Goal: Information Seeking & Learning: Learn about a topic

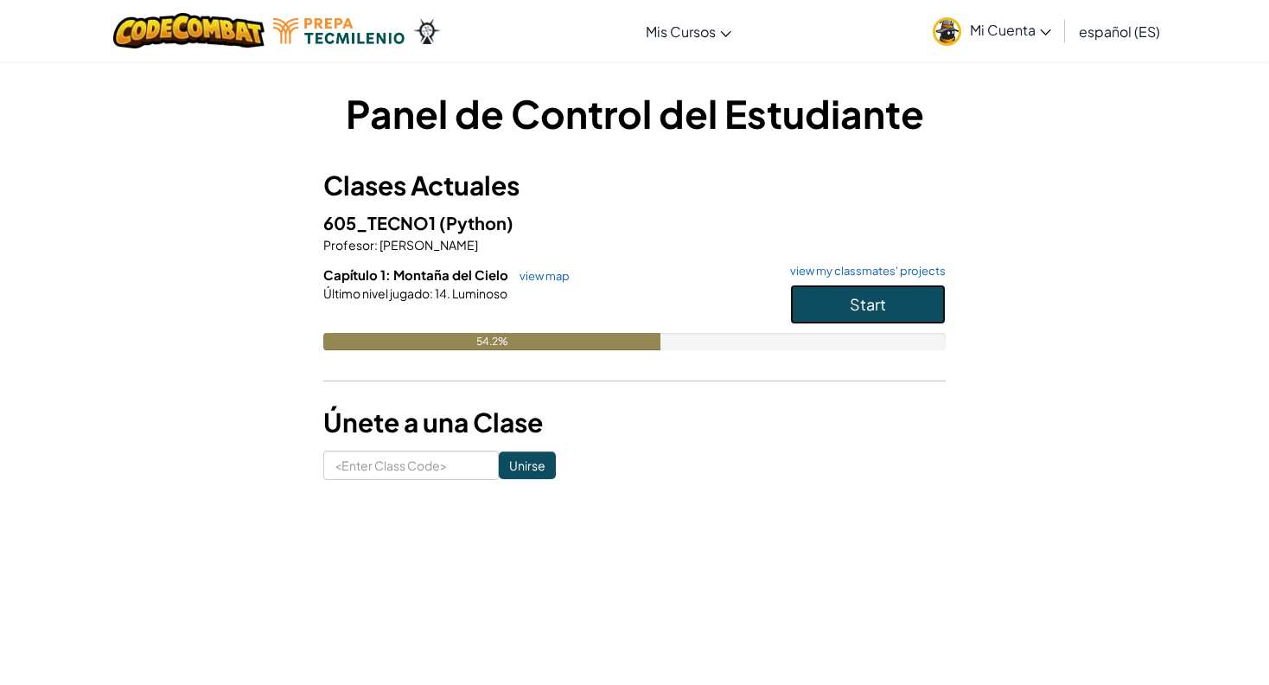
click at [831, 315] on button "Start" at bounding box center [868, 304] width 156 height 40
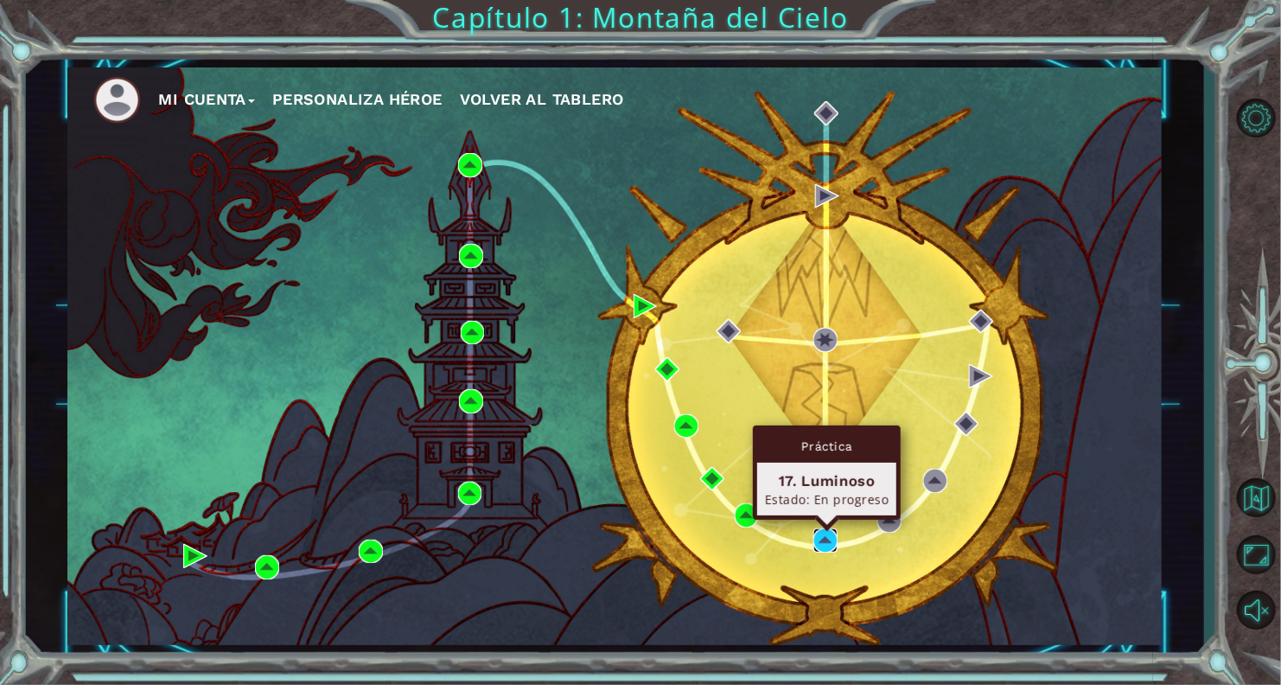
click at [829, 540] on img at bounding box center [825, 540] width 24 height 24
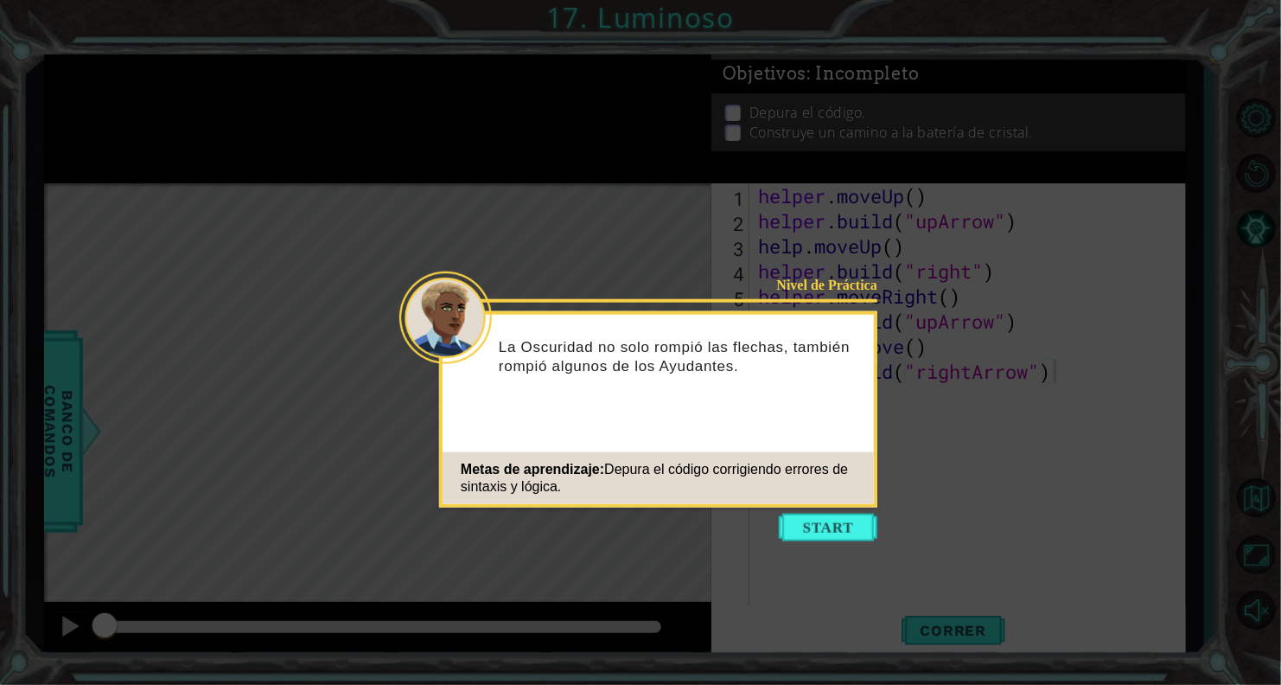
click at [829, 540] on button "Start" at bounding box center [828, 527] width 99 height 28
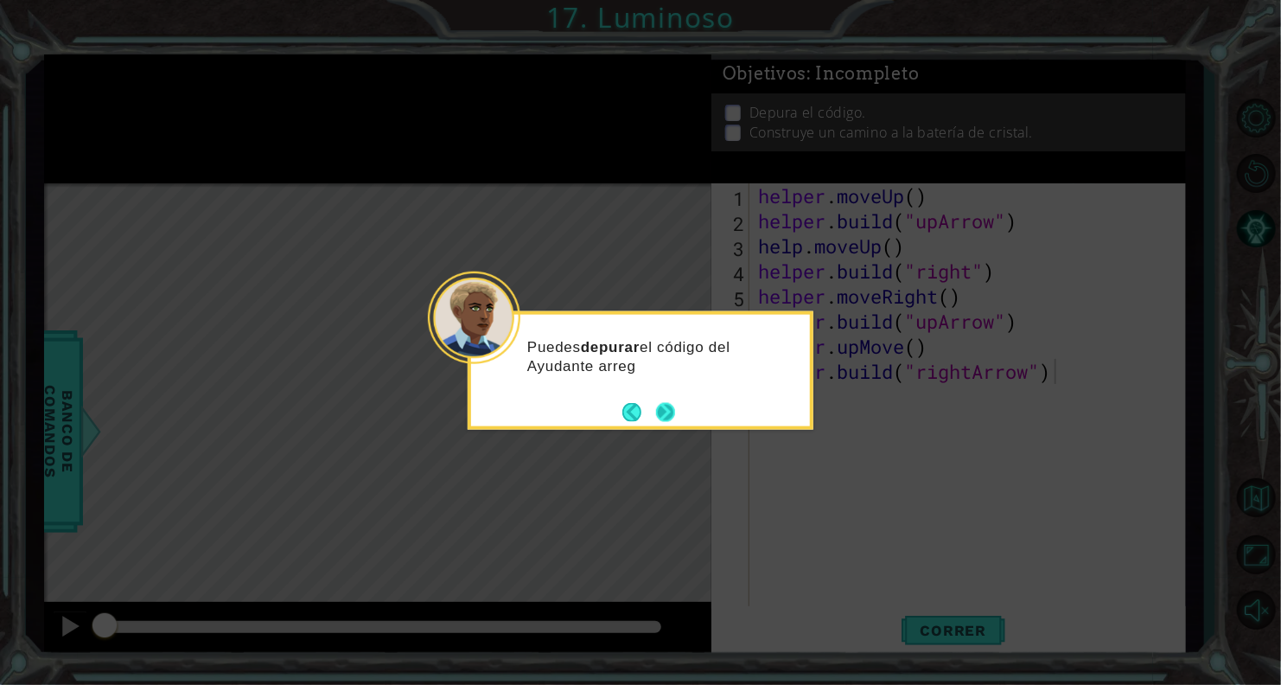
click at [671, 409] on button "Next" at bounding box center [666, 412] width 20 height 20
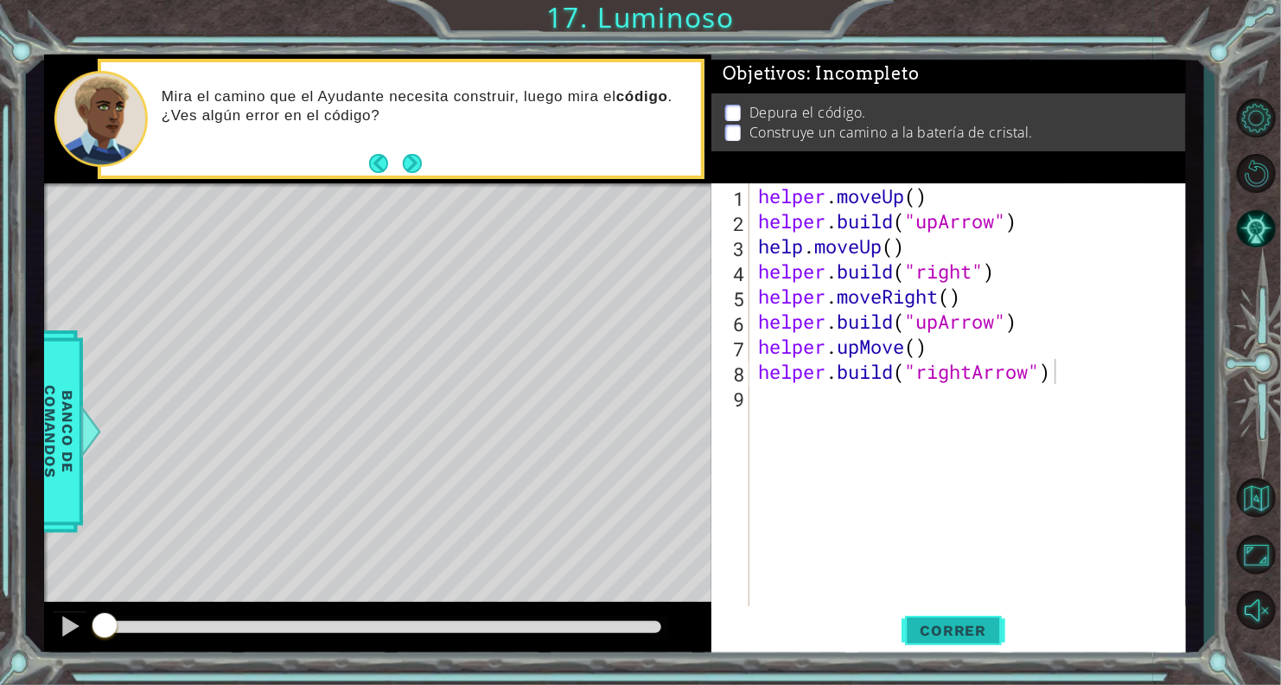
click at [936, 625] on span "Correr" at bounding box center [953, 629] width 101 height 17
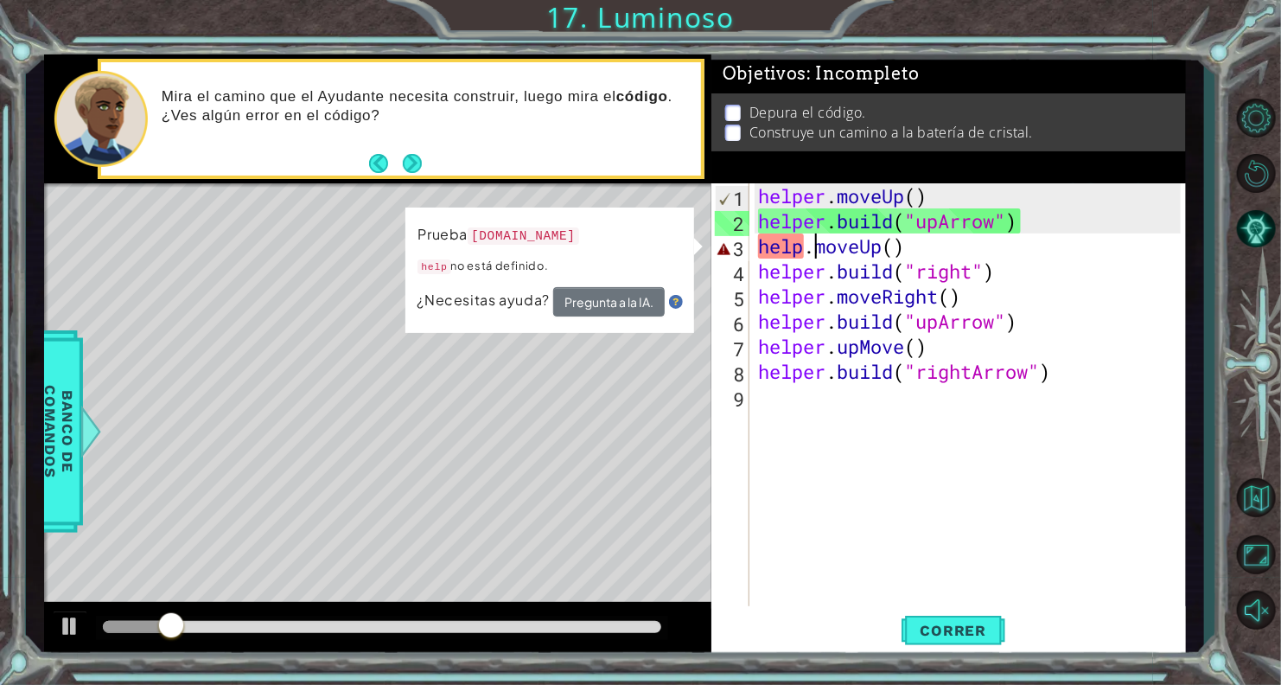
click at [813, 254] on div "helper . moveUp ( ) helper . build ( "upArrow" ) help . moveUp ( ) helper . bui…" at bounding box center [972, 421] width 435 height 476
click at [807, 250] on div "helper . moveUp ( ) helper . build ( "upArrow" ) help . moveUp ( ) helper . bui…" at bounding box center [972, 421] width 435 height 476
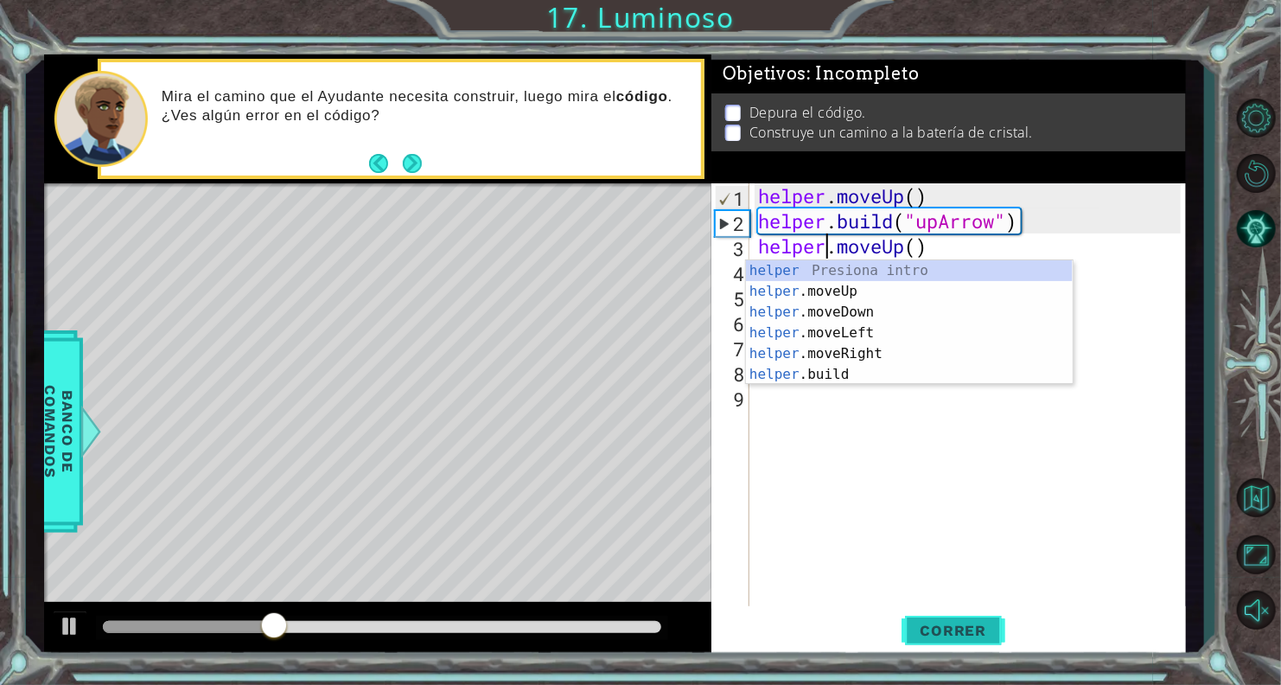
type textarea "helper.moveUp()"
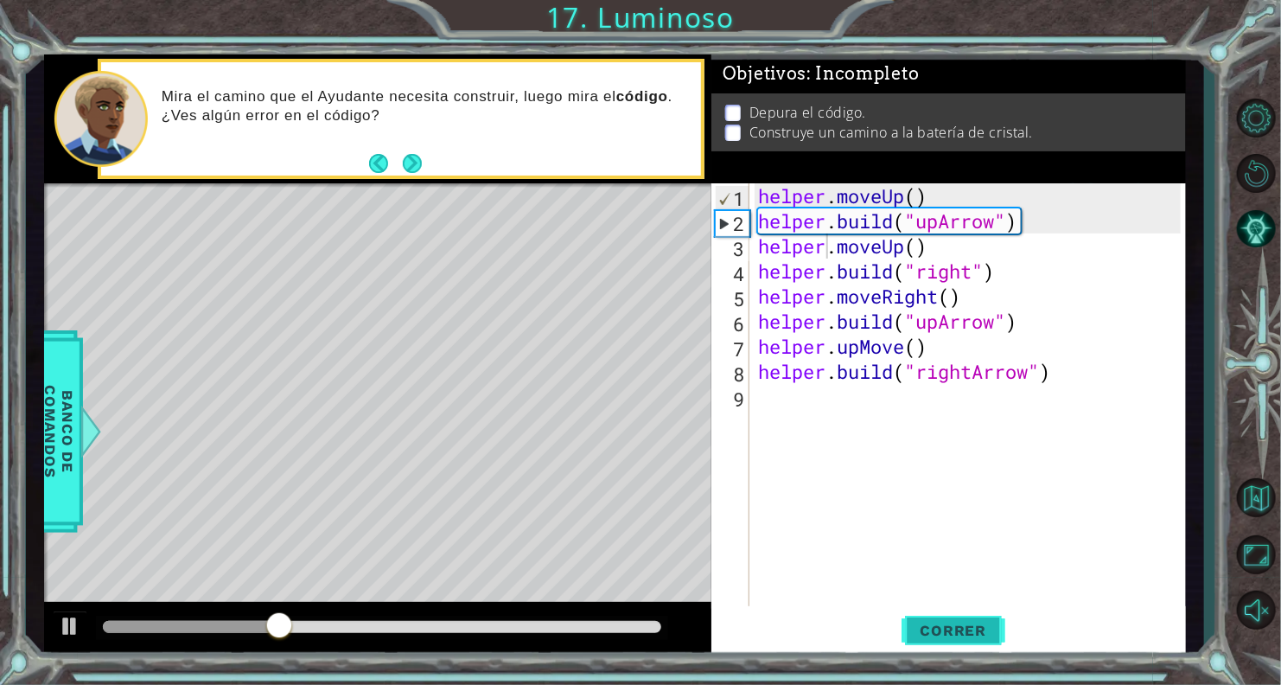
click at [946, 640] on button "Correr" at bounding box center [954, 630] width 104 height 48
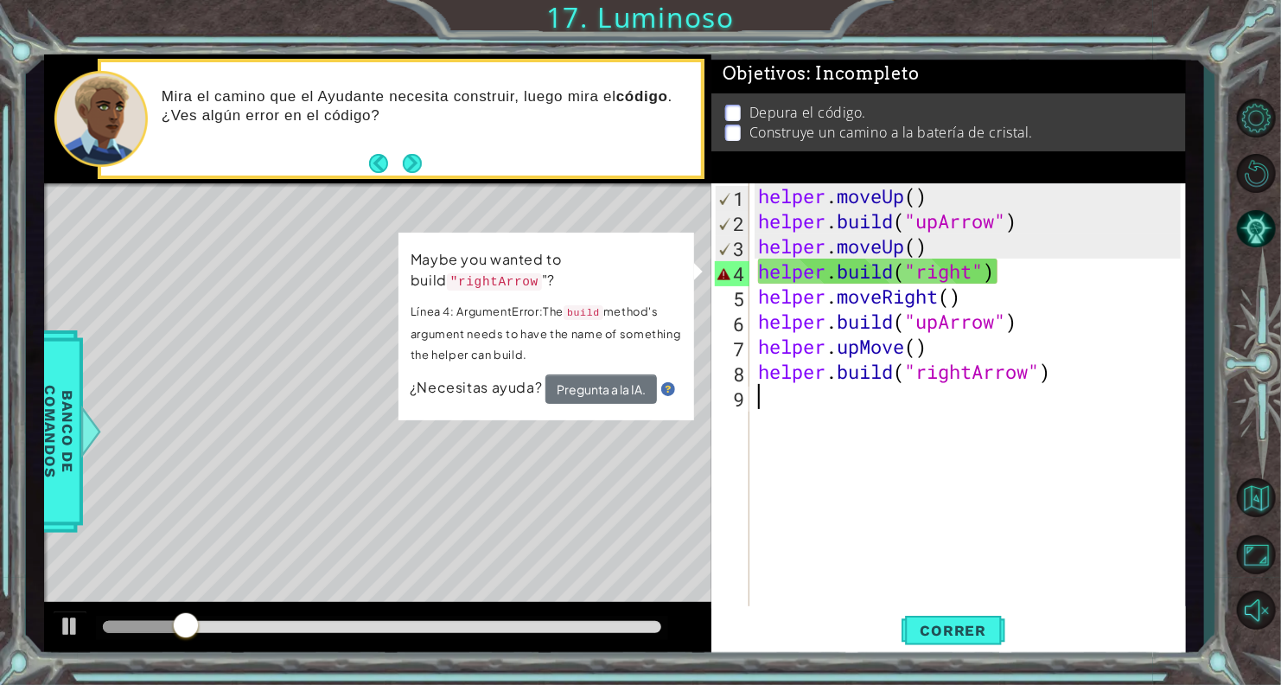
click at [919, 264] on div "helper . moveUp ( ) helper . build ( "upArrow" ) helper . moveUp ( ) helper . b…" at bounding box center [972, 421] width 435 height 476
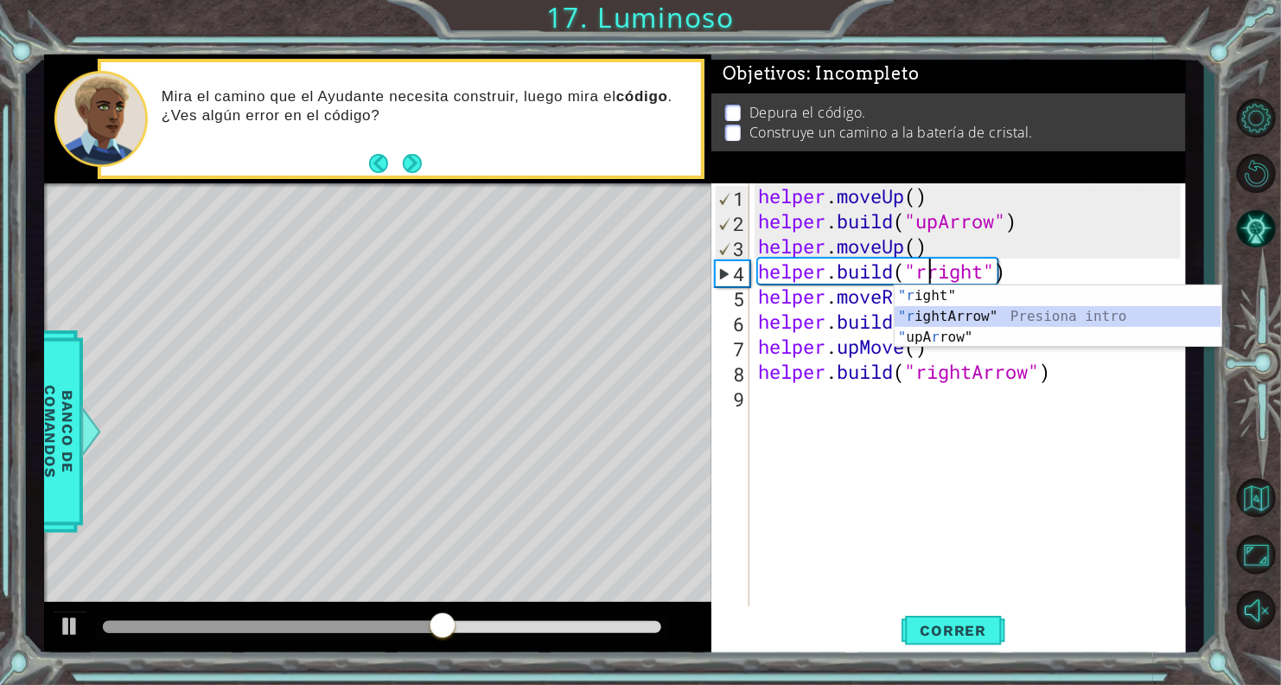
click at [941, 322] on div ""r ight" Presiona intro "r ightArrow" Presiona intro " upA r row" Presiona intro" at bounding box center [1058, 337] width 327 height 104
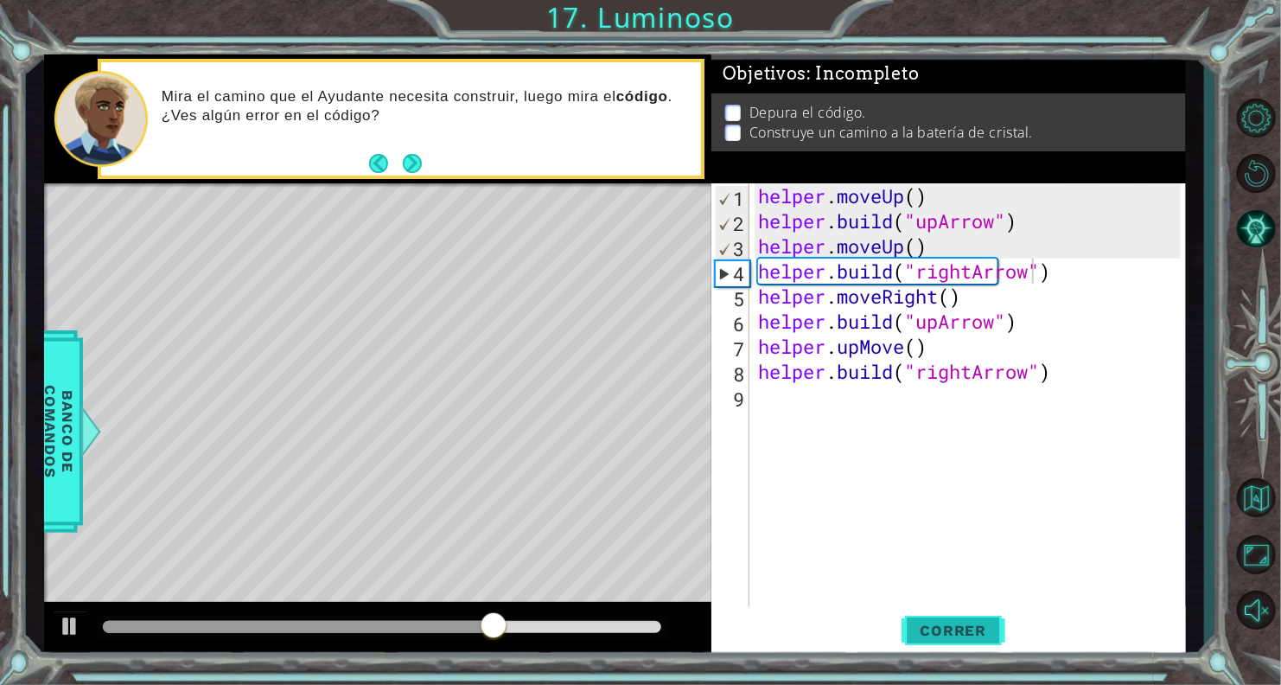
click at [955, 630] on span "Correr" at bounding box center [953, 629] width 101 height 17
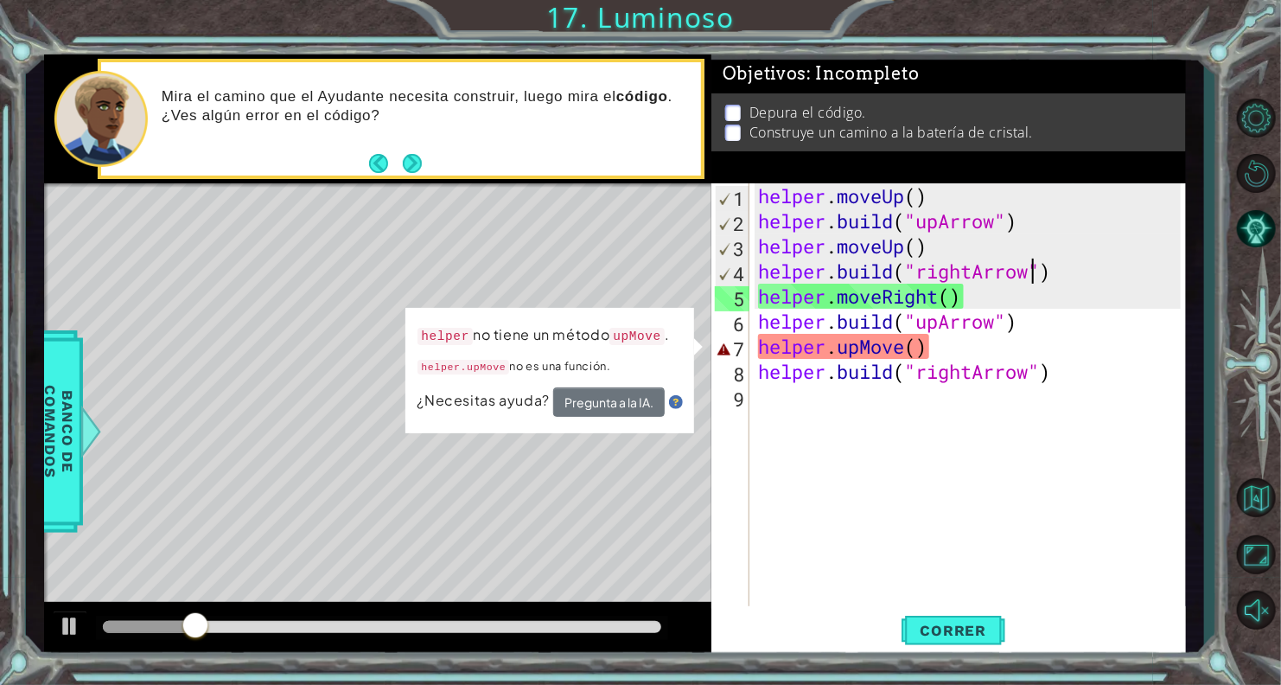
click at [840, 348] on div "helper . moveUp ( ) helper . build ( "upArrow" ) helper . moveUp ( ) helper . b…" at bounding box center [972, 421] width 435 height 476
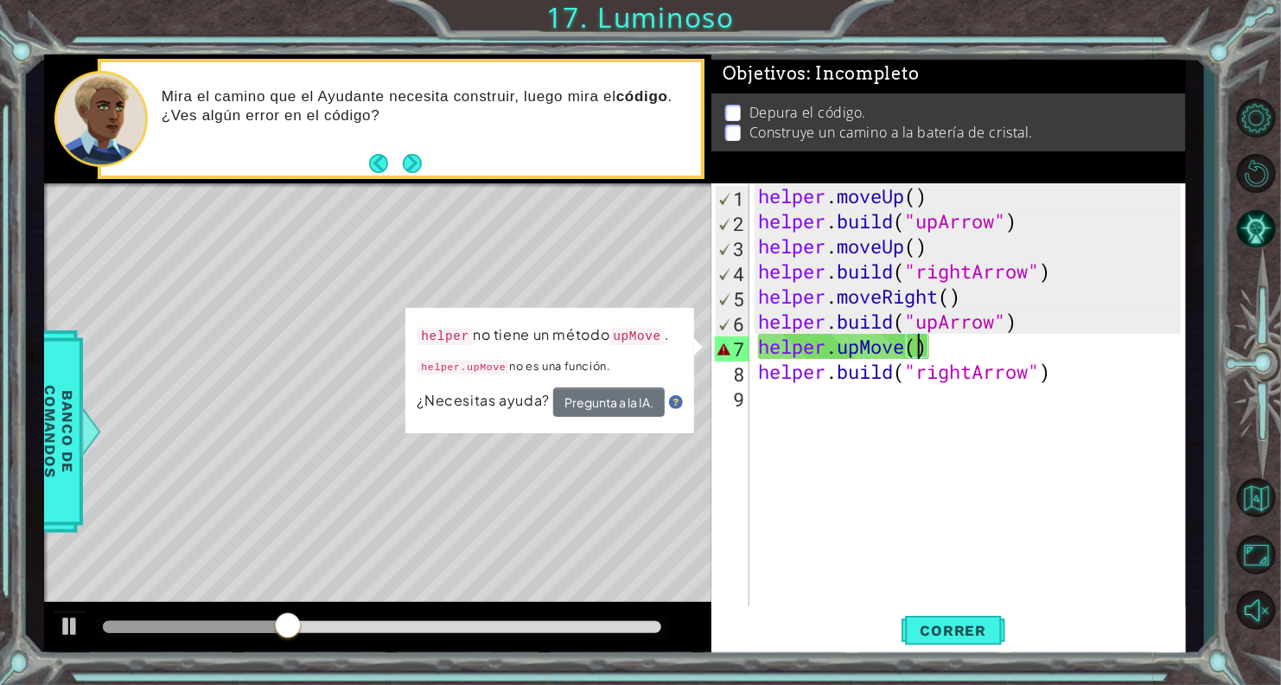
click at [914, 353] on div "helper . moveUp ( ) helper . build ( "upArrow" ) helper . moveUp ( ) helper . b…" at bounding box center [972, 421] width 435 height 476
click at [905, 360] on div "helper . moveUp ( ) helper . build ( "upArrow" ) helper . moveUp ( ) helper . b…" at bounding box center [972, 421] width 435 height 476
drag, startPoint x: 906, startPoint y: 345, endPoint x: 839, endPoint y: 340, distance: 66.8
click at [839, 340] on div "helper . moveUp ( ) helper . build ( "upArrow" ) helper . moveUp ( ) helper . b…" at bounding box center [972, 421] width 435 height 476
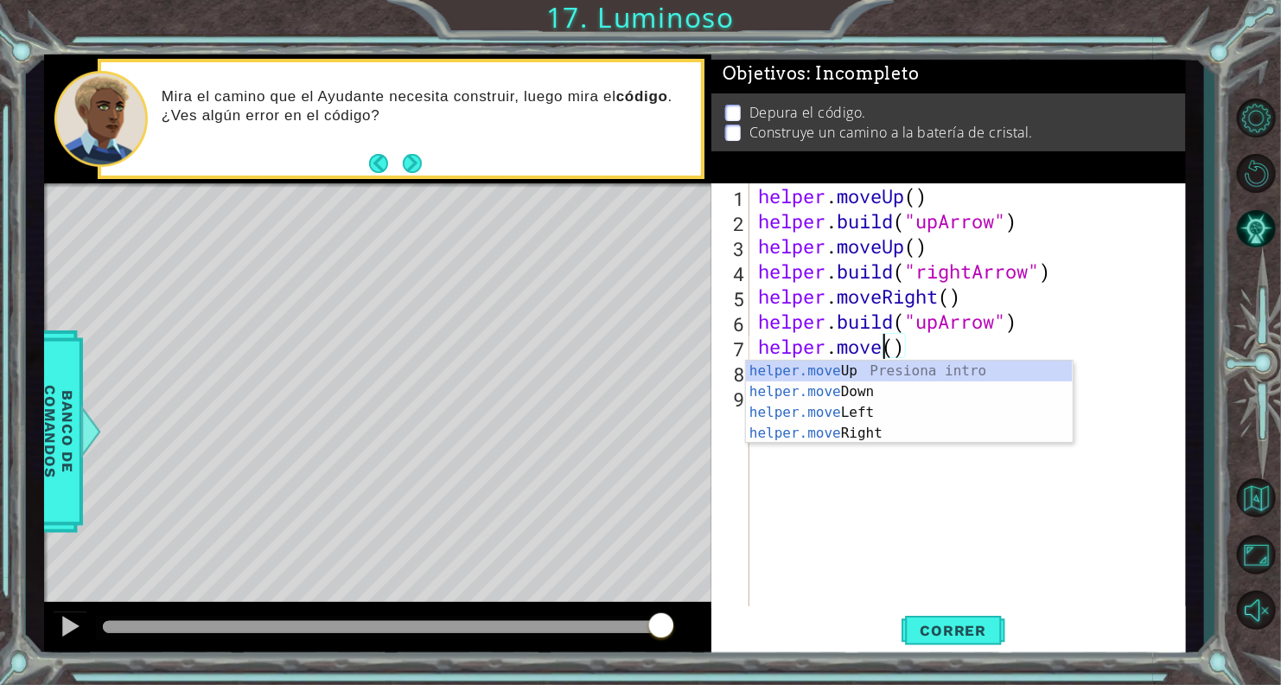
scroll to position [0, 6]
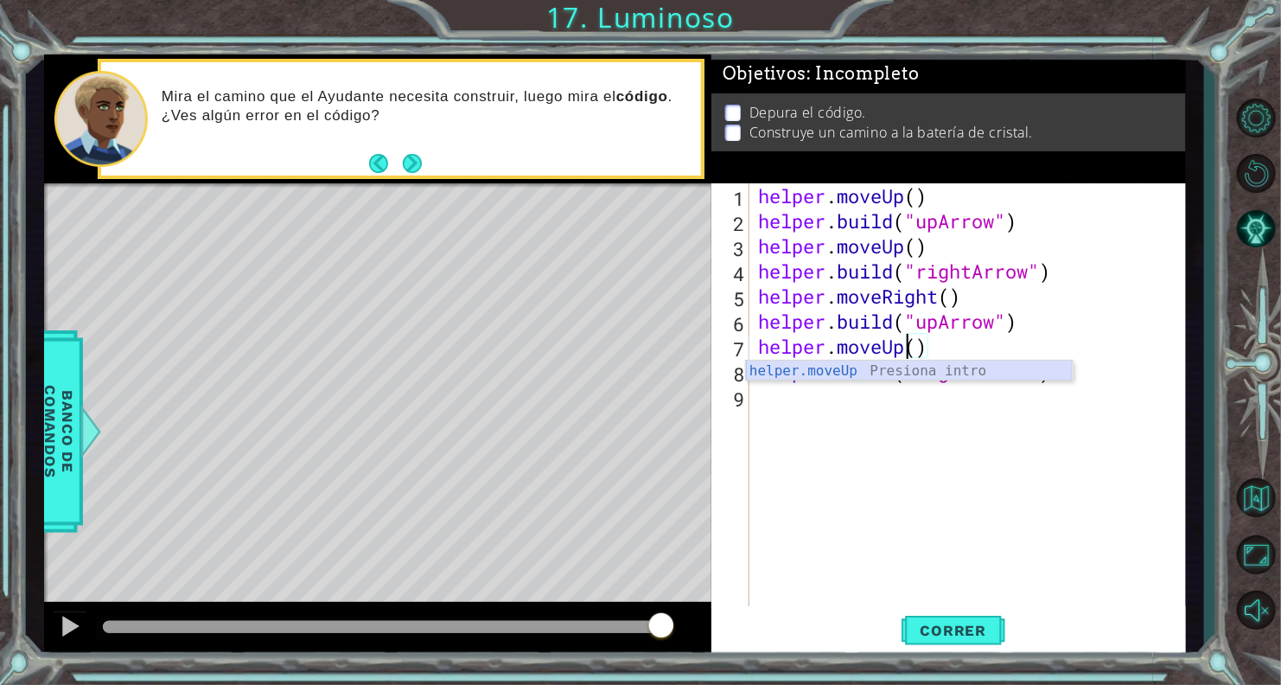
click at [882, 370] on div "helper.moveUp Presiona intro" at bounding box center [909, 391] width 327 height 62
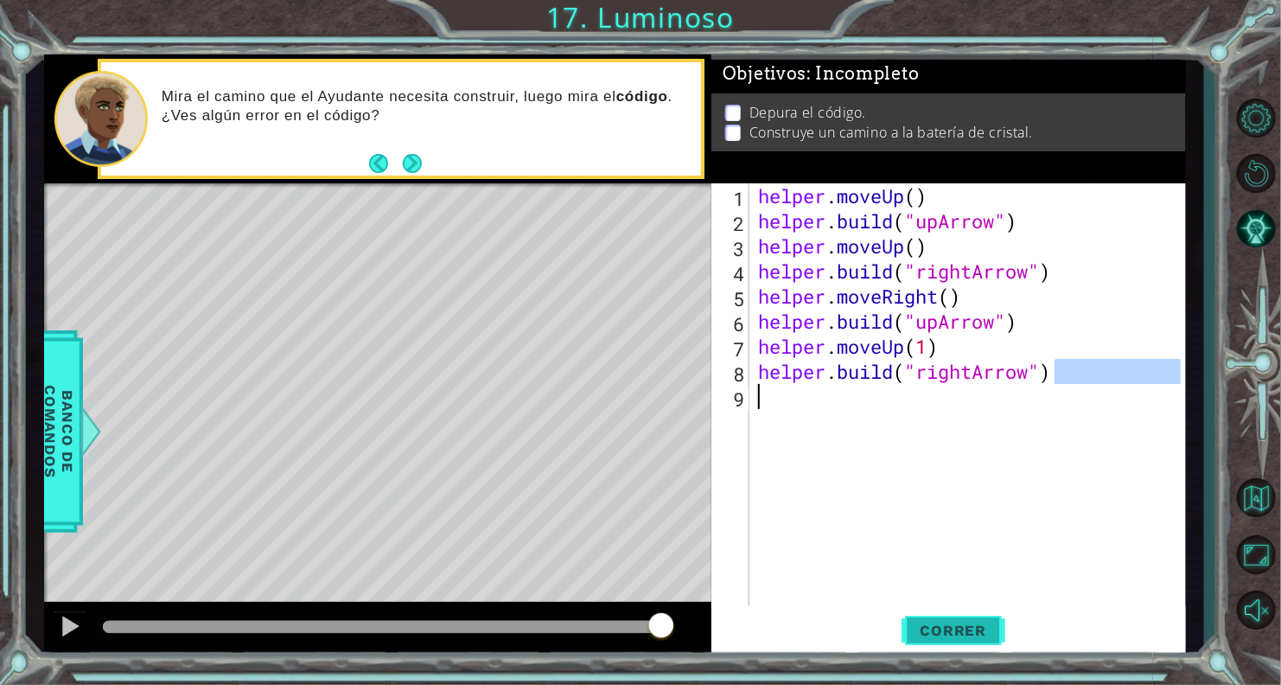
drag, startPoint x: 1092, startPoint y: 376, endPoint x: 942, endPoint y: 630, distance: 294.8
click at [942, 630] on div "helper.moveUp(1) 1 2 3 4 5 6 7 8 9 helper . moveUp ( ) helper . build ( "upArro…" at bounding box center [948, 420] width 475 height 475
type textarea "[DOMAIN_NAME]("rightArrow")"
click at [942, 630] on span "Correr" at bounding box center [953, 629] width 101 height 17
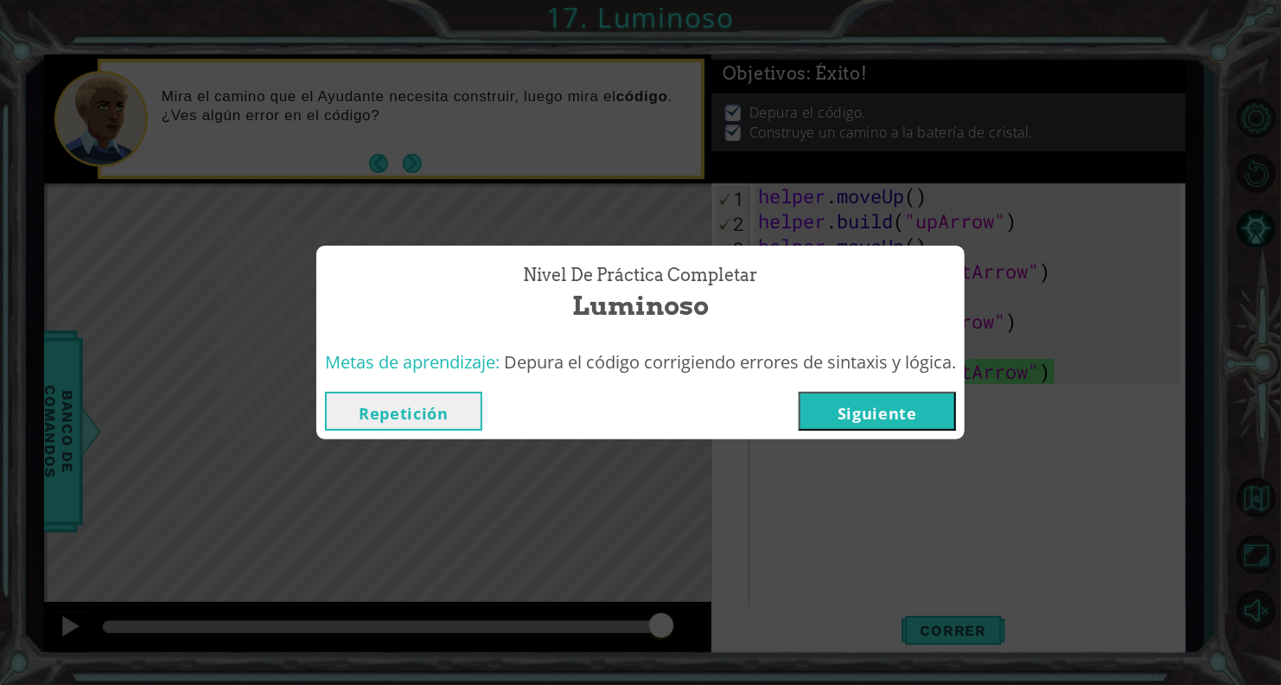
click at [870, 416] on button "Siguiente" at bounding box center [877, 411] width 157 height 39
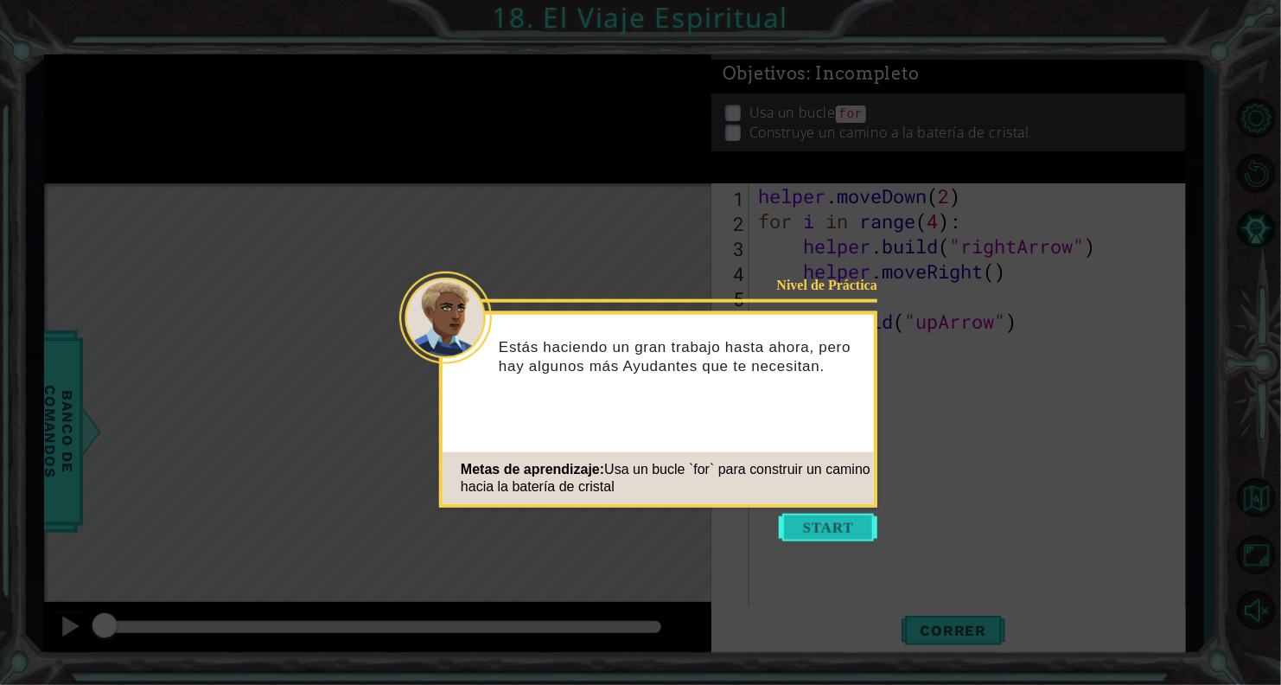
click at [837, 520] on button "Start" at bounding box center [828, 527] width 99 height 28
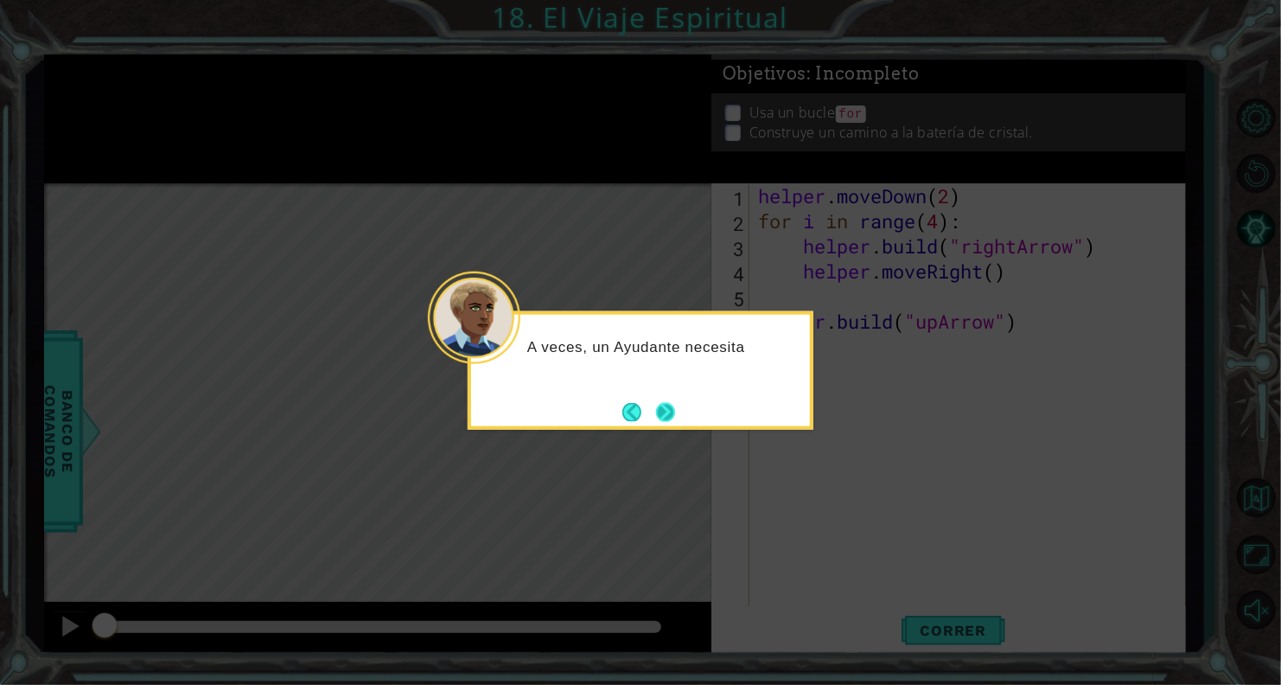
click at [666, 422] on button "Next" at bounding box center [666, 412] width 20 height 20
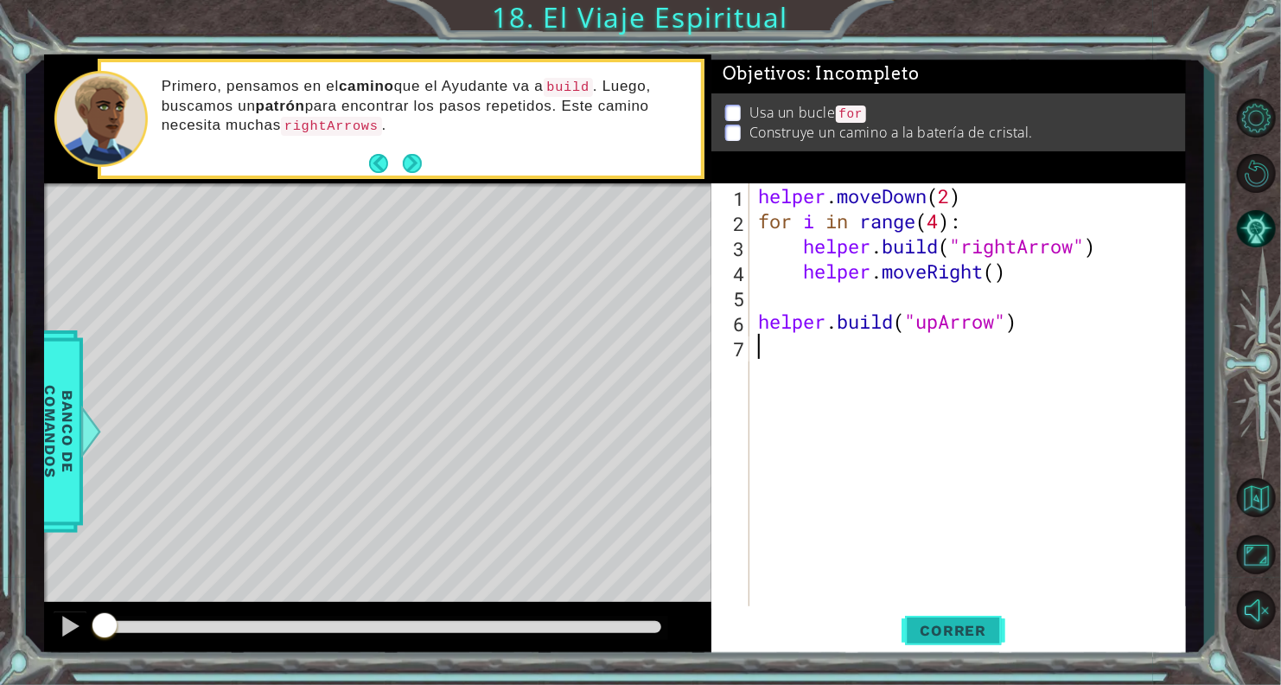
drag, startPoint x: 945, startPoint y: 603, endPoint x: 946, endPoint y: 615, distance: 11.3
click at [946, 615] on div "1 2 3 4 5 6 7 helper . moveDown ( 2 ) for i in range ( 4 ) : helper . build ( "…" at bounding box center [948, 420] width 475 height 475
click at [946, 616] on button "Correr" at bounding box center [954, 630] width 104 height 48
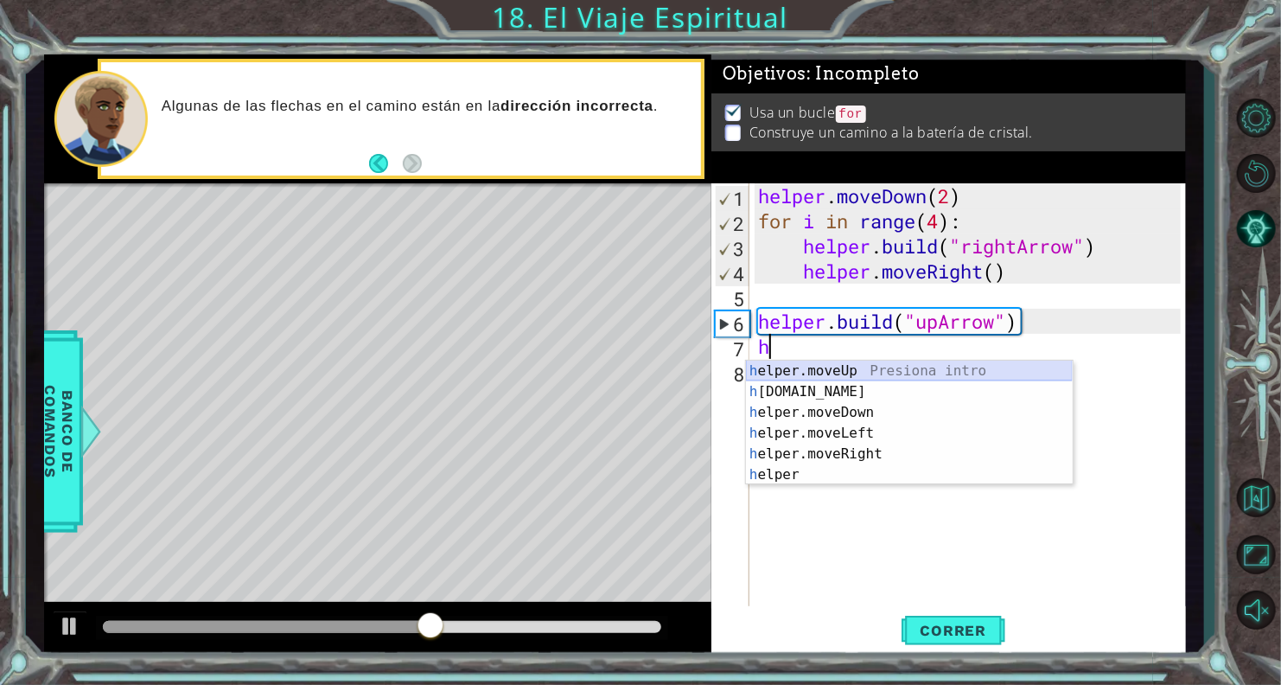
click at [770, 378] on div "h elper.moveUp Presiona intro h [DOMAIN_NAME] Presiona intro h elper.moveDown P…" at bounding box center [909, 443] width 327 height 166
type textarea "helper.moveUp(1)"
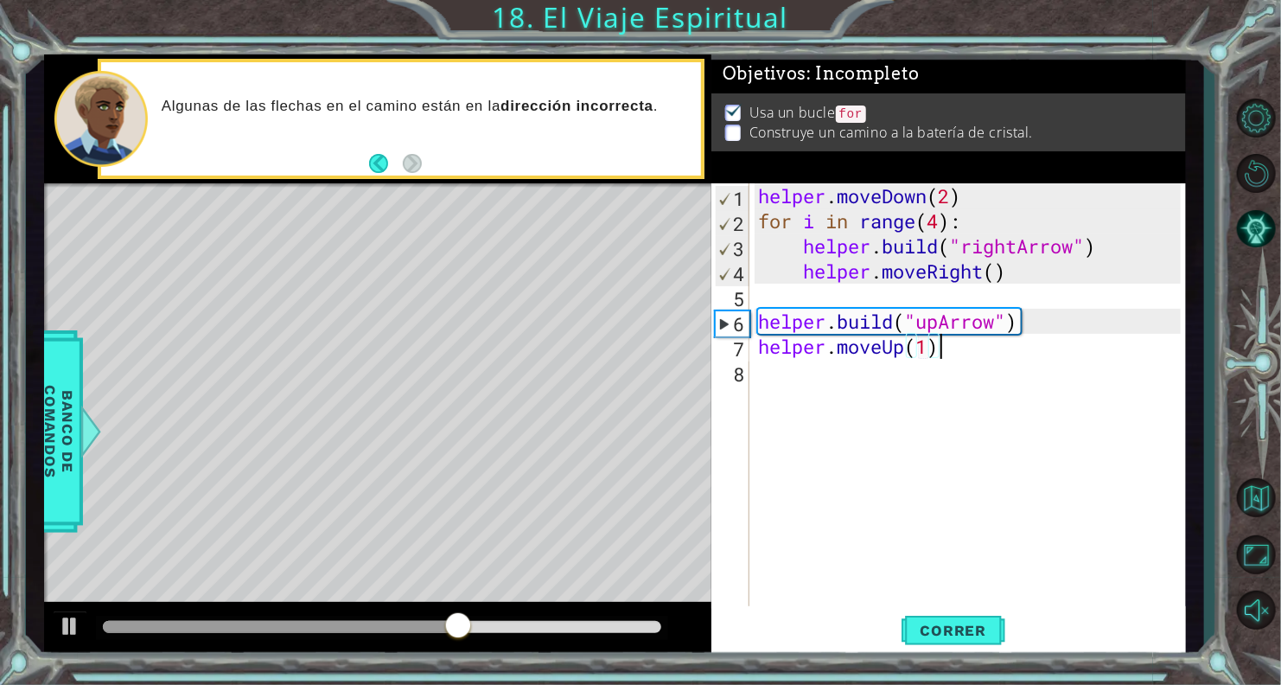
click at [953, 352] on div "helper . moveDown ( 2 ) for i in range ( 4 ) : helper . build ( "rightArrow" ) …" at bounding box center [972, 421] width 435 height 476
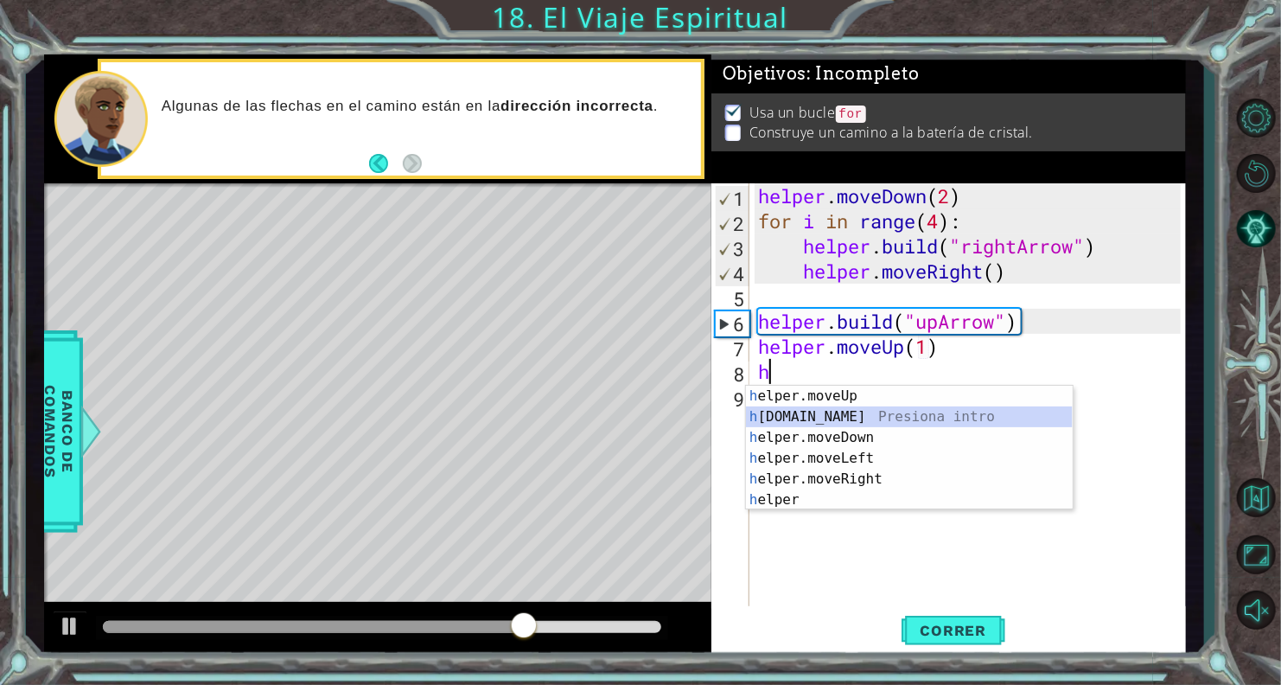
click at [801, 417] on div "h elper.moveUp Presiona intro h [DOMAIN_NAME] Presiona intro h elper.moveDown P…" at bounding box center [909, 468] width 327 height 166
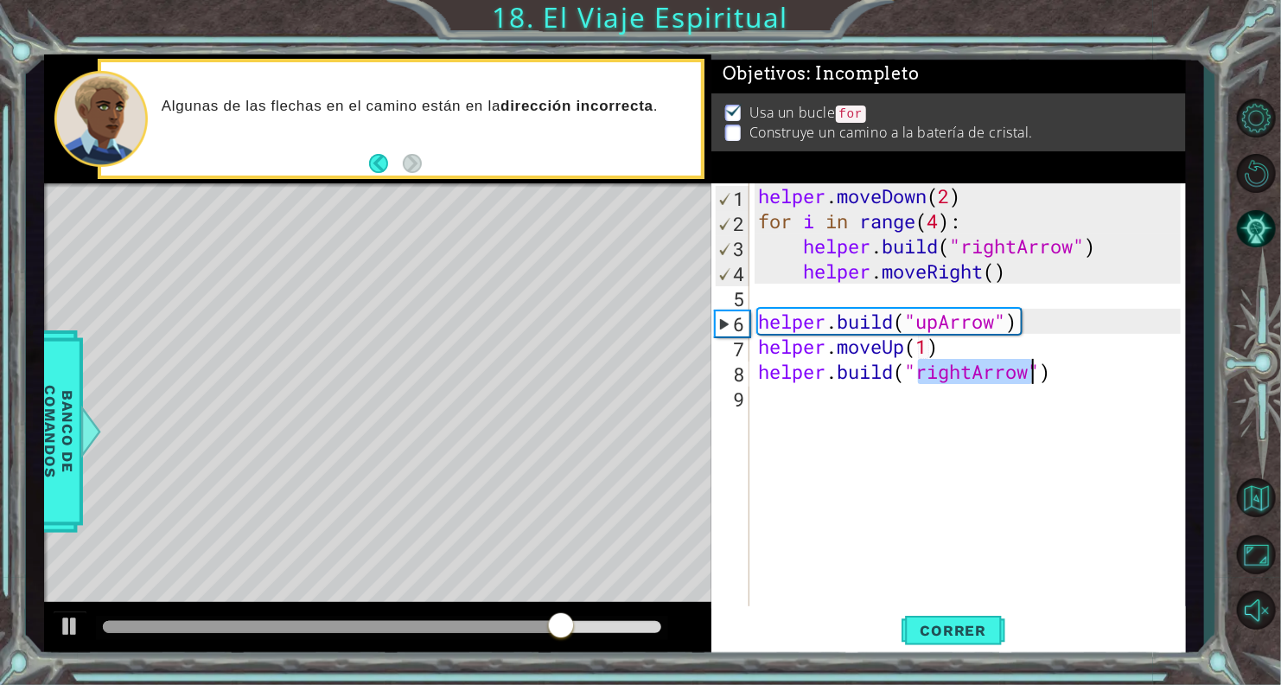
type textarea "[DOMAIN_NAME]("rightArrow")"
click at [966, 388] on div "helper . moveDown ( 2 ) for i in range ( 4 ) : helper . build ( "rightArrow" ) …" at bounding box center [972, 421] width 435 height 476
click at [972, 377] on div "helper . moveDown ( 2 ) for i in range ( 4 ) : helper . build ( "rightArrow" ) …" at bounding box center [972, 421] width 435 height 476
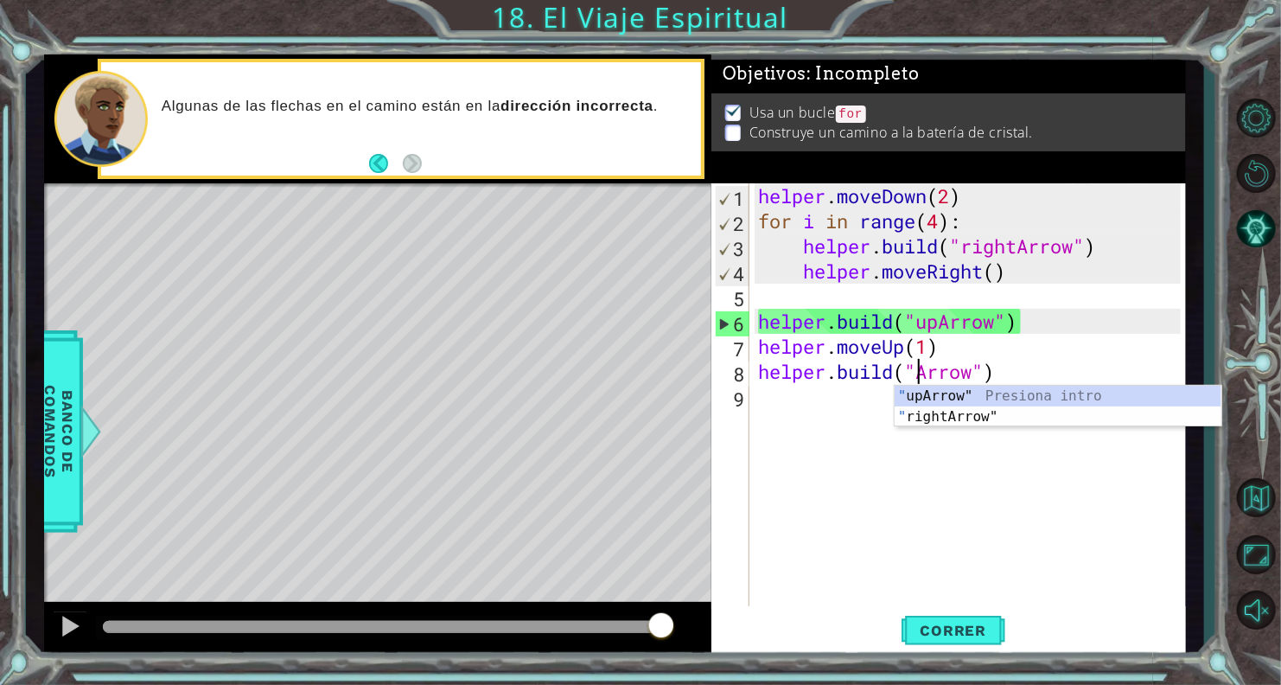
scroll to position [0, 8]
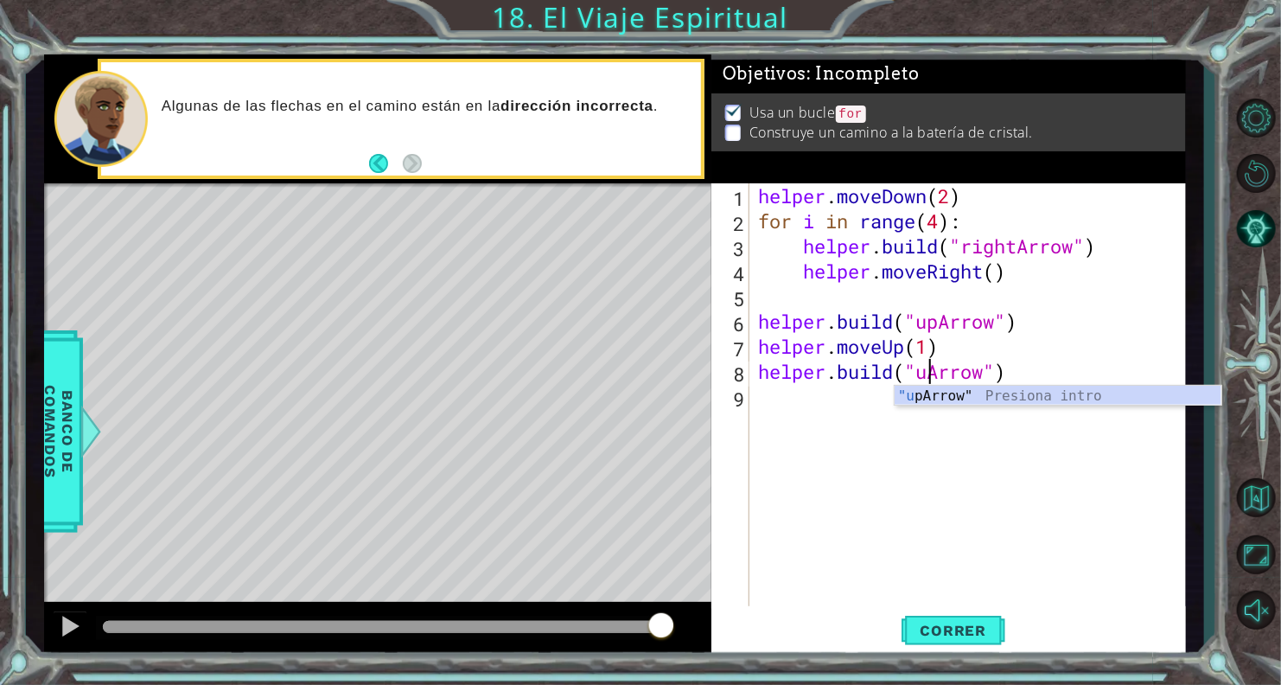
type textarea "[DOMAIN_NAME]("upArrow")"
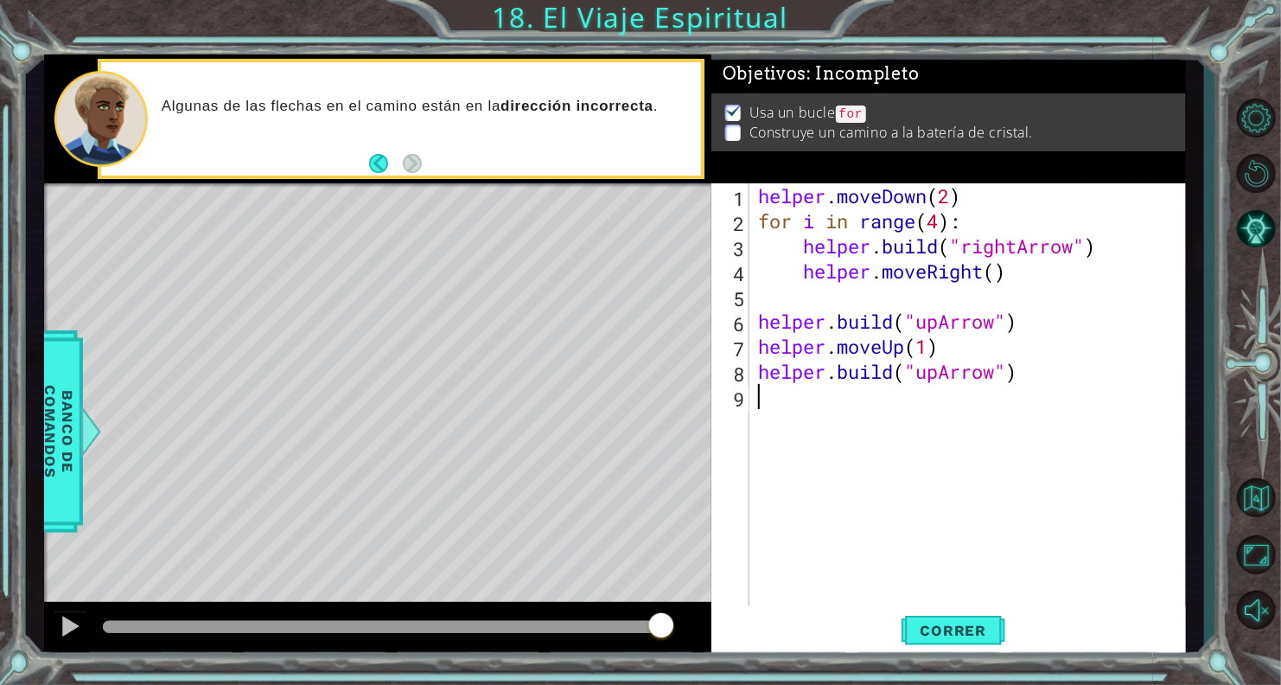
click at [853, 411] on div "helper . moveDown ( 2 ) for i in range ( 4 ) : helper . build ( "rightArrow" ) …" at bounding box center [972, 421] width 435 height 476
click at [957, 613] on button "Correr" at bounding box center [954, 630] width 104 height 48
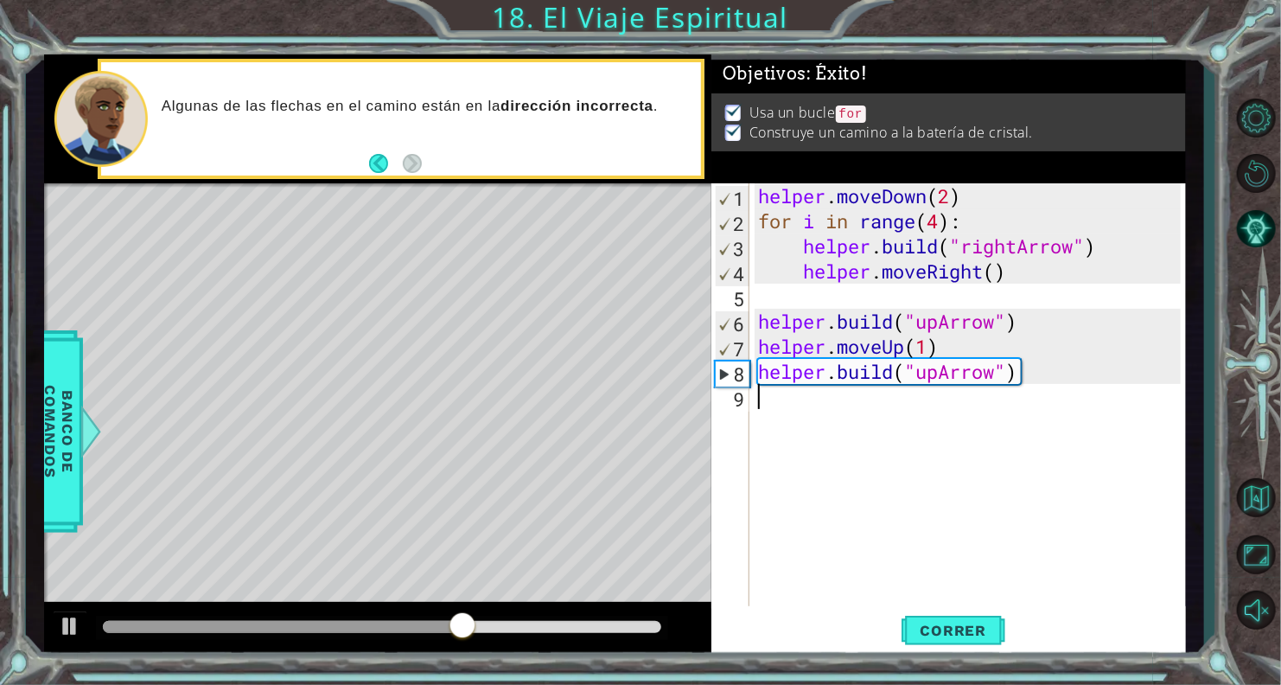
click at [852, 412] on div "helper . moveDown ( 2 ) for i in range ( 4 ) : helper . build ( "rightArrow" ) …" at bounding box center [972, 421] width 435 height 476
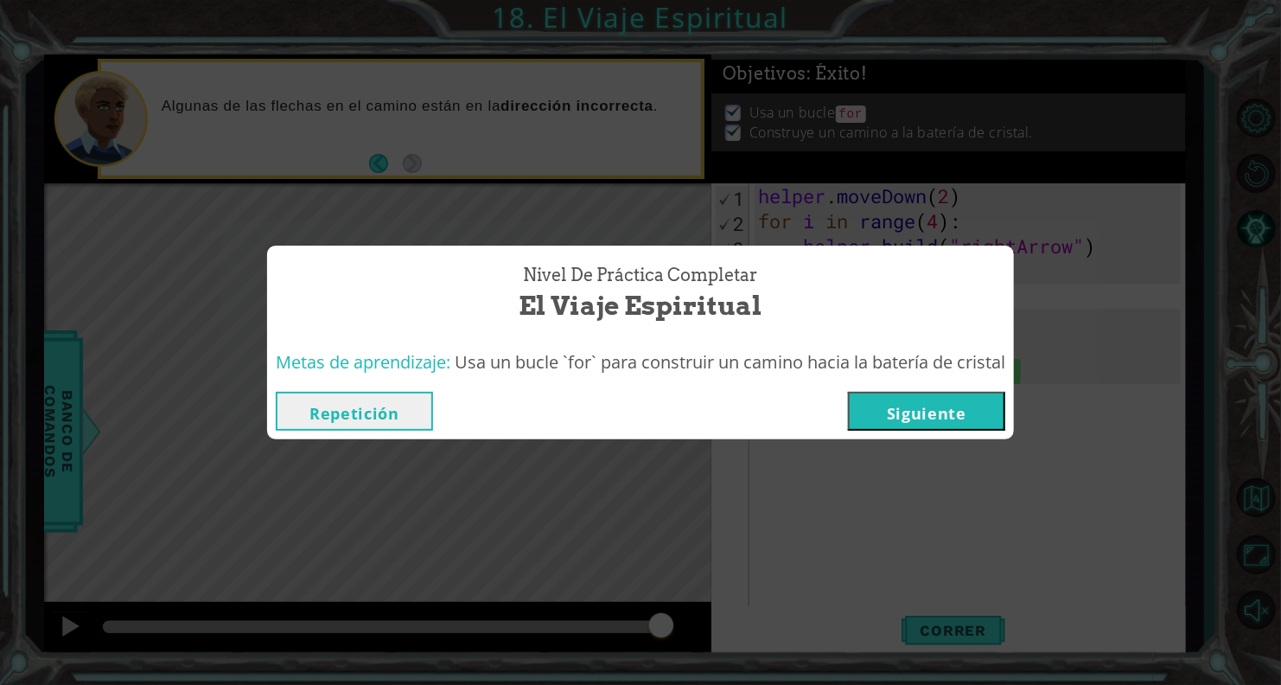
click at [876, 420] on button "Siguiente" at bounding box center [926, 411] width 157 height 39
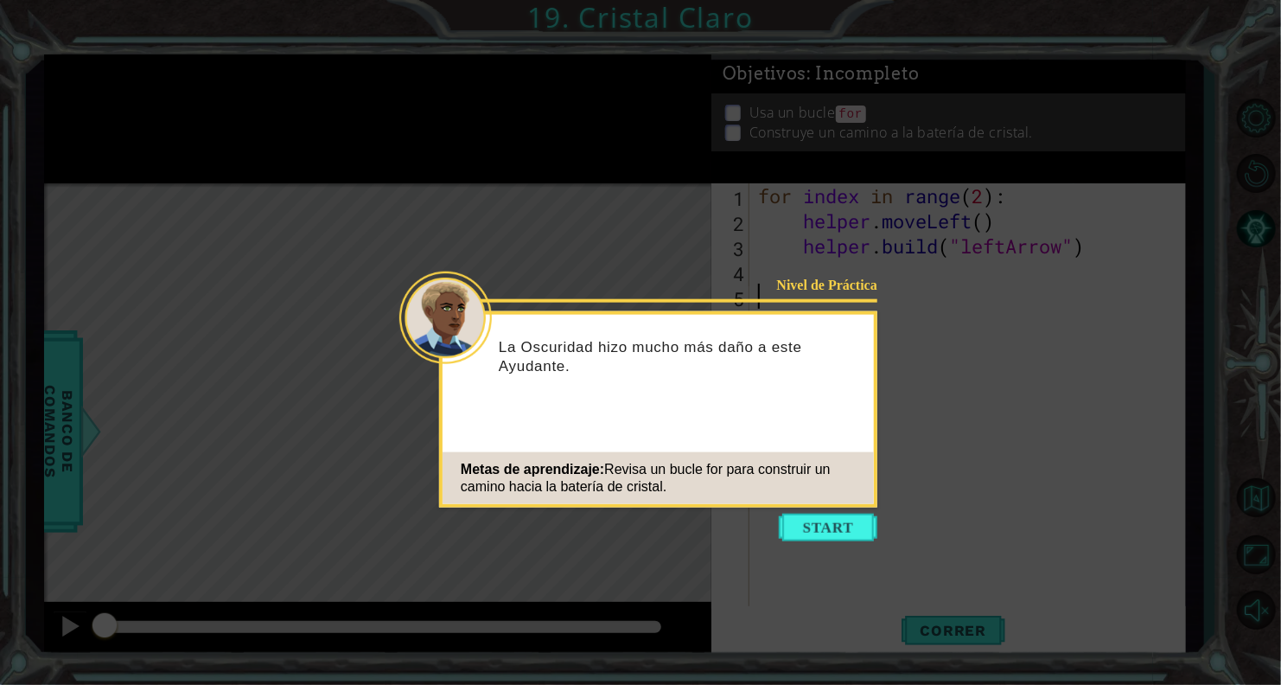
click at [853, 507] on icon at bounding box center [640, 342] width 1281 height 685
click at [849, 519] on button "Start" at bounding box center [828, 527] width 99 height 28
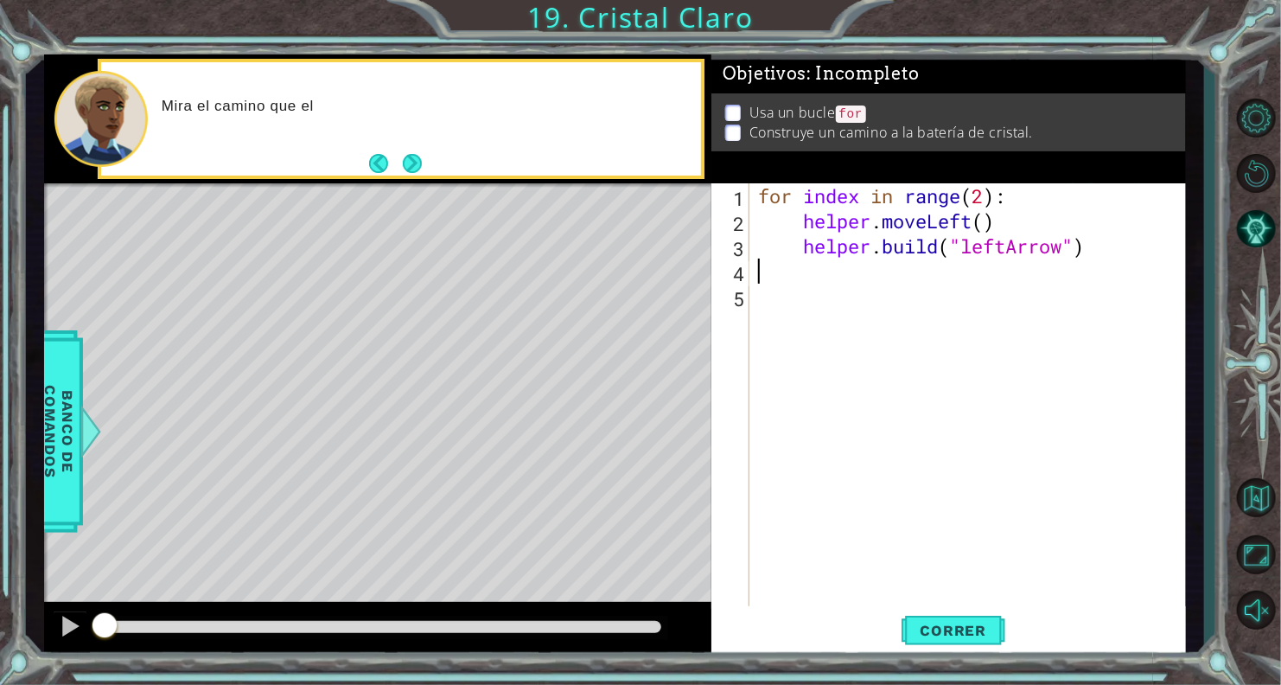
click at [802, 271] on div "for index in range ( 2 ) : helper . moveLeft ( ) helper . build ( "leftArrow" )" at bounding box center [972, 421] width 435 height 476
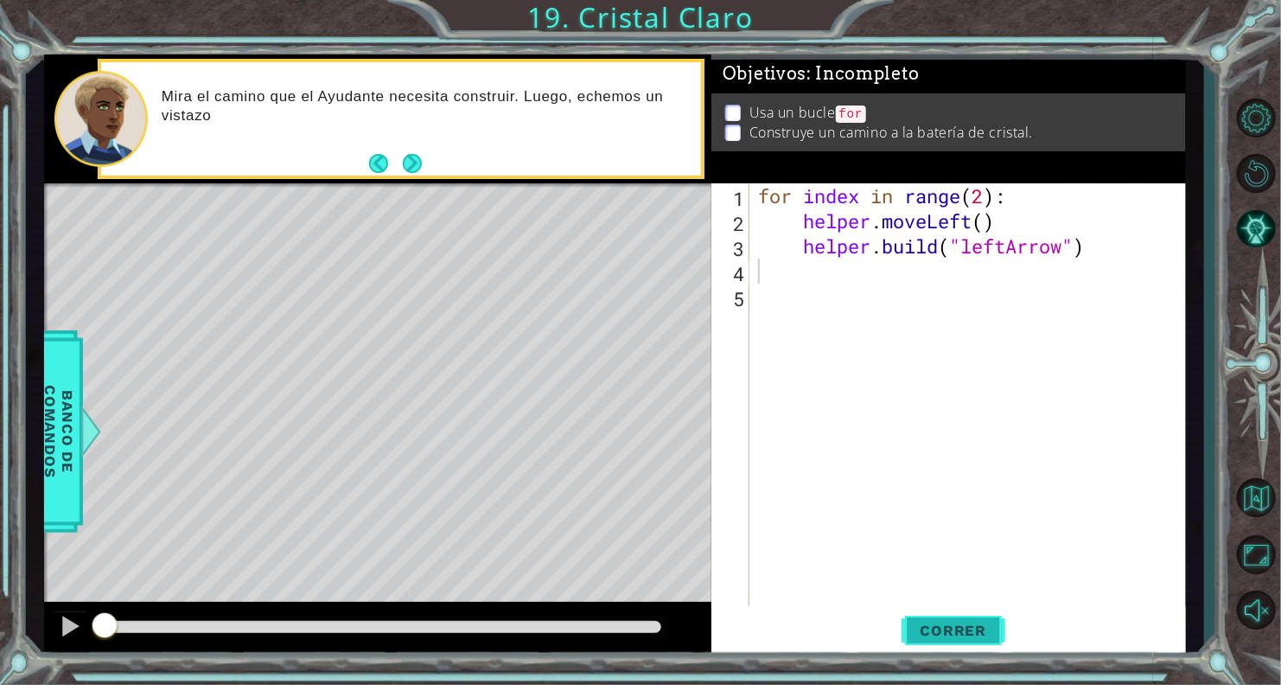
click at [944, 634] on span "Correr" at bounding box center [953, 629] width 101 height 17
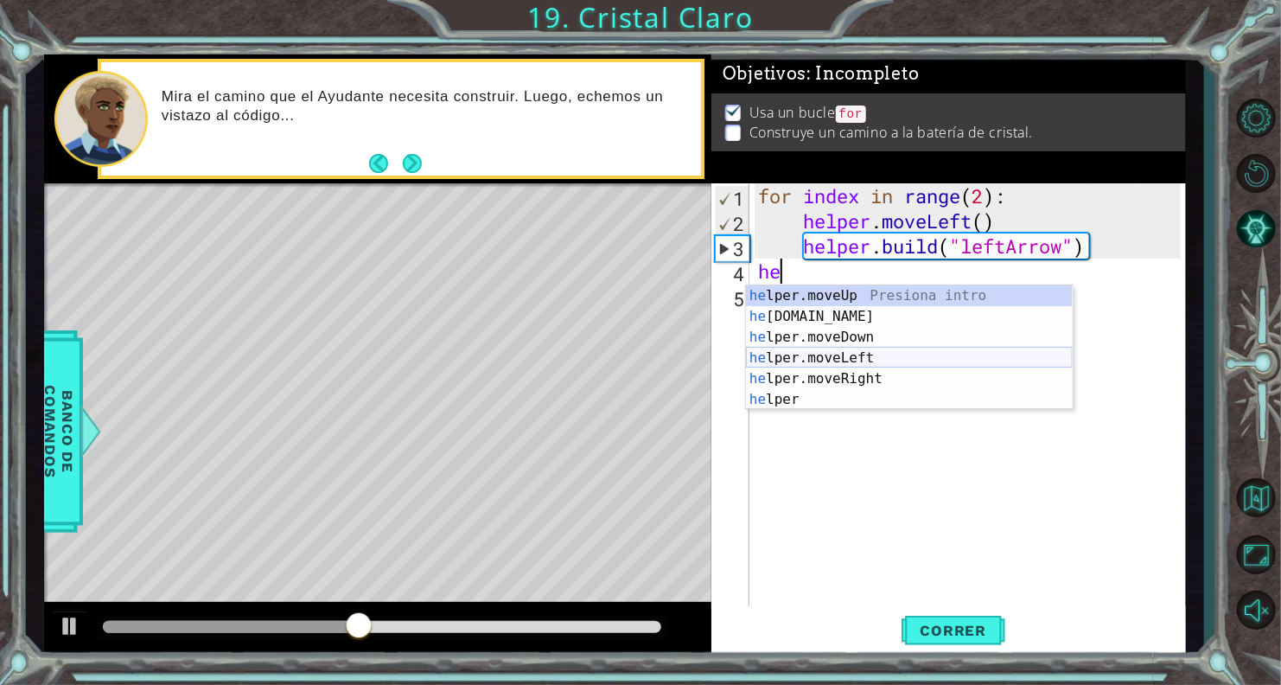
click at [842, 354] on div "he lper.moveUp Presiona intro he [DOMAIN_NAME] Presiona intro he lper.moveDown …" at bounding box center [909, 368] width 327 height 166
type textarea "helper.moveLeft(1)"
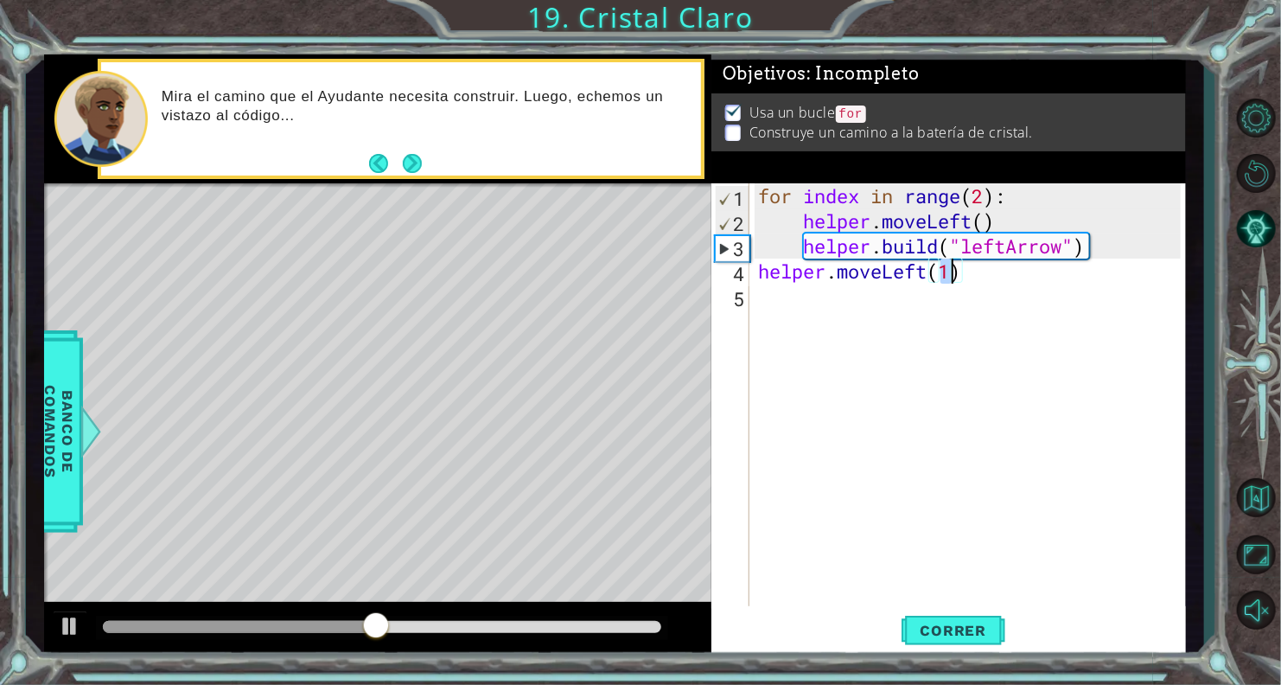
click at [1002, 276] on div "for index in range ( 2 ) : helper . moveLeft ( ) helper . build ( "leftArrow" )…" at bounding box center [972, 421] width 435 height 476
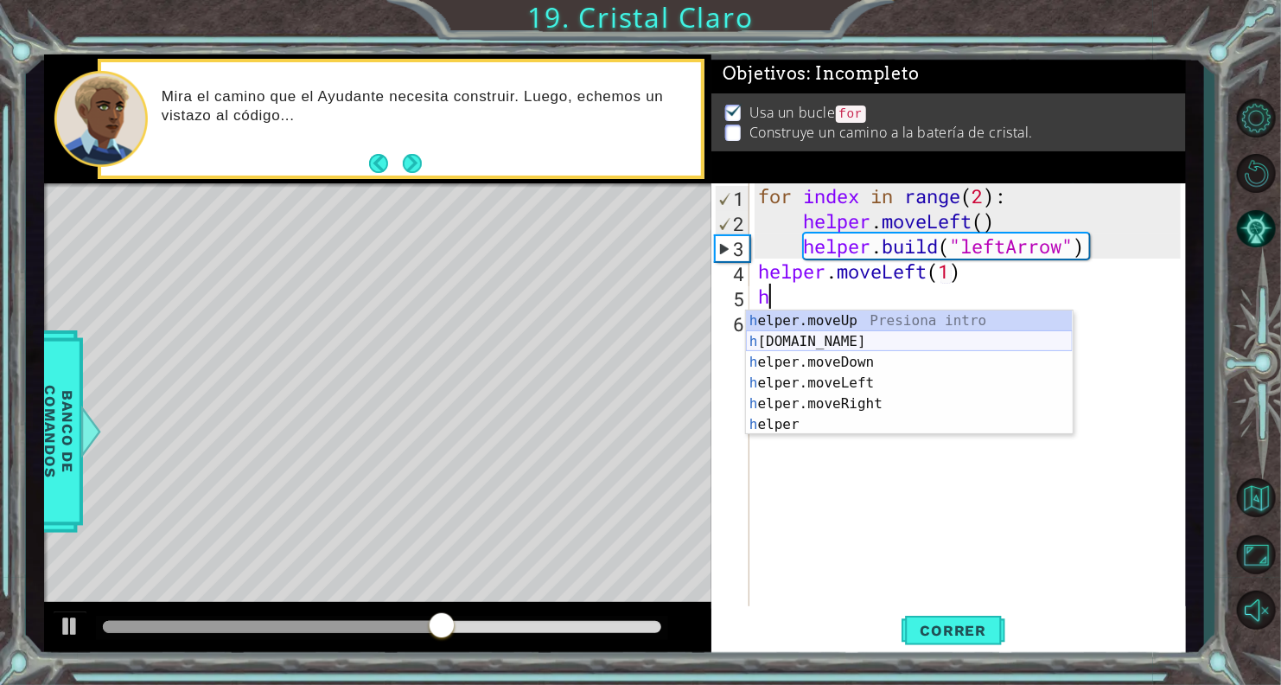
click at [824, 332] on div "h elper.moveUp Presiona intro h [DOMAIN_NAME] Presiona intro h elper.moveDown P…" at bounding box center [909, 393] width 327 height 166
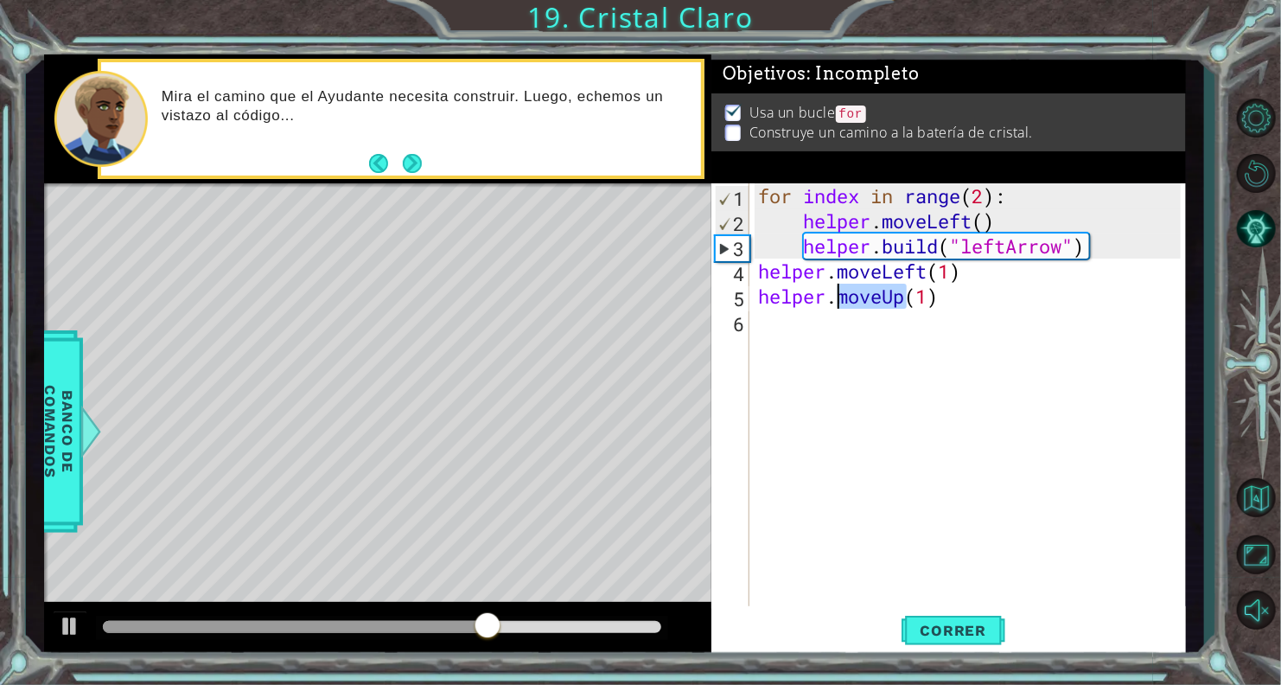
drag, startPoint x: 905, startPoint y: 288, endPoint x: 839, endPoint y: 295, distance: 66.1
click at [839, 295] on div "for index in range ( 2 ) : helper . moveLeft ( ) helper . build ( "leftArrow" )…" at bounding box center [972, 421] width 435 height 476
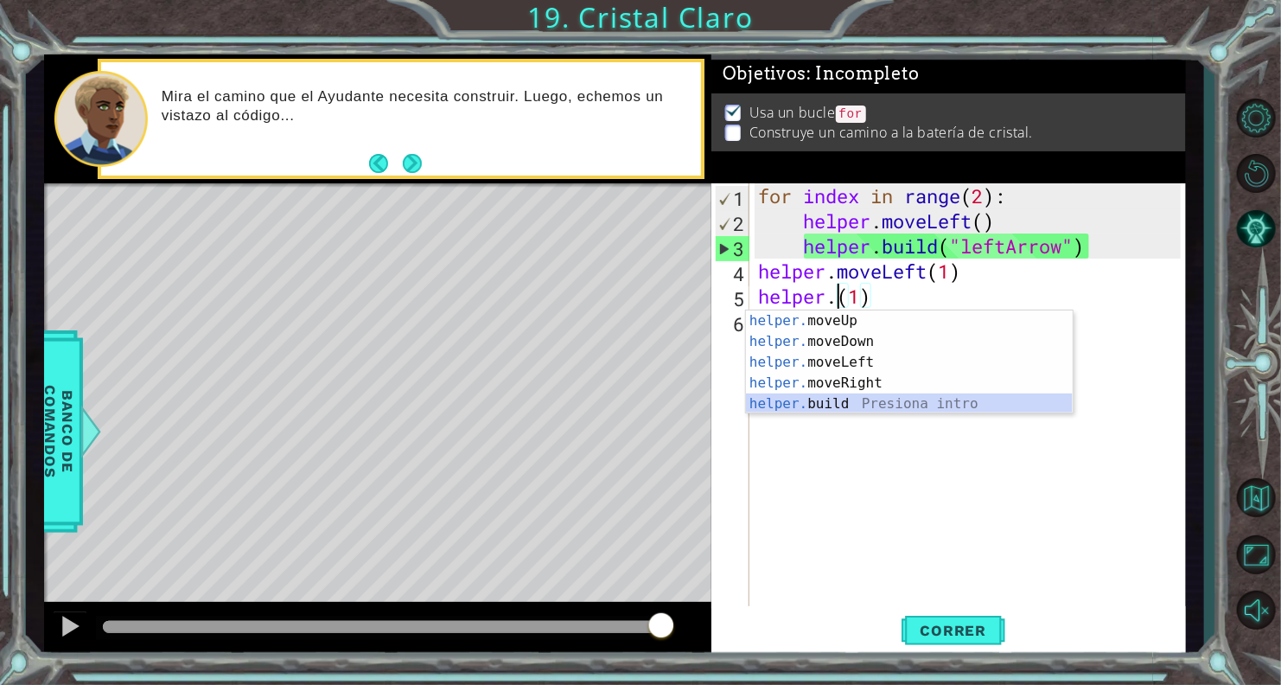
click at [838, 399] on div "helper. moveUp Presiona intro helper. moveDown Presiona intro helper. moveLeft …" at bounding box center [909, 382] width 327 height 145
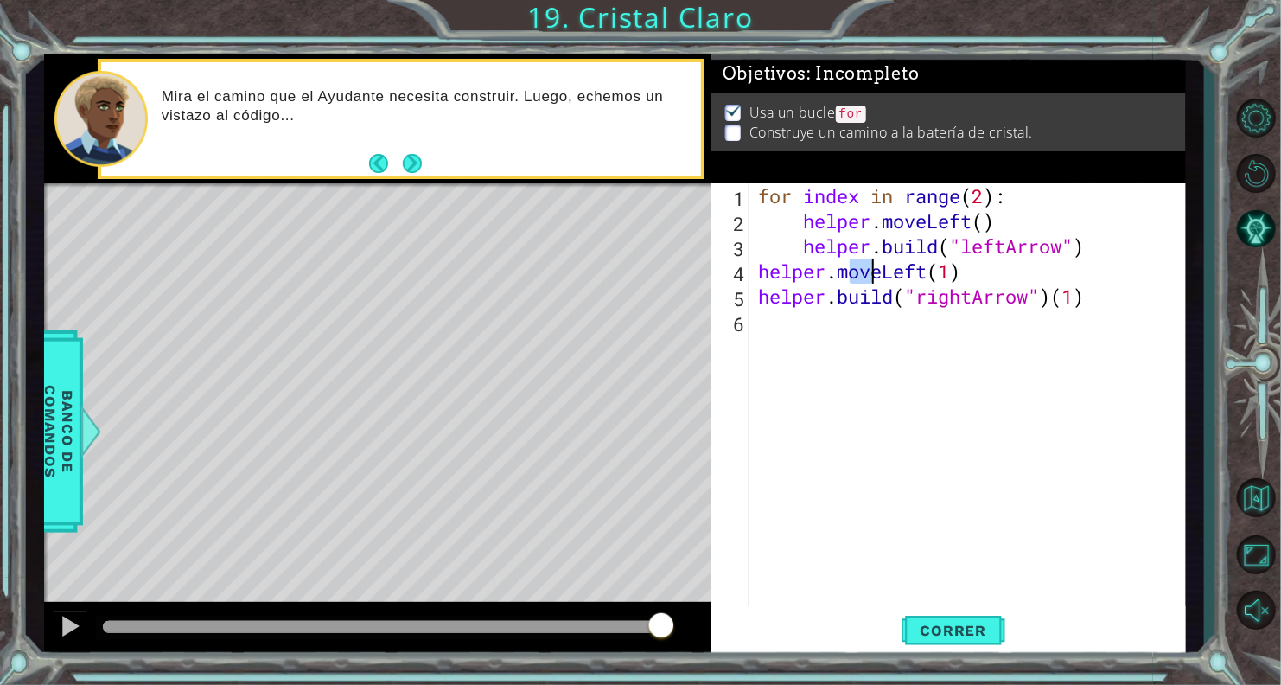
drag, startPoint x: 856, startPoint y: 263, endPoint x: 910, endPoint y: 264, distance: 54.5
click at [889, 265] on div "for index in range ( 2 ) : helper . moveLeft ( ) helper . build ( "leftArrow" )…" at bounding box center [972, 421] width 435 height 476
click at [937, 300] on div "for index in range ( 2 ) : helper . moveLeft ( ) helper . build ( "leftArrow" )…" at bounding box center [972, 421] width 435 height 476
click at [842, 301] on div "for index in range ( 2 ) : helper . moveLeft ( ) helper . build ( "leftArrow" )…" at bounding box center [972, 421] width 435 height 476
click at [940, 628] on span "Correr" at bounding box center [953, 629] width 101 height 17
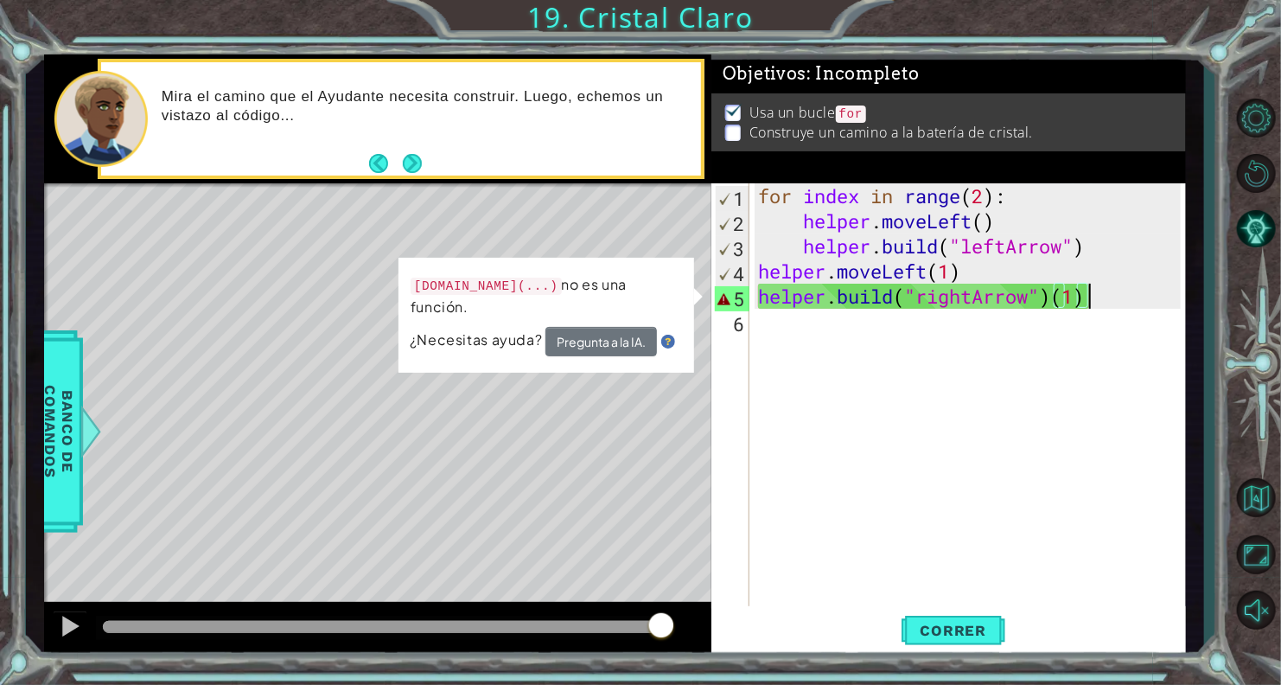
click at [1109, 295] on div "for index in range ( 2 ) : helper . moveLeft ( ) helper . build ( "leftArrow" )…" at bounding box center [972, 421] width 435 height 476
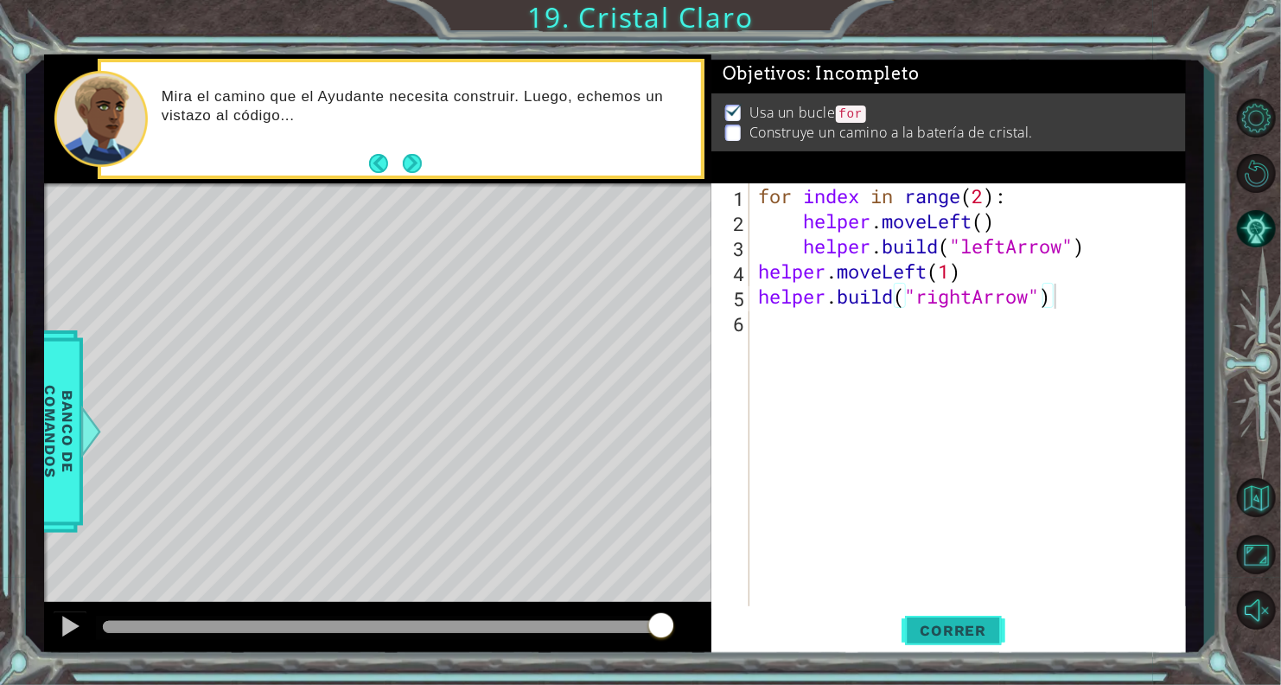
click at [915, 619] on button "Correr" at bounding box center [954, 630] width 104 height 48
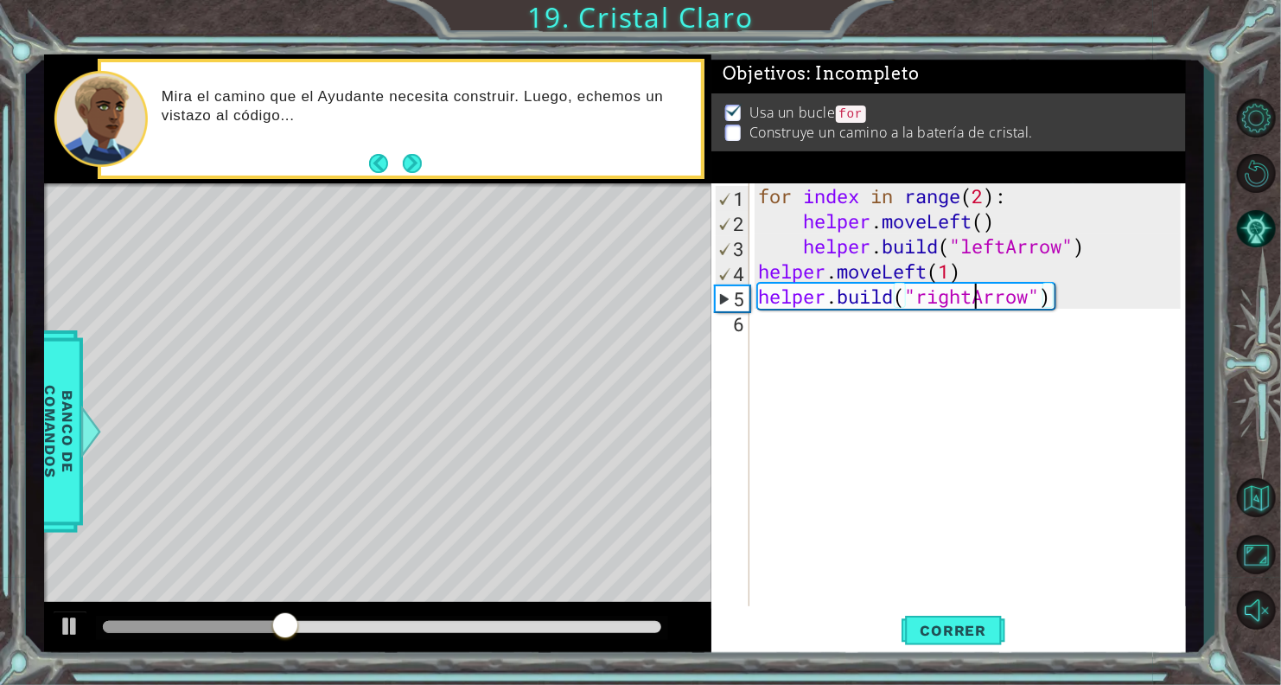
click at [978, 296] on div "for index in range ( 2 ) : helper . moveLeft ( ) helper . build ( "leftArrow" )…" at bounding box center [972, 421] width 435 height 476
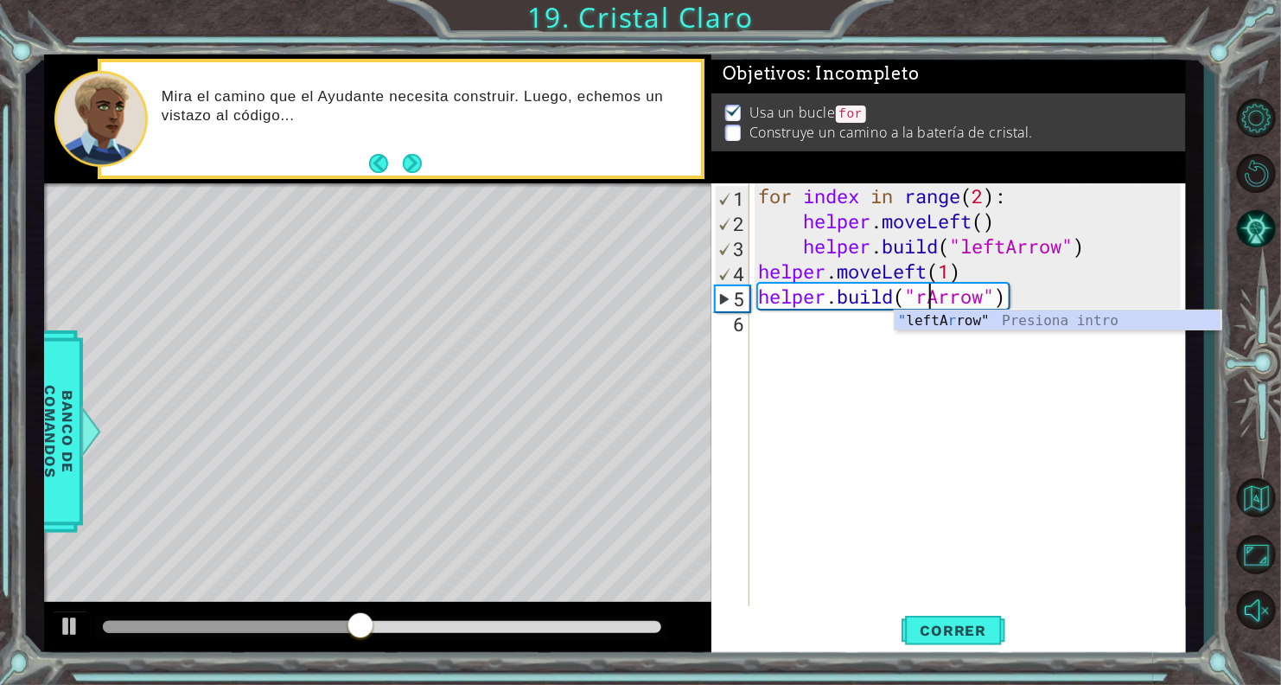
type textarea "[DOMAIN_NAME]("leftArrow"")"
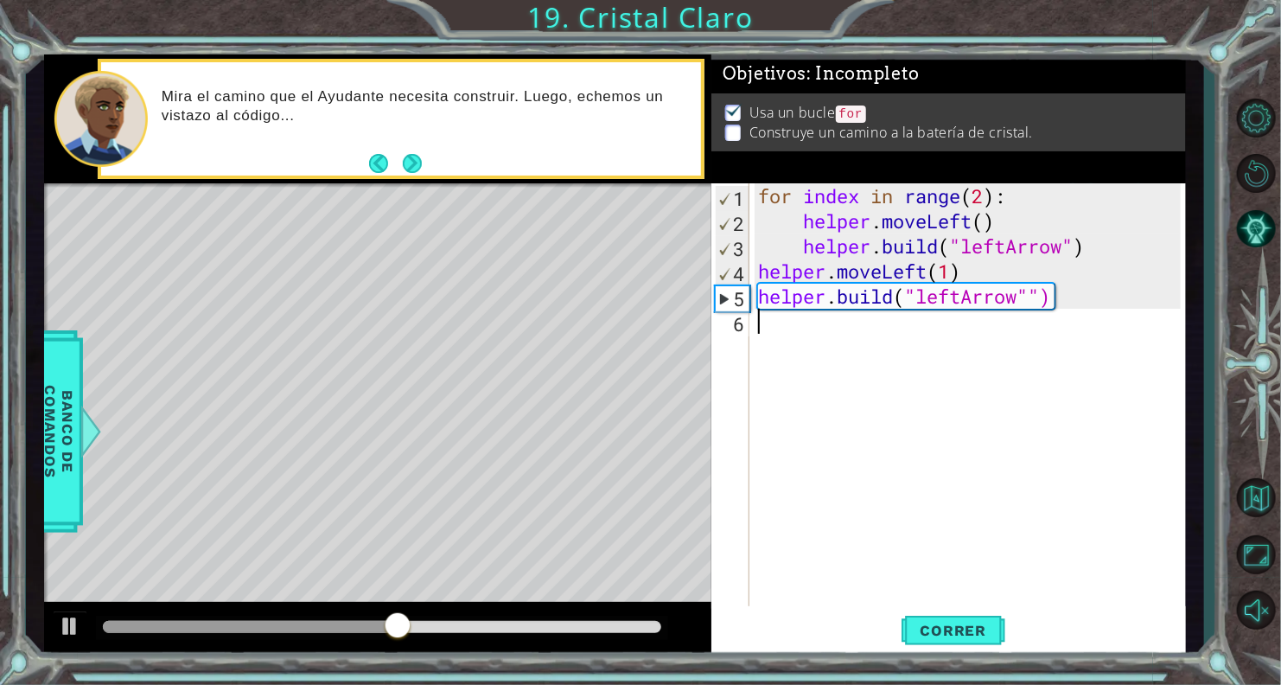
click at [857, 323] on div "for index in range ( 2 ) : helper . moveLeft ( ) helper . build ( "leftArrow" )…" at bounding box center [972, 421] width 435 height 476
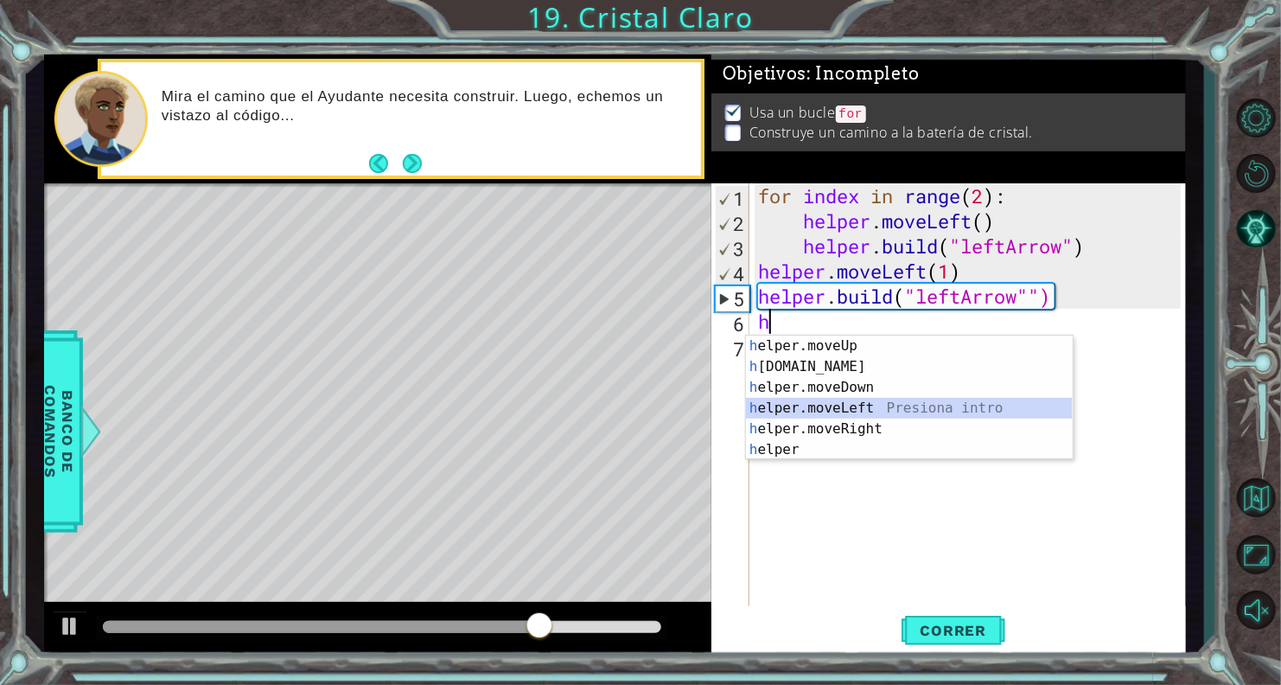
click at [850, 409] on div "h elper.moveUp Presiona intro h [DOMAIN_NAME] Presiona intro h elper.moveDown P…" at bounding box center [909, 418] width 327 height 166
type textarea "helper.moveLeft(1)"
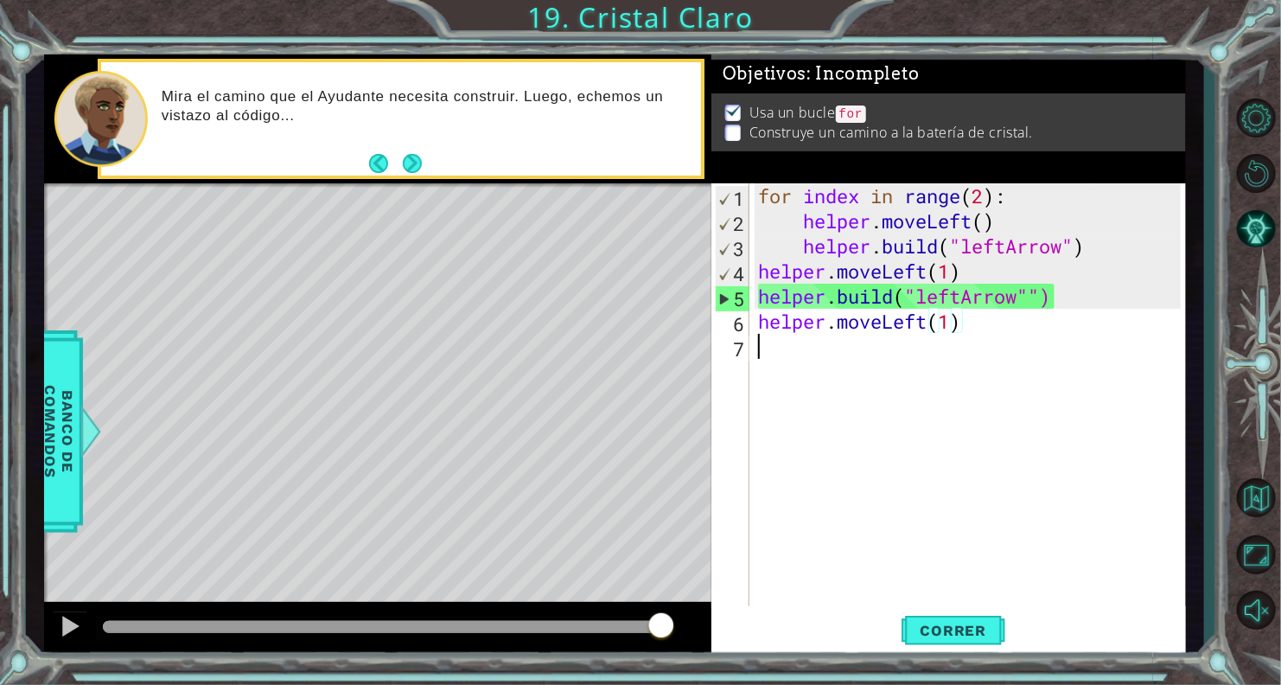
click at [981, 350] on div "for index in range ( 2 ) : helper . moveLeft ( ) helper . build ( "leftArrow" )…" at bounding box center [972, 421] width 435 height 476
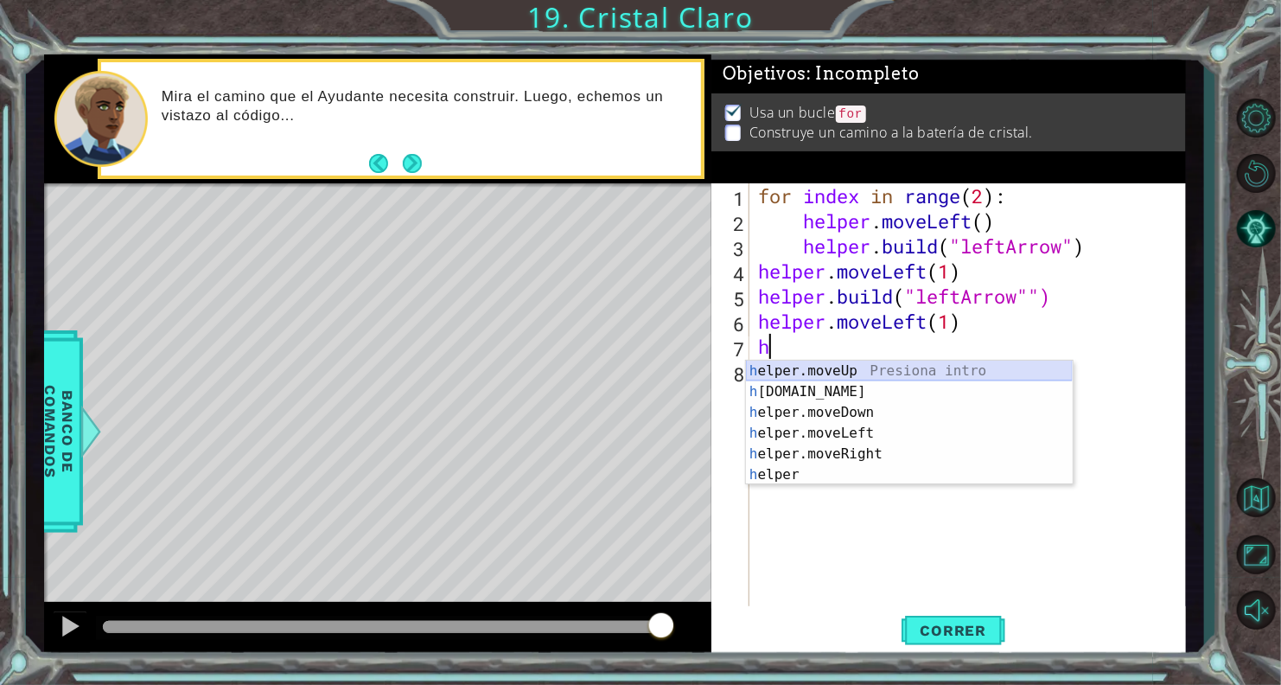
click at [867, 380] on div "h elper.moveUp Presiona intro h [DOMAIN_NAME] Presiona intro h elper.moveDown P…" at bounding box center [909, 443] width 327 height 166
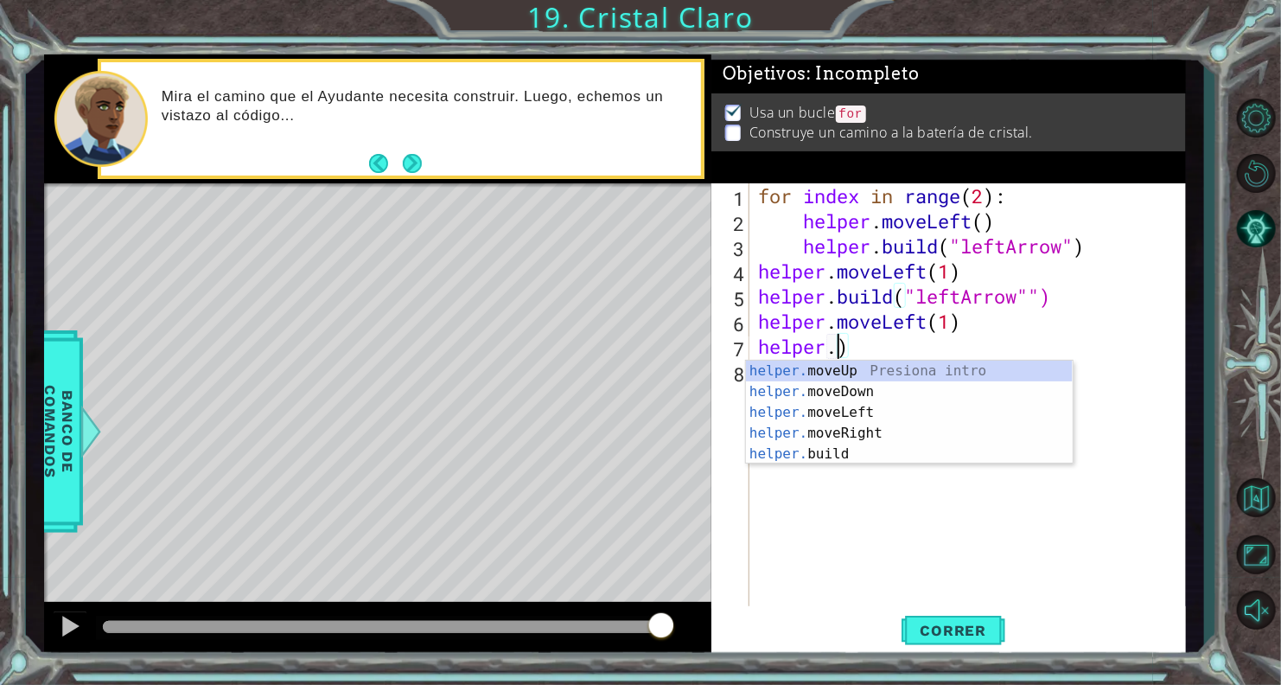
scroll to position [0, 3]
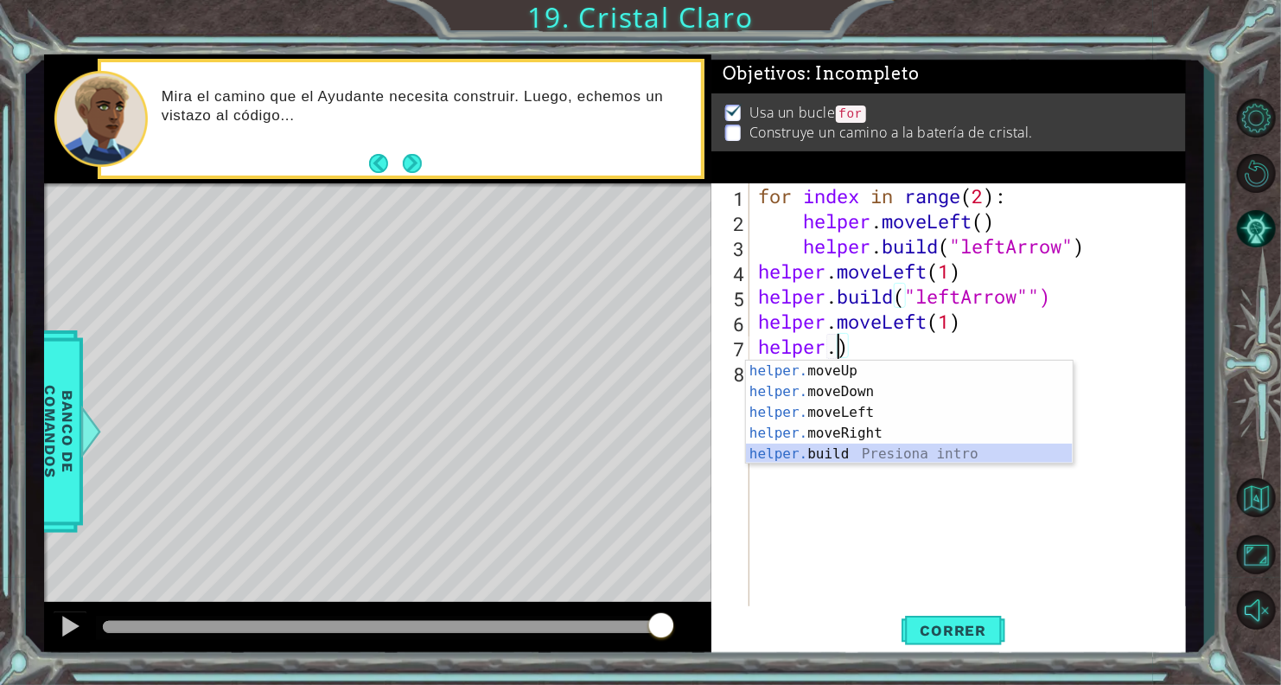
click at [874, 454] on div "helper. moveUp Presiona intro helper. moveDown Presiona intro helper. moveLeft …" at bounding box center [909, 432] width 327 height 145
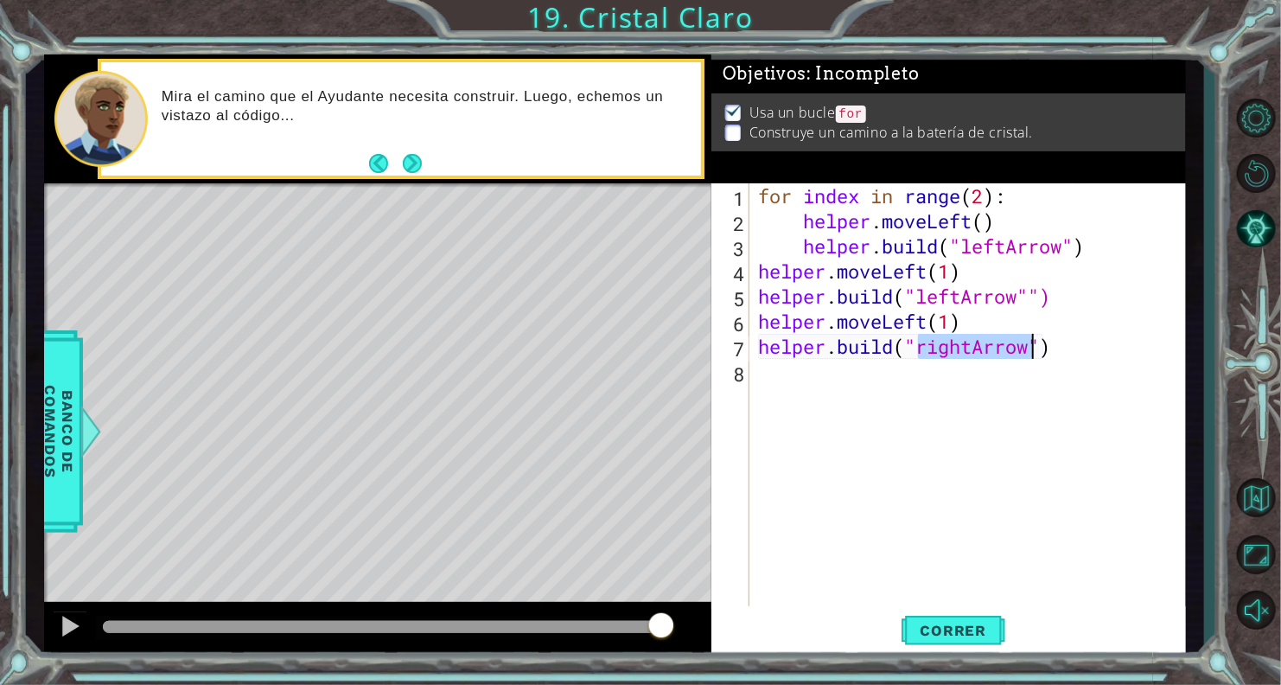
click at [972, 342] on div "for index in range ( 2 ) : helper . moveLeft ( ) helper . build ( "leftArrow" )…" at bounding box center [968, 396] width 426 height 426
click at [972, 342] on div "for index in range ( 2 ) : helper . moveLeft ( ) helper . build ( "leftArrow" )…" at bounding box center [972, 421] width 435 height 476
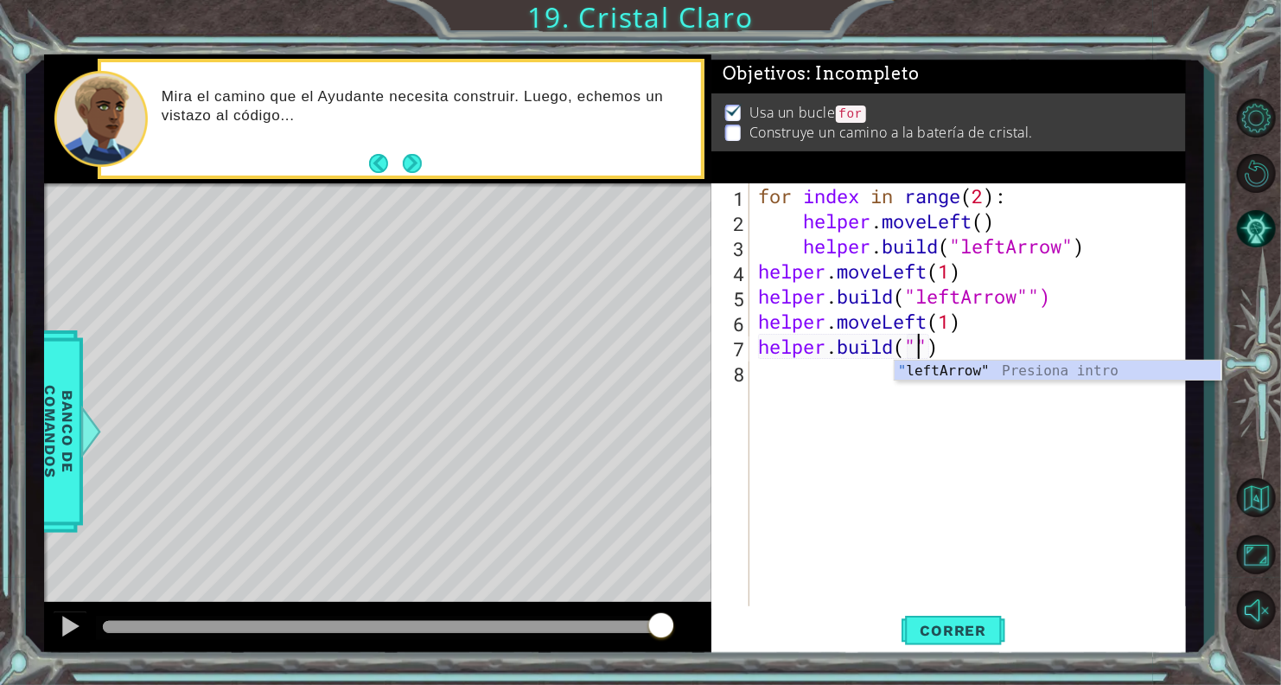
type textarea "[DOMAIN_NAME]("leftArrow")"
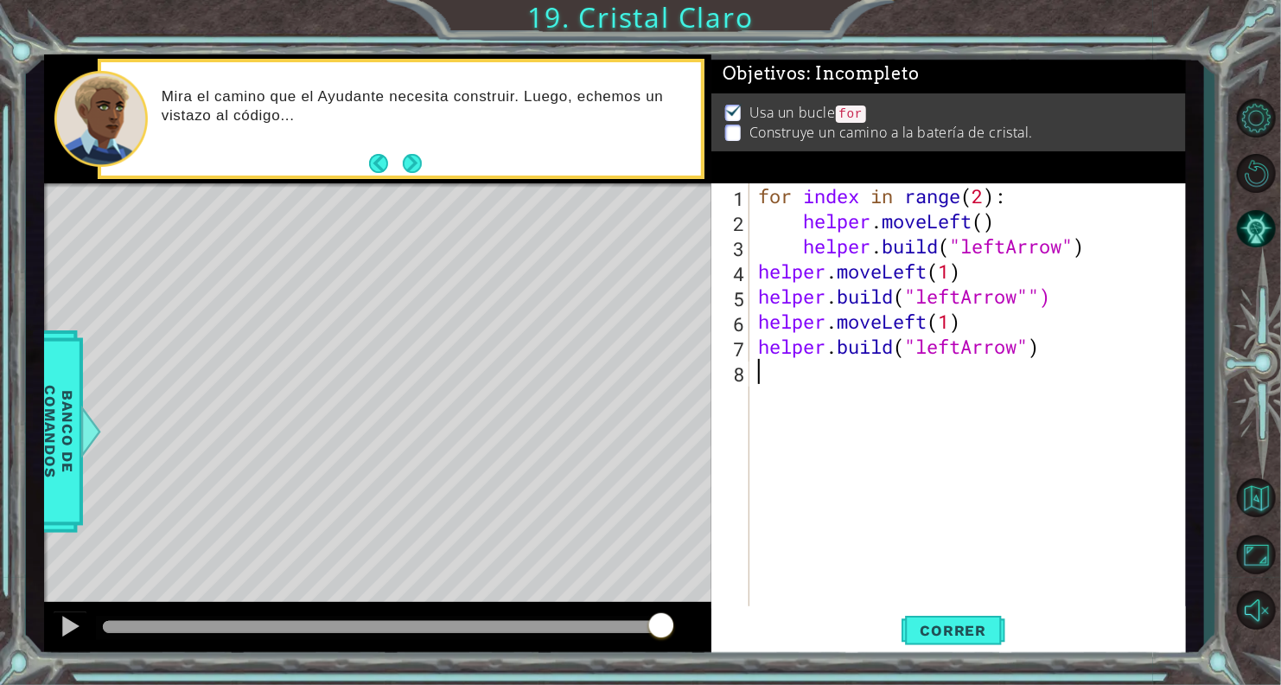
click at [905, 380] on div "for index in range ( 2 ) : helper . moveLeft ( ) helper . build ( "leftArrow" )…" at bounding box center [972, 421] width 435 height 476
click at [944, 642] on button "Correr" at bounding box center [954, 630] width 104 height 48
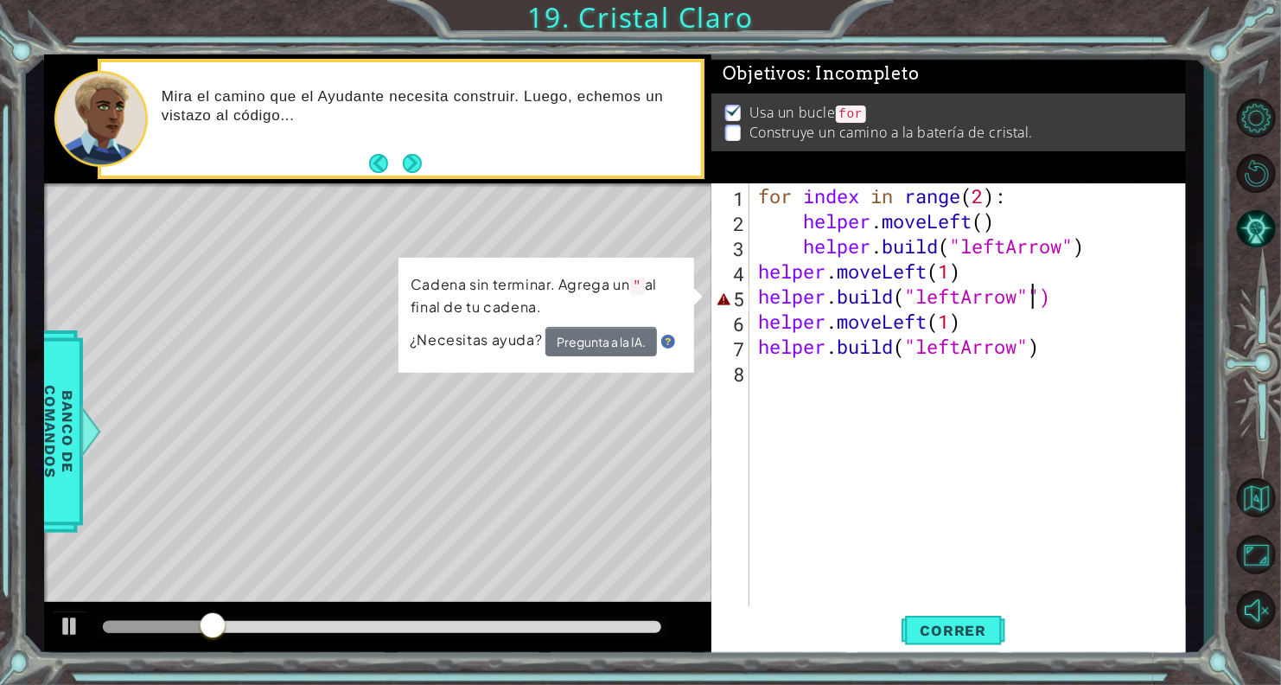
click at [1035, 290] on div "for index in range ( 2 ) : helper . moveLeft ( ) helper . build ( "leftArrow" )…" at bounding box center [972, 421] width 435 height 476
type textarea "[DOMAIN_NAME]("leftArrow")"
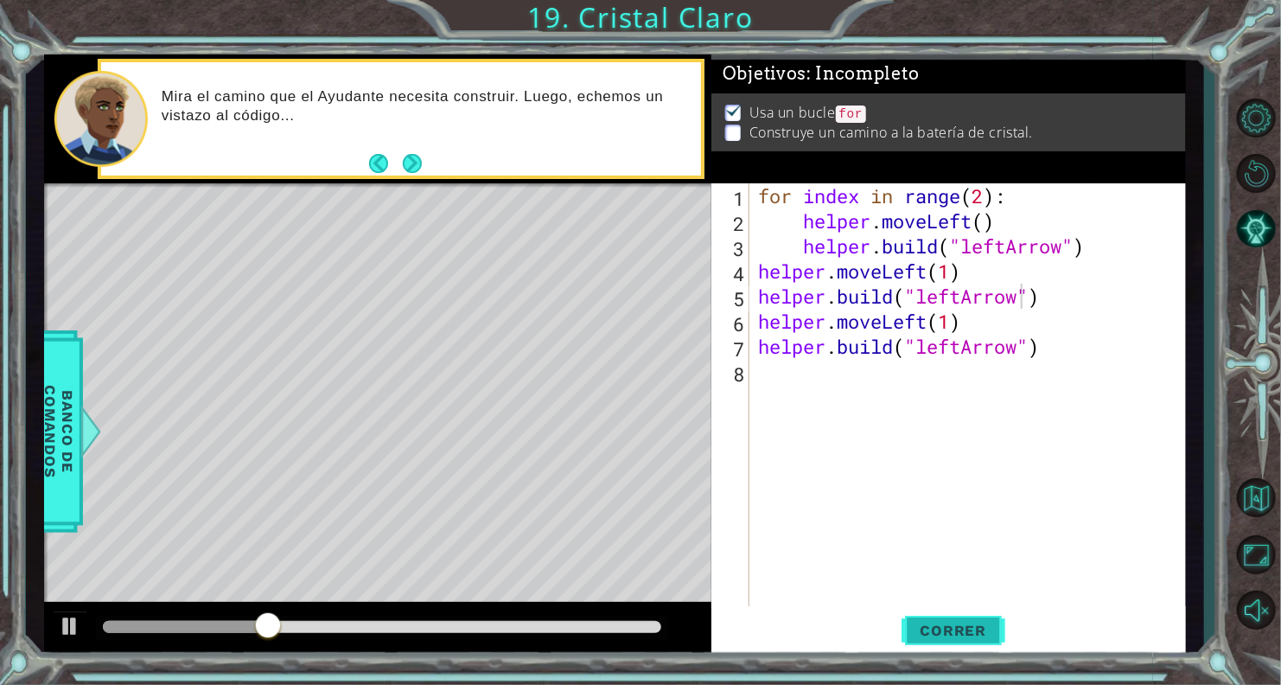
click at [940, 628] on span "Correr" at bounding box center [953, 629] width 101 height 17
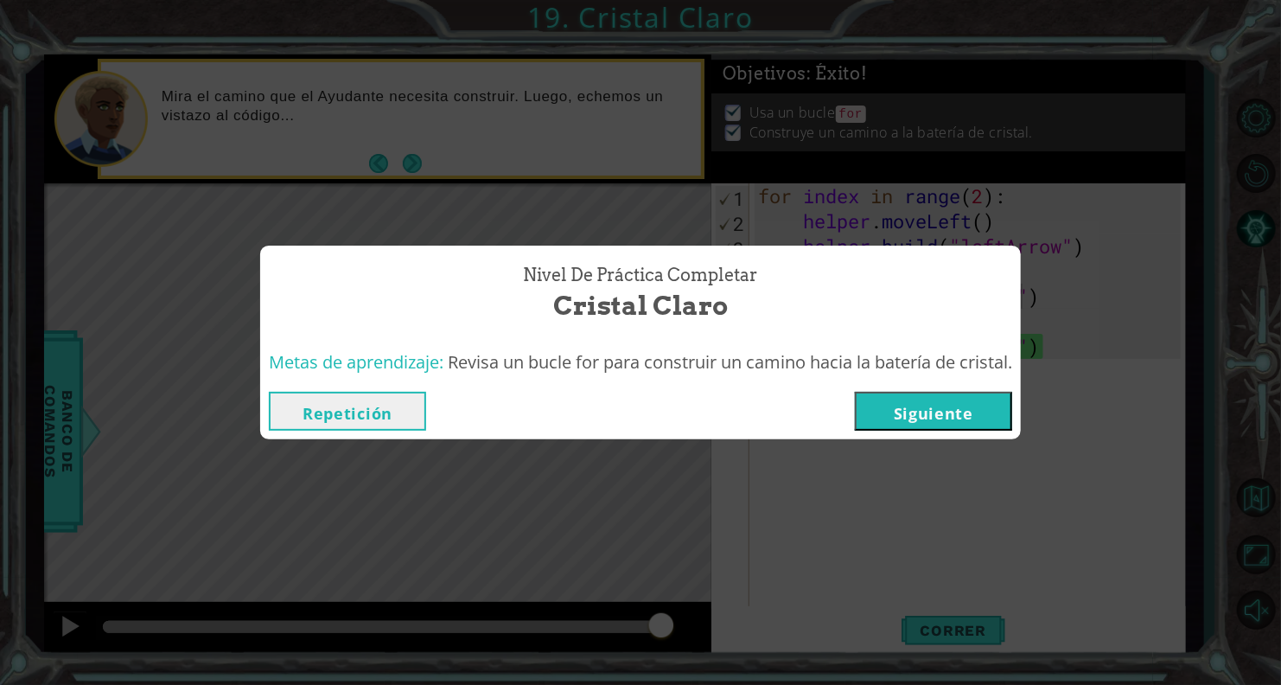
click at [964, 416] on button "Siguiente" at bounding box center [933, 411] width 157 height 39
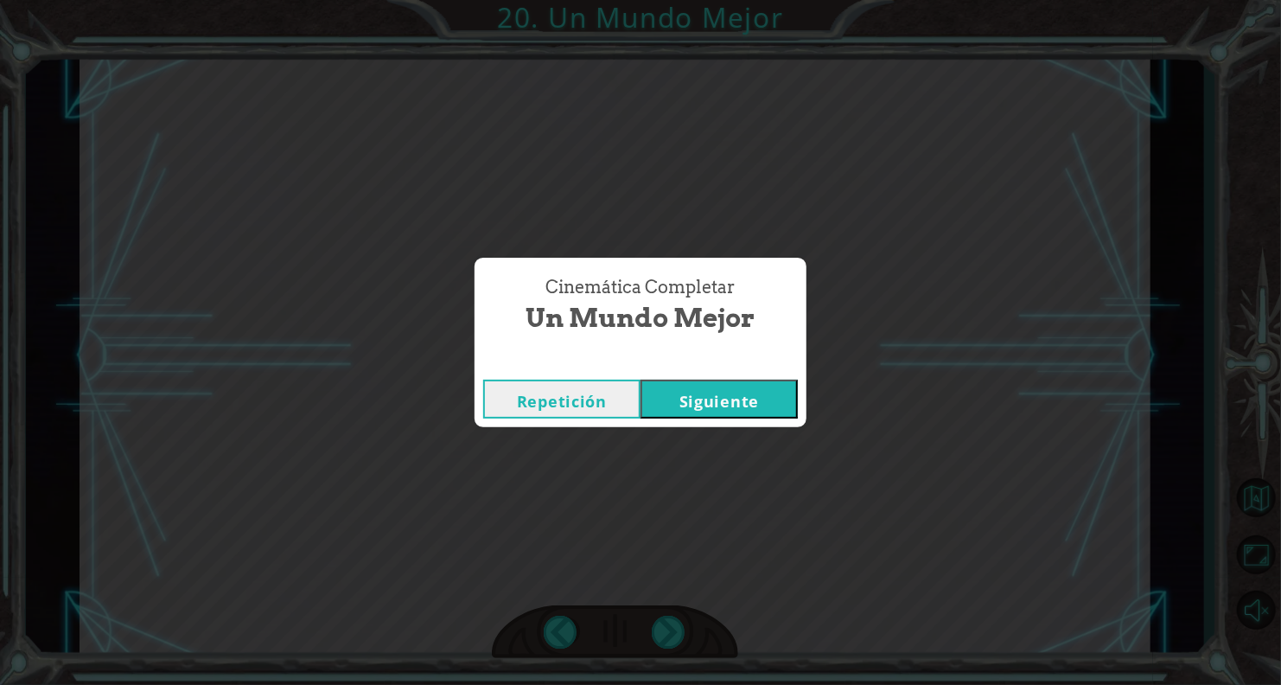
click at [776, 392] on button "Siguiente" at bounding box center [718, 398] width 157 height 39
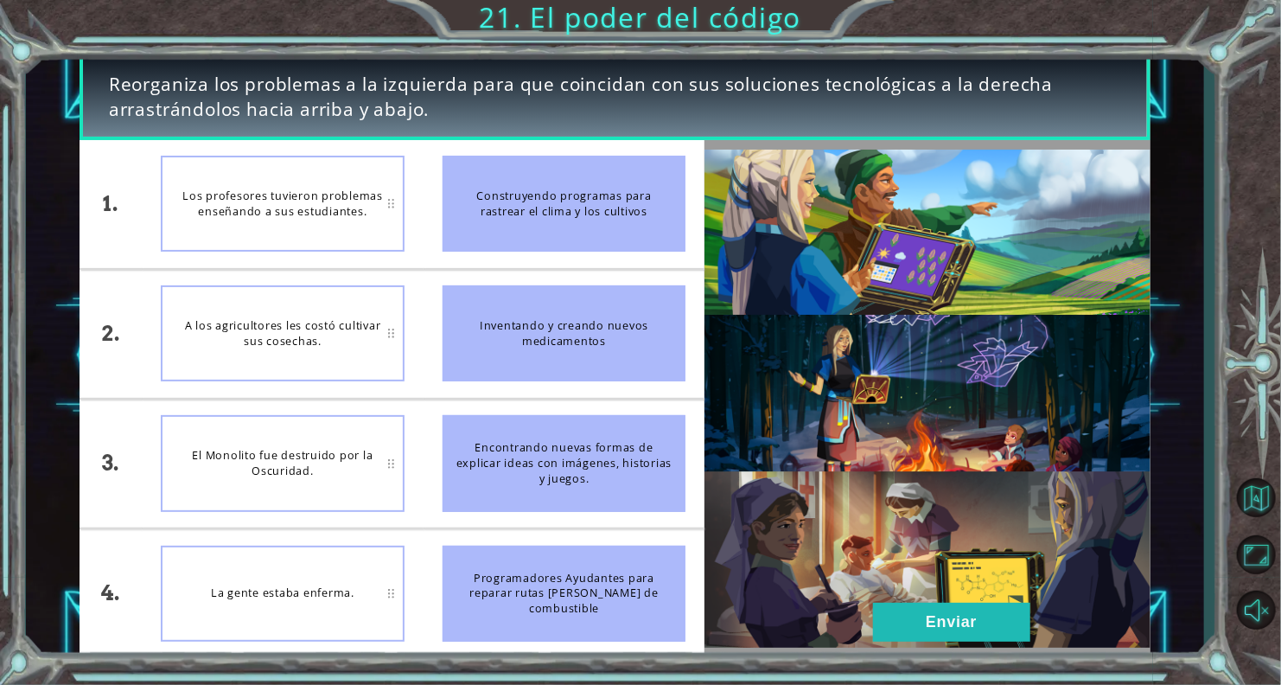
drag, startPoint x: 526, startPoint y: 589, endPoint x: 526, endPoint y: 482, distance: 106.3
click at [526, 482] on ul "Construyendo programas para rastrear el clima y los cultivos Inventando y crean…" at bounding box center [565, 399] width 282 height 518
drag, startPoint x: 549, startPoint y: 445, endPoint x: 455, endPoint y: 523, distance: 122.2
click at [455, 523] on li "Encontrando nuevas formas de explicar ideas con imágenes, historias y juegos." at bounding box center [565, 463] width 282 height 128
drag, startPoint x: 499, startPoint y: 331, endPoint x: 488, endPoint y: 608, distance: 277.6
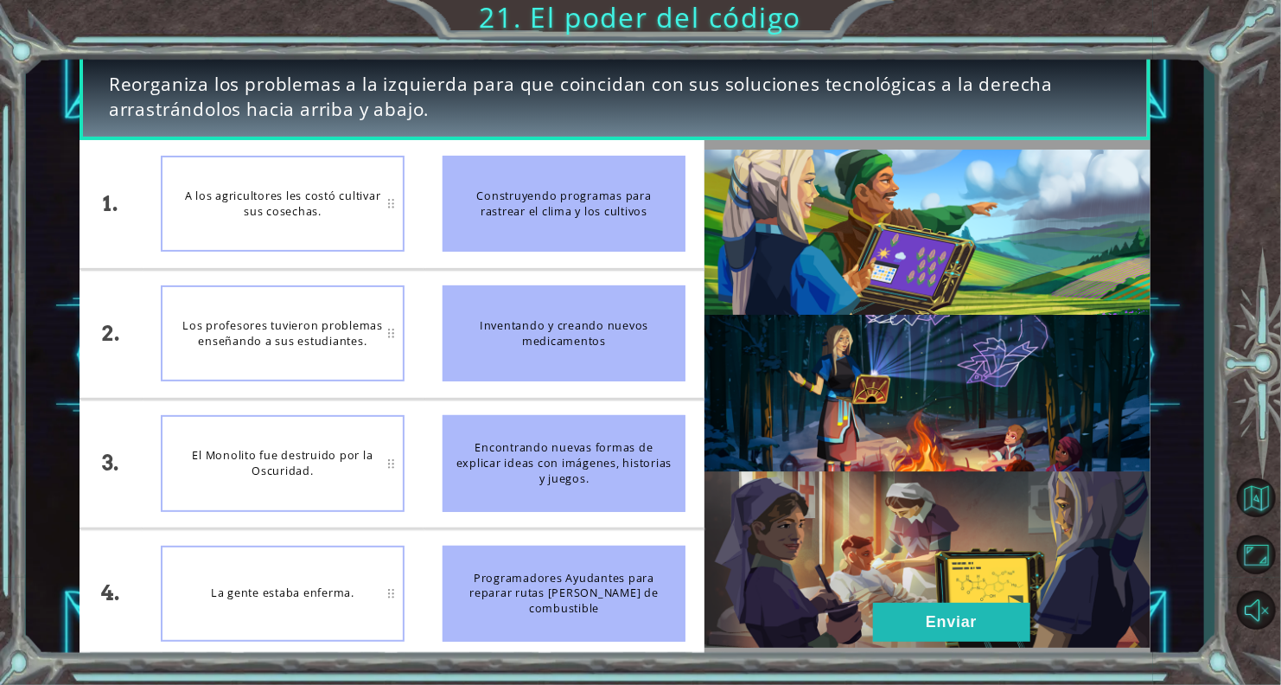
click at [488, 608] on ul "Construyendo programas para rastrear el clima y los cultivos Inventando y crean…" at bounding box center [565, 399] width 282 height 518
drag, startPoint x: 490, startPoint y: 608, endPoint x: 525, endPoint y: 454, distance: 158.5
click at [525, 454] on ul "Construyendo programas para rastrear el clima y los cultivos Inventando y crean…" at bounding box center [565, 399] width 282 height 518
click at [414, 426] on li "El Monolito fue destruido por la Oscuridad." at bounding box center [283, 463] width 282 height 128
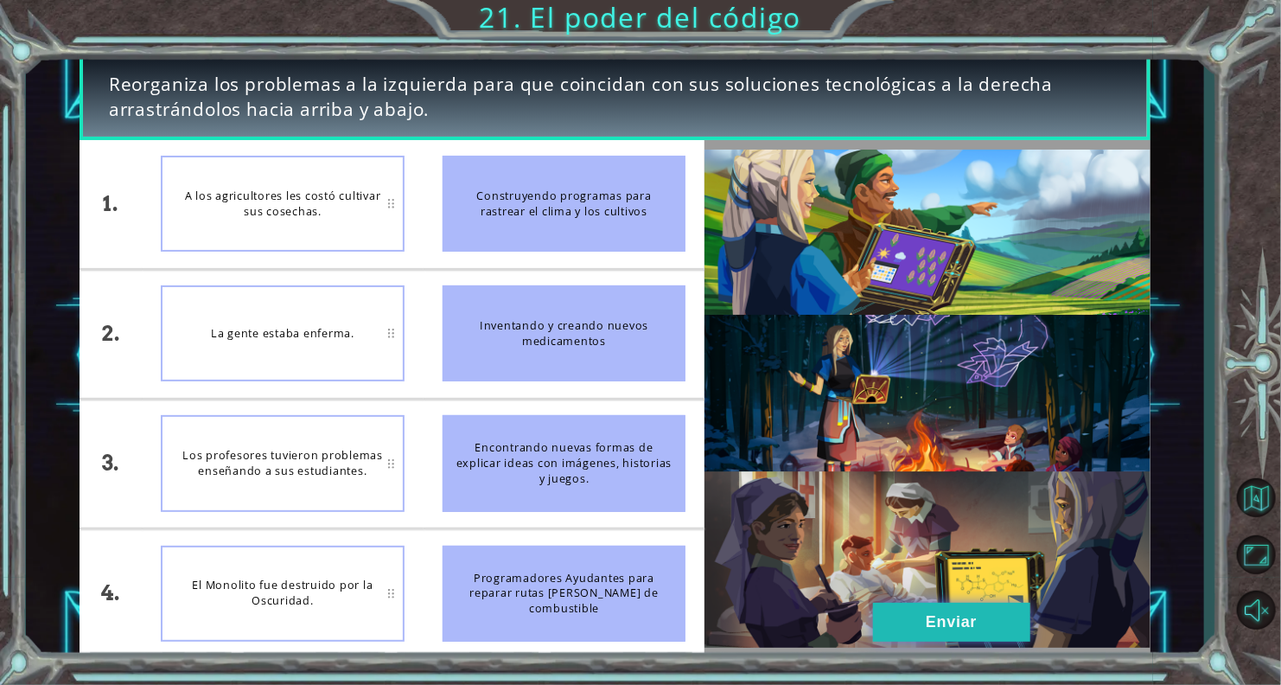
click at [925, 610] on button "Enviar" at bounding box center [951, 621] width 157 height 39
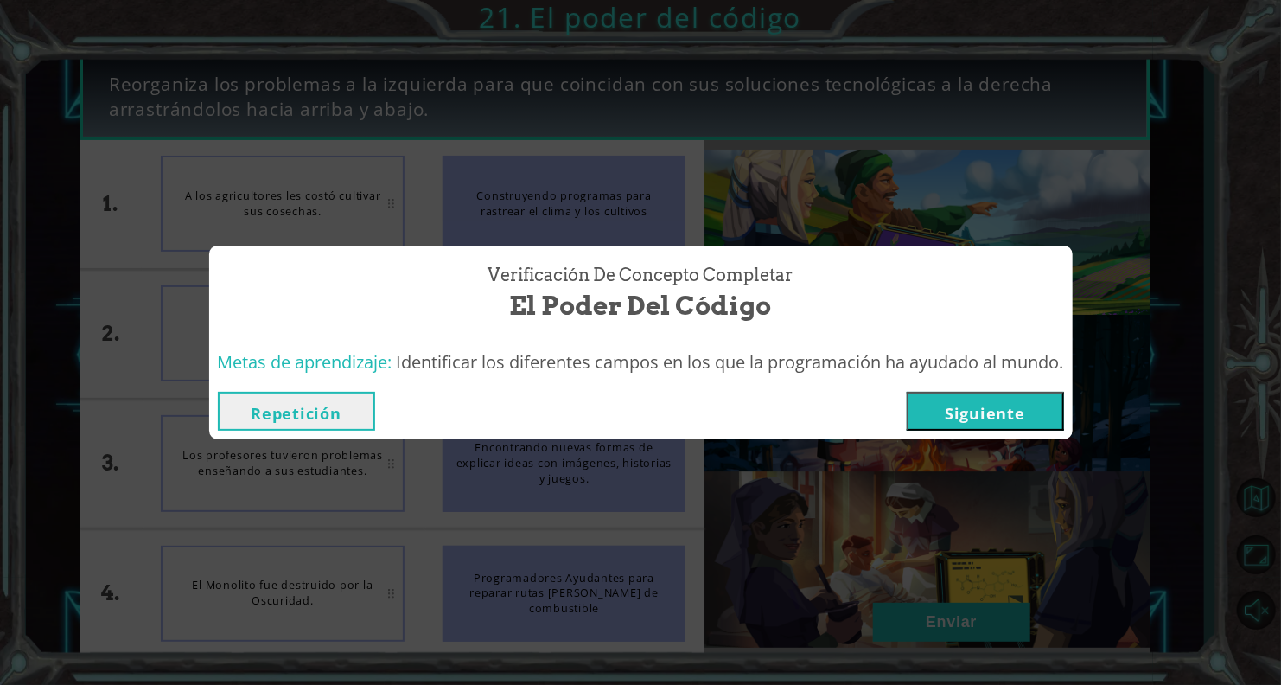
click at [922, 398] on button "Siguiente" at bounding box center [985, 411] width 157 height 39
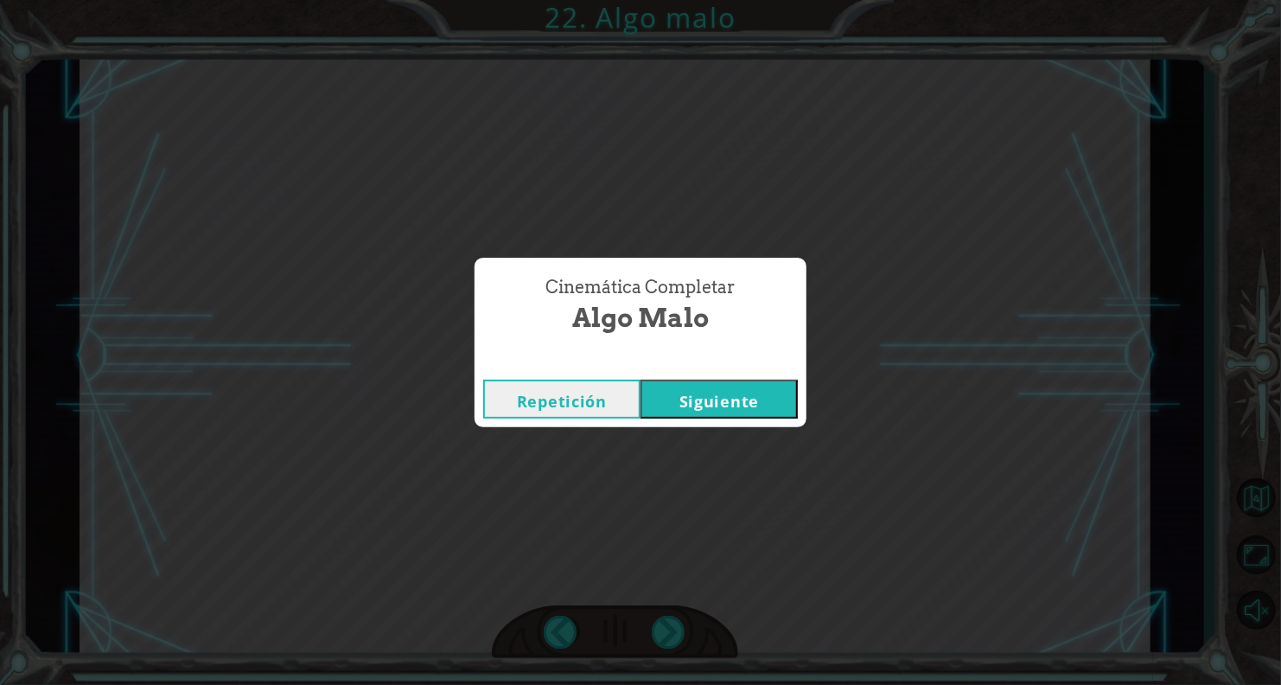
click at [742, 382] on button "Siguiente" at bounding box center [718, 398] width 157 height 39
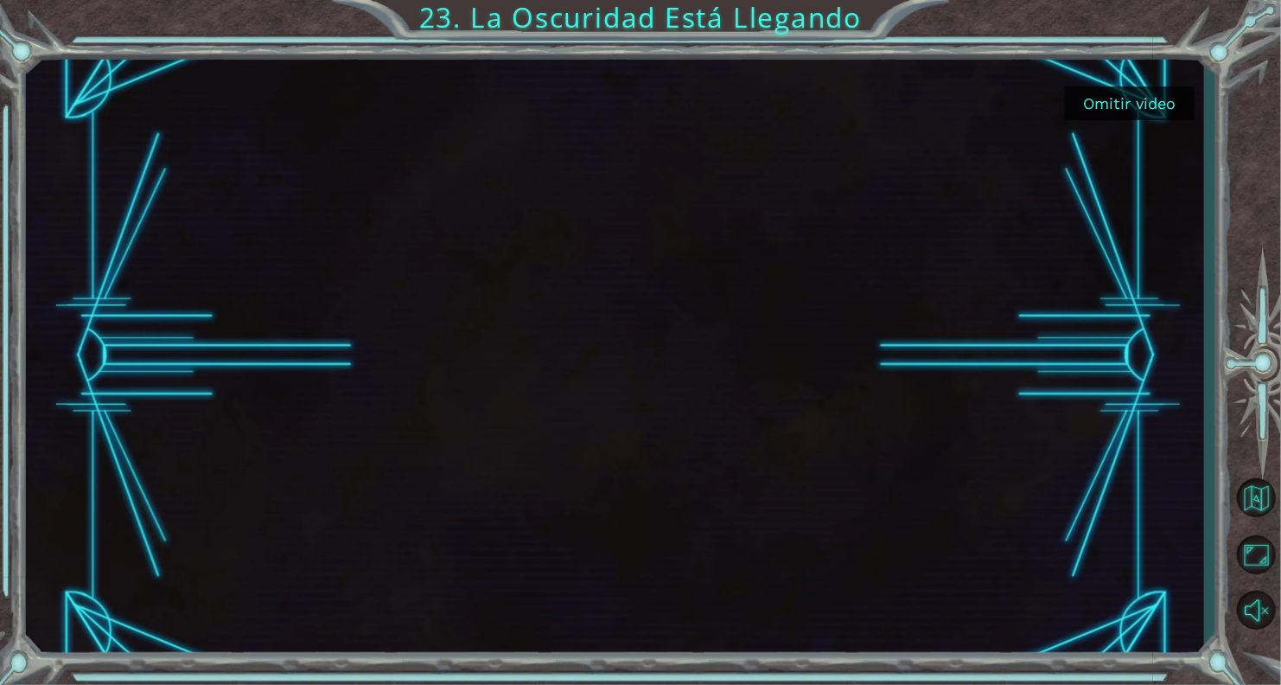
click at [1099, 108] on button "Omitir video" at bounding box center [1130, 103] width 130 height 34
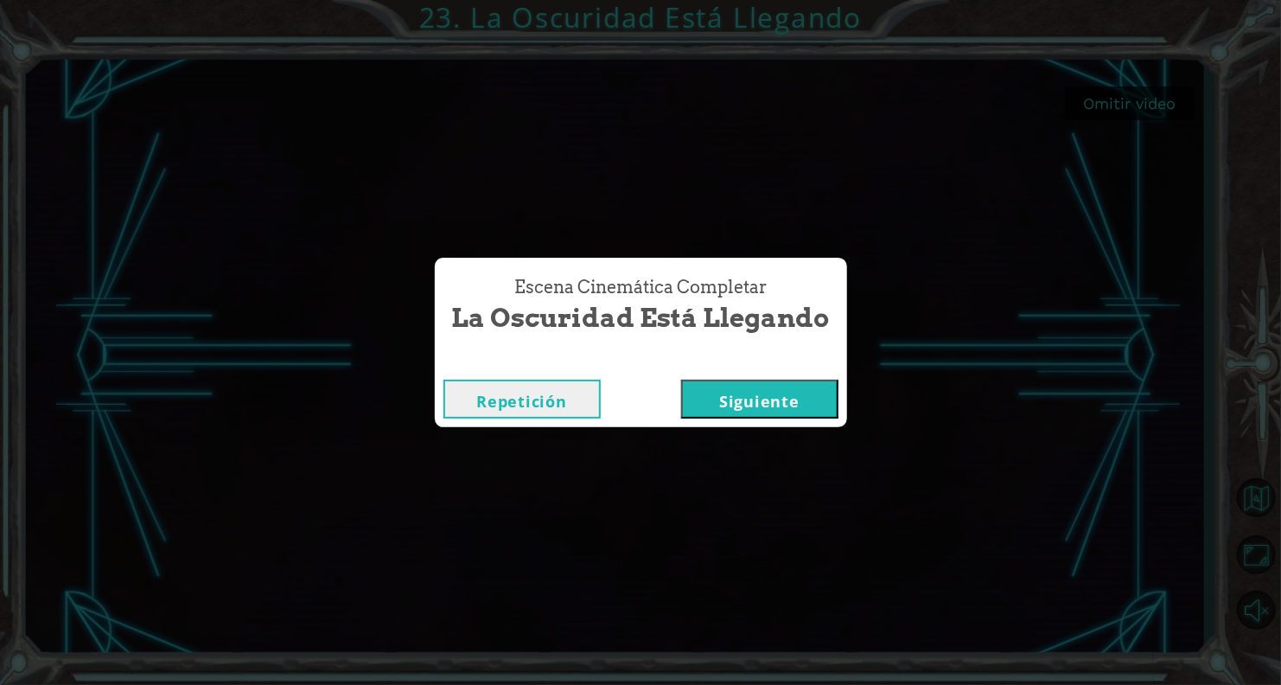
click at [774, 392] on button "Siguiente" at bounding box center [759, 398] width 157 height 39
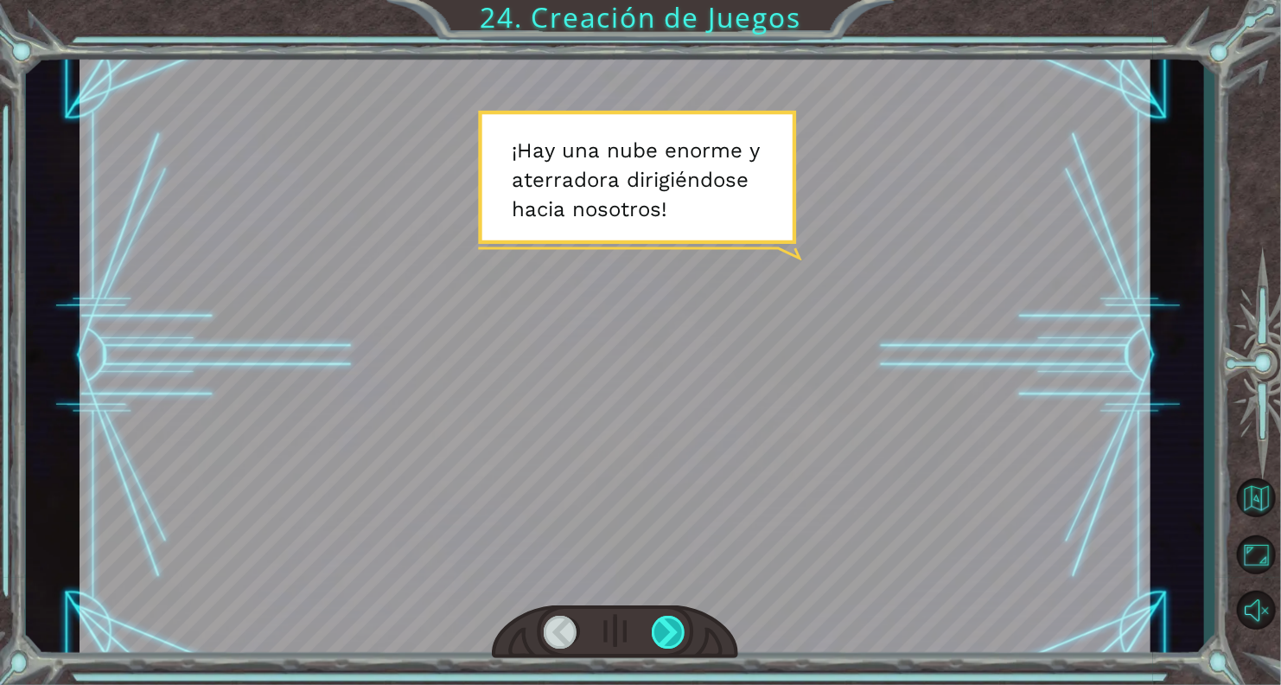
click at [665, 640] on div at bounding box center [669, 631] width 35 height 33
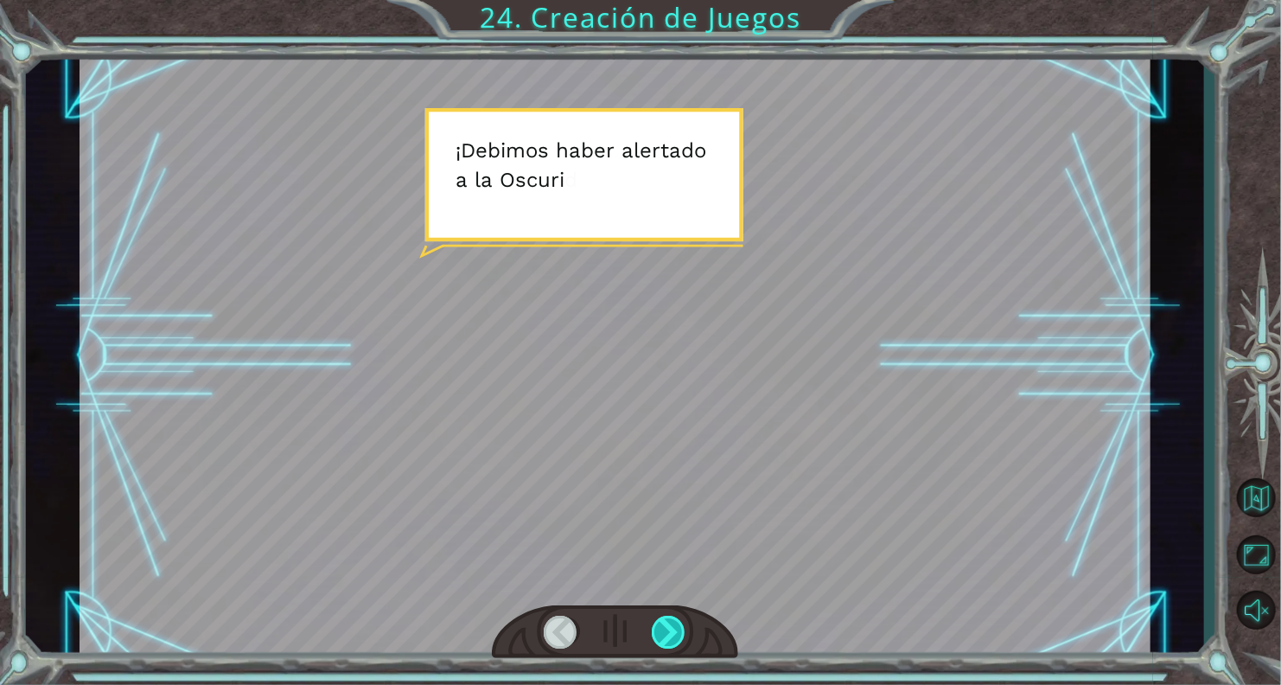
click at [665, 640] on div at bounding box center [669, 631] width 35 height 33
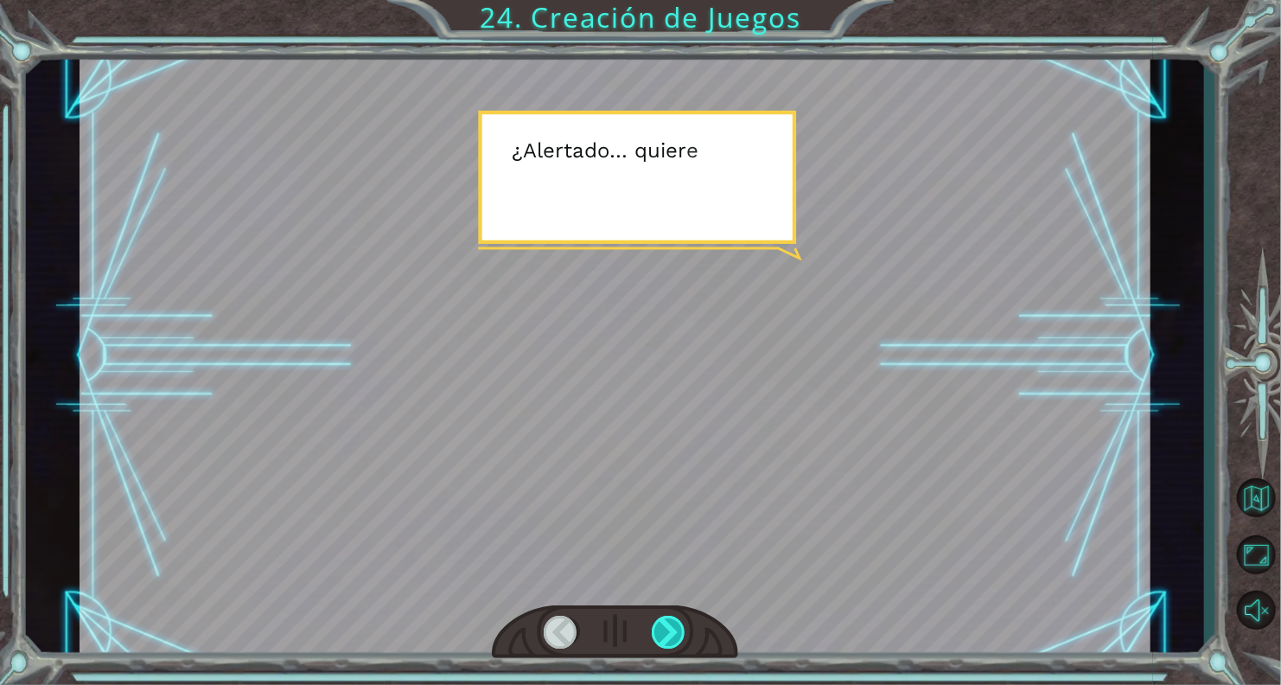
click at [665, 640] on div at bounding box center [669, 631] width 35 height 33
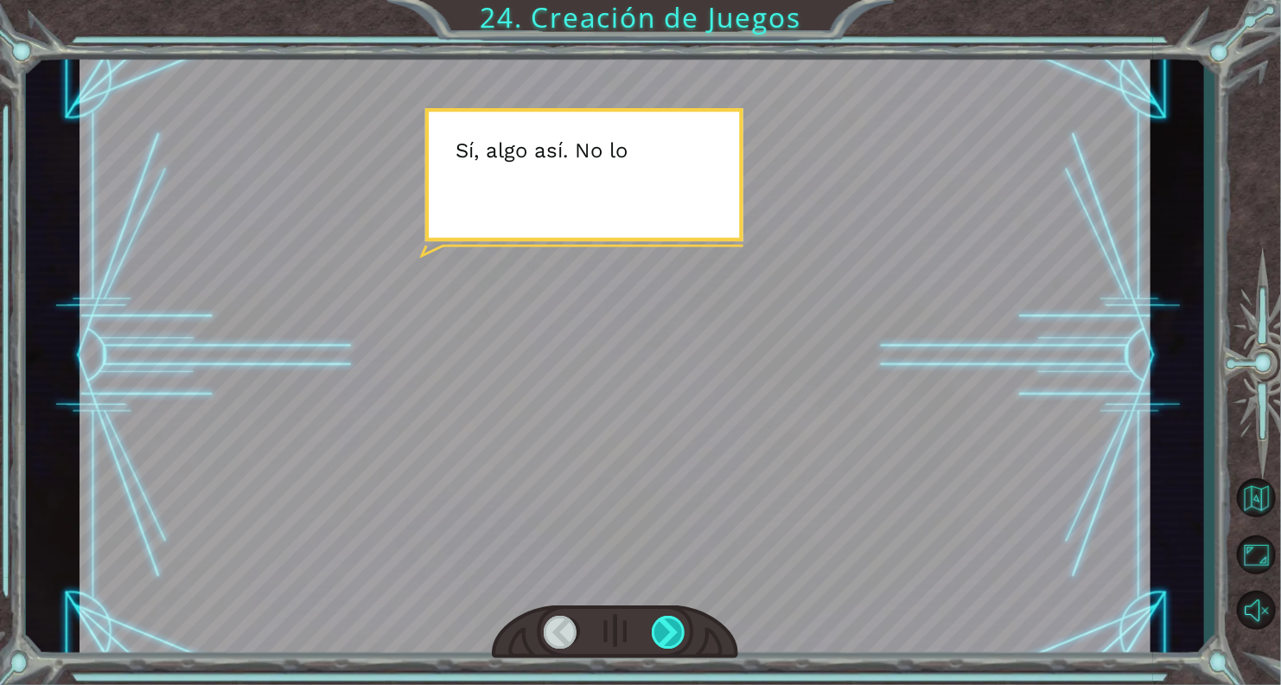
click at [665, 640] on div at bounding box center [669, 631] width 35 height 33
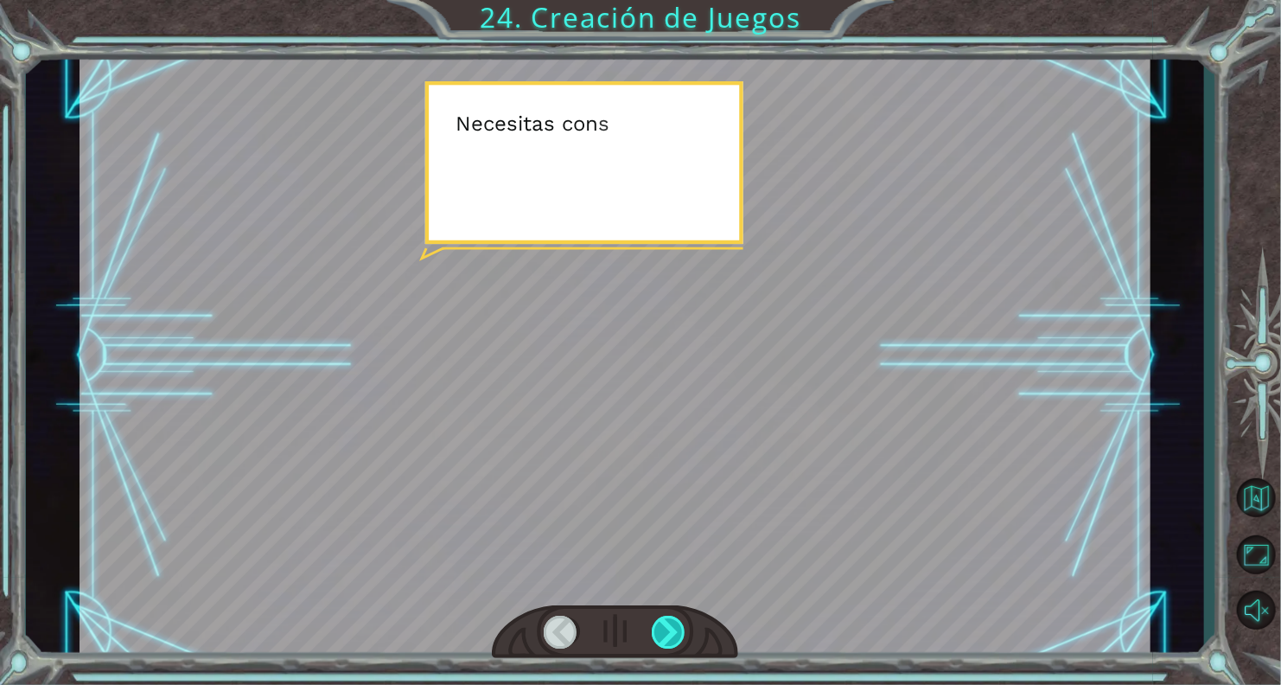
click at [665, 640] on div at bounding box center [669, 631] width 35 height 33
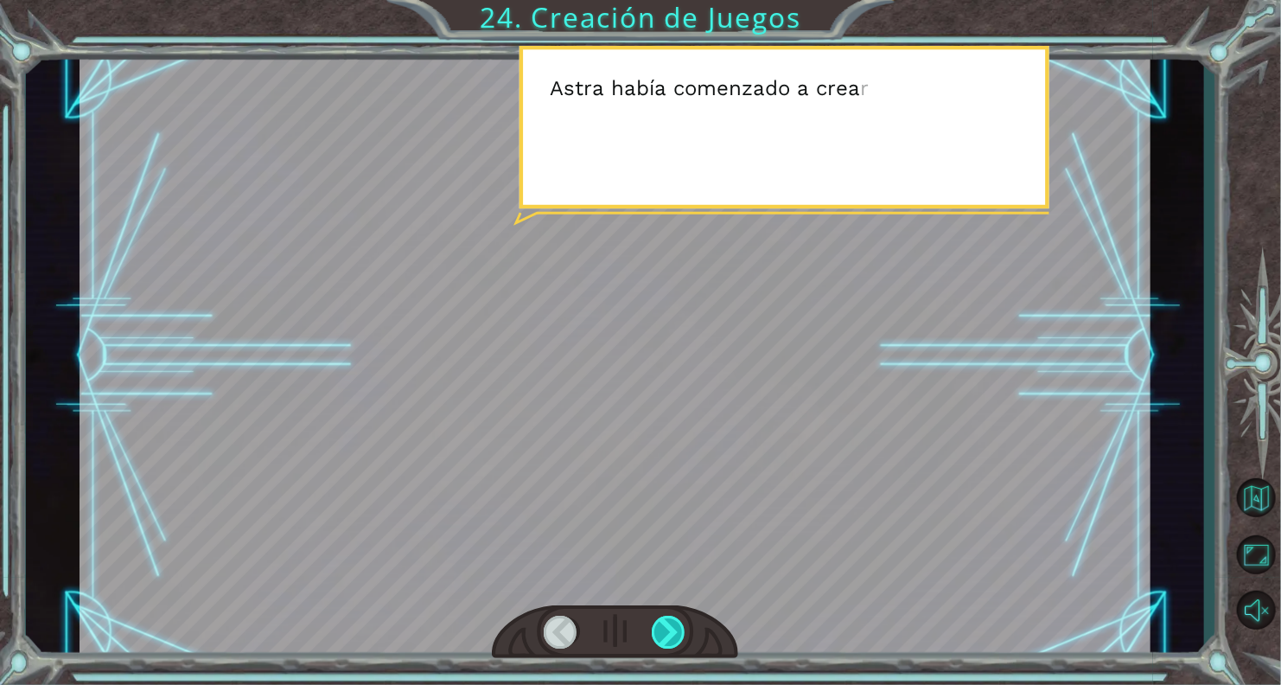
click at [665, 640] on div at bounding box center [669, 631] width 35 height 33
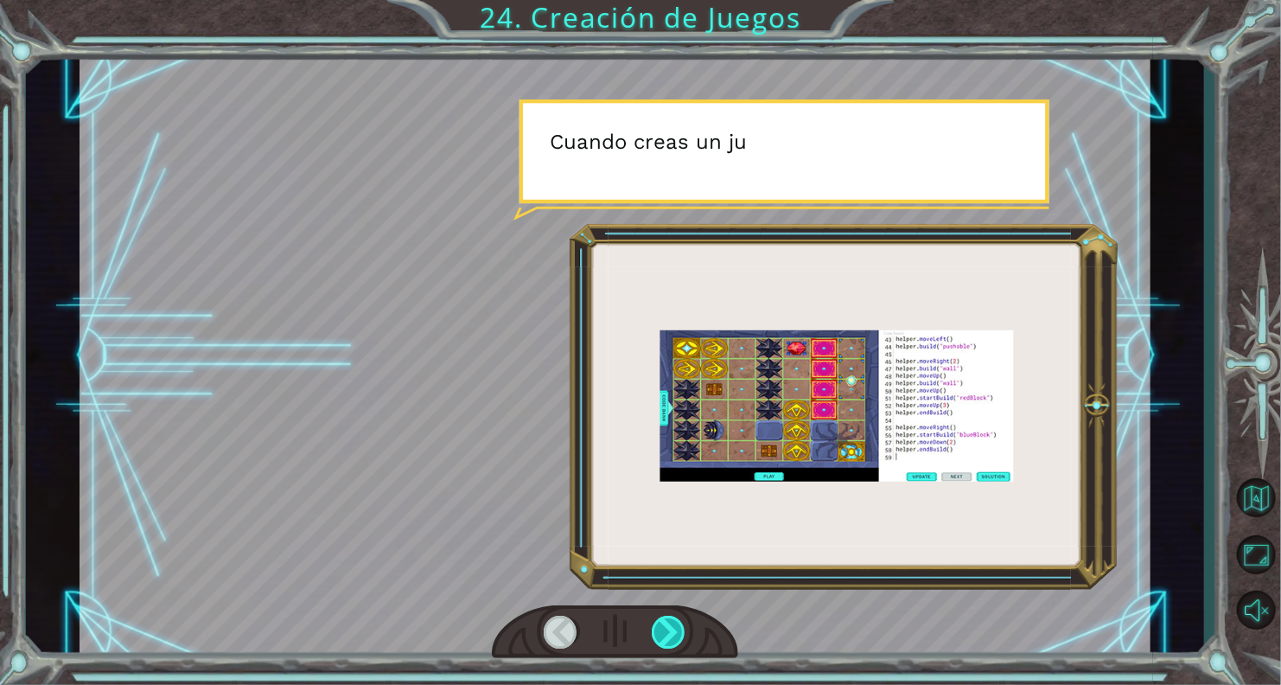
click at [665, 640] on div at bounding box center [669, 631] width 35 height 33
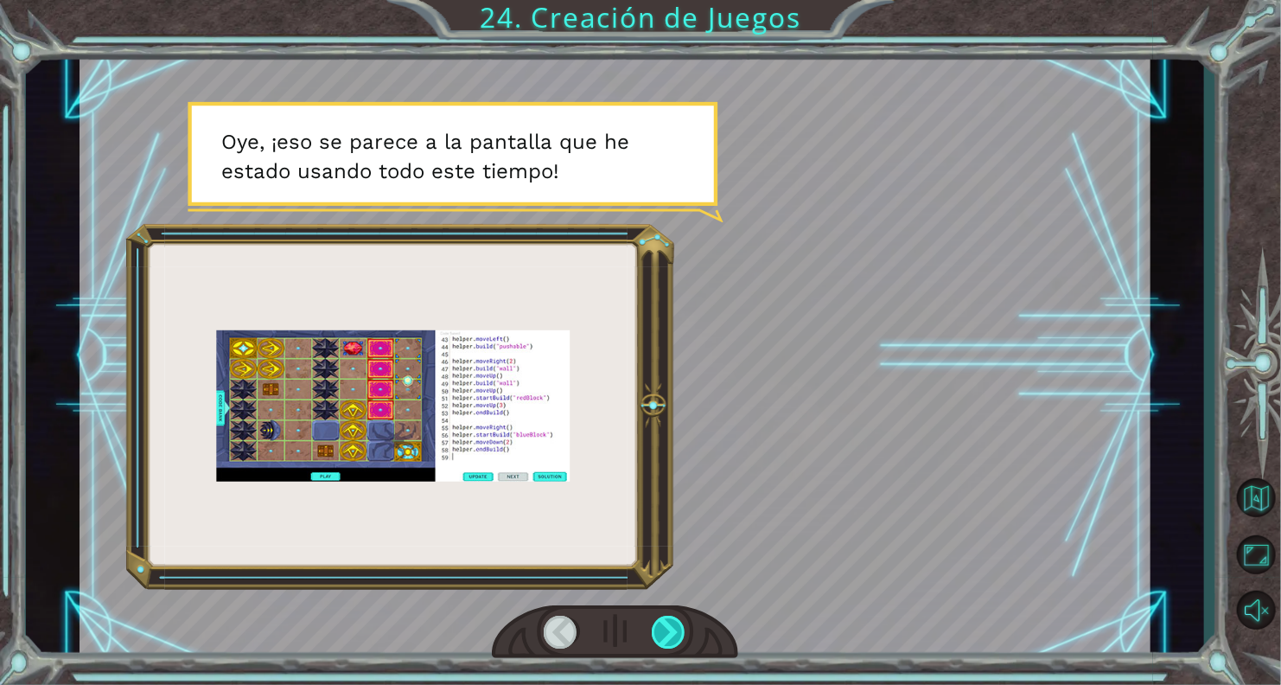
click at [665, 640] on div at bounding box center [669, 631] width 35 height 33
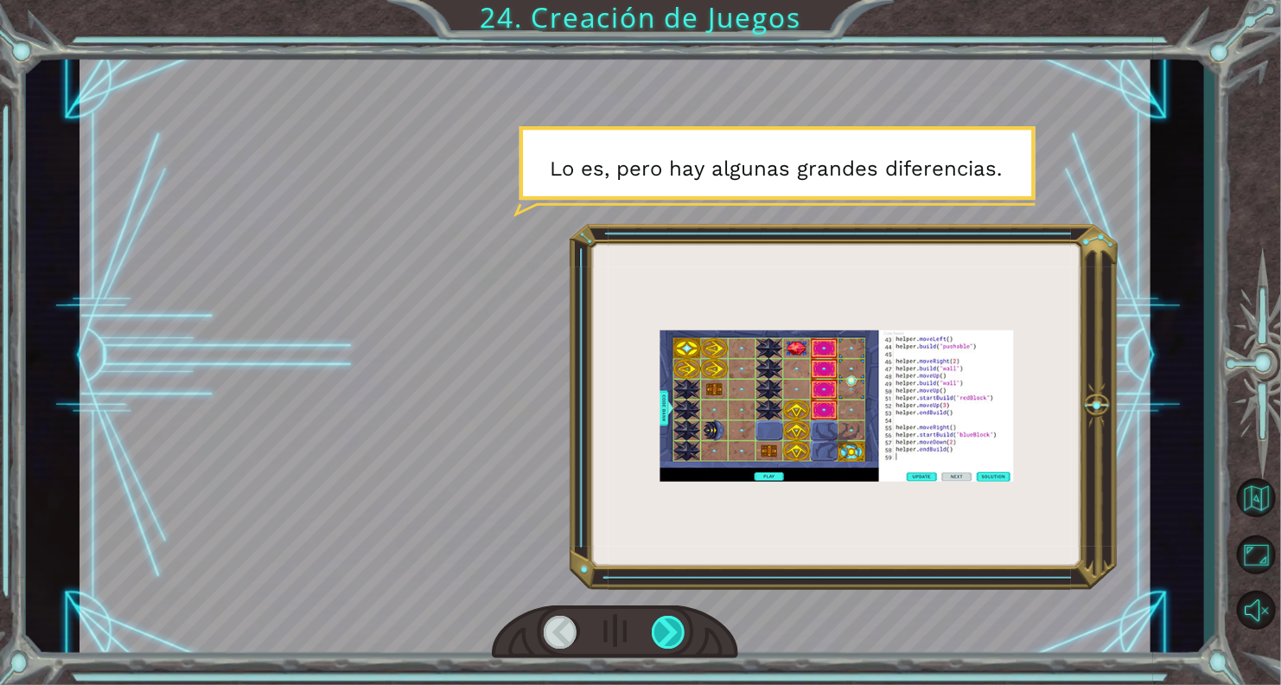
click at [665, 640] on div at bounding box center [669, 631] width 35 height 33
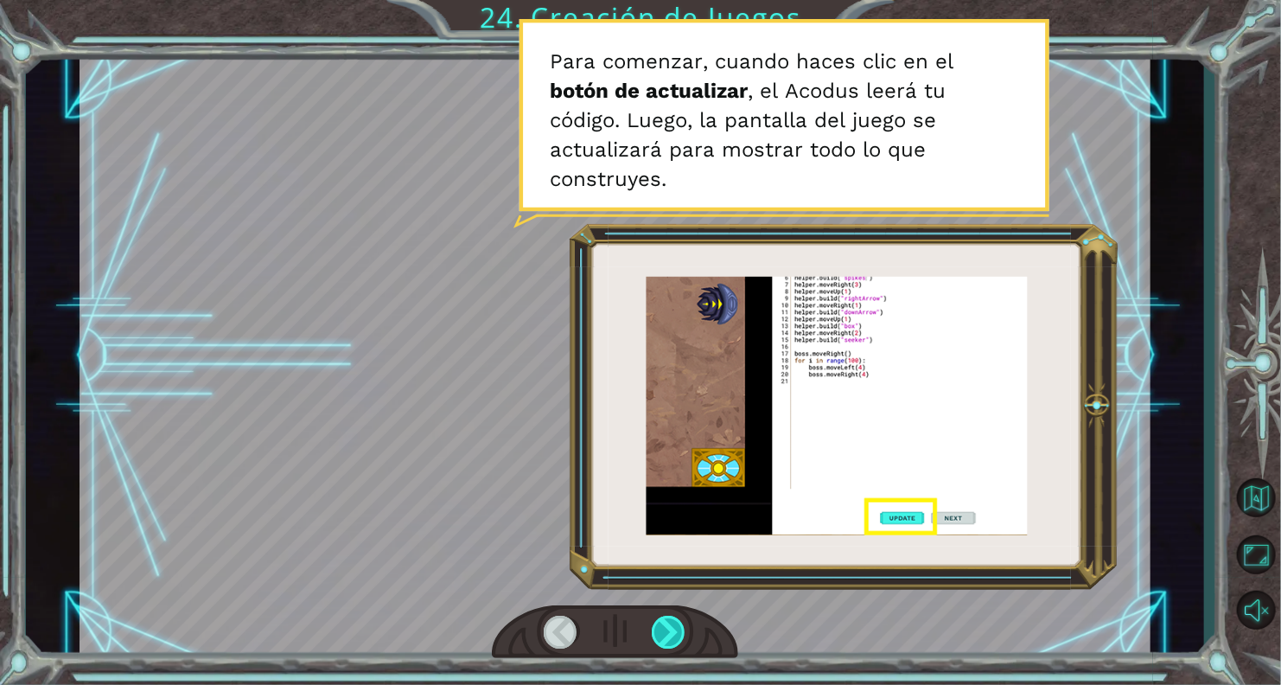
click at [665, 640] on div at bounding box center [669, 631] width 35 height 33
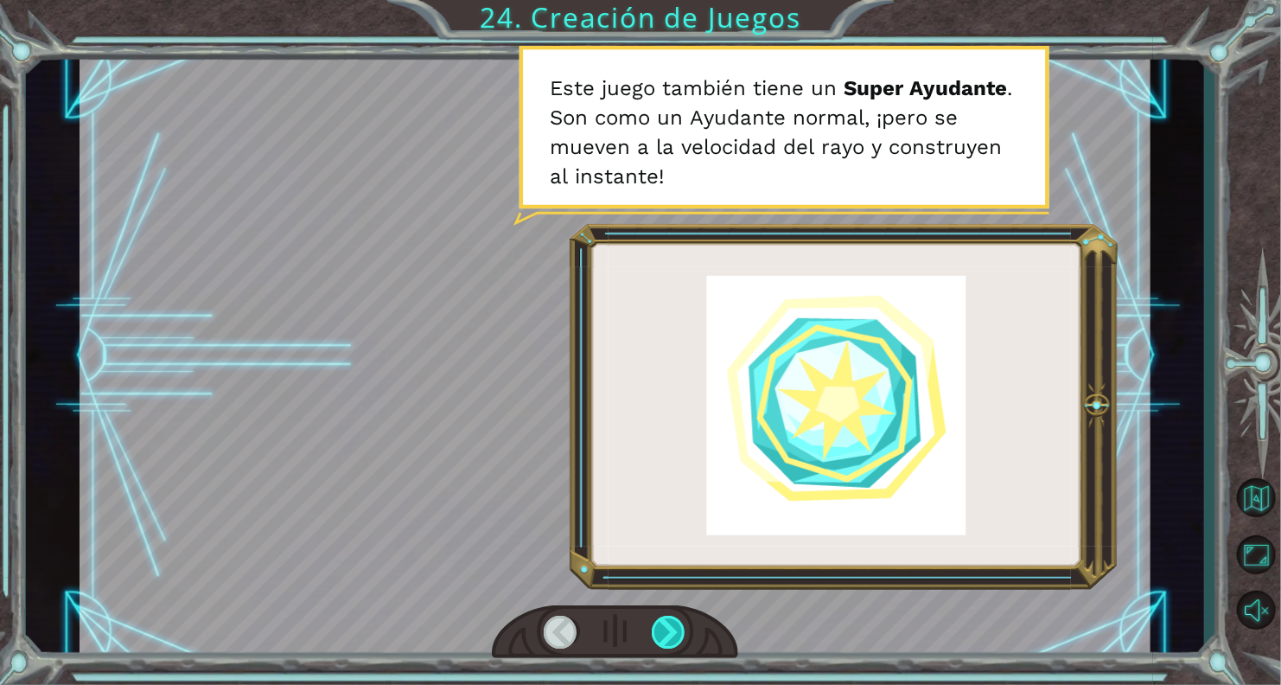
click at [665, 640] on div at bounding box center [669, 631] width 35 height 33
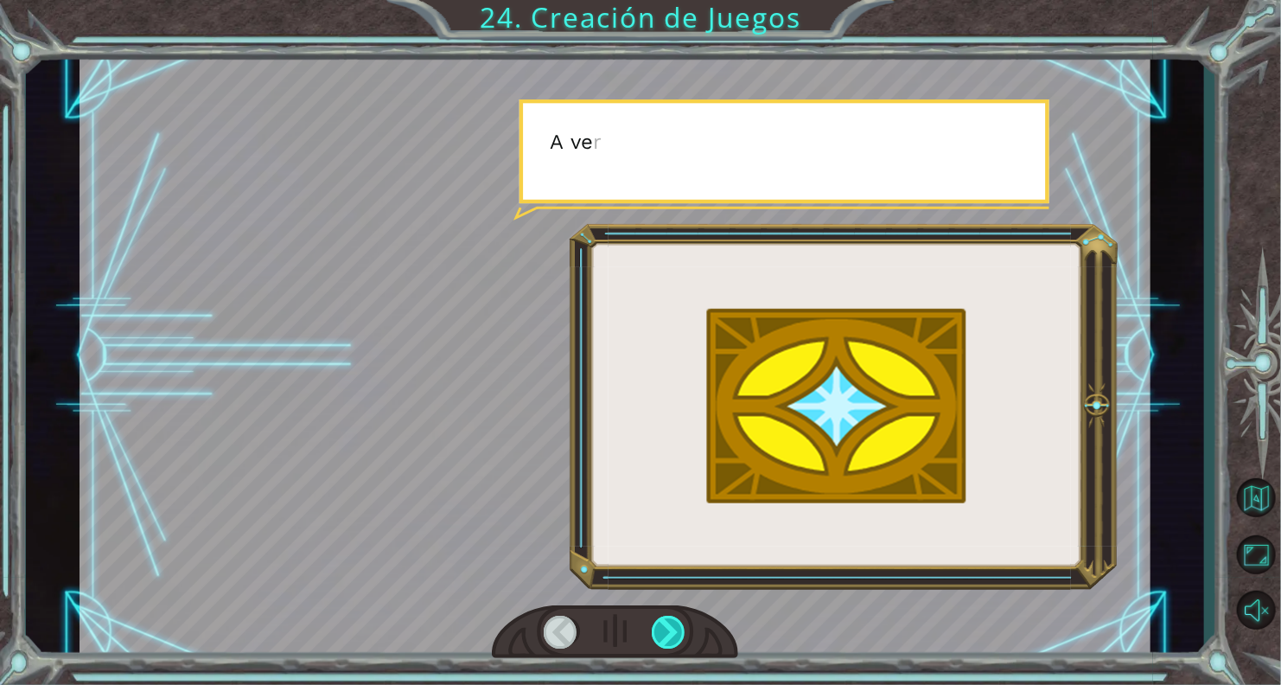
click at [665, 640] on div at bounding box center [669, 631] width 35 height 33
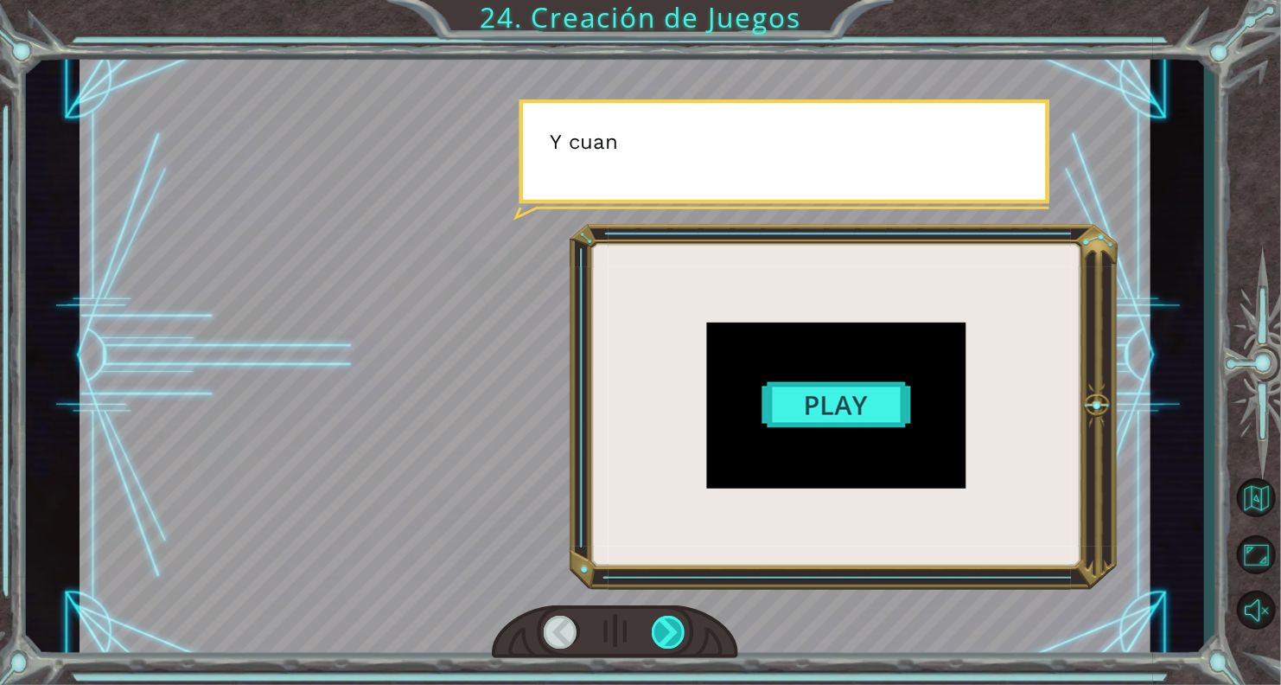
click at [665, 640] on div at bounding box center [669, 631] width 35 height 33
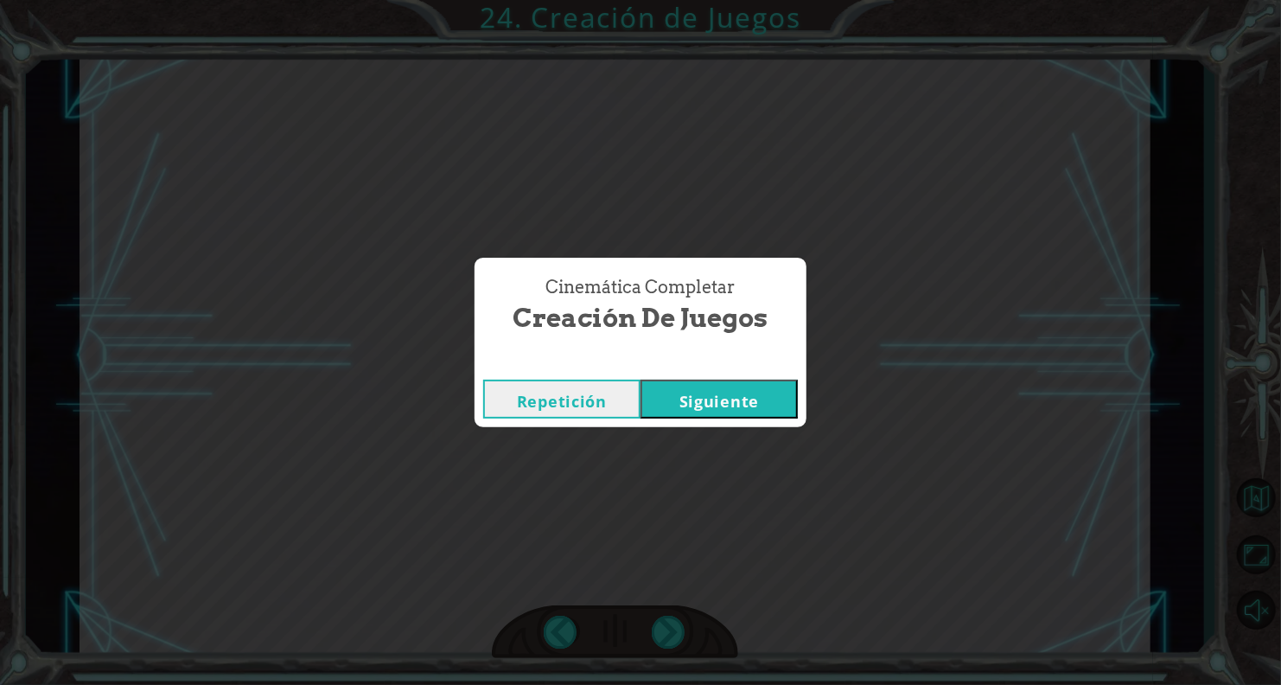
click at [756, 386] on button "Siguiente" at bounding box center [718, 398] width 157 height 39
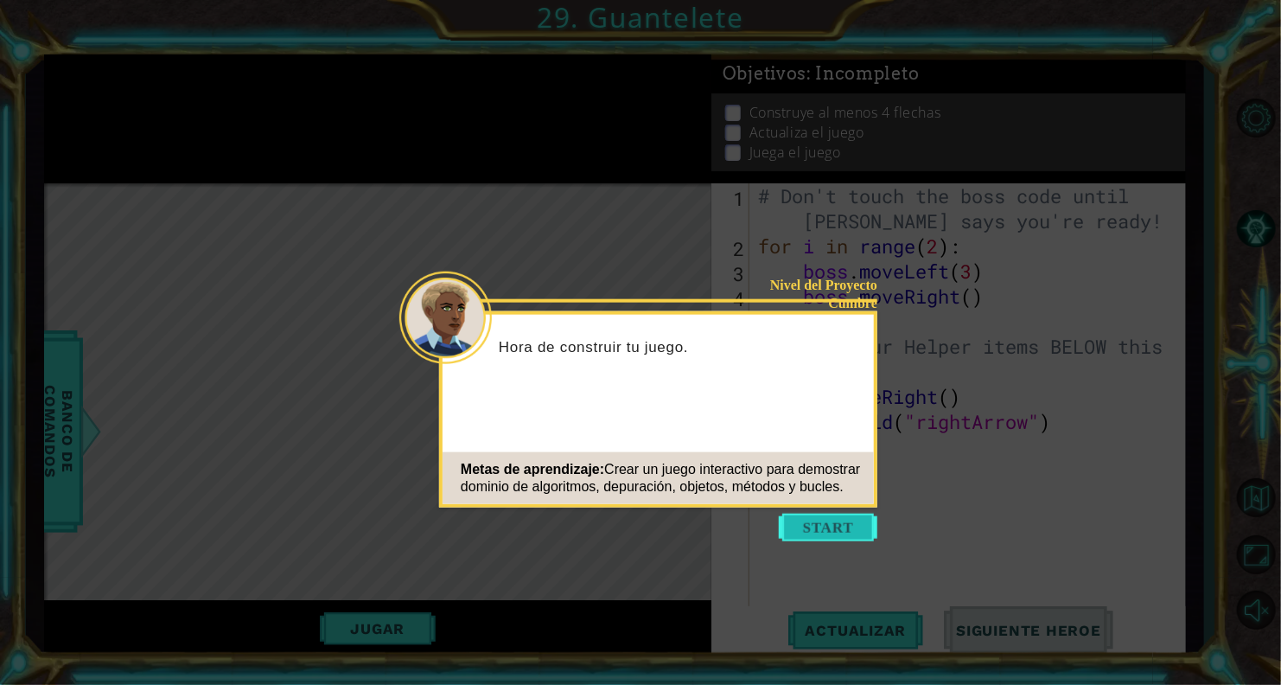
click at [808, 513] on icon at bounding box center [640, 342] width 1281 height 685
click at [808, 524] on button "Start" at bounding box center [828, 527] width 99 height 28
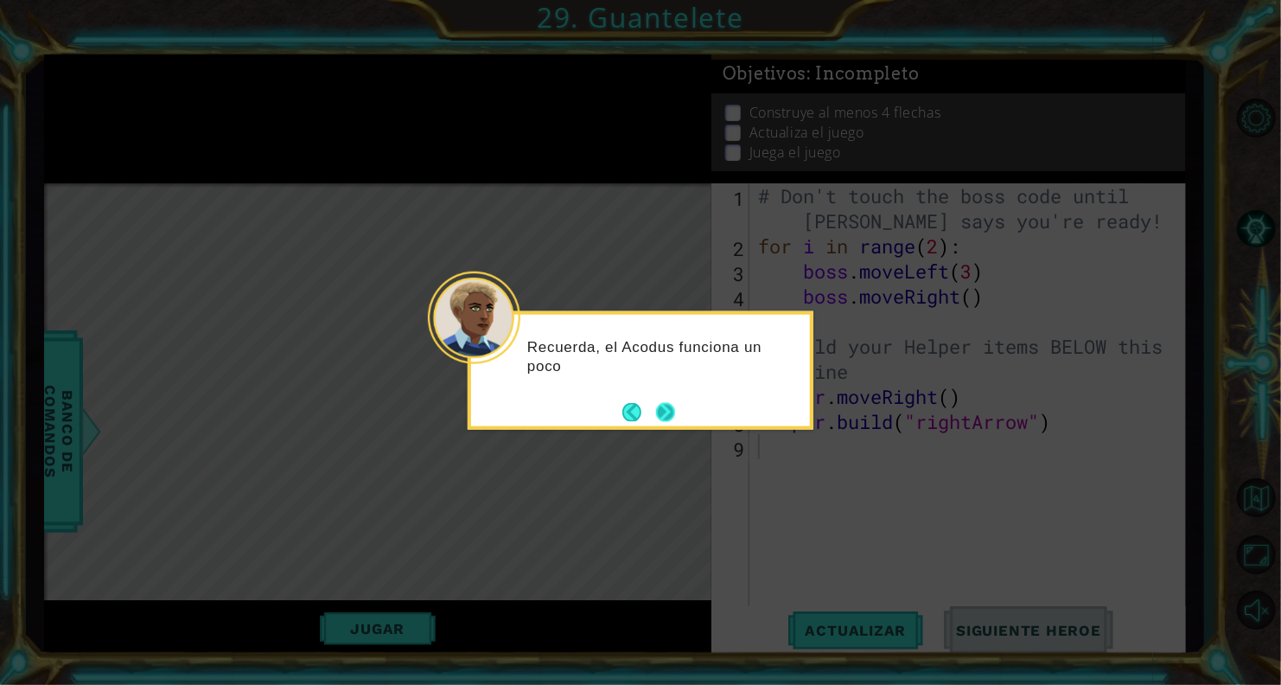
click at [673, 414] on button "Next" at bounding box center [665, 412] width 21 height 21
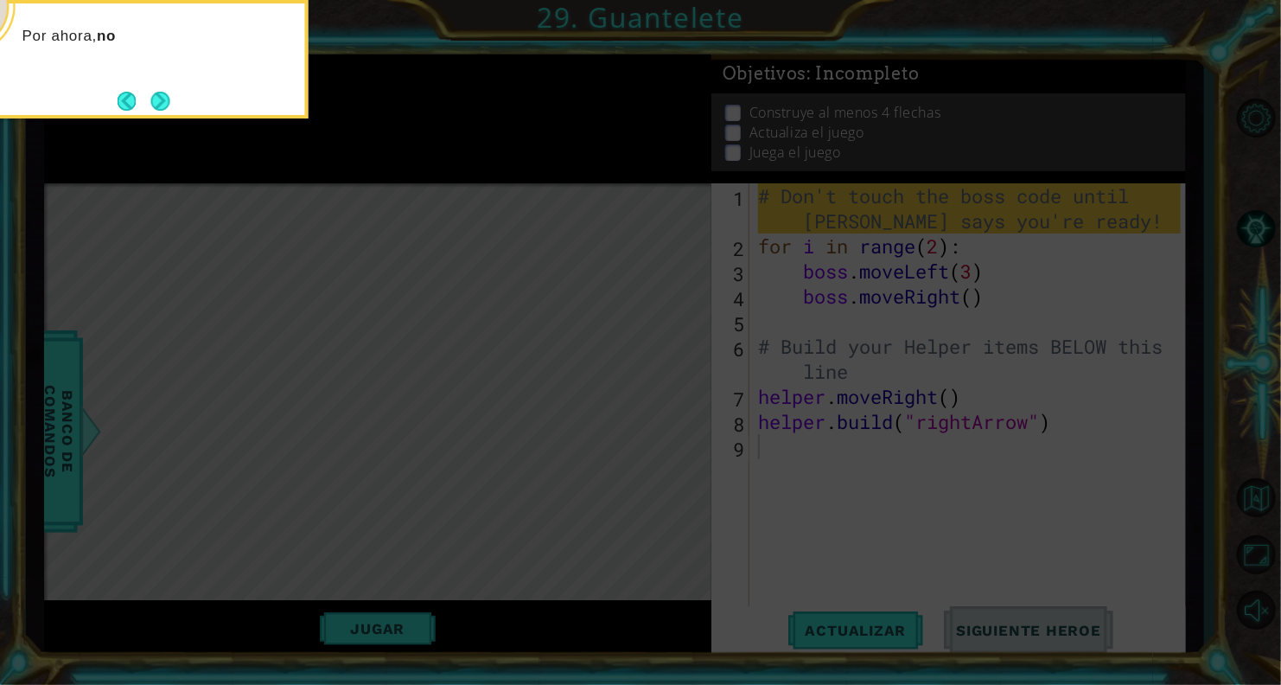
click at [673, 414] on icon at bounding box center [640, 102] width 1281 height 1164
click at [158, 84] on div "Por ahora, no cambies el código del jefe. Trabajaremos en eso después." at bounding box center [135, 53] width 339 height 87
click at [157, 98] on button "Next" at bounding box center [159, 101] width 19 height 19
click at [157, 98] on body "1 ההההההההההההההההההההההההההההההההההההההההההההההההההההההההההההההההההההההההההההה…" at bounding box center [640, 342] width 1281 height 685
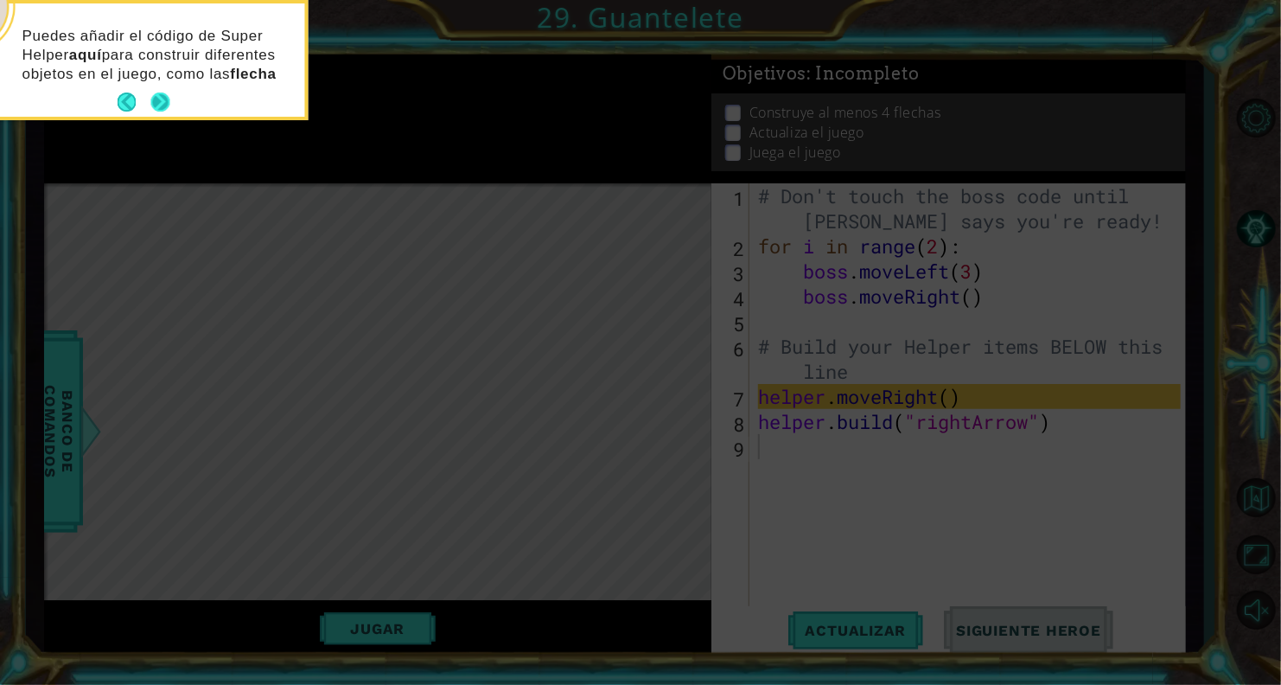
click at [156, 97] on button "Next" at bounding box center [160, 102] width 20 height 20
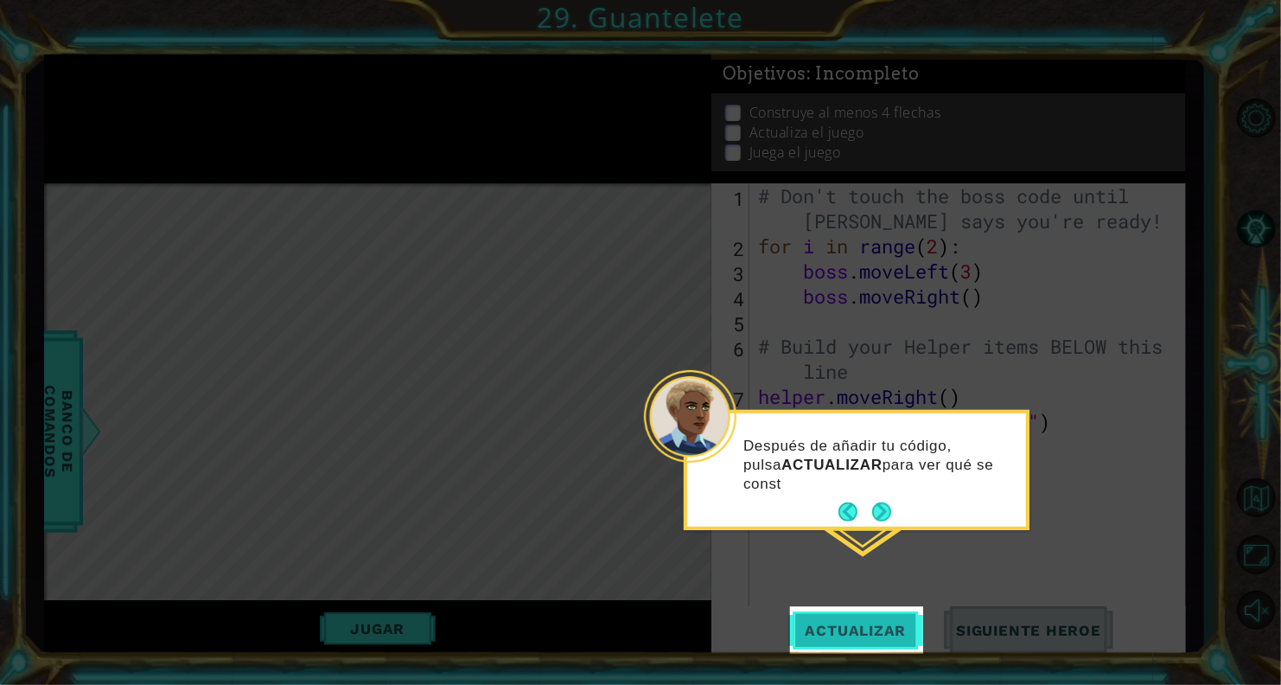
click at [829, 627] on span "Actualizar" at bounding box center [856, 629] width 136 height 17
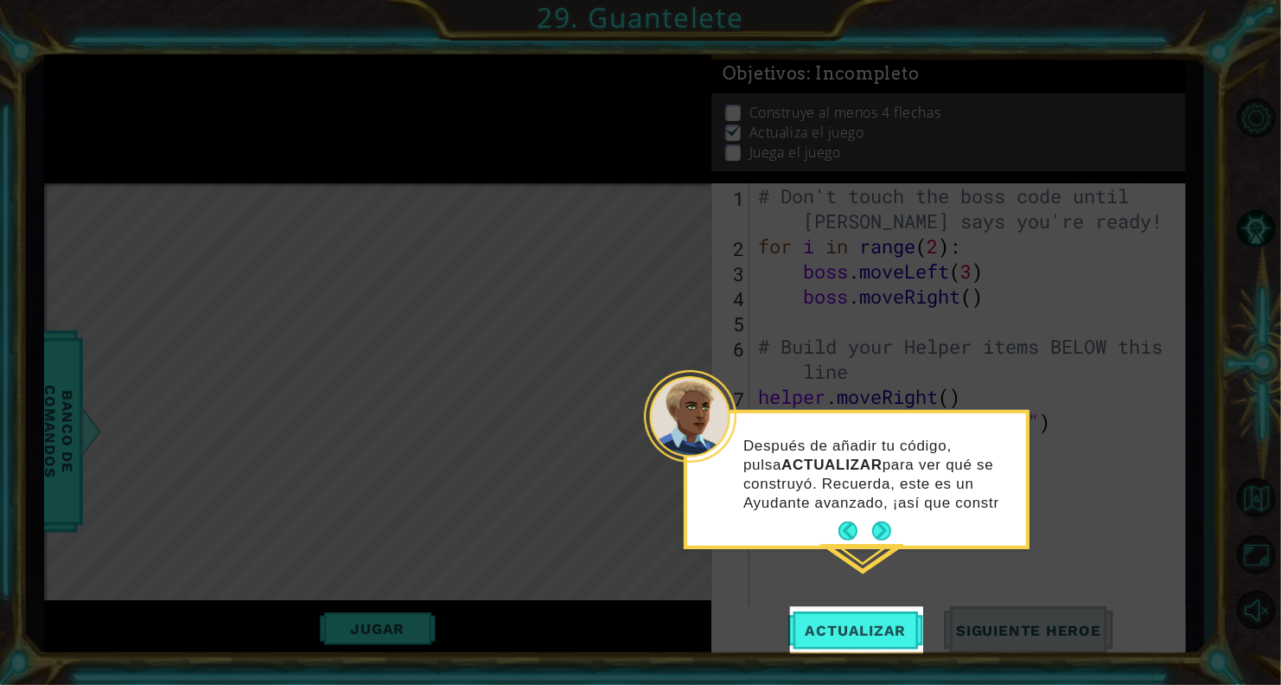
click at [853, 518] on footer at bounding box center [864, 531] width 53 height 26
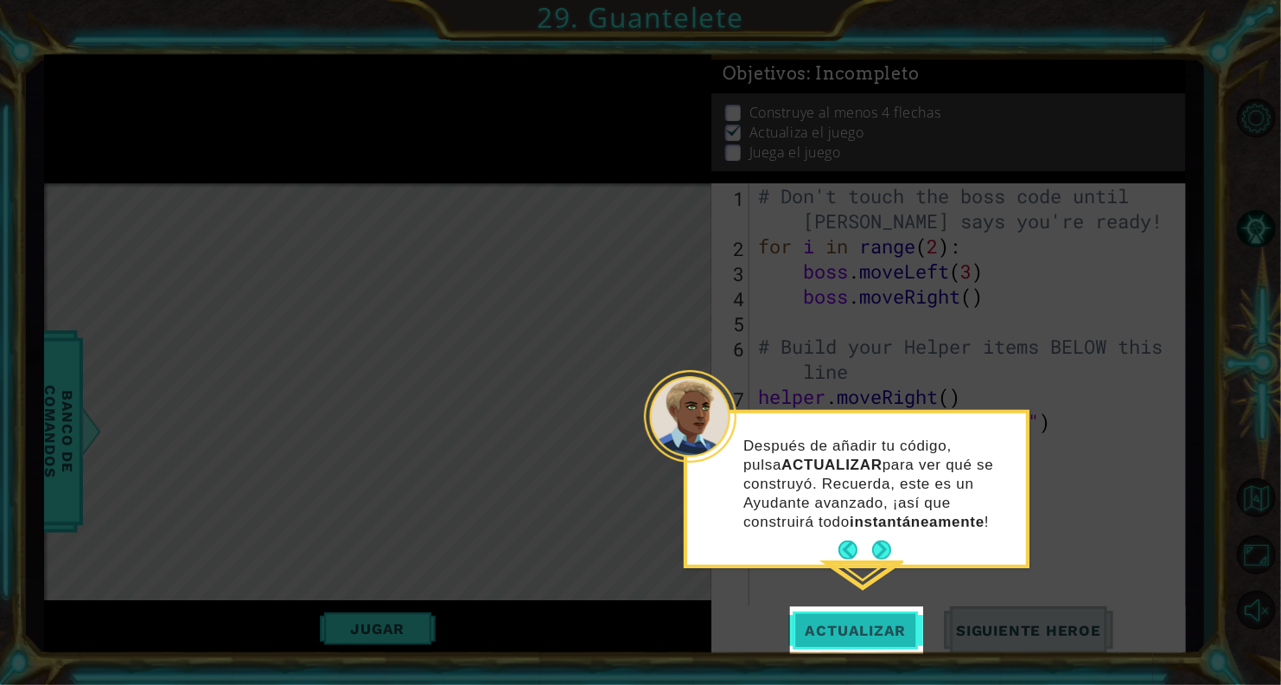
click at [861, 627] on span "Actualizar" at bounding box center [856, 629] width 136 height 17
click at [875, 547] on button "Next" at bounding box center [881, 549] width 27 height 27
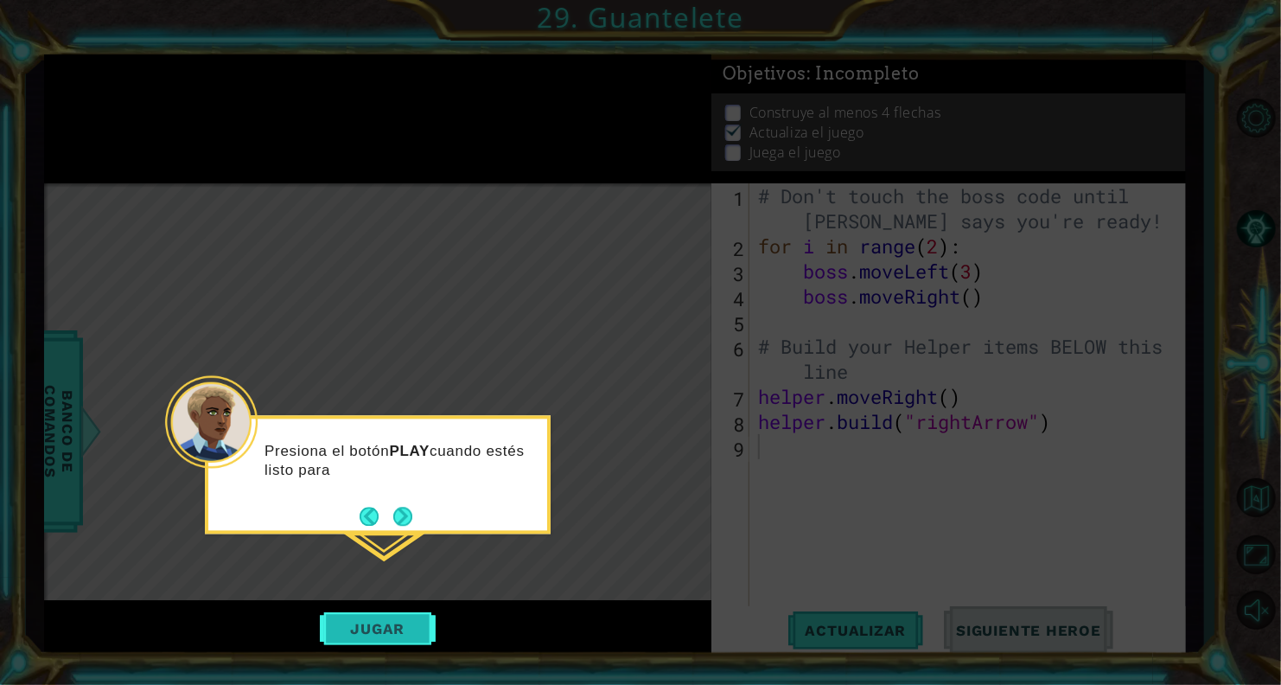
click at [368, 622] on button "Jugar" at bounding box center [378, 628] width 117 height 33
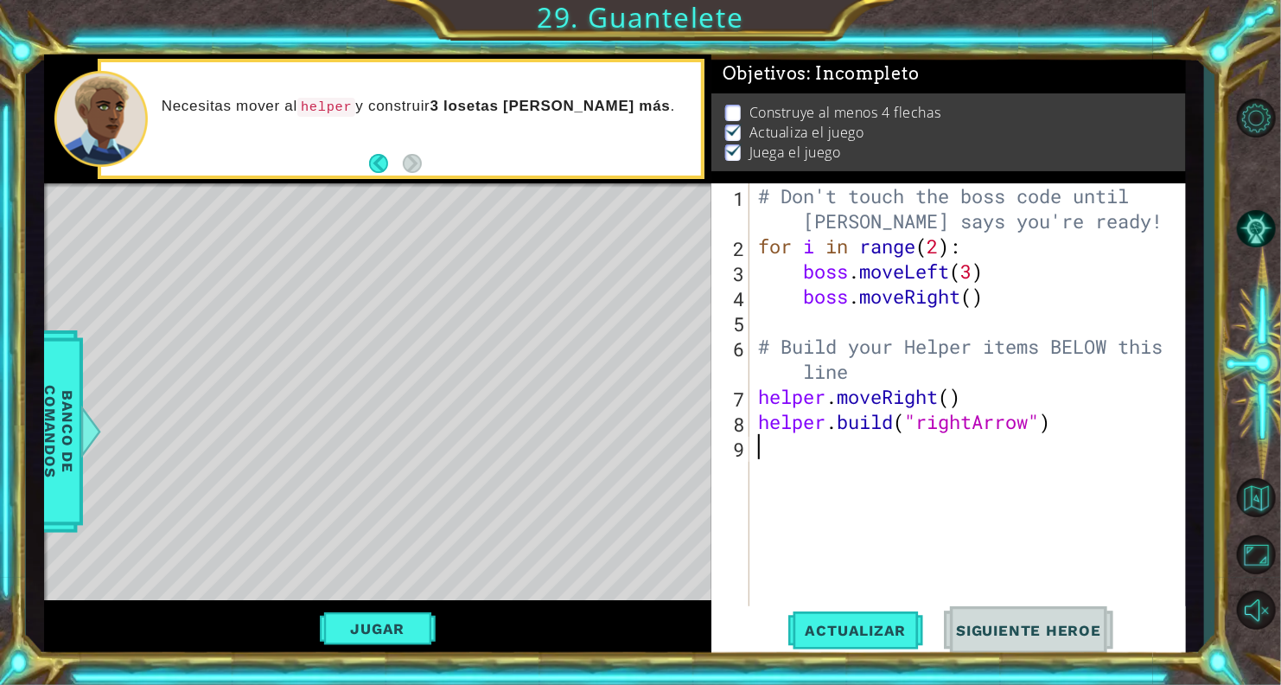
type textarea "[DOMAIN_NAME]("rightArrow")"
click at [827, 468] on div "# Don't touch the boss code until [PERSON_NAME] says you're ready! for i in ran…" at bounding box center [972, 433] width 435 height 501
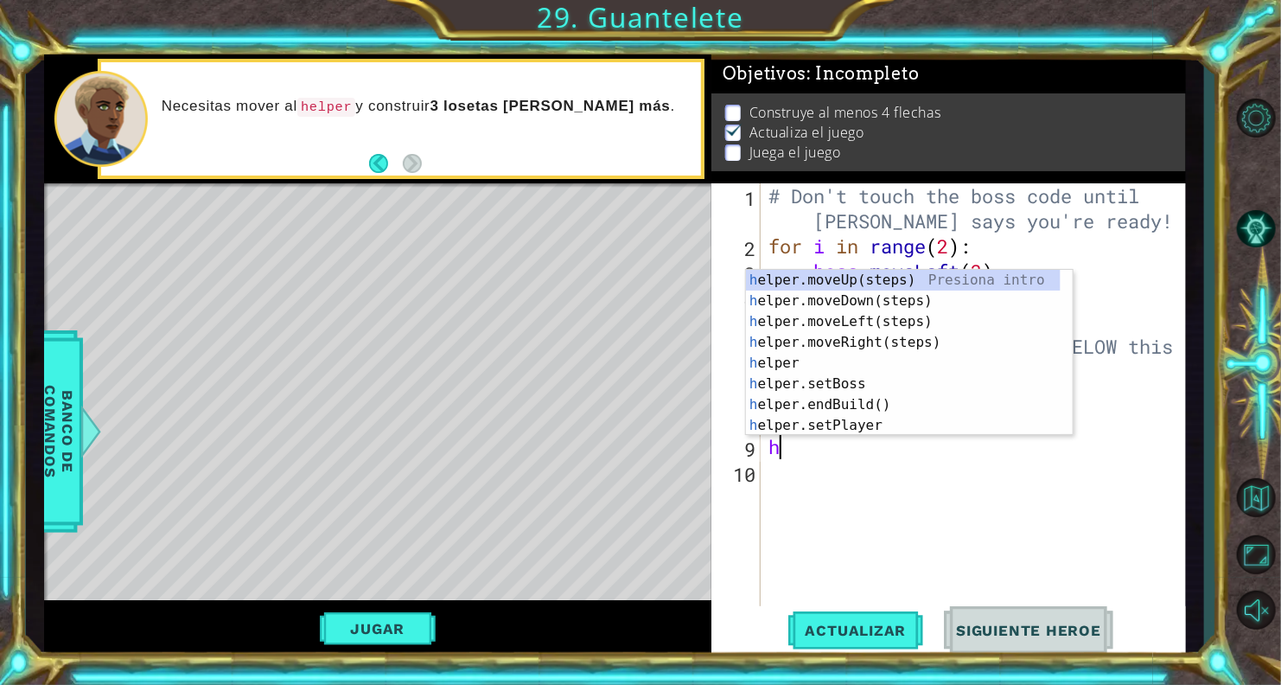
type textarea "he"
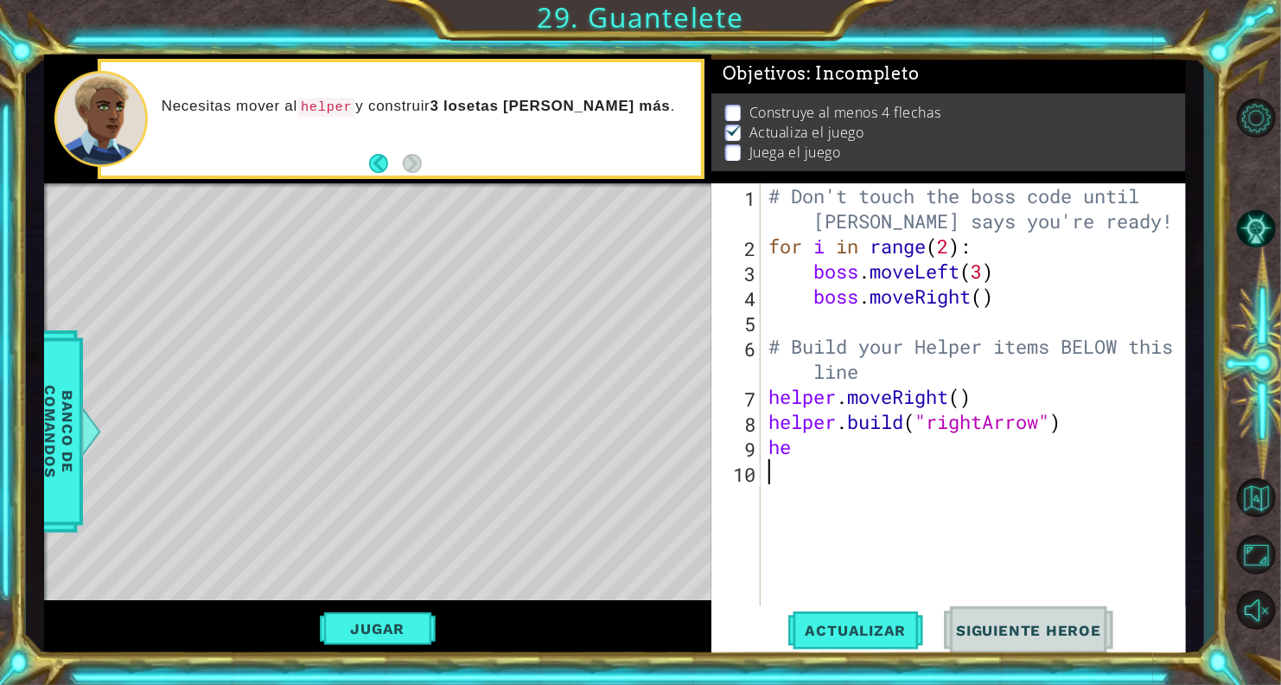
click at [888, 466] on div "# Don't touch the boss code until [PERSON_NAME] says you're ready! for i in ran…" at bounding box center [977, 433] width 424 height 501
click at [831, 438] on div "# Don't touch the boss code until [PERSON_NAME] says you're ready! for i in ran…" at bounding box center [977, 433] width 424 height 501
type textarea "hel"
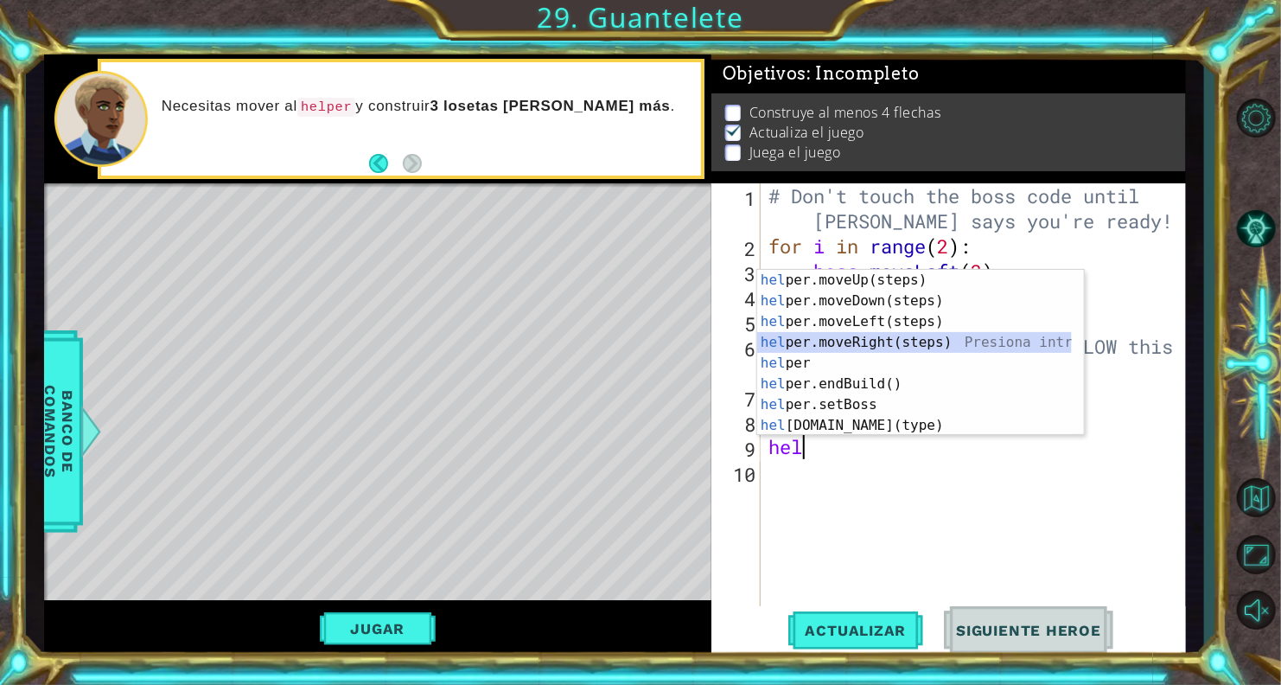
click at [868, 347] on div "hel per.moveUp(steps) Presiona intro hel per.moveDown(steps) Presiona intro hel…" at bounding box center [914, 373] width 315 height 207
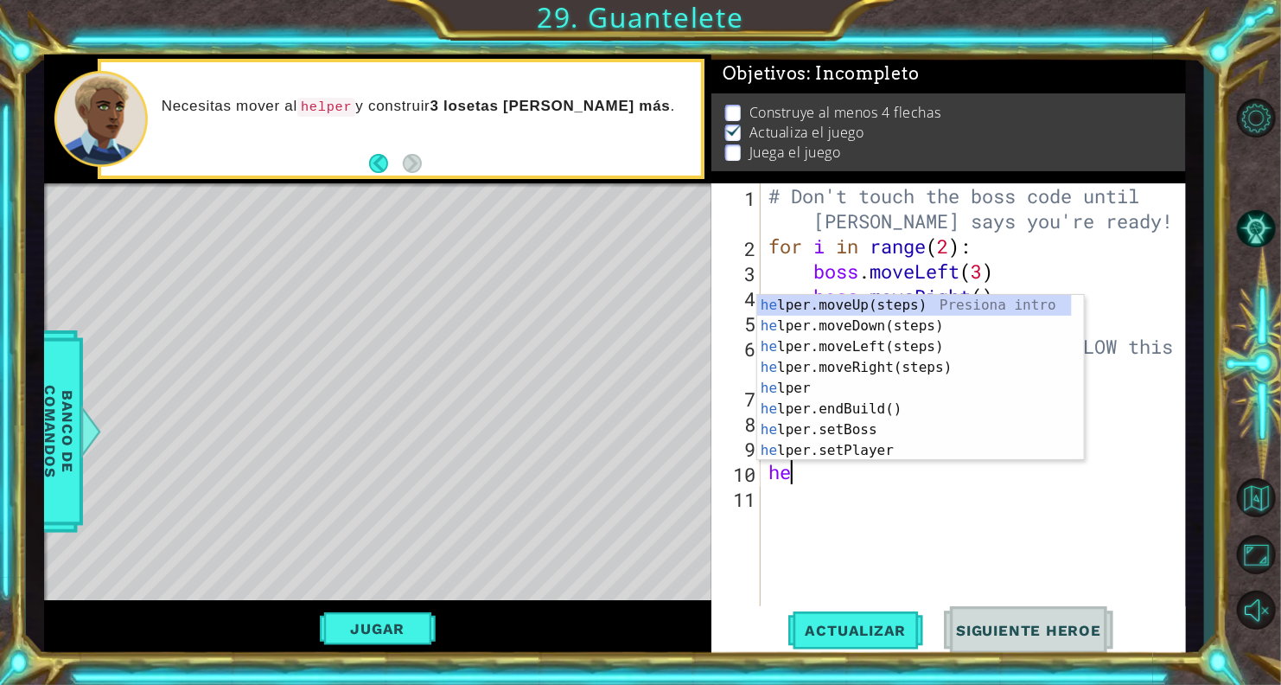
type textarea "hel"
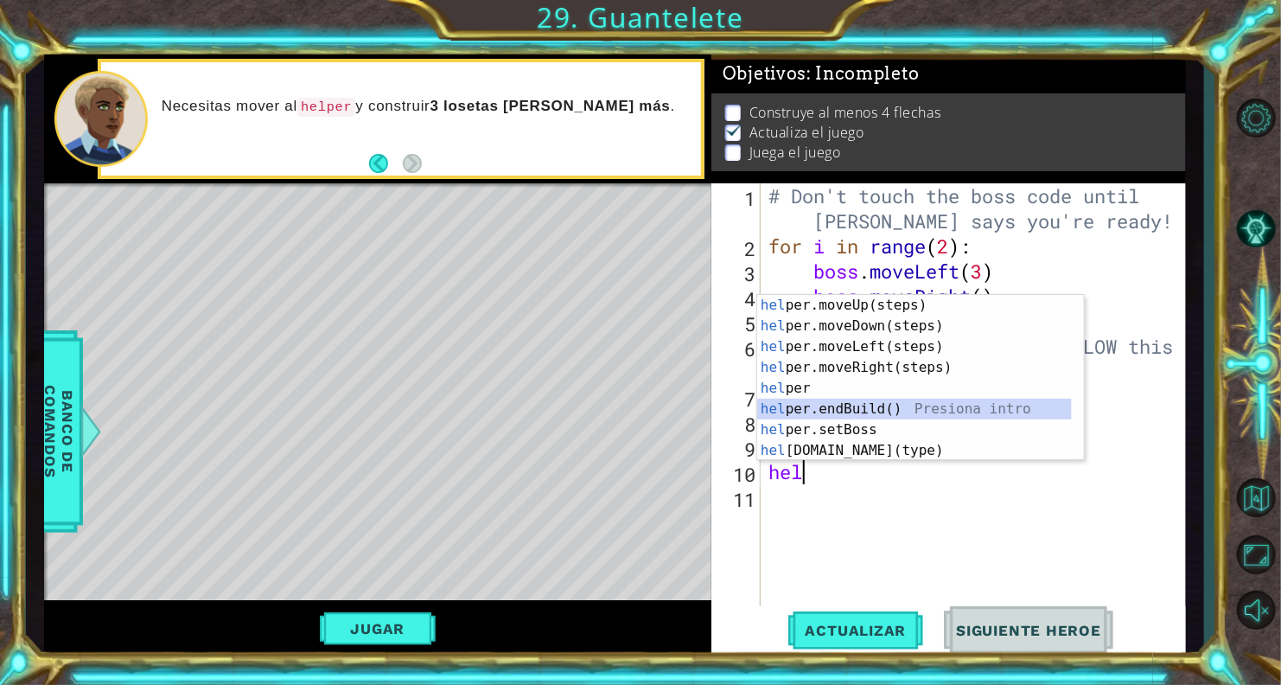
click at [872, 399] on div "hel per.moveUp(steps) Presiona intro hel per.moveDown(steps) Presiona intro hel…" at bounding box center [914, 398] width 315 height 207
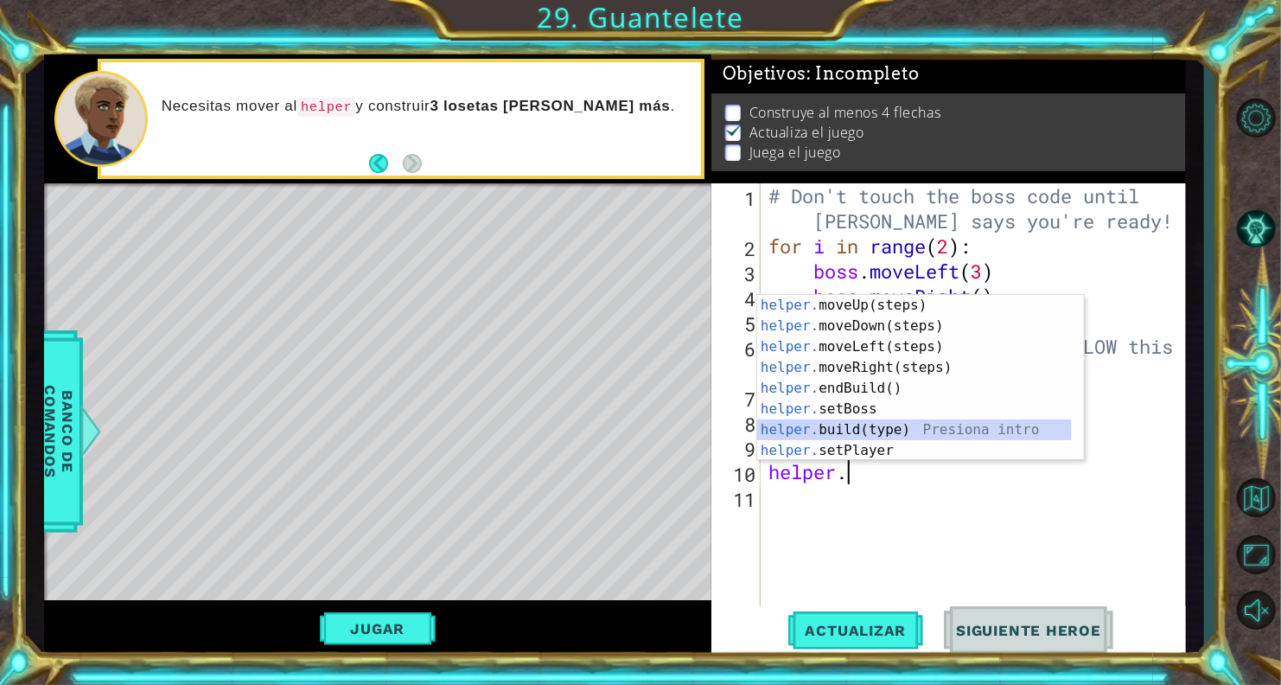
click at [939, 430] on div "helper. moveUp(steps) Presiona intro helper. moveDown(steps) Presiona intro hel…" at bounding box center [914, 398] width 315 height 207
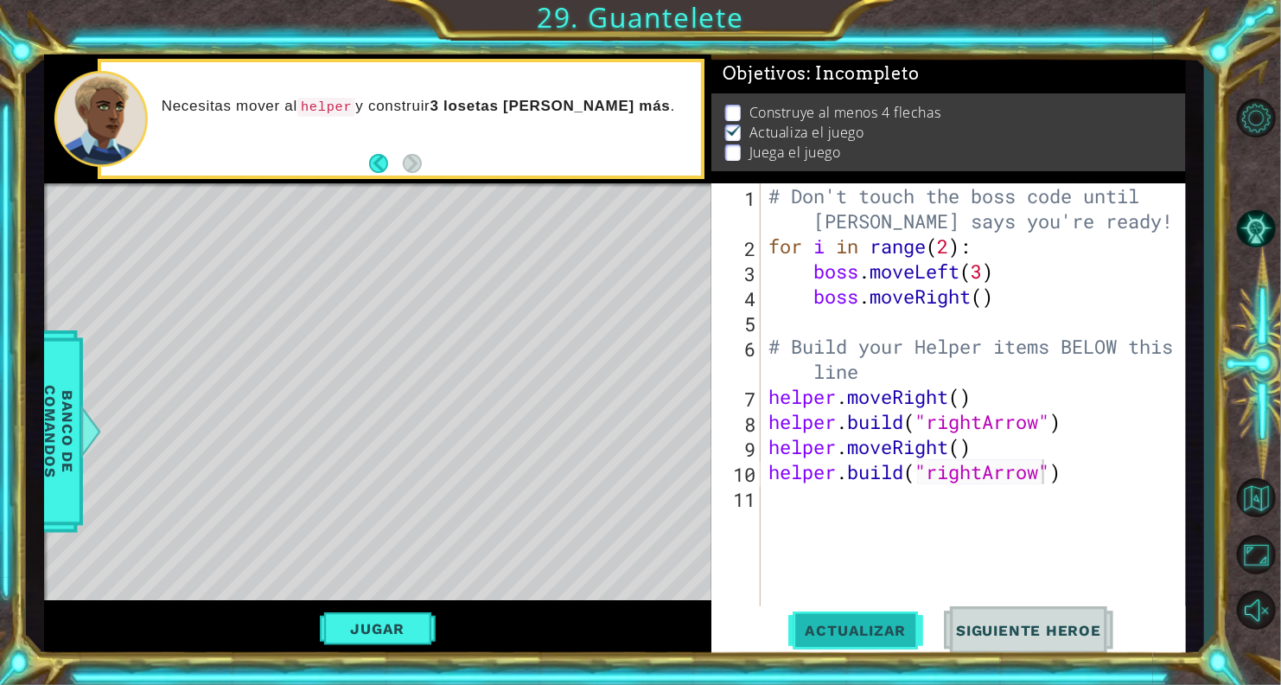
click at [863, 621] on span "Actualizar" at bounding box center [856, 629] width 136 height 17
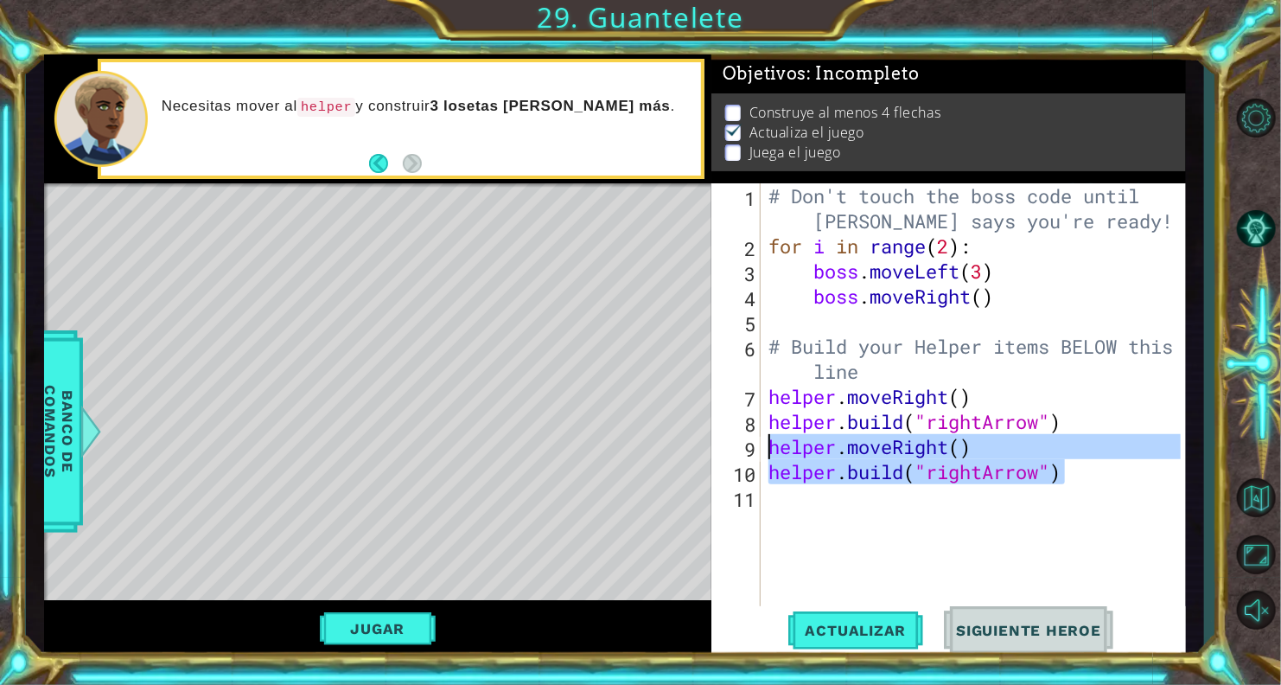
drag, startPoint x: 1069, startPoint y: 481, endPoint x: 754, endPoint y: 448, distance: 317.3
click at [754, 448] on div "[DOMAIN_NAME]("rightArrow") 1 2 3 4 5 6 7 8 9 10 11 # Don't touch the boss code…" at bounding box center [945, 396] width 469 height 426
type textarea "helper.moveRight() [DOMAIN_NAME]("rightArrow")"
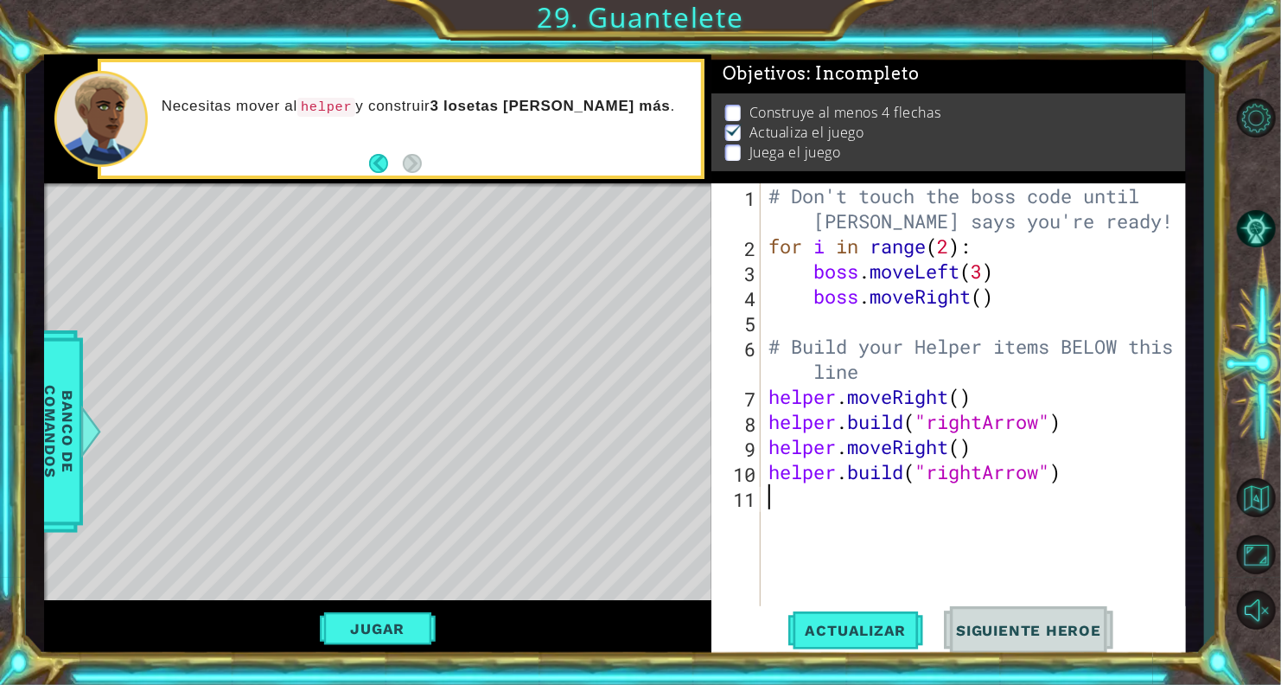
paste textarea "[DOMAIN_NAME]("rightArrow")"
type textarea "[DOMAIN_NAME]("rightArrow")"
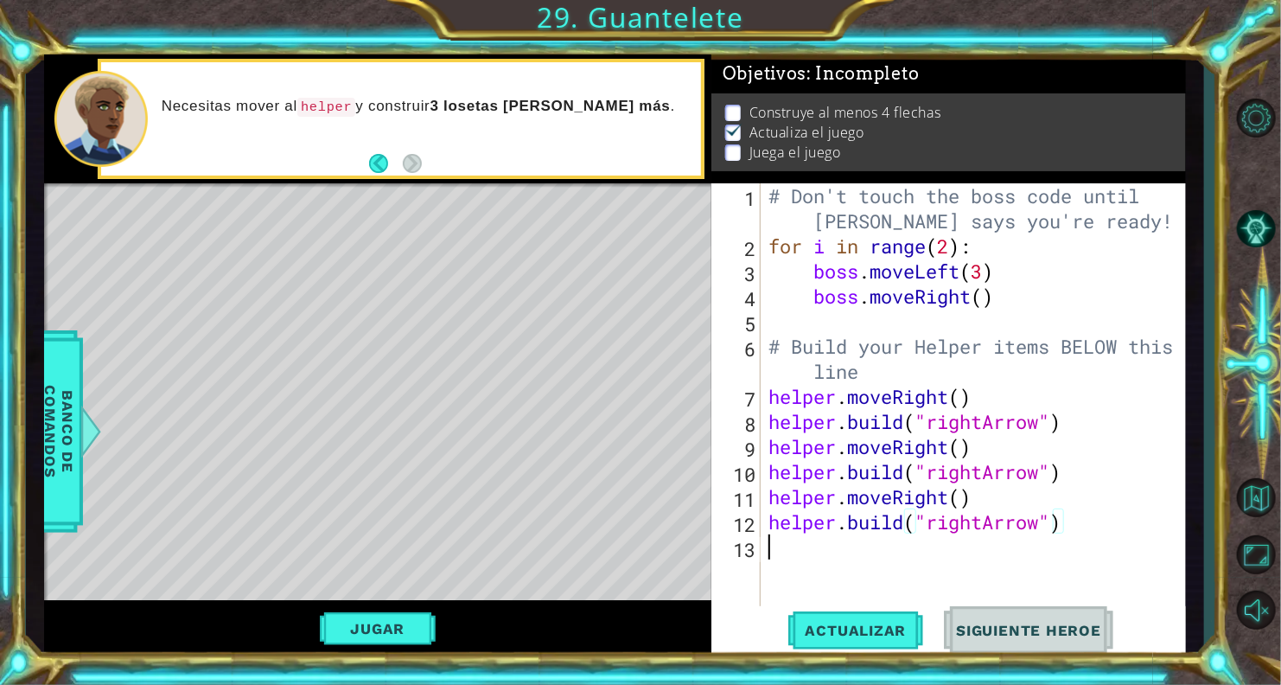
click at [783, 558] on div "# Don't touch the boss code until [PERSON_NAME] says you're ready! for i in ran…" at bounding box center [977, 433] width 424 height 501
click at [812, 547] on div "# Don't touch the boss code until [PERSON_NAME] says you're ready! for i in ran…" at bounding box center [977, 433] width 424 height 501
paste textarea "[DOMAIN_NAME]("rightArrow")"
type textarea "[DOMAIN_NAME]("rightArrow")"
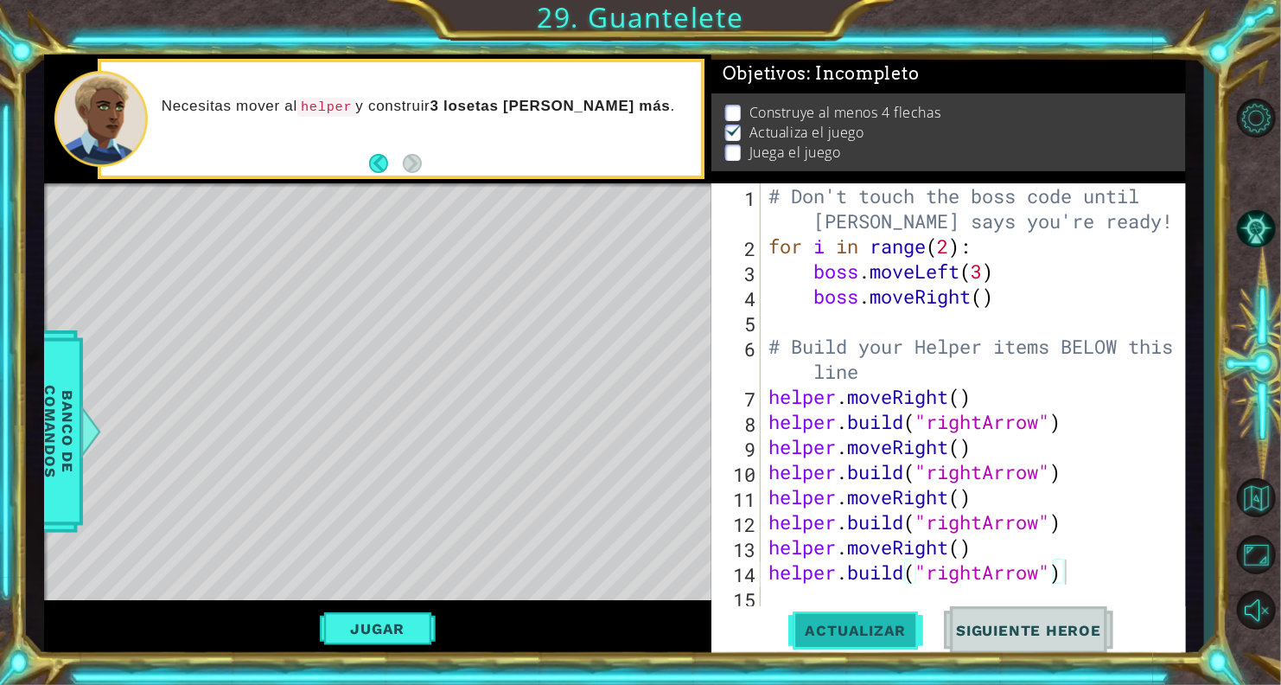
click at [819, 634] on span "Actualizar" at bounding box center [856, 629] width 136 height 17
click at [416, 628] on button "Jugar" at bounding box center [378, 628] width 117 height 33
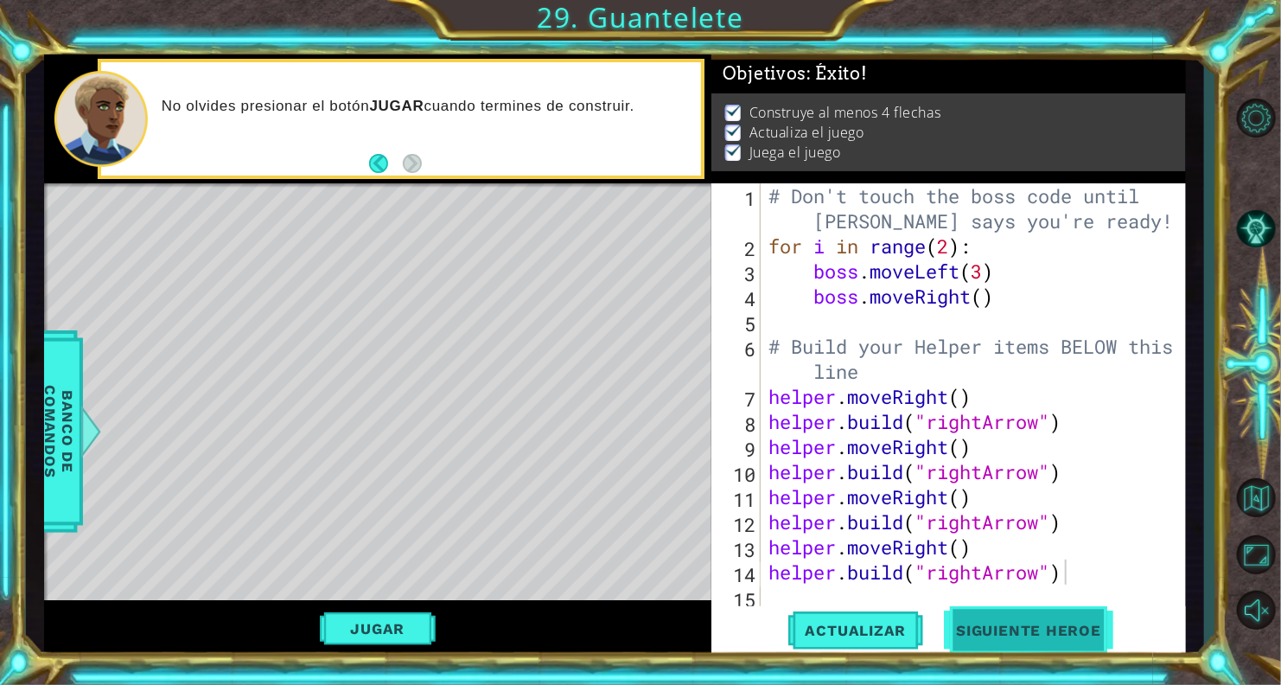
click at [1083, 648] on button "Siguiente Heroe" at bounding box center [1029, 630] width 180 height 48
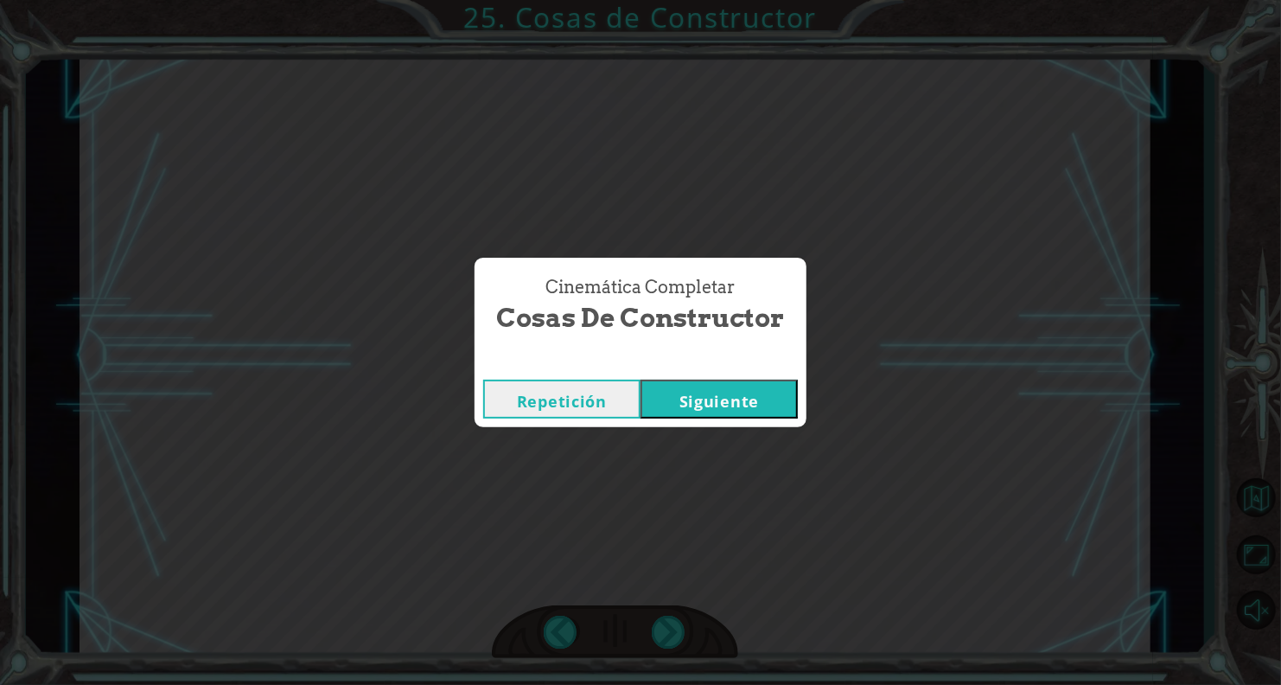
click at [772, 385] on button "Siguiente" at bounding box center [718, 398] width 157 height 39
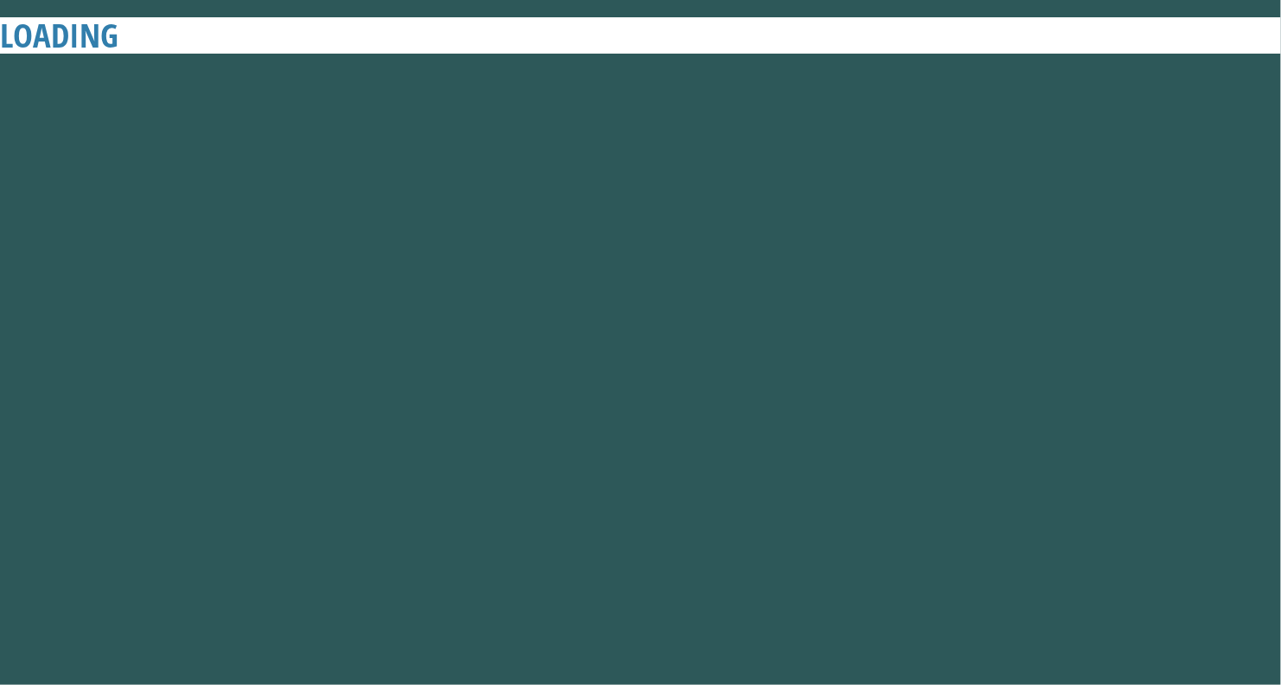
click at [772, 385] on button "Siguiente" at bounding box center [718, 398] width 157 height 39
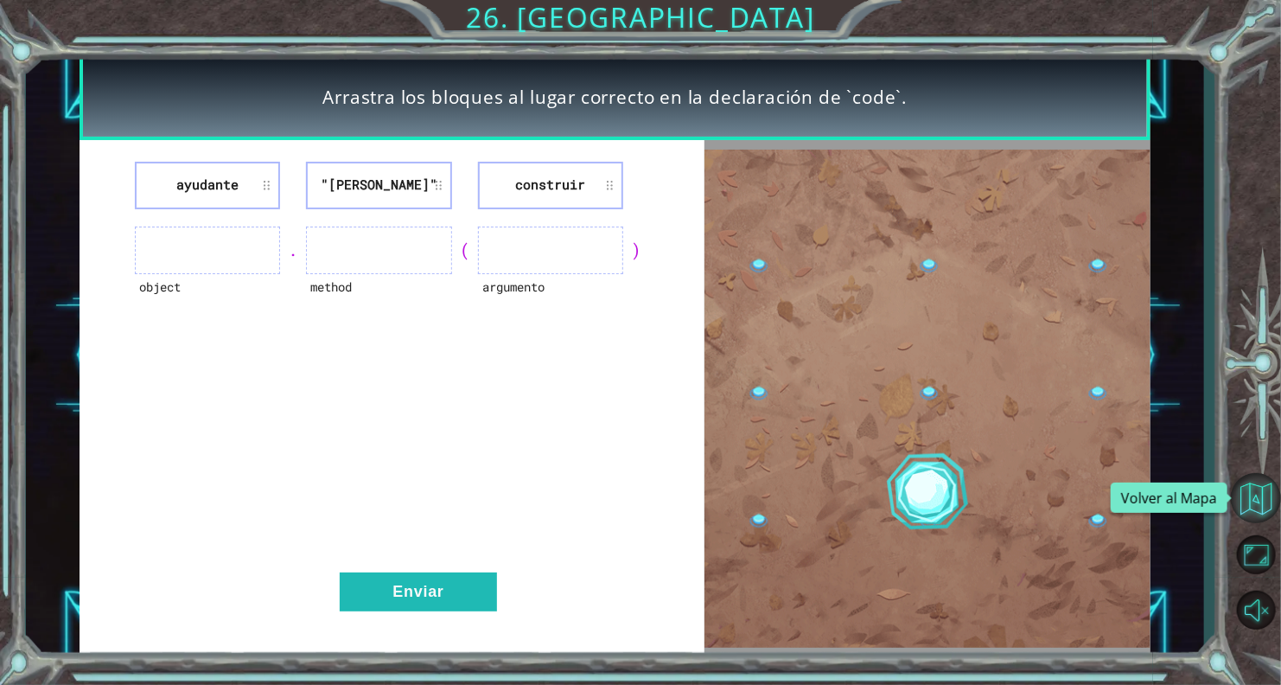
click at [1257, 500] on button "Volver al Mapa" at bounding box center [1256, 498] width 50 height 50
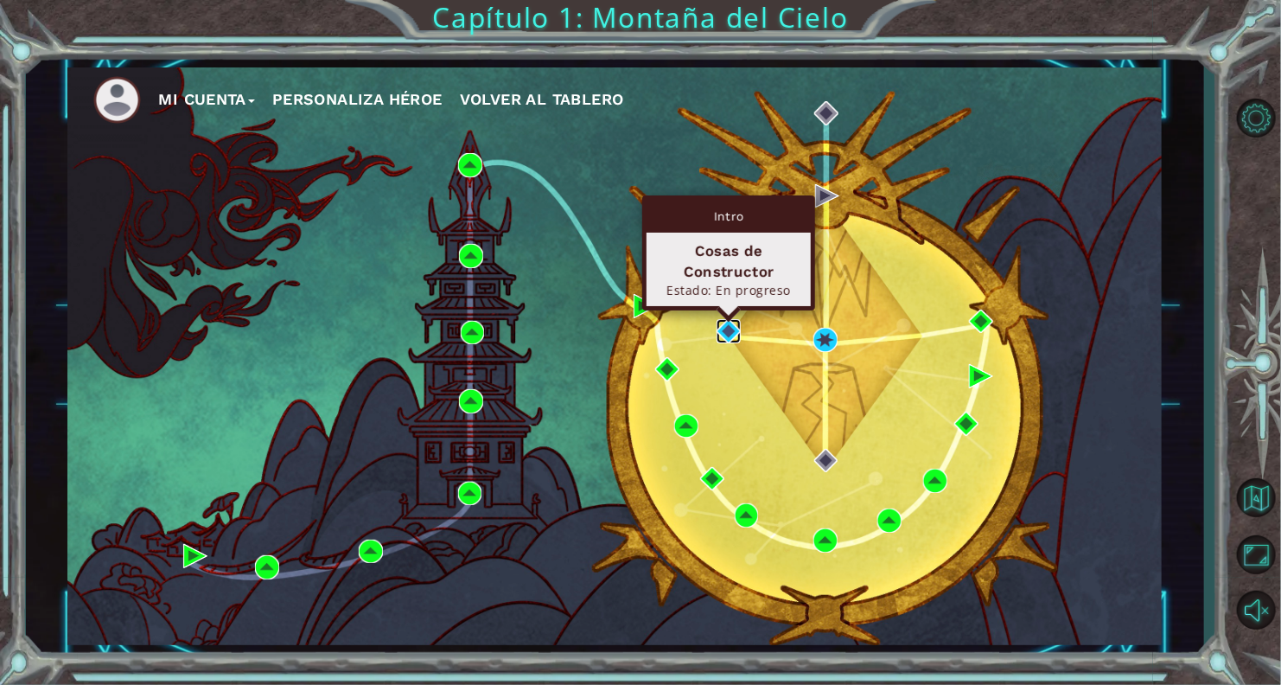
click at [736, 325] on img at bounding box center [729, 331] width 24 height 24
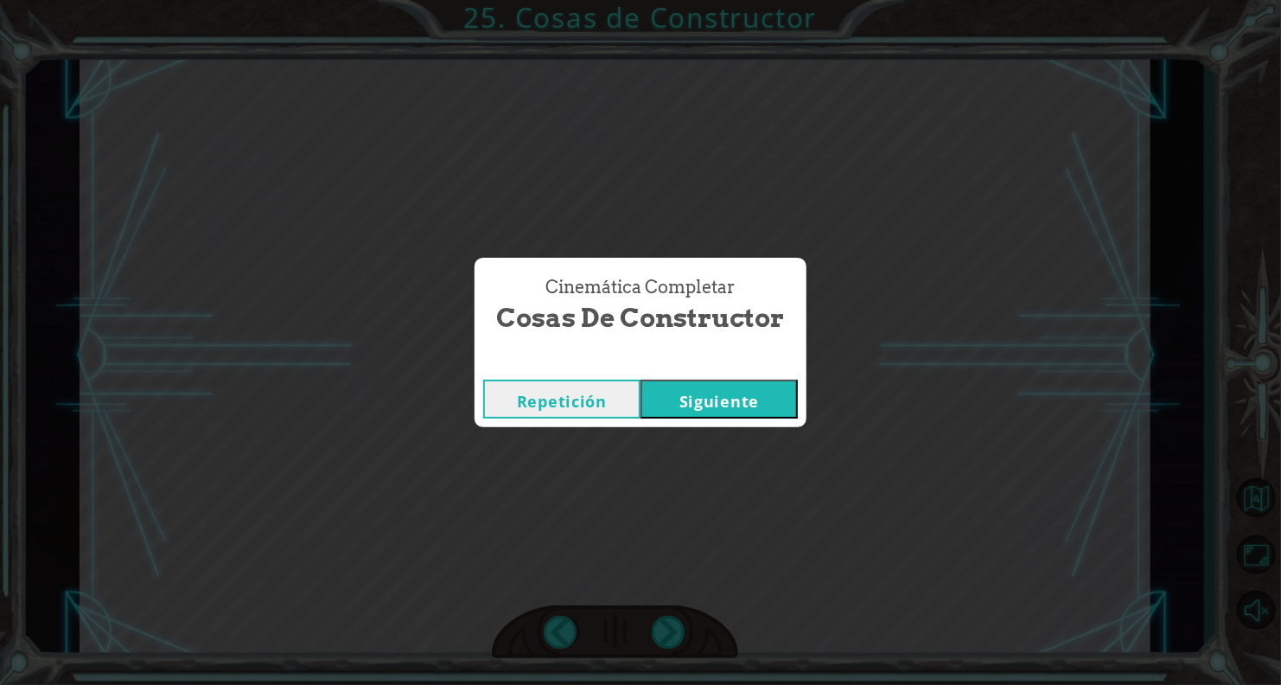
click at [696, 405] on button "Siguiente" at bounding box center [718, 398] width 157 height 39
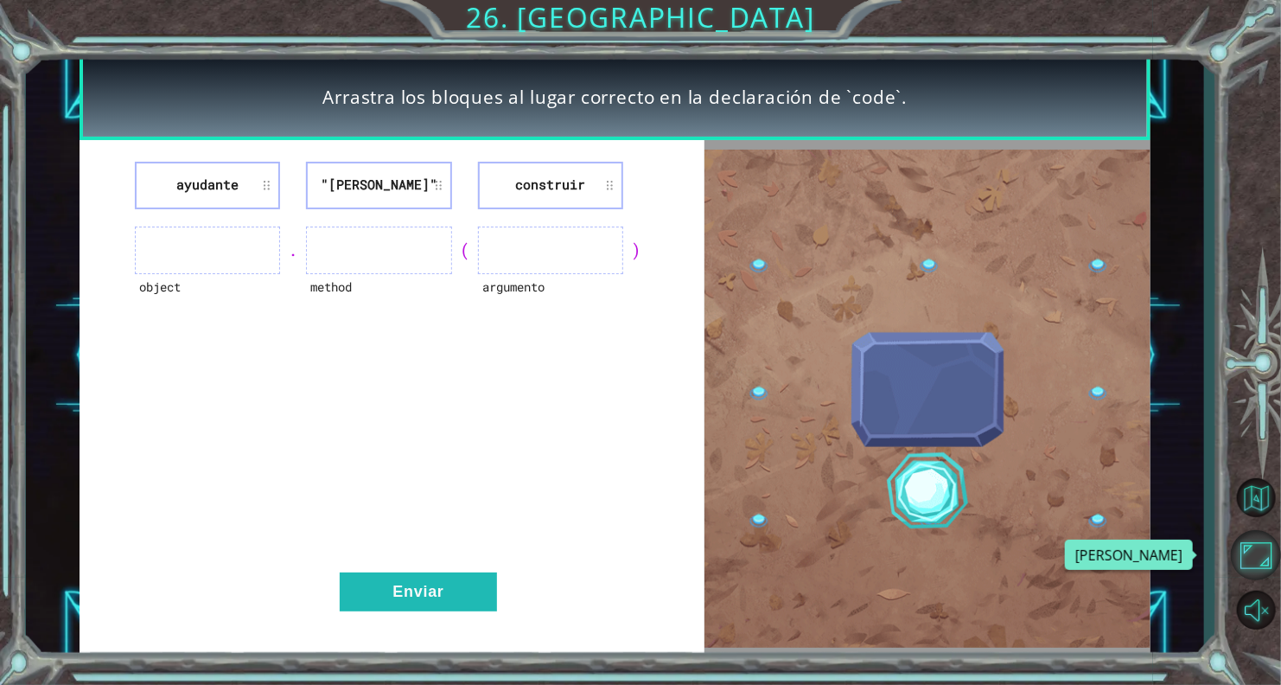
click at [1260, 541] on button "Maximizar Navegador" at bounding box center [1256, 555] width 50 height 50
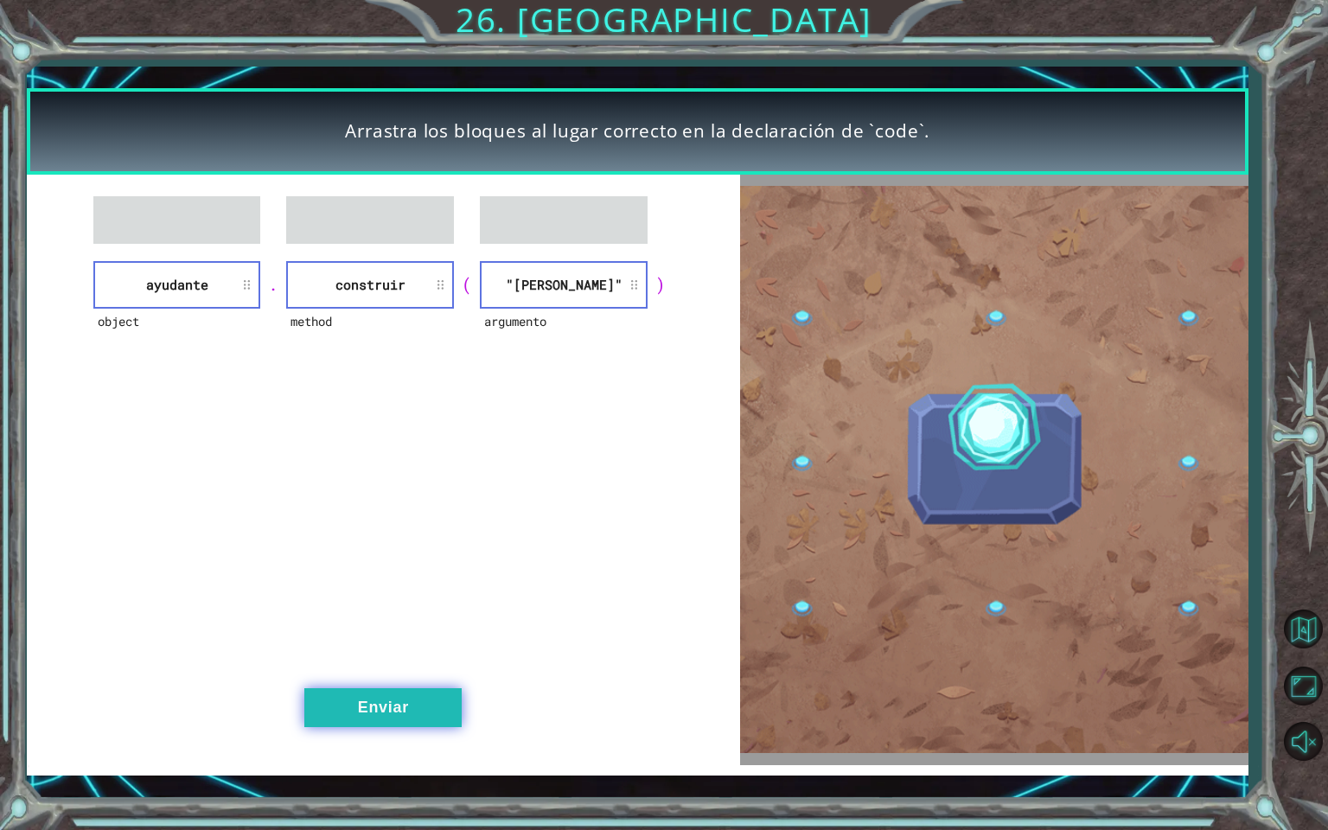
click at [390, 684] on button "Enviar" at bounding box center [382, 707] width 157 height 39
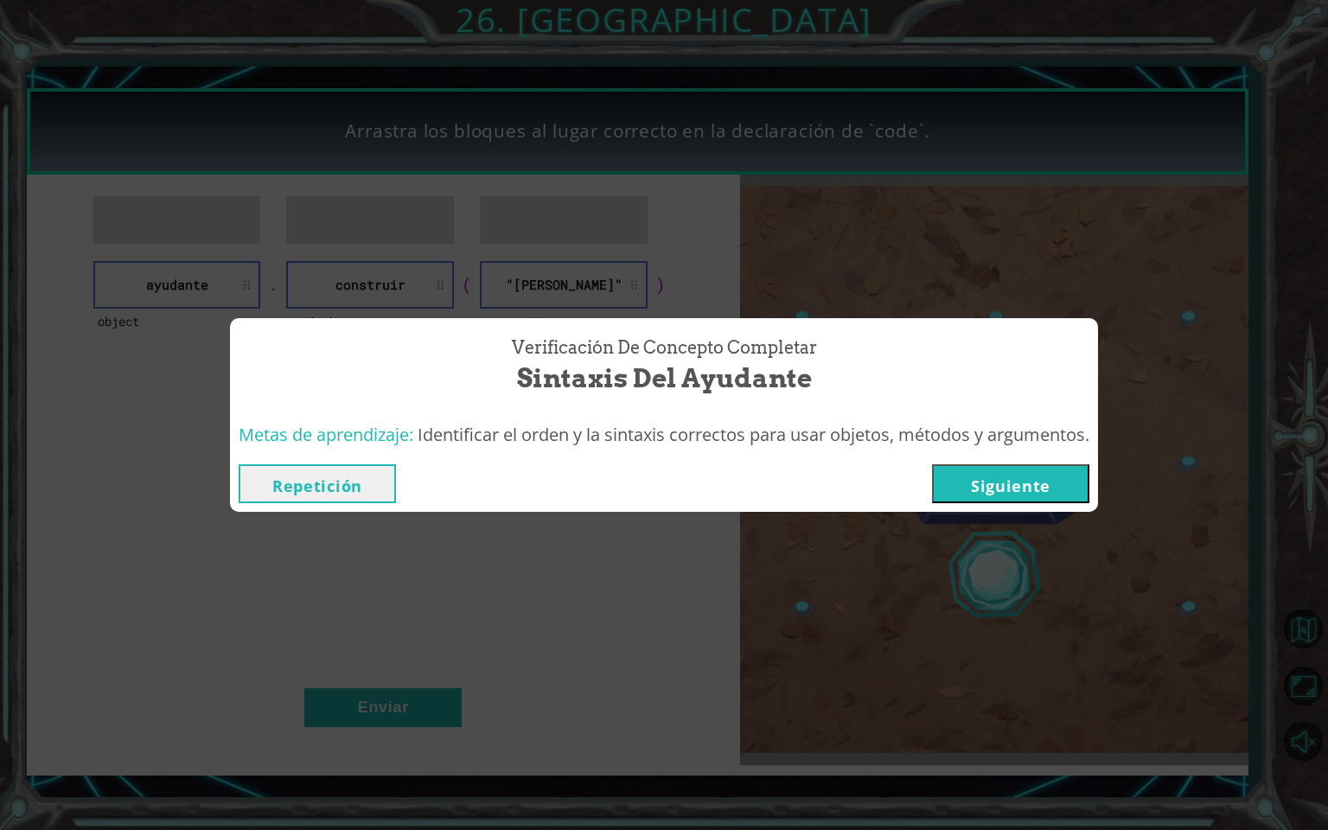
click at [960, 470] on button "Siguiente" at bounding box center [1010, 483] width 157 height 39
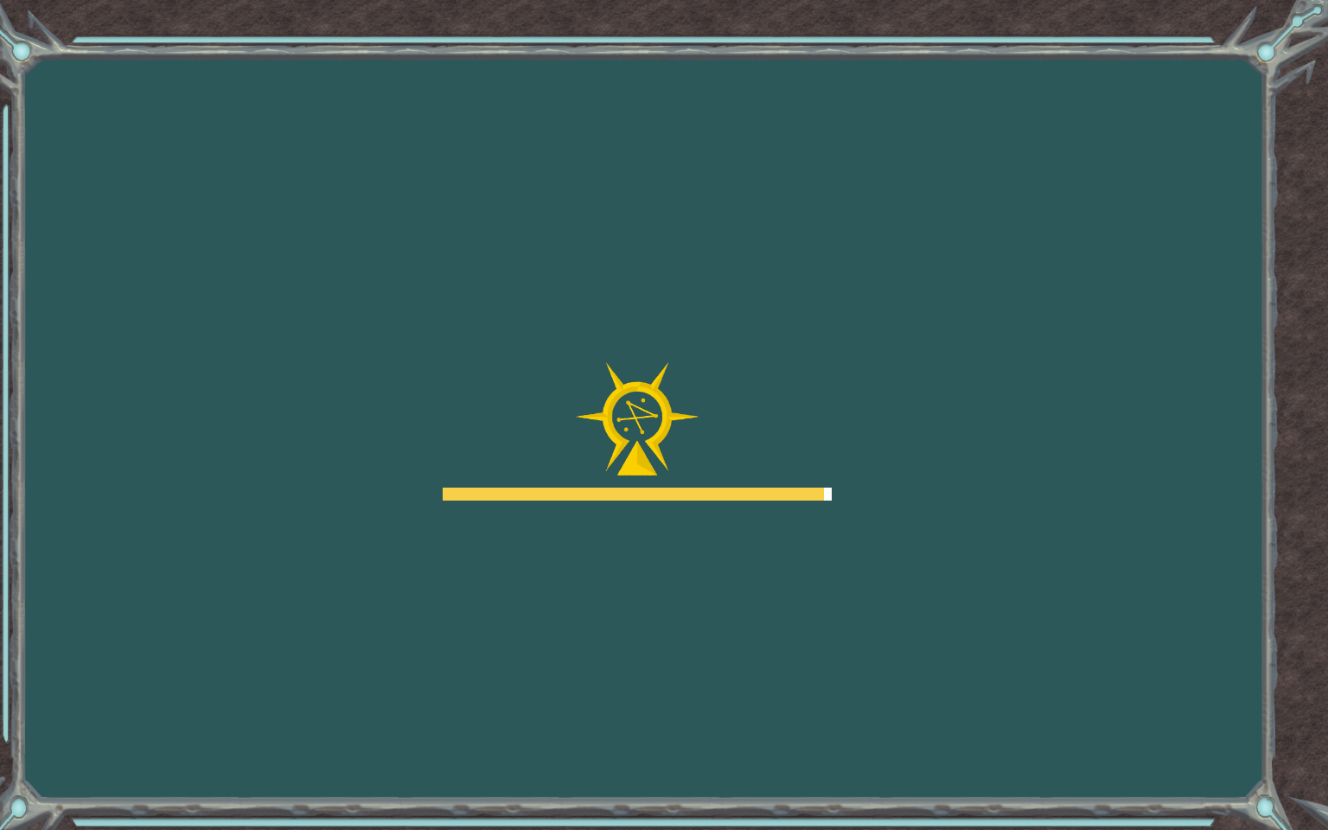
click at [896, 442] on body "Goals Error al cargar desde el servidor. Intenta refrescar la página. Necesitar…" at bounding box center [664, 415] width 1328 height 830
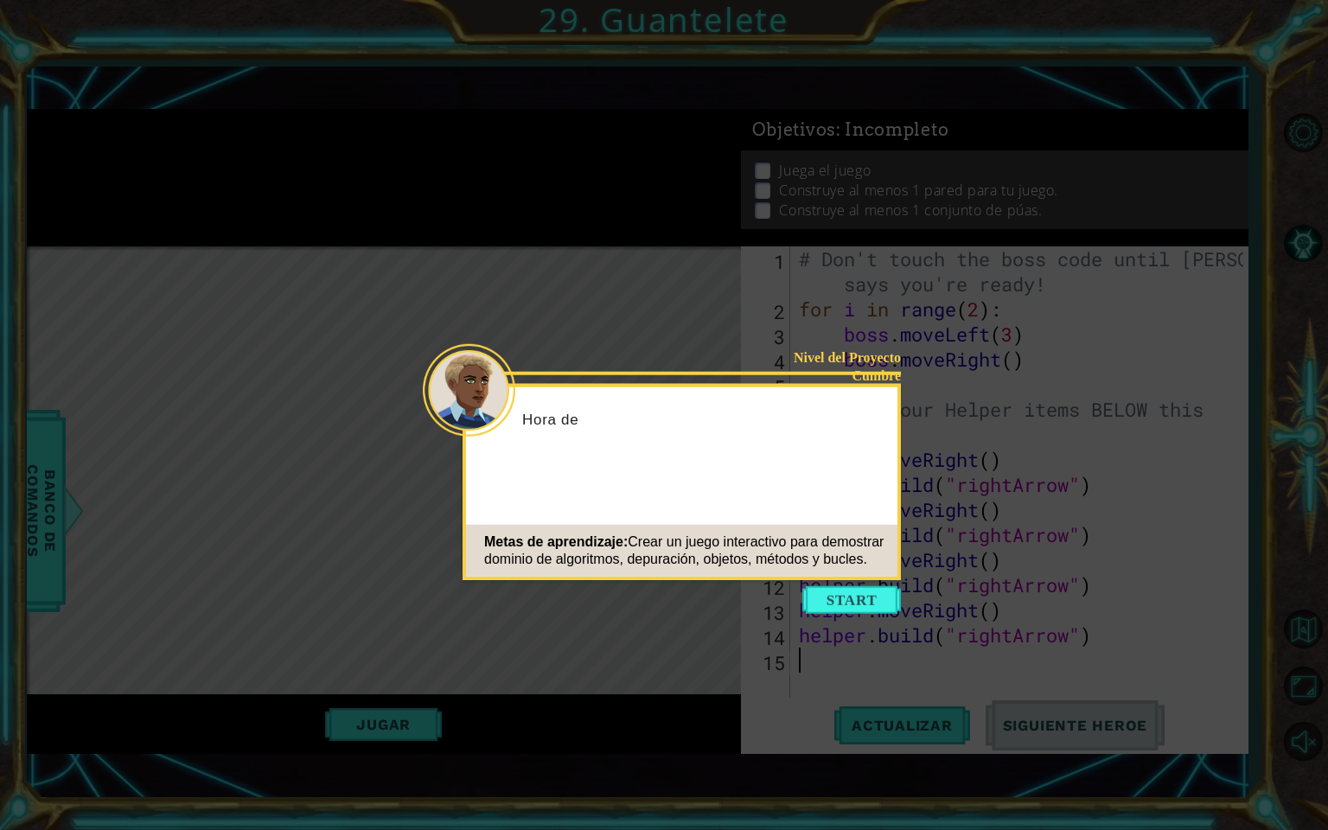
click at [719, 443] on div "Hora de" at bounding box center [681, 427] width 431 height 68
click at [719, 443] on div "Hora de construir tu juego." at bounding box center [681, 427] width 431 height 68
click at [841, 599] on button "Start" at bounding box center [851, 600] width 99 height 28
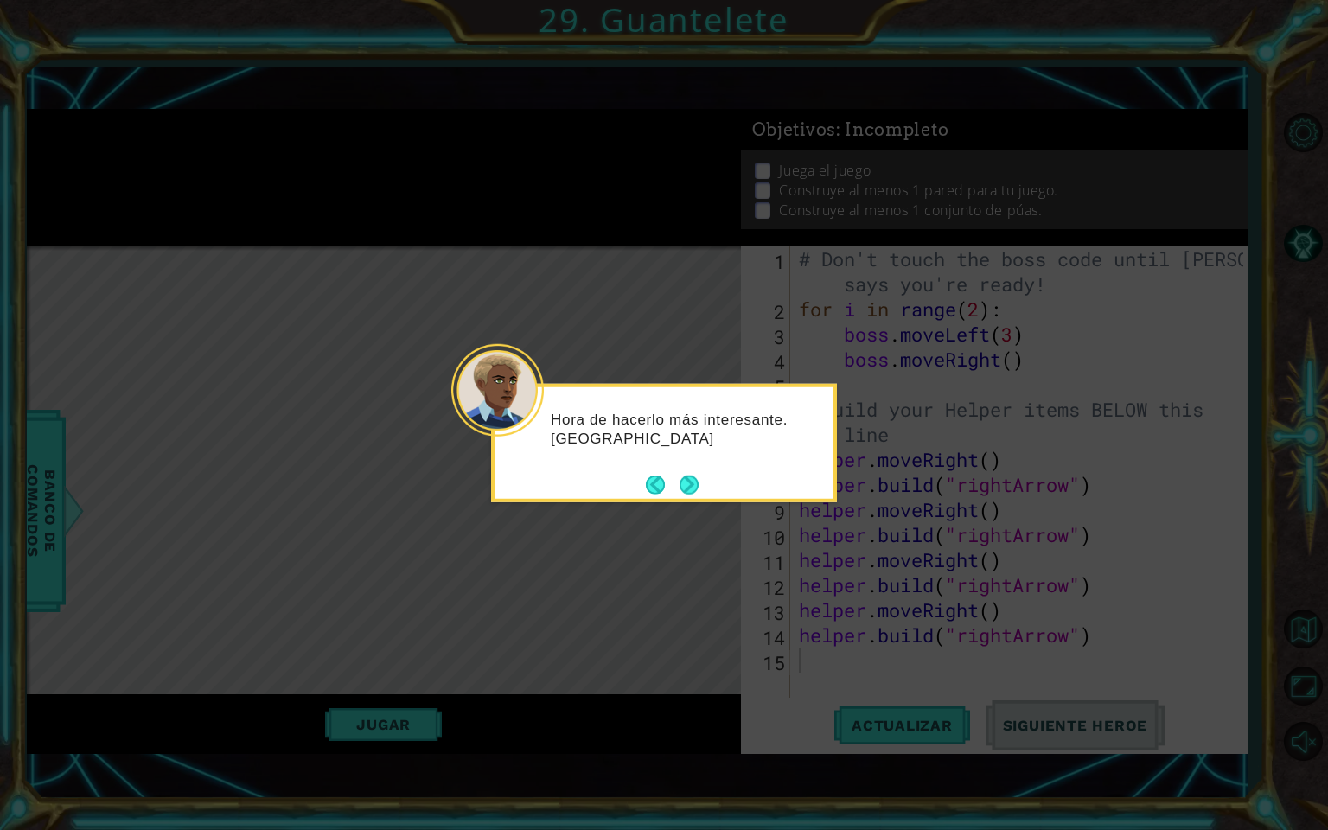
click at [772, 424] on p "Hora de hacerlo más interesante. [GEOGRAPHIC_DATA]" at bounding box center [686, 429] width 271 height 38
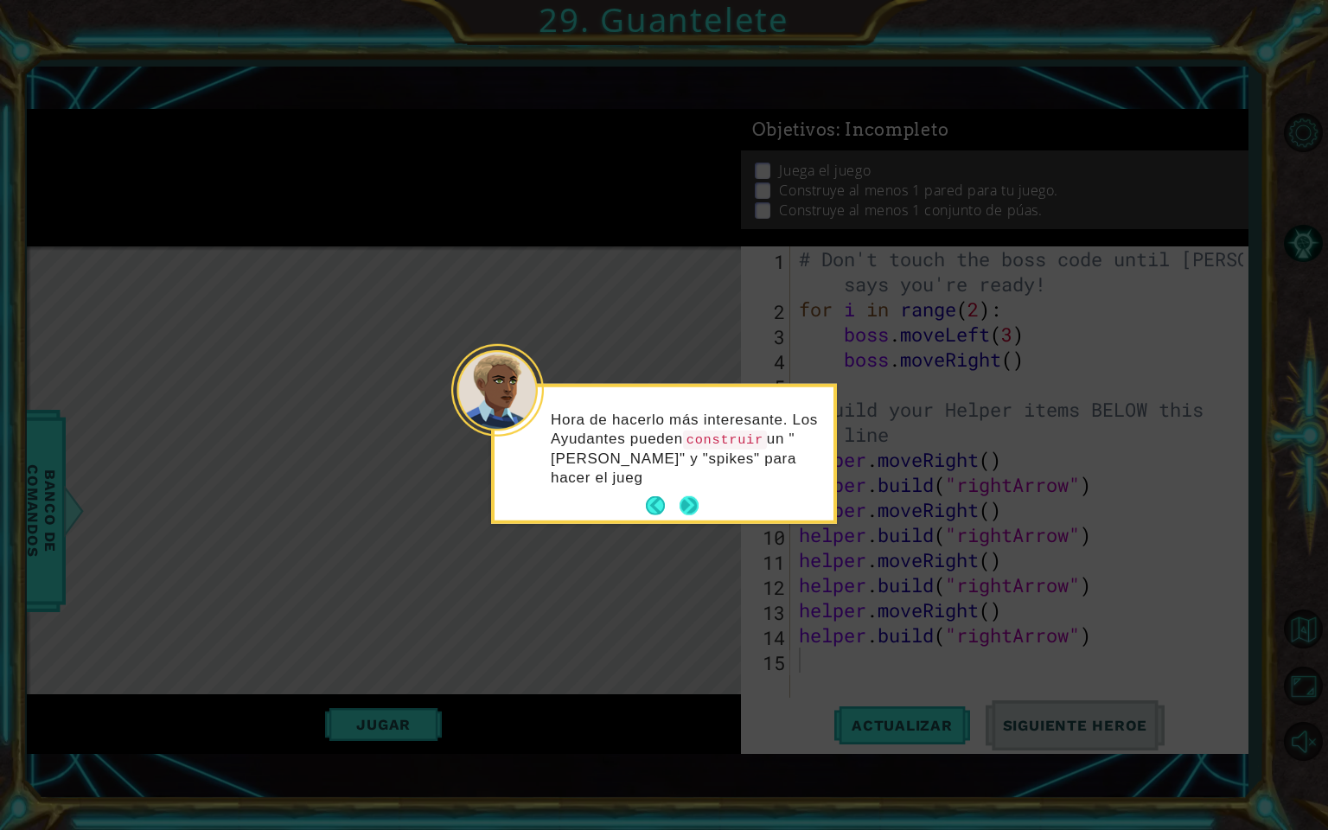
click at [696, 484] on div "Hora de hacerlo más interesante. Los Ayudantes pueden construir un "[PERSON_NAM…" at bounding box center [663, 453] width 339 height 133
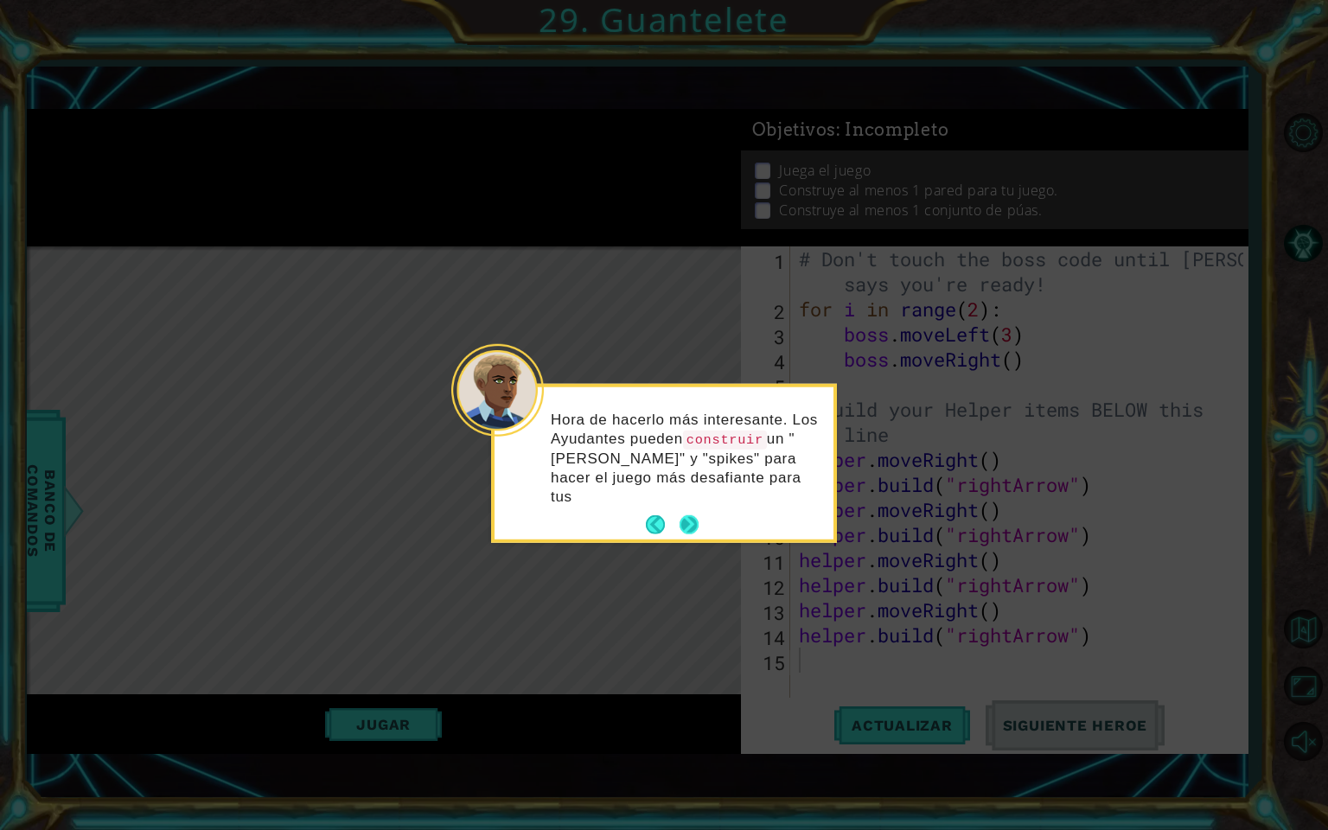
click at [696, 484] on p "Hora de hacerlo más interesante. Los Ayudantes pueden construir un "[PERSON_NAM…" at bounding box center [686, 458] width 271 height 96
click at [696, 515] on button "Next" at bounding box center [689, 525] width 20 height 20
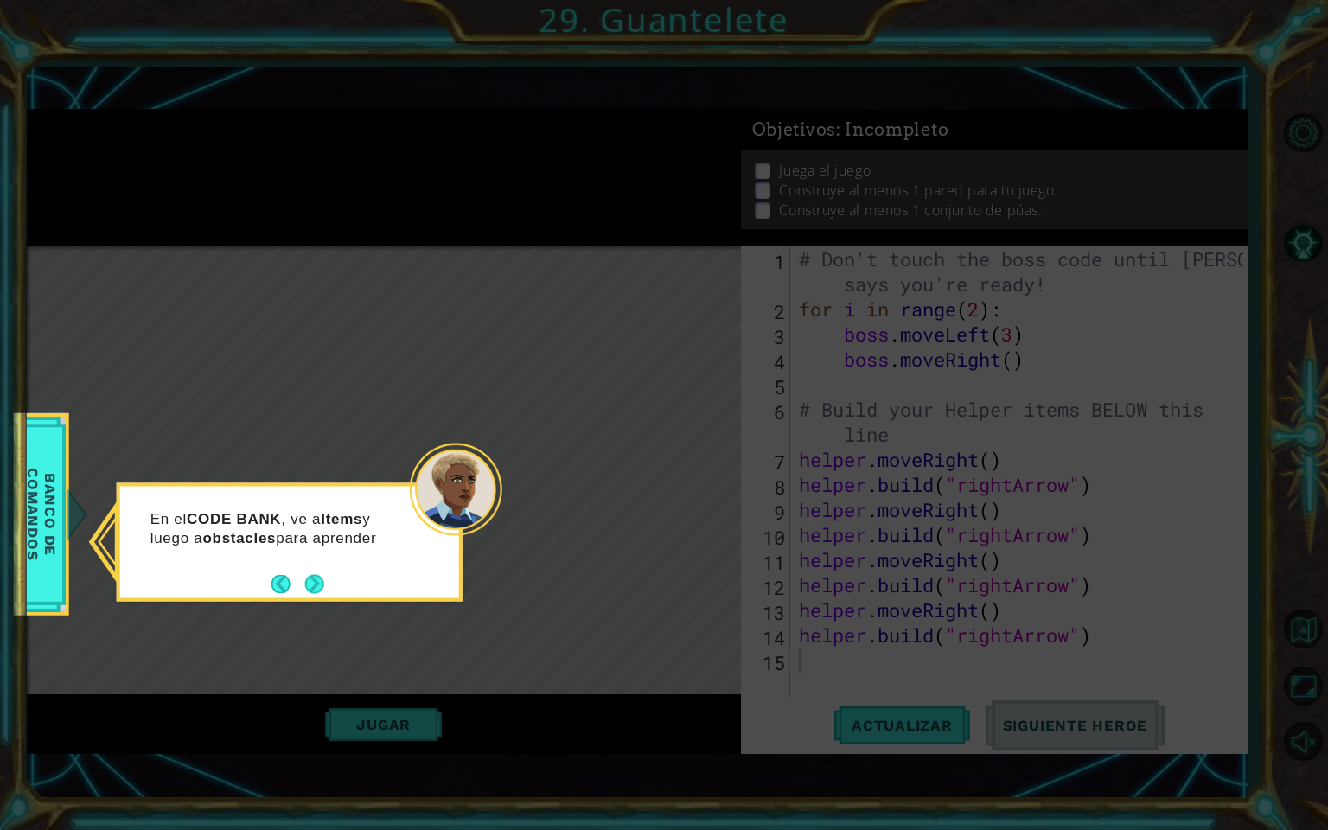
drag, startPoint x: 322, startPoint y: 576, endPoint x: 357, endPoint y: 532, distance: 56.6
click at [346, 531] on div "En el CODE BANK , ve a Items y luego a obstacles para aprender" at bounding box center [289, 534] width 339 height 94
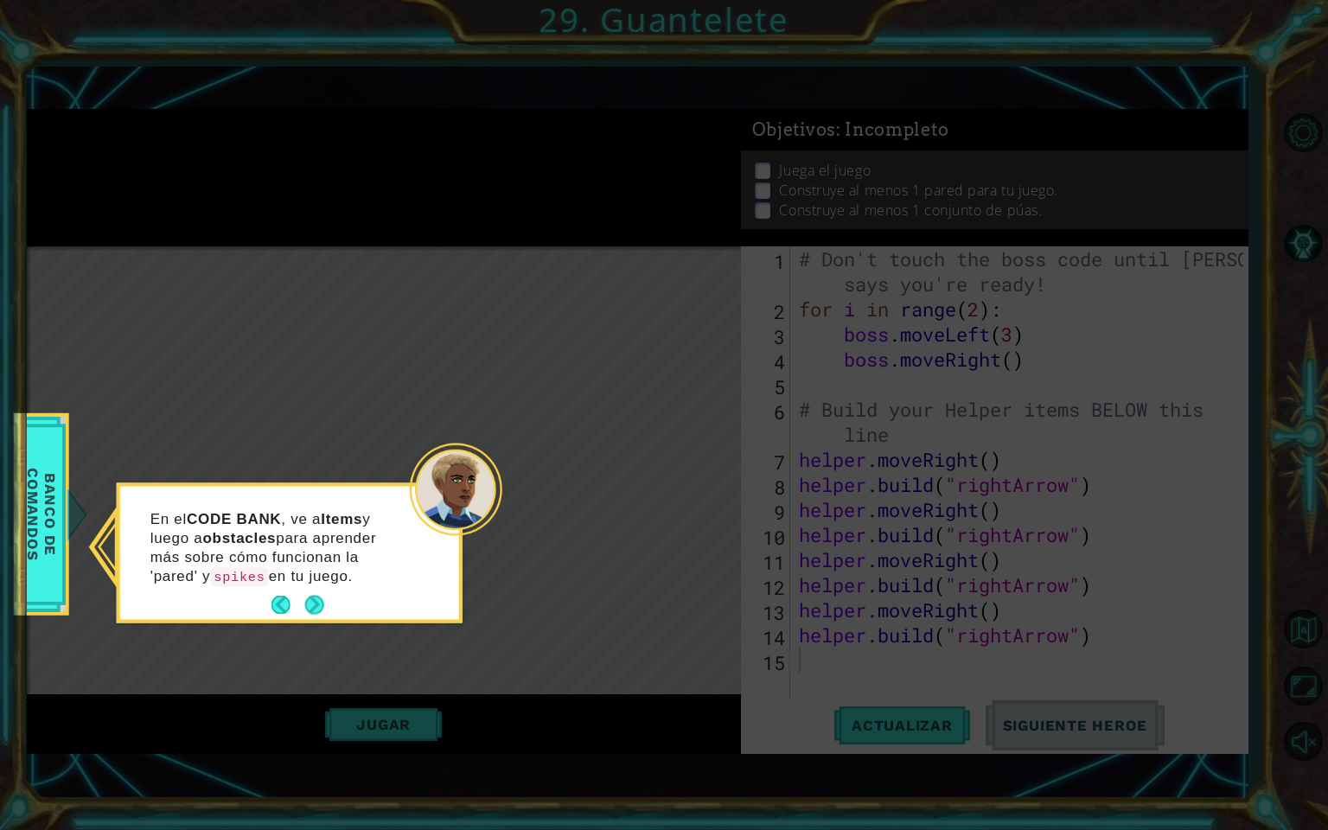
click at [315, 593] on button "Next" at bounding box center [315, 605] width 24 height 24
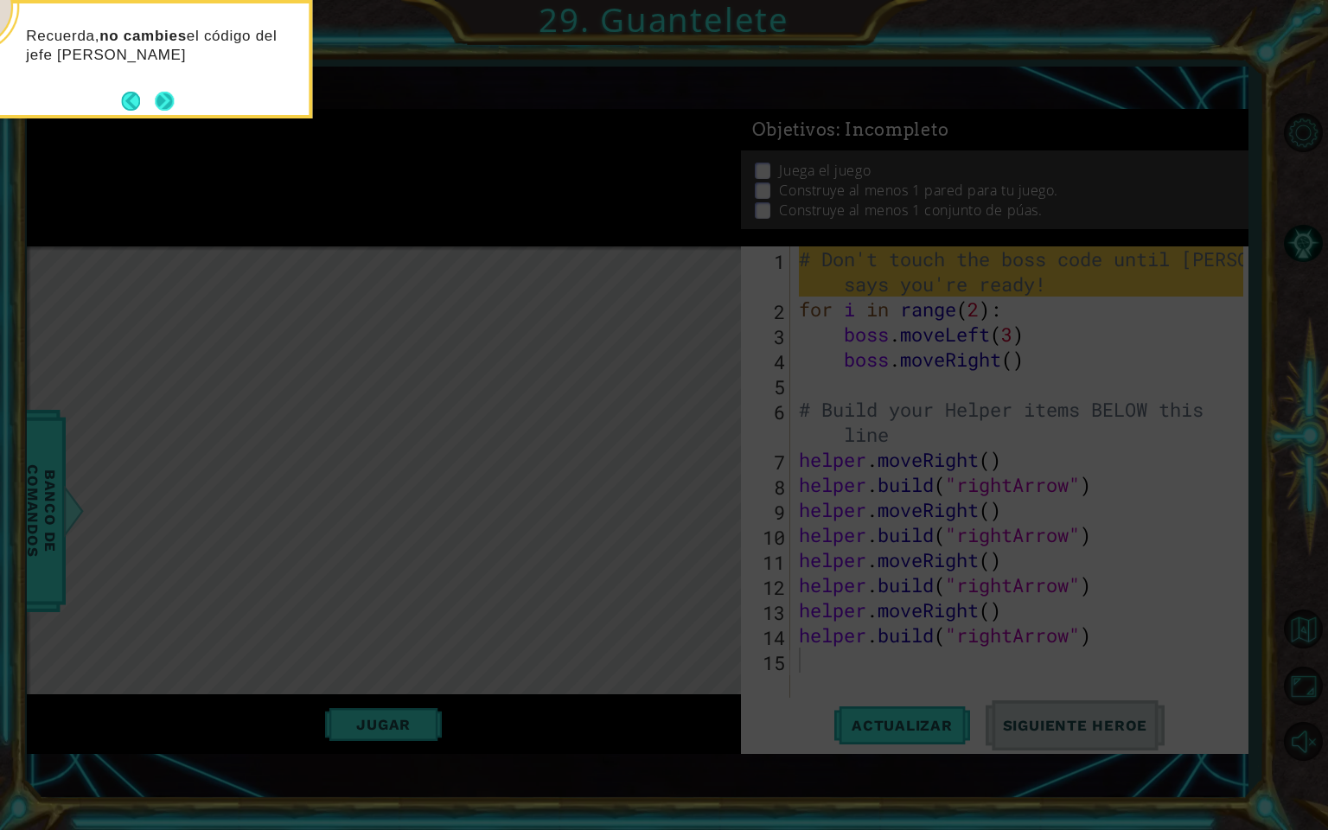
click at [165, 99] on button "Next" at bounding box center [164, 100] width 23 height 23
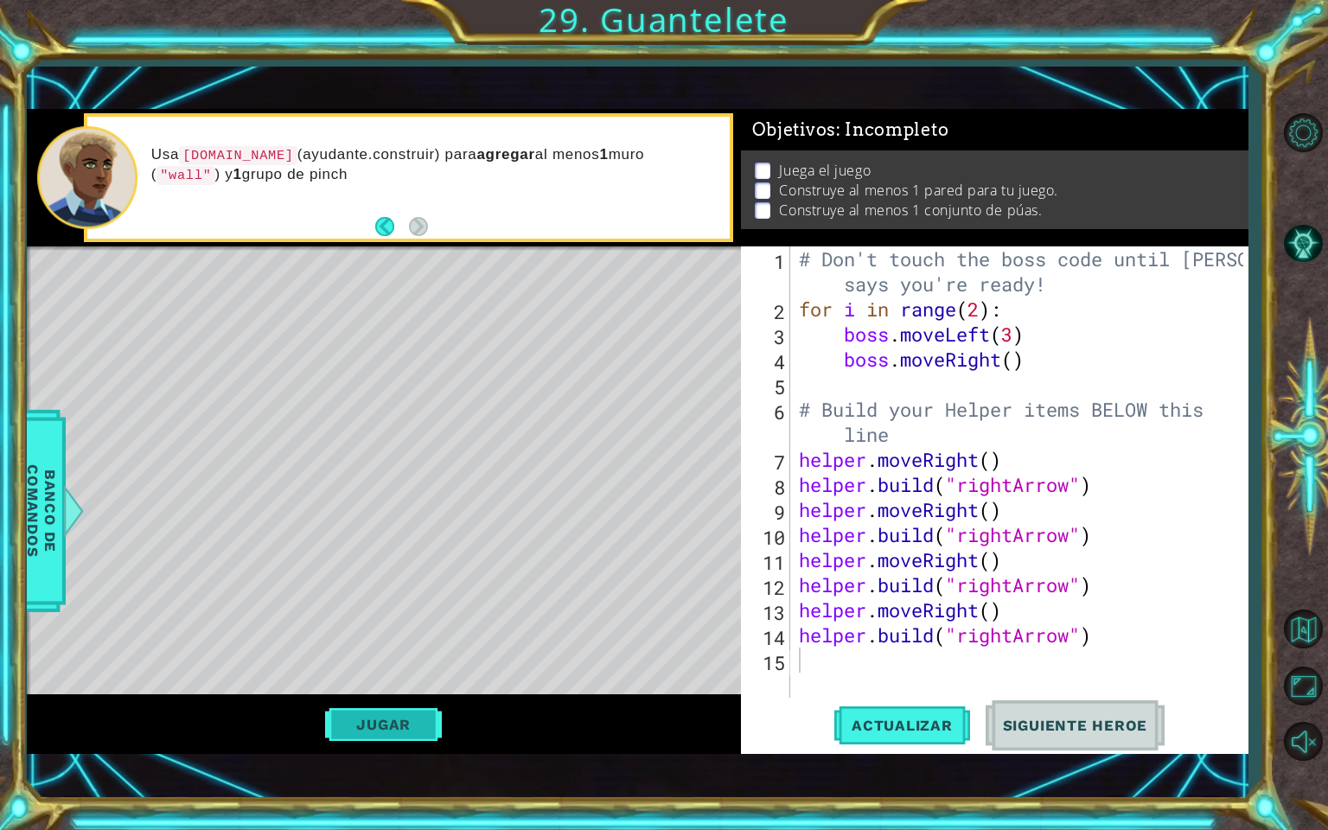
click at [410, 684] on button "Jugar" at bounding box center [383, 724] width 117 height 33
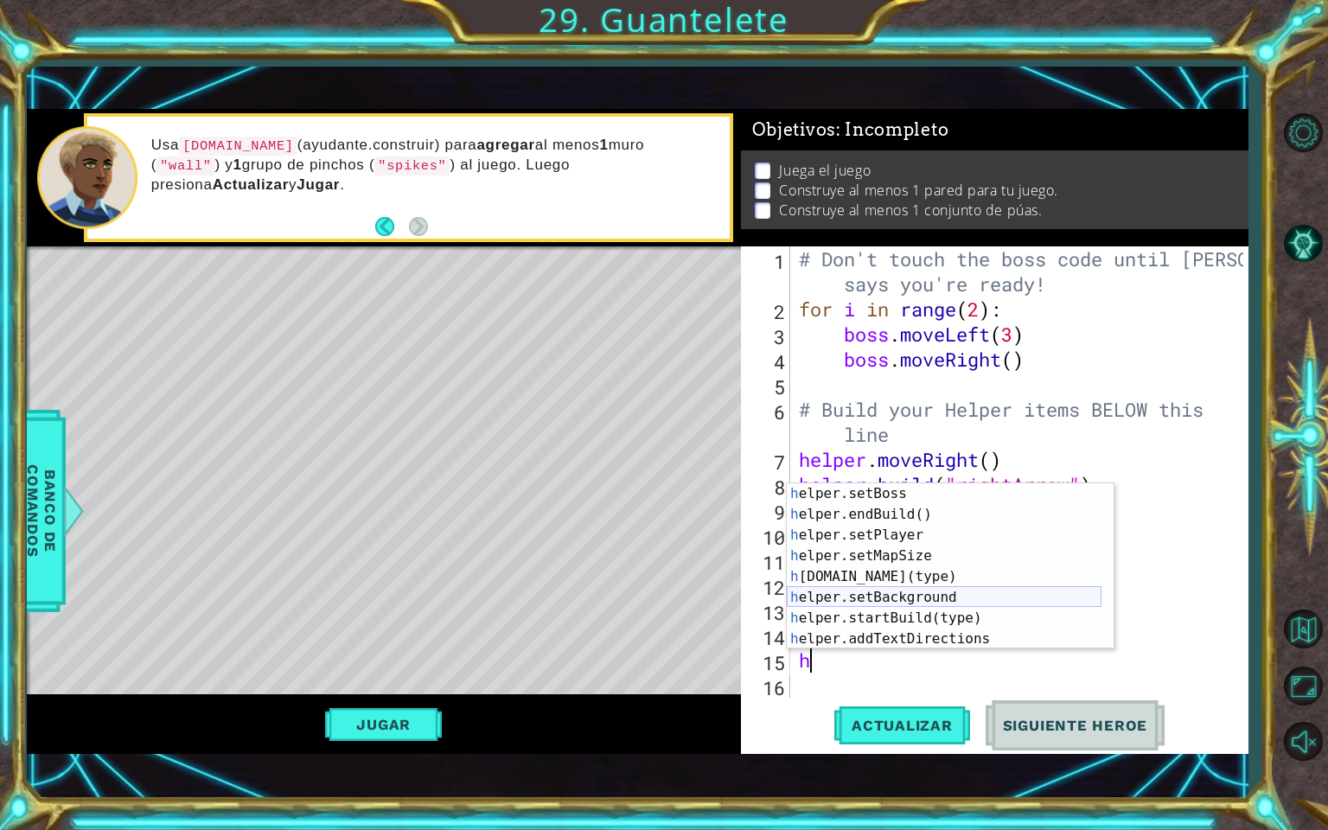
scroll to position [104, 0]
click at [885, 570] on div "h elper.setBoss Presiona intro h elper.endBuild() Presiona intro h elper.setPla…" at bounding box center [944, 586] width 315 height 207
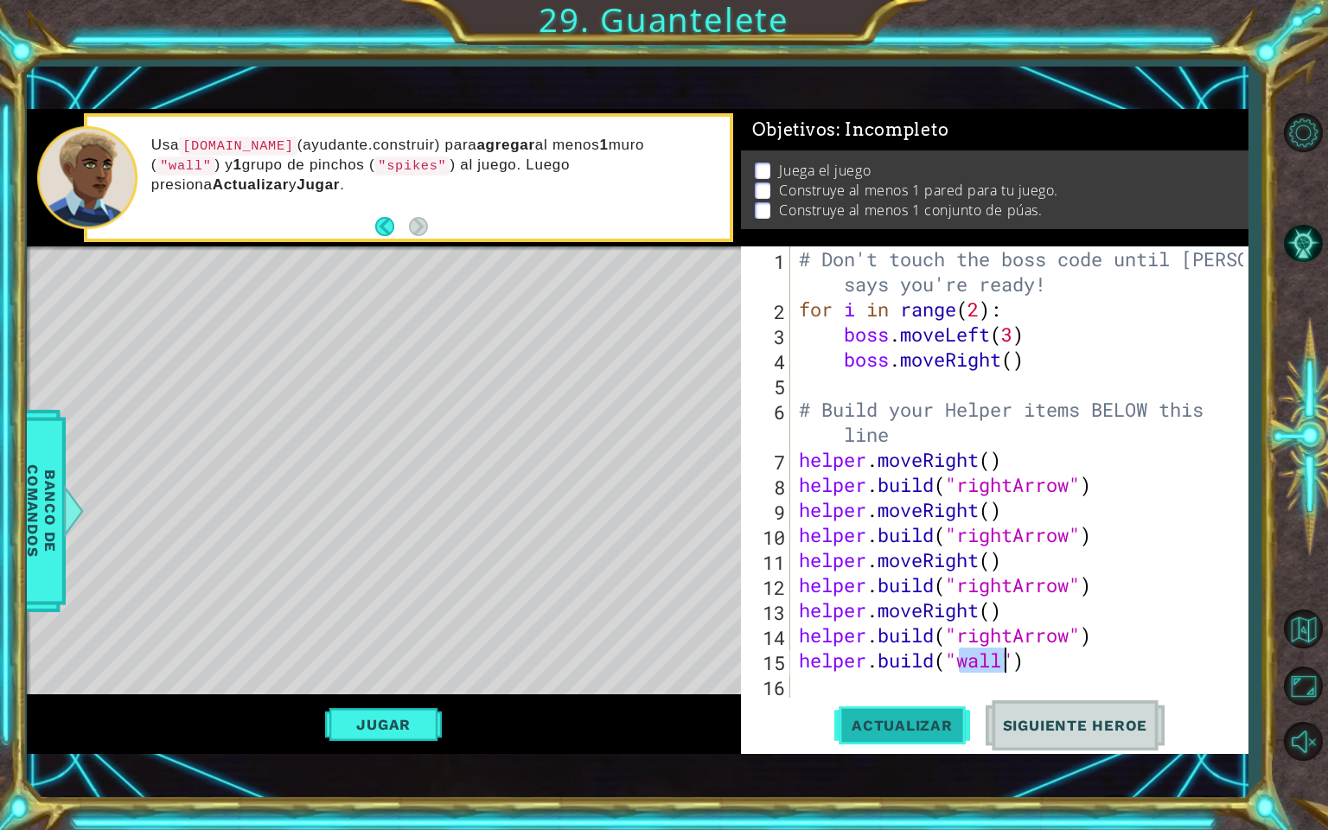
type textarea "[DOMAIN_NAME]("wall")"
click at [908, 684] on span "Actualizar" at bounding box center [902, 725] width 136 height 17
click at [467, 354] on div "Level Map" at bounding box center [426, 500] width 799 height 509
click at [837, 684] on div "# Don't touch the boss code until [PERSON_NAME] says you're ready! for i in ran…" at bounding box center [1023, 509] width 456 height 526
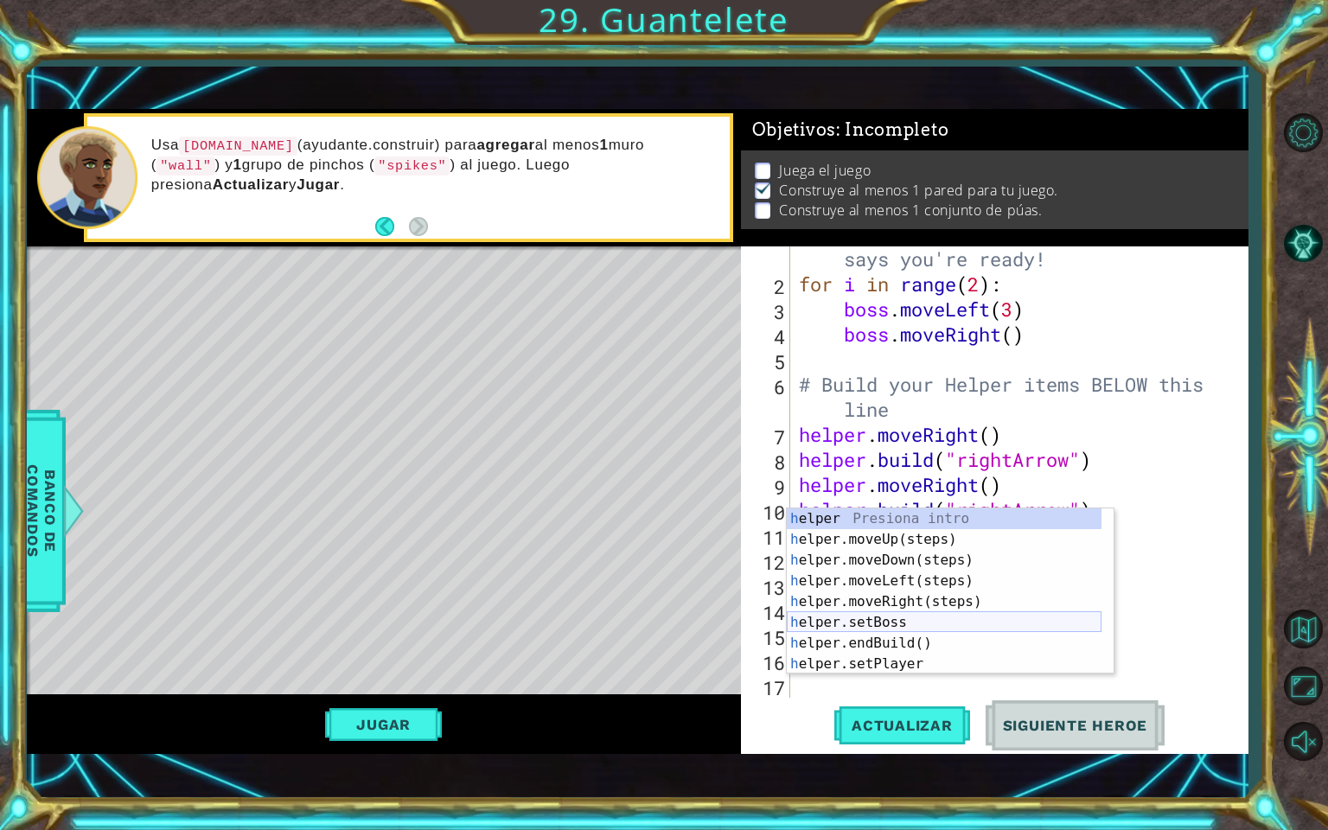
scroll to position [124, 0]
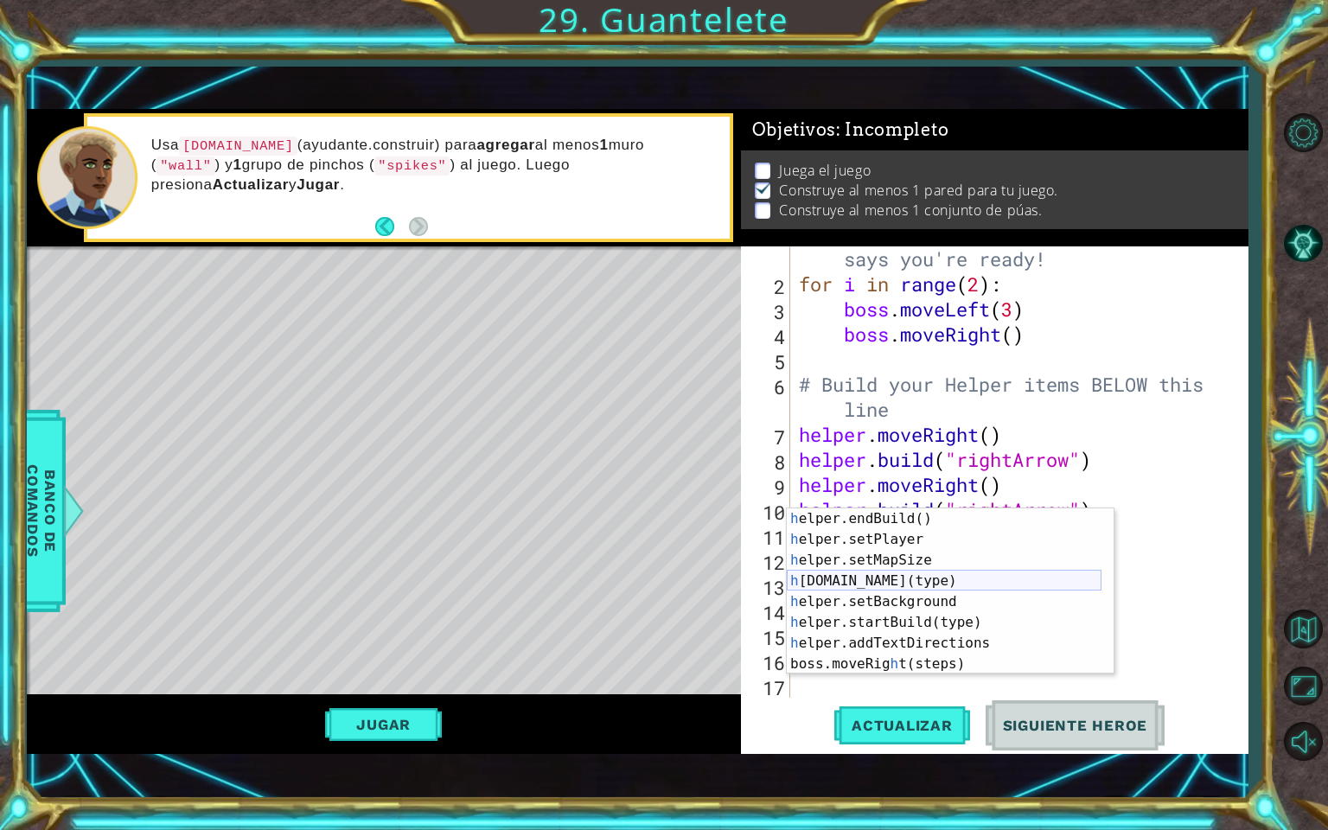
click at [855, 581] on div "h elper.endBuild() Presiona intro h elper.setPlayer Presiona intro h elper.setM…" at bounding box center [944, 611] width 315 height 207
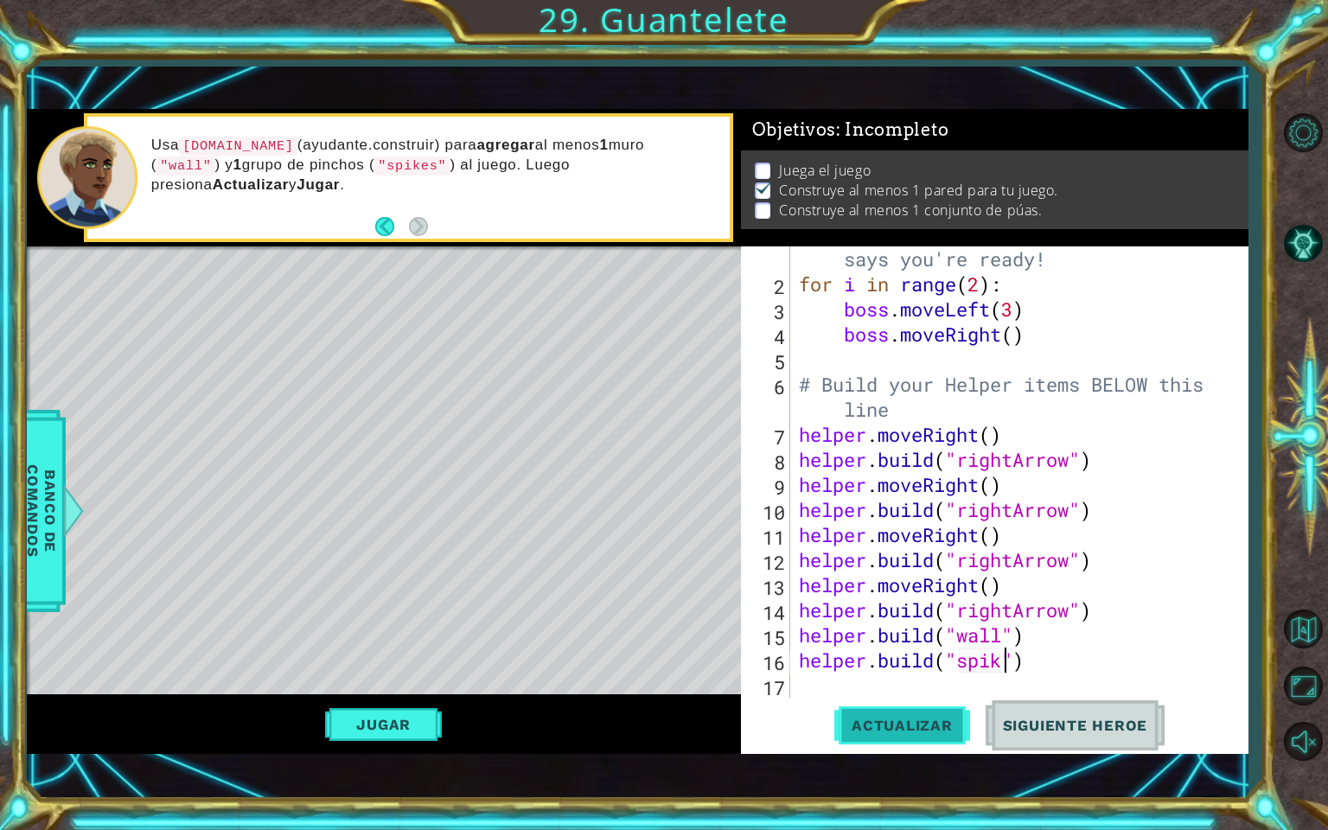
scroll to position [0, 10]
click at [1029, 634] on div "# Don't touch the boss code until [PERSON_NAME] says you're ready! for i in ran…" at bounding box center [1017, 484] width 444 height 526
type textarea "[DOMAIN_NAME]("wall")"
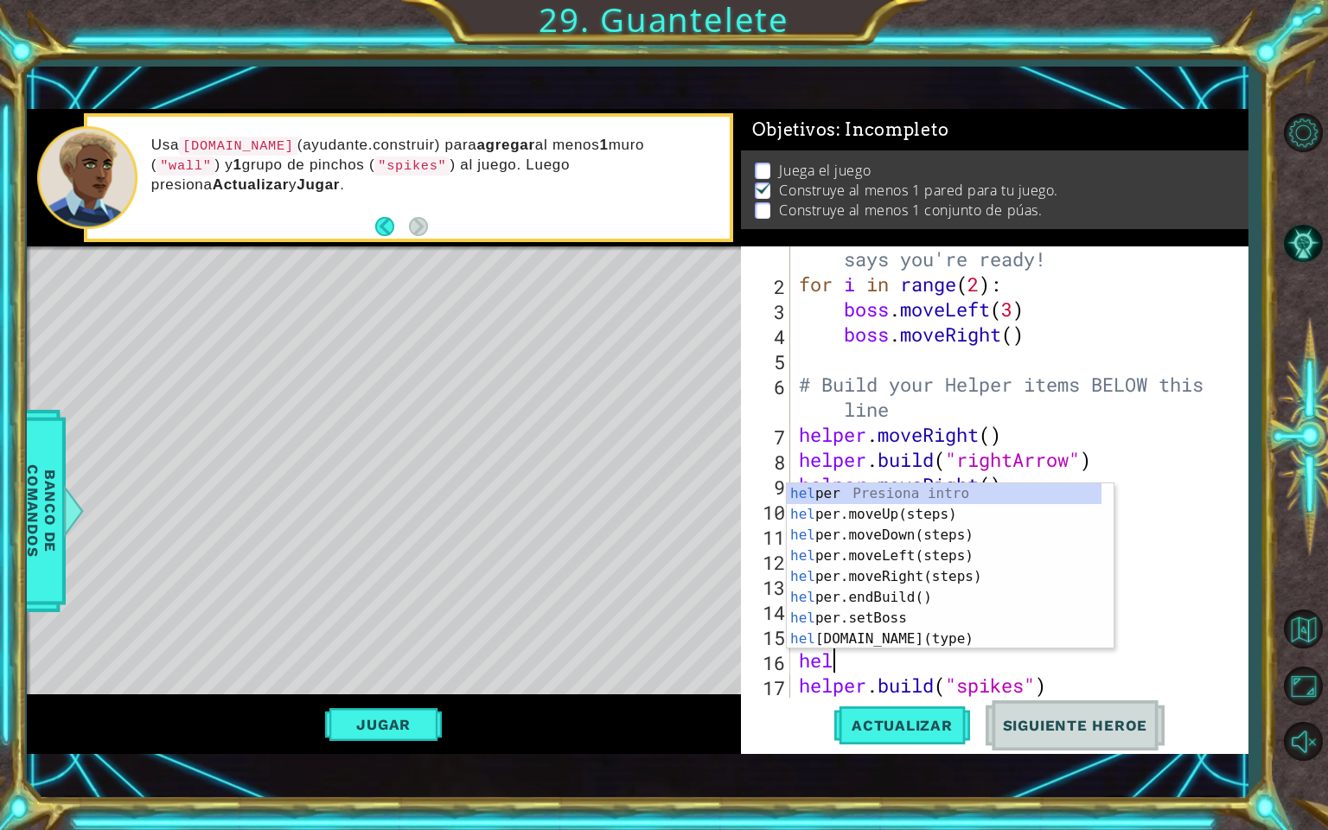
scroll to position [0, 0]
type textarea "helpe"
click at [987, 529] on div "helpe r Presiona intro helpe r.moveUp(steps) Presiona intro helpe r.moveDown(st…" at bounding box center [944, 586] width 315 height 207
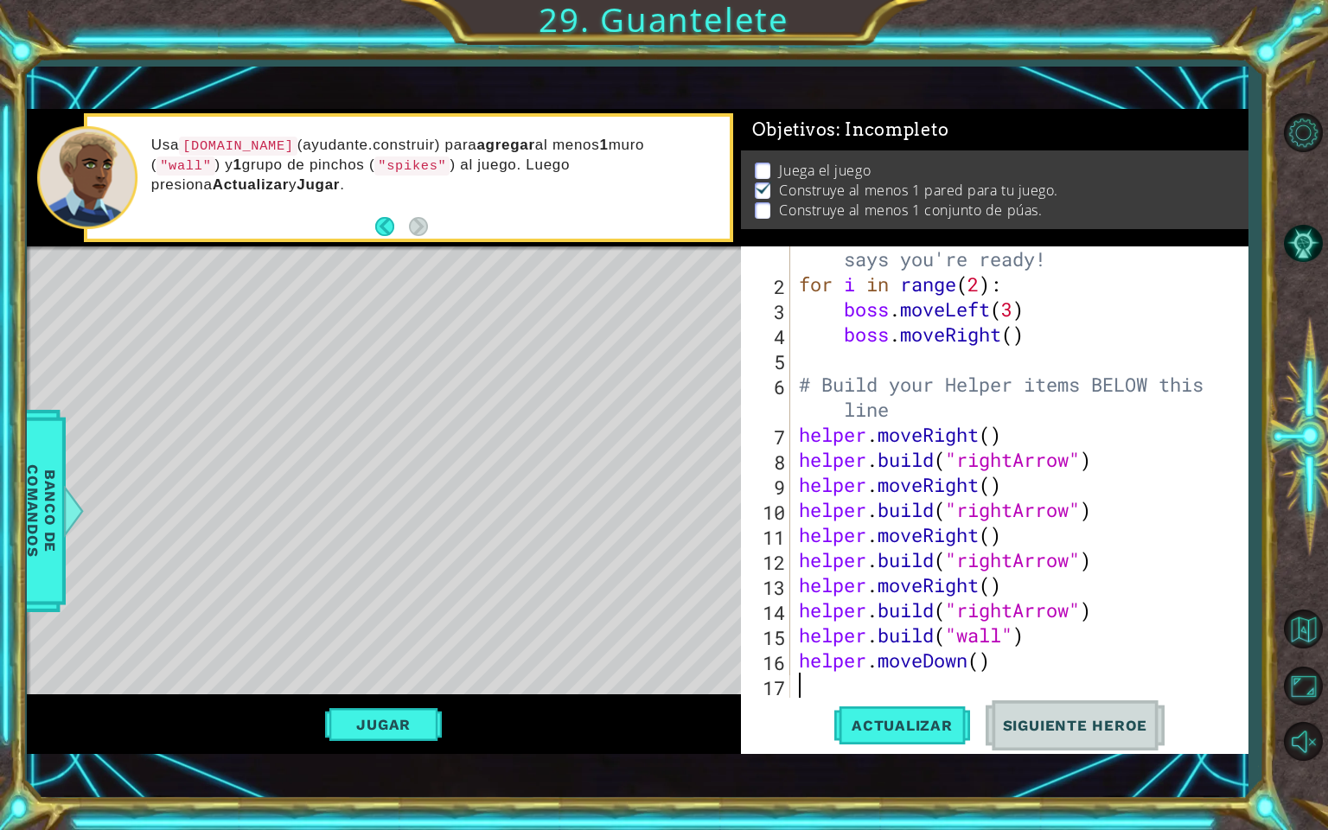
scroll to position [0, 0]
click at [1031, 633] on div "# Don't touch the boss code until [PERSON_NAME] says you're ready! for i in ran…" at bounding box center [1017, 484] width 444 height 526
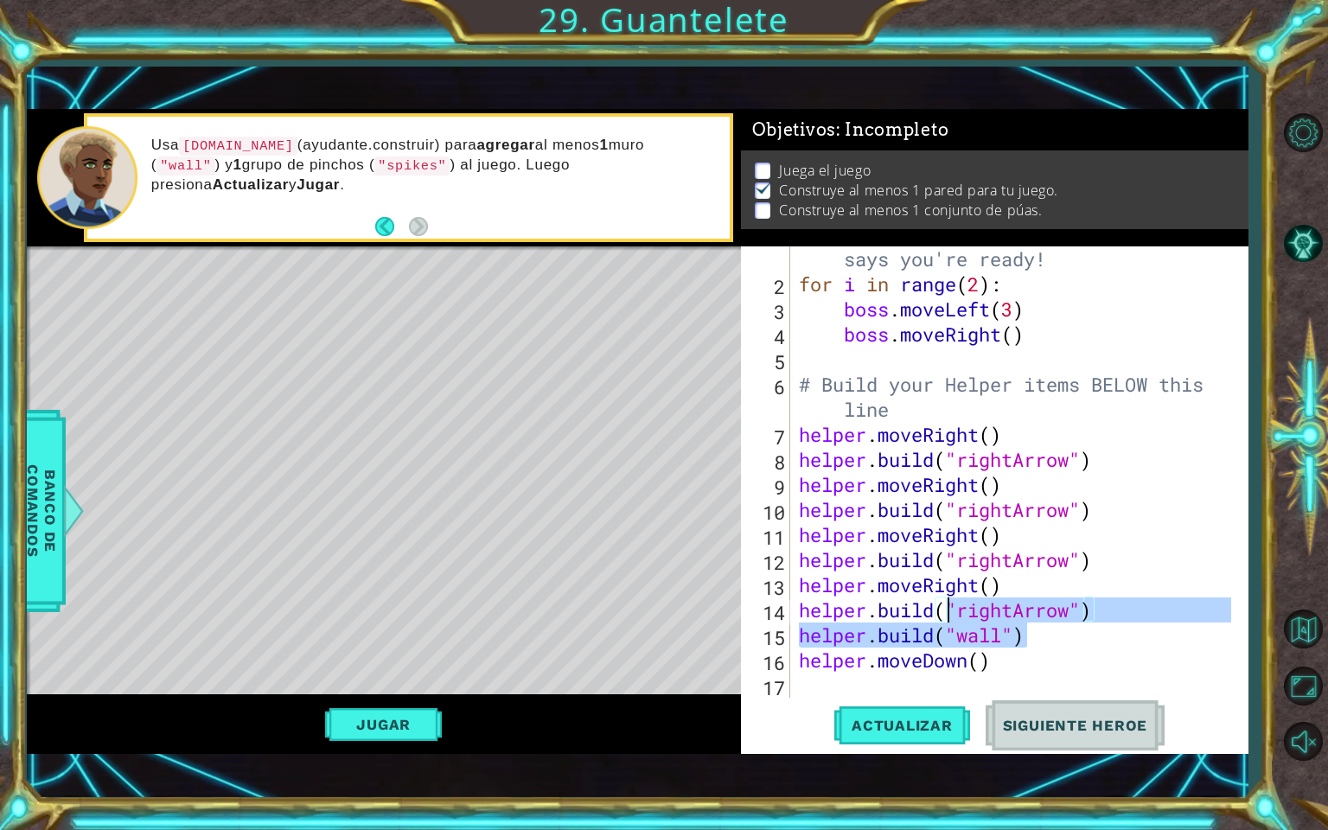
drag, startPoint x: 1034, startPoint y: 631, endPoint x: 1023, endPoint y: 636, distance: 12.4
click at [1023, 636] on div "# Don't touch the boss code until [PERSON_NAME] says you're ready! for i in ran…" at bounding box center [1017, 484] width 444 height 526
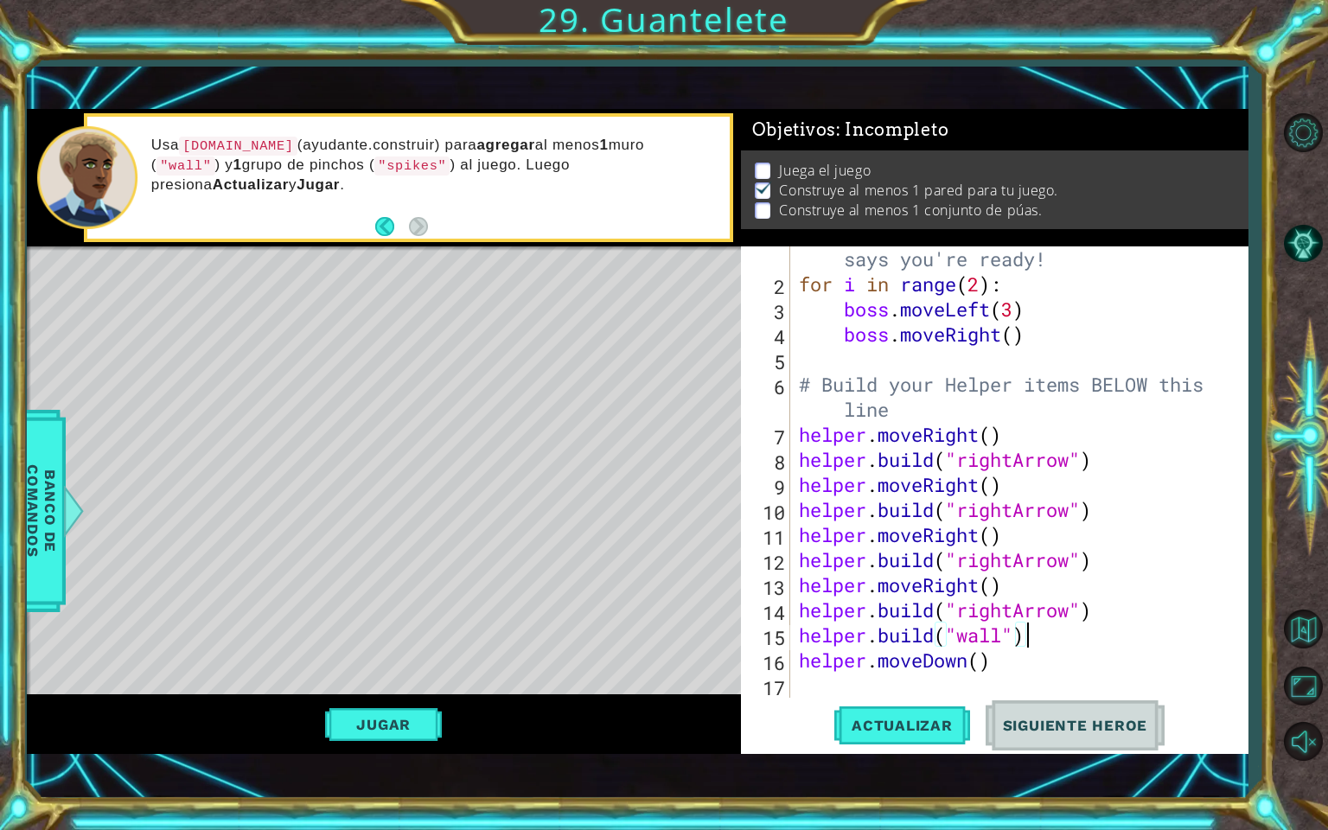
click at [1035, 668] on div "# Don't touch the boss code until [PERSON_NAME] says you're ready! for i in ran…" at bounding box center [1017, 484] width 444 height 526
type textarea "helper.moveDown()"
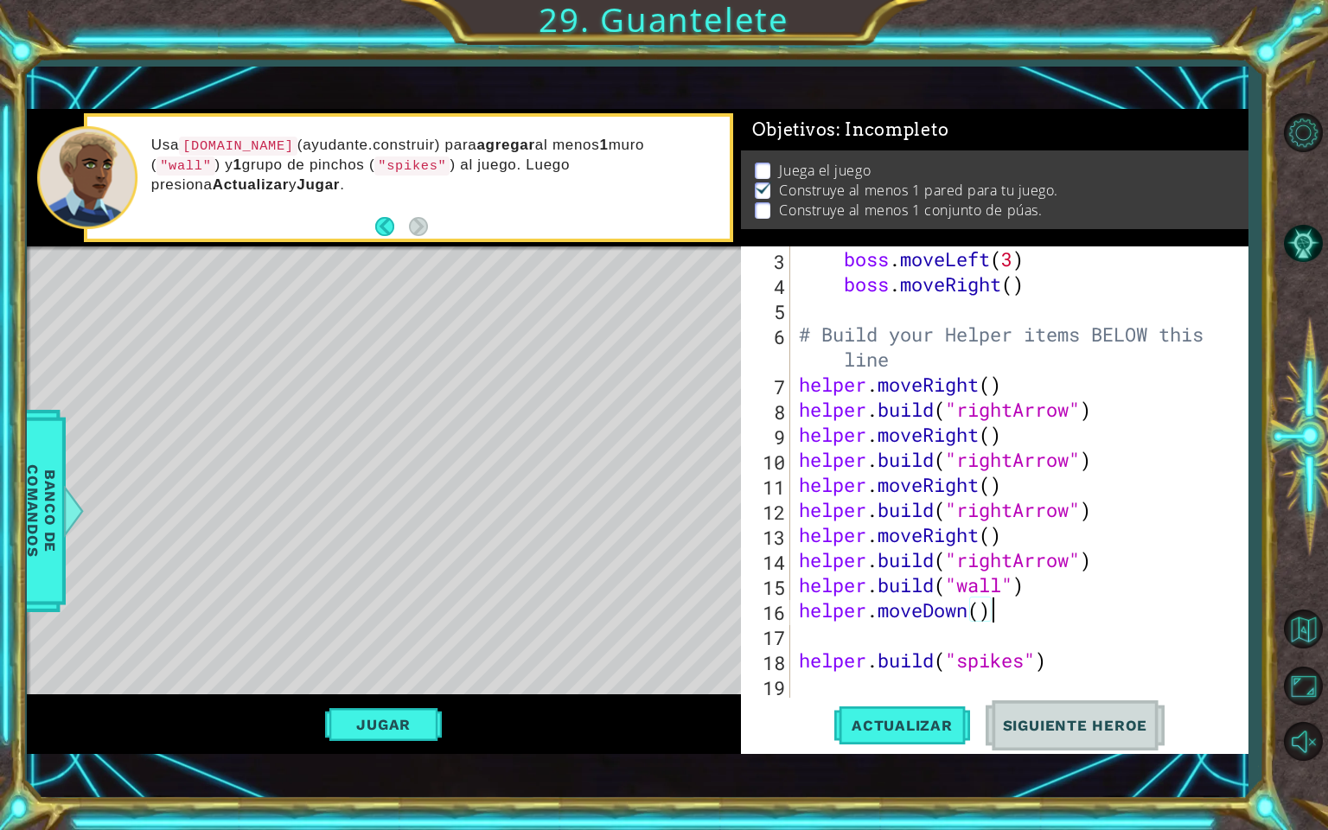
scroll to position [74, 0]
click at [928, 642] on div "boss . moveLeft ( 3 ) boss . moveRight ( ) # Build your Helper items BELOW this…" at bounding box center [1017, 496] width 444 height 501
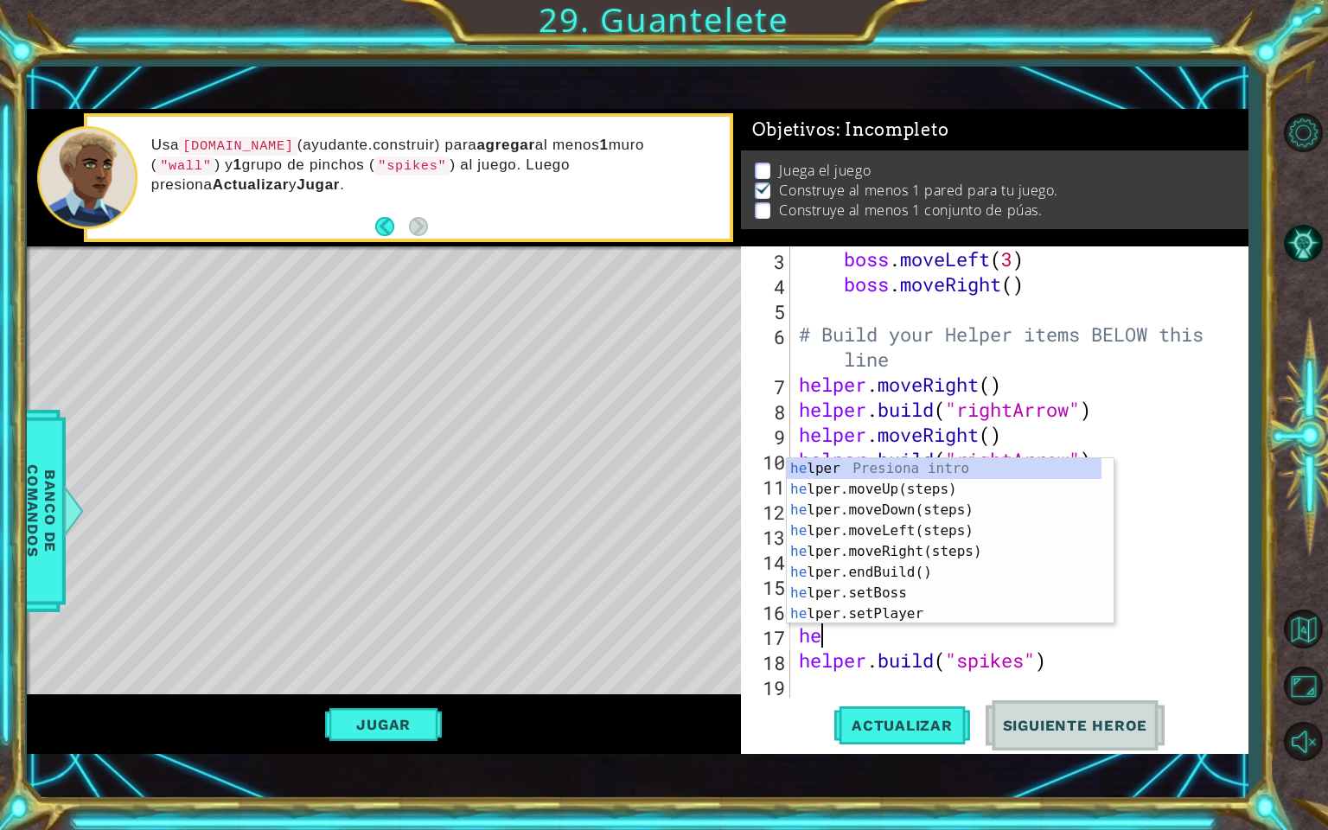
scroll to position [0, 0]
type textarea "helper"
click at [859, 529] on div "helper Presiona intro helper .moveUp(steps) Presiona intro helper .moveDown(ste…" at bounding box center [944, 561] width 315 height 207
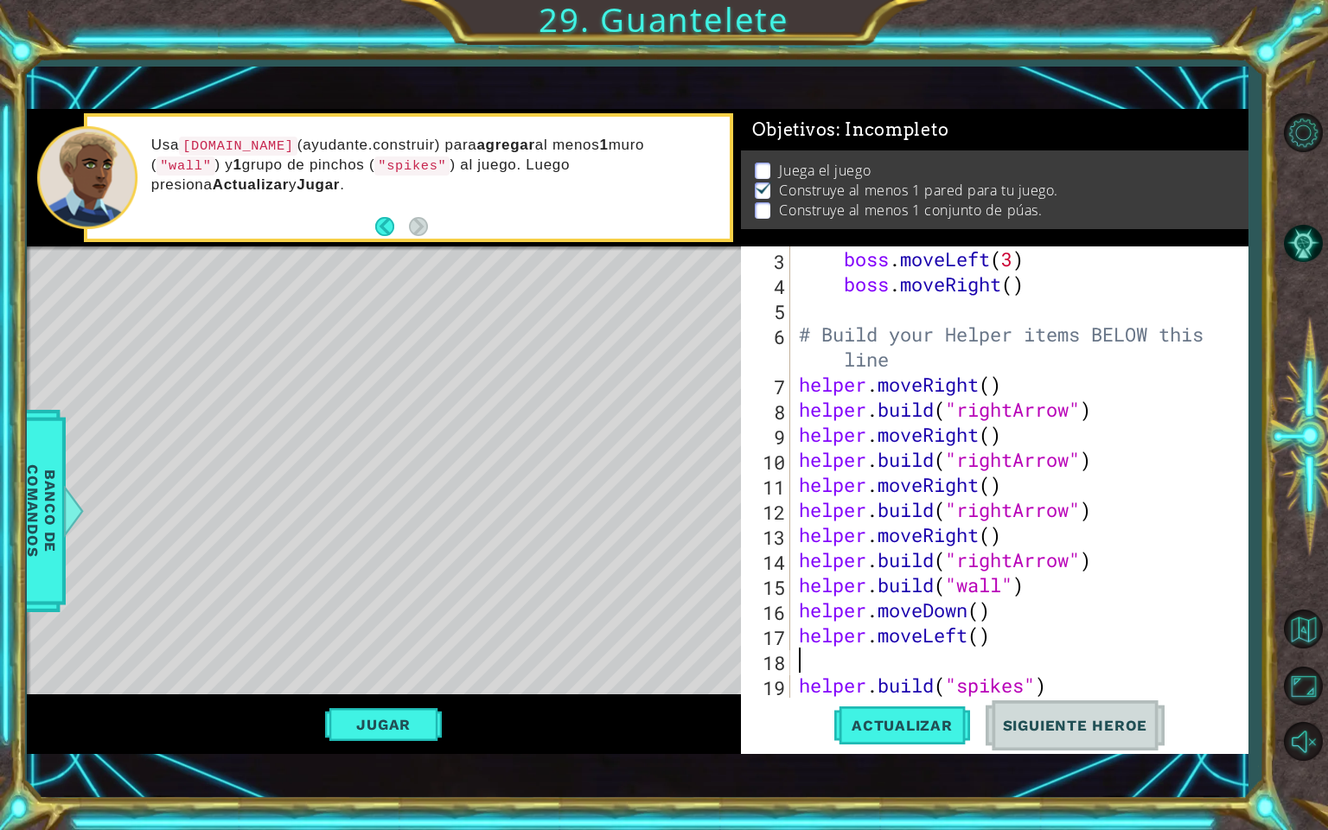
scroll to position [0, 0]
click at [898, 684] on button "Actualizar" at bounding box center [902, 724] width 136 height 51
click at [382, 684] on button "Jugar" at bounding box center [383, 724] width 117 height 33
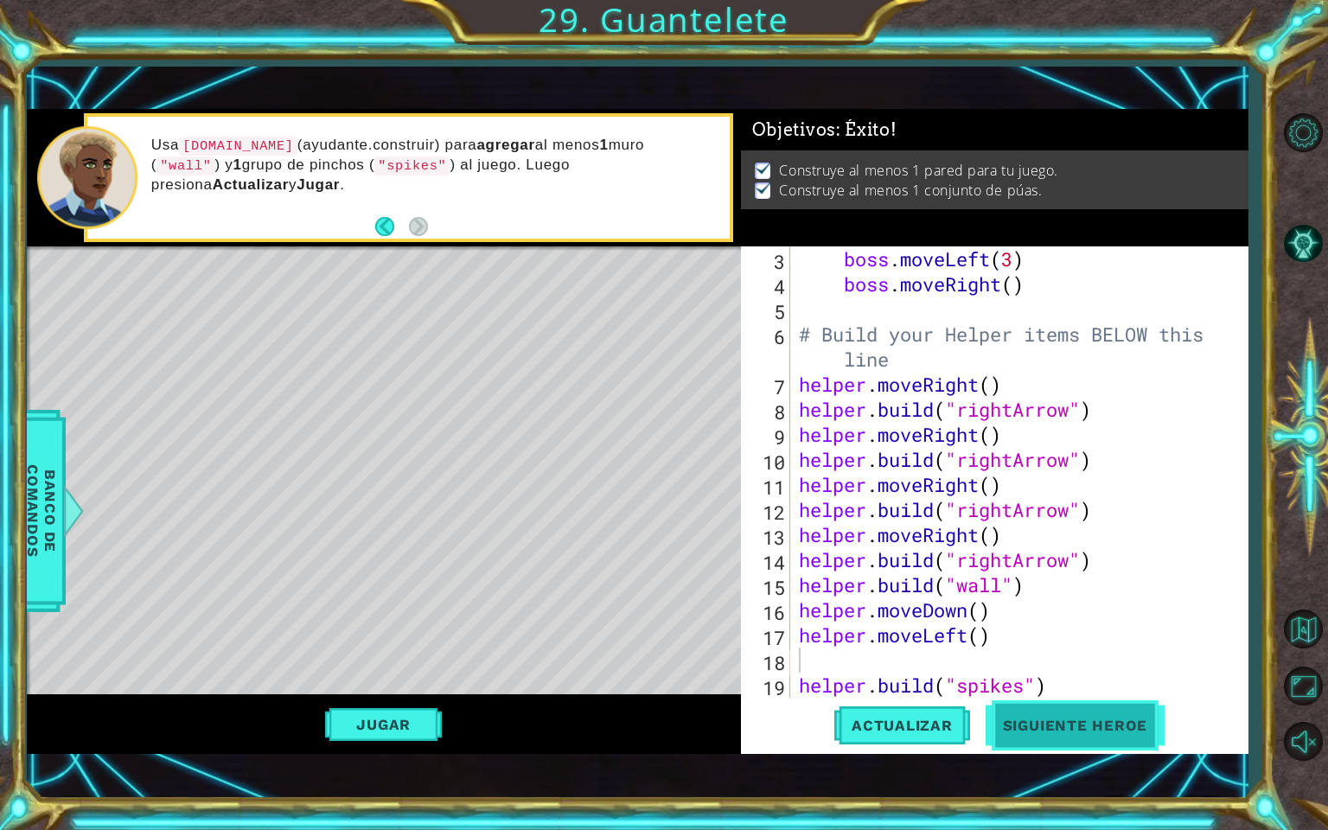
click at [1107, 684] on button "Siguiente Heroe" at bounding box center [1075, 729] width 180 height 51
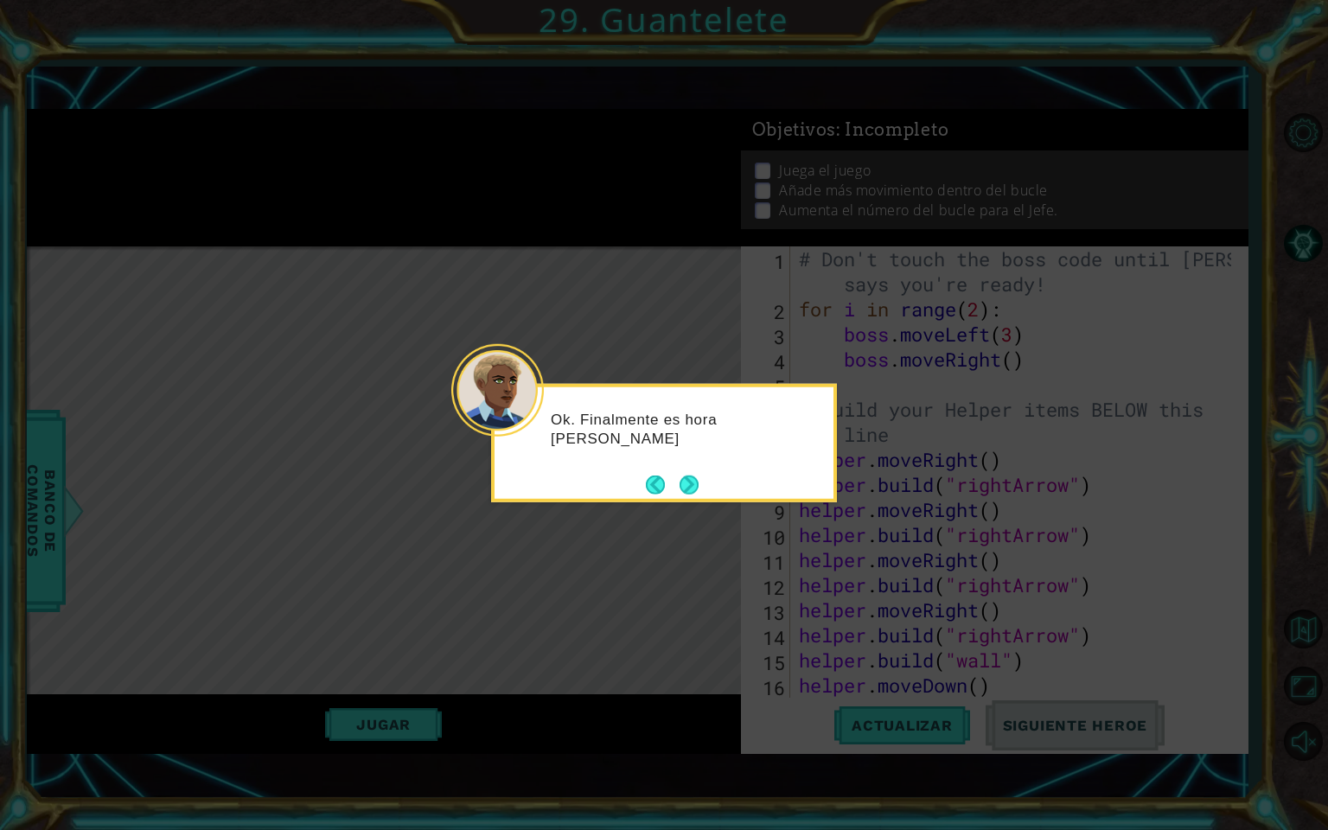
click at [685, 484] on button "Next" at bounding box center [689, 484] width 29 height 29
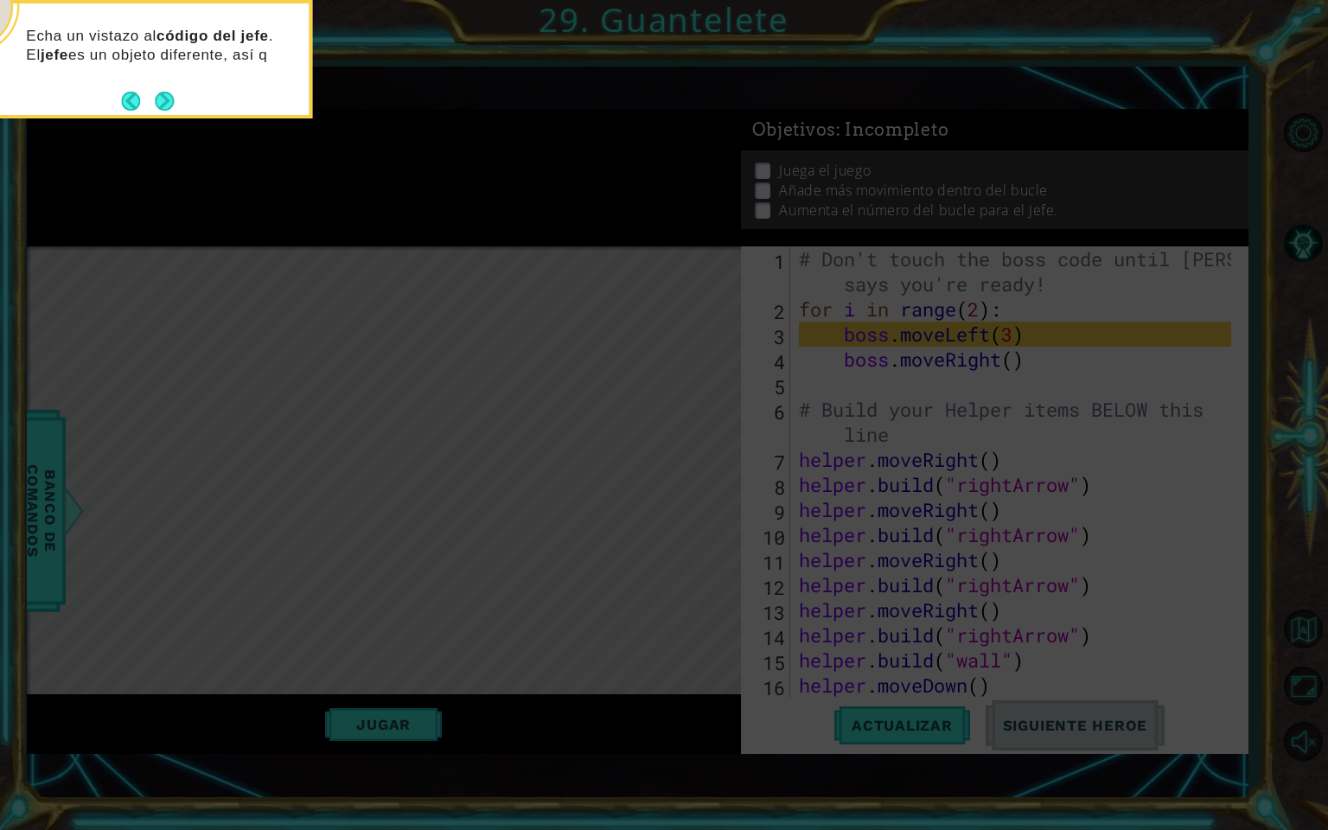
click at [195, 75] on div "Echa un vistazo al código del jefe . El jefe es un objeto diferente, así q" at bounding box center [139, 53] width 339 height 87
click at [273, 86] on div "Echa un vistazo al código del jefe . El jefe es un objeto diferente, así que to…" at bounding box center [139, 63] width 339 height 106
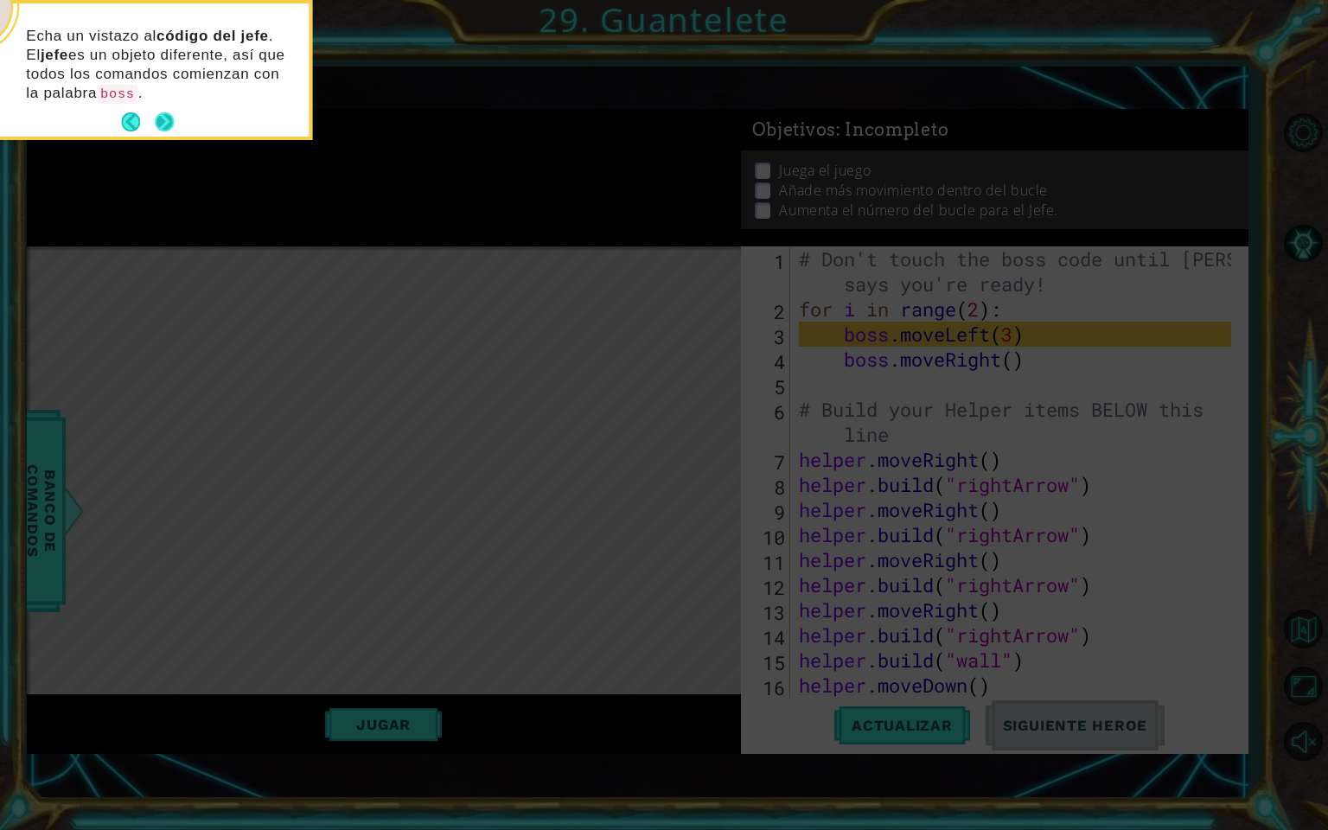
click at [157, 111] on button "Next" at bounding box center [165, 122] width 32 height 32
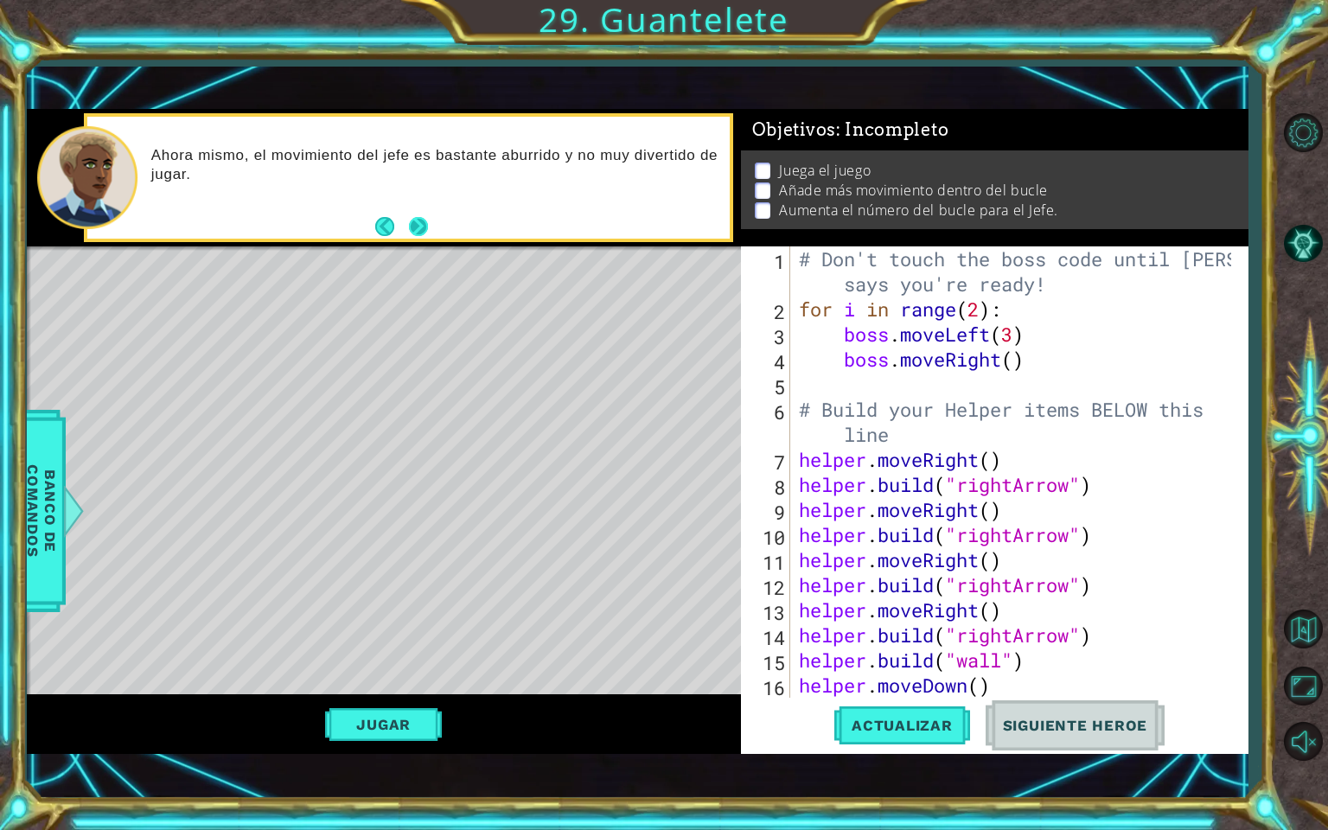
click at [422, 219] on button "Next" at bounding box center [418, 226] width 19 height 19
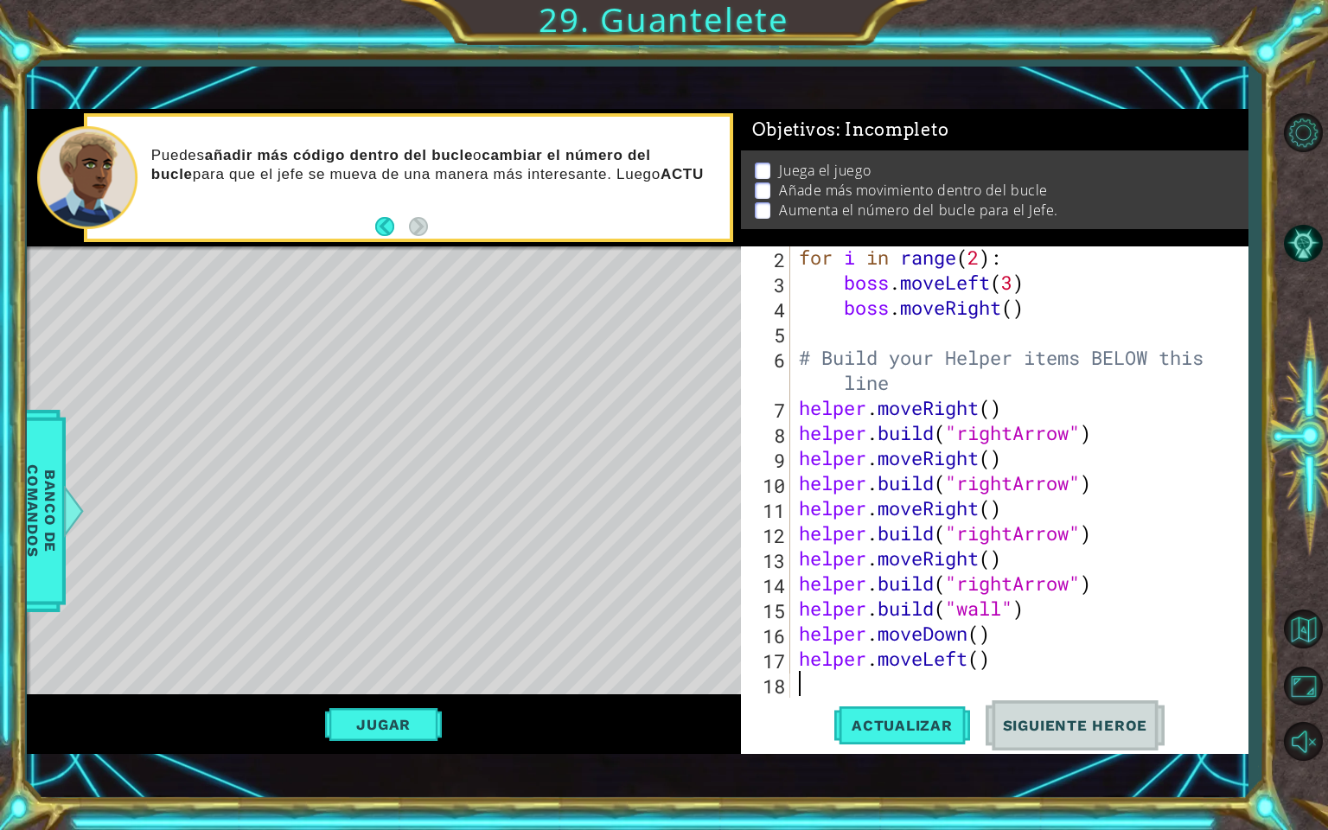
scroll to position [100, 0]
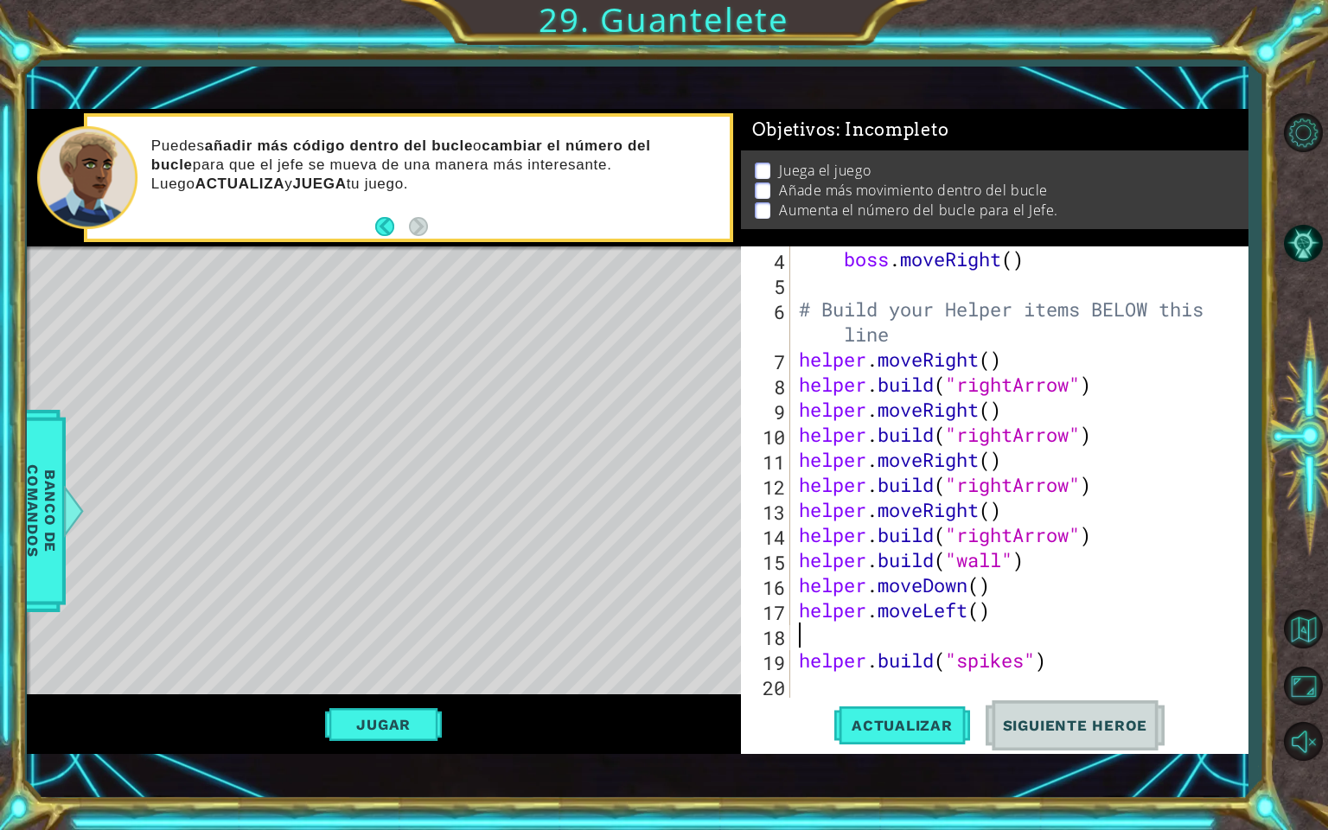
click at [811, 684] on div "Actualizar Siguiente Heroe" at bounding box center [999, 724] width 507 height 51
type textarea "b"
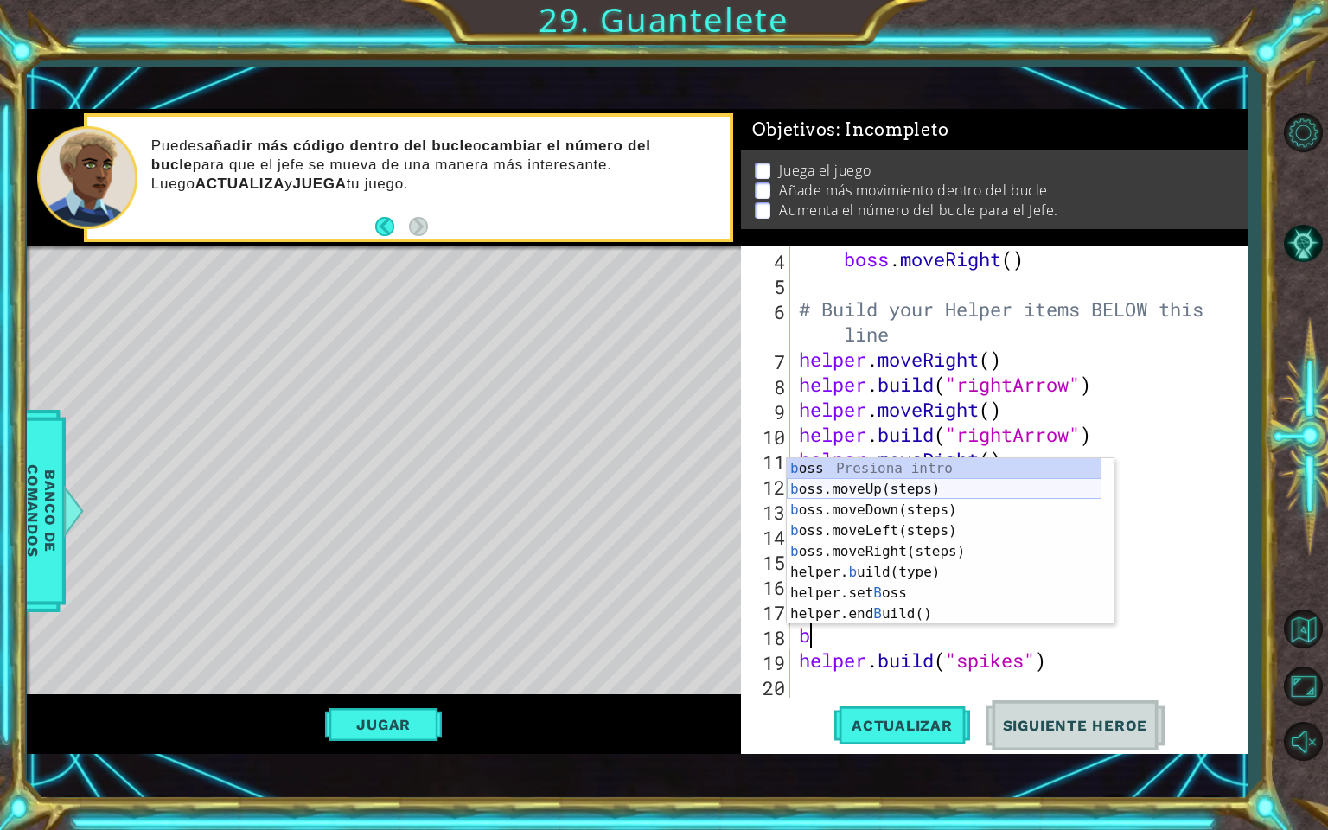
click at [819, 496] on div "b oss Presiona intro b oss.moveUp(steps) Presiona intro b oss.moveDown(steps) P…" at bounding box center [944, 561] width 315 height 207
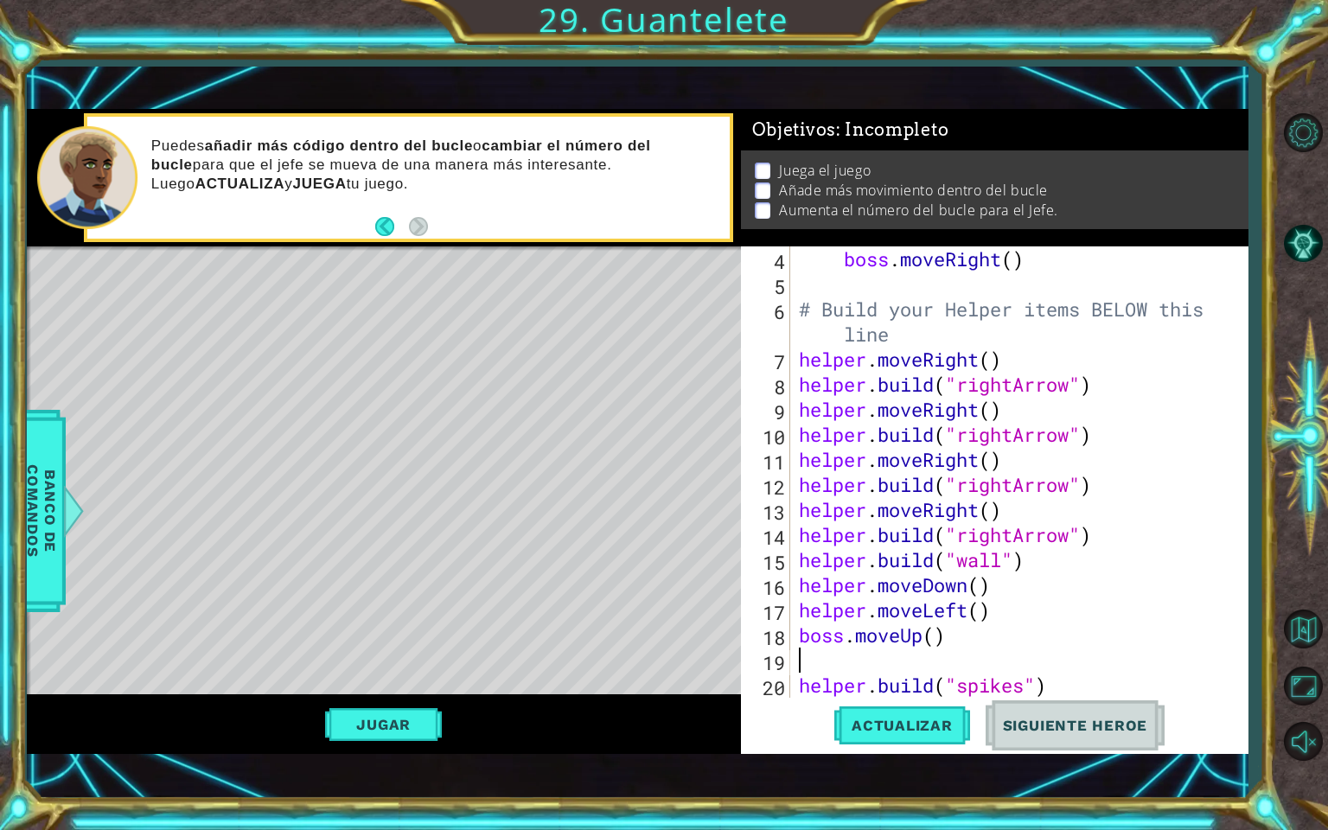
scroll to position [124, 0]
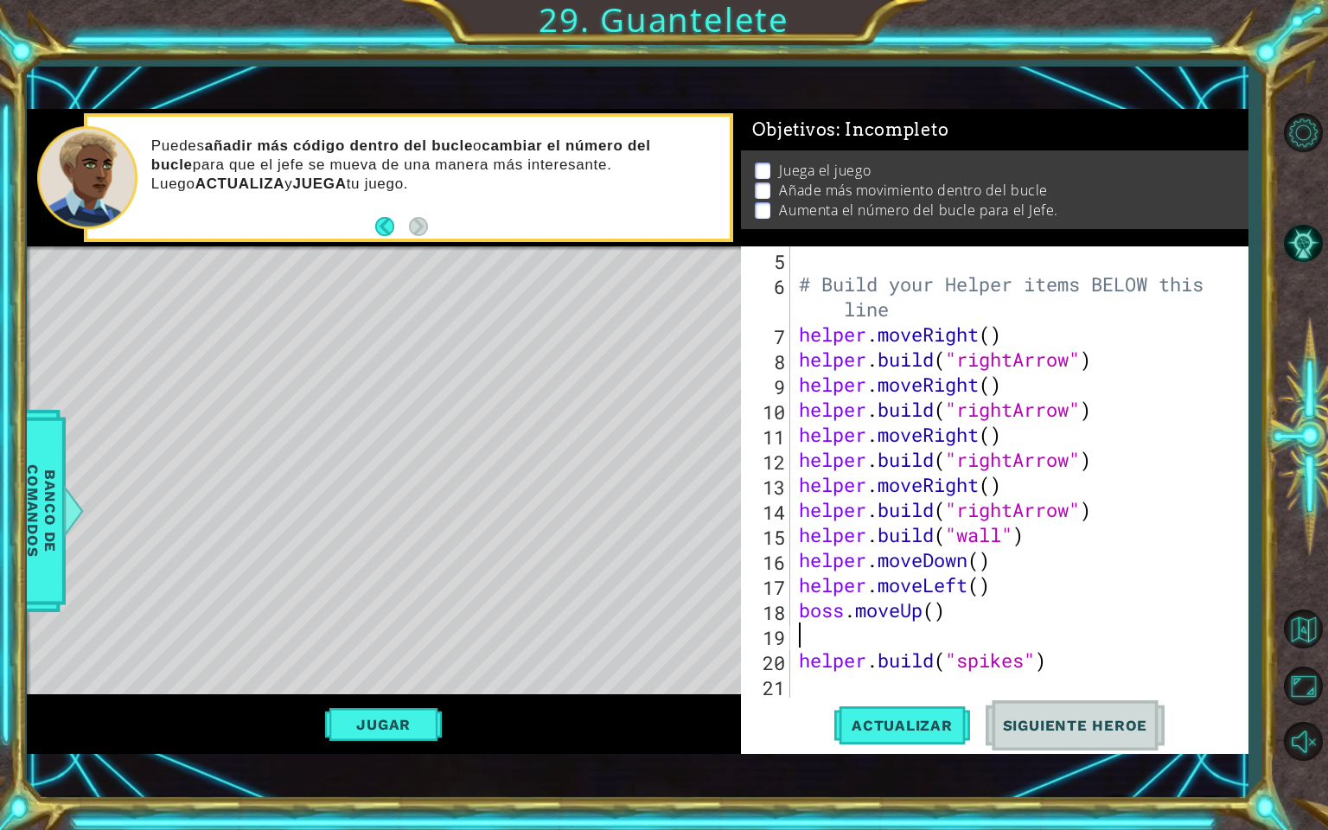
type textarea "b"
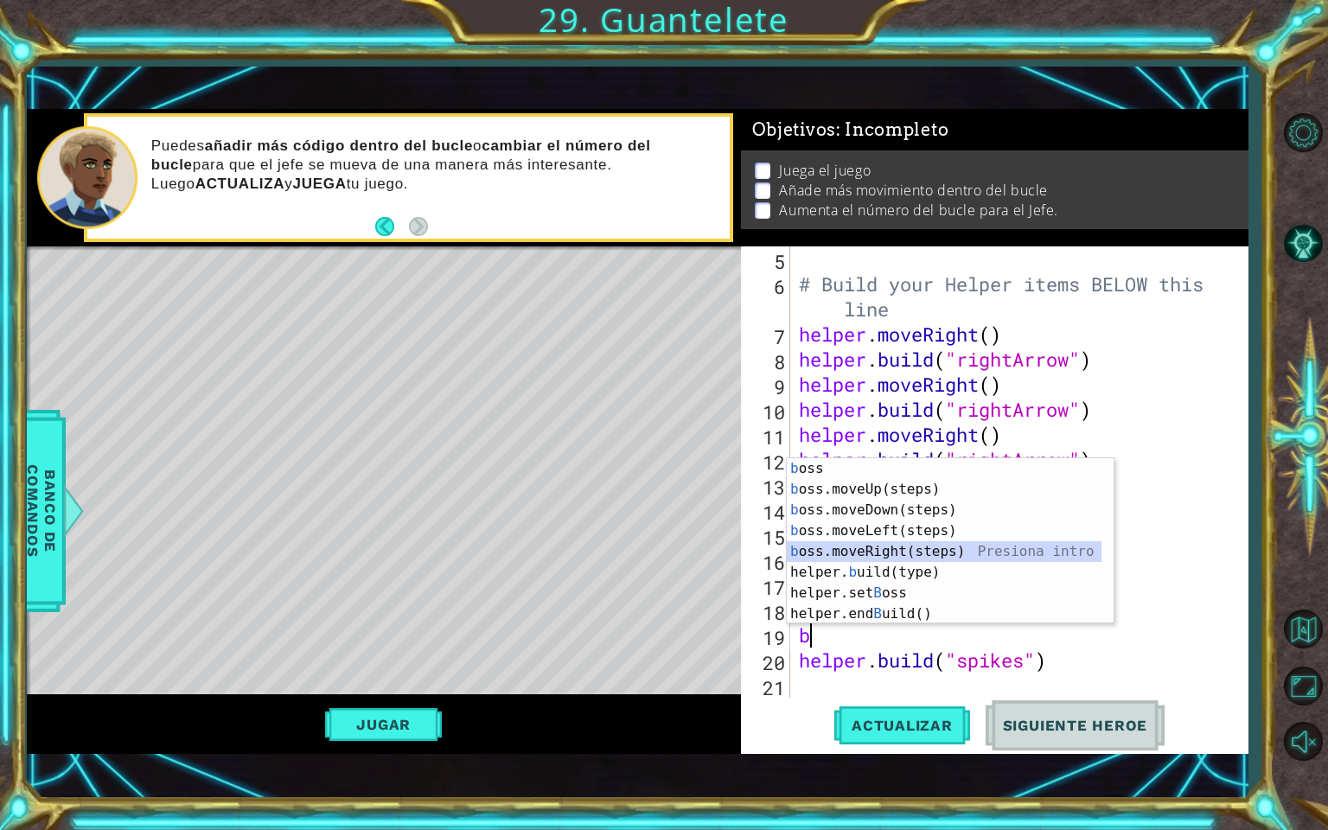
click at [847, 546] on div "b oss Presiona intro b oss.moveUp(steps) Presiona intro b oss.moveDown(steps) P…" at bounding box center [944, 561] width 315 height 207
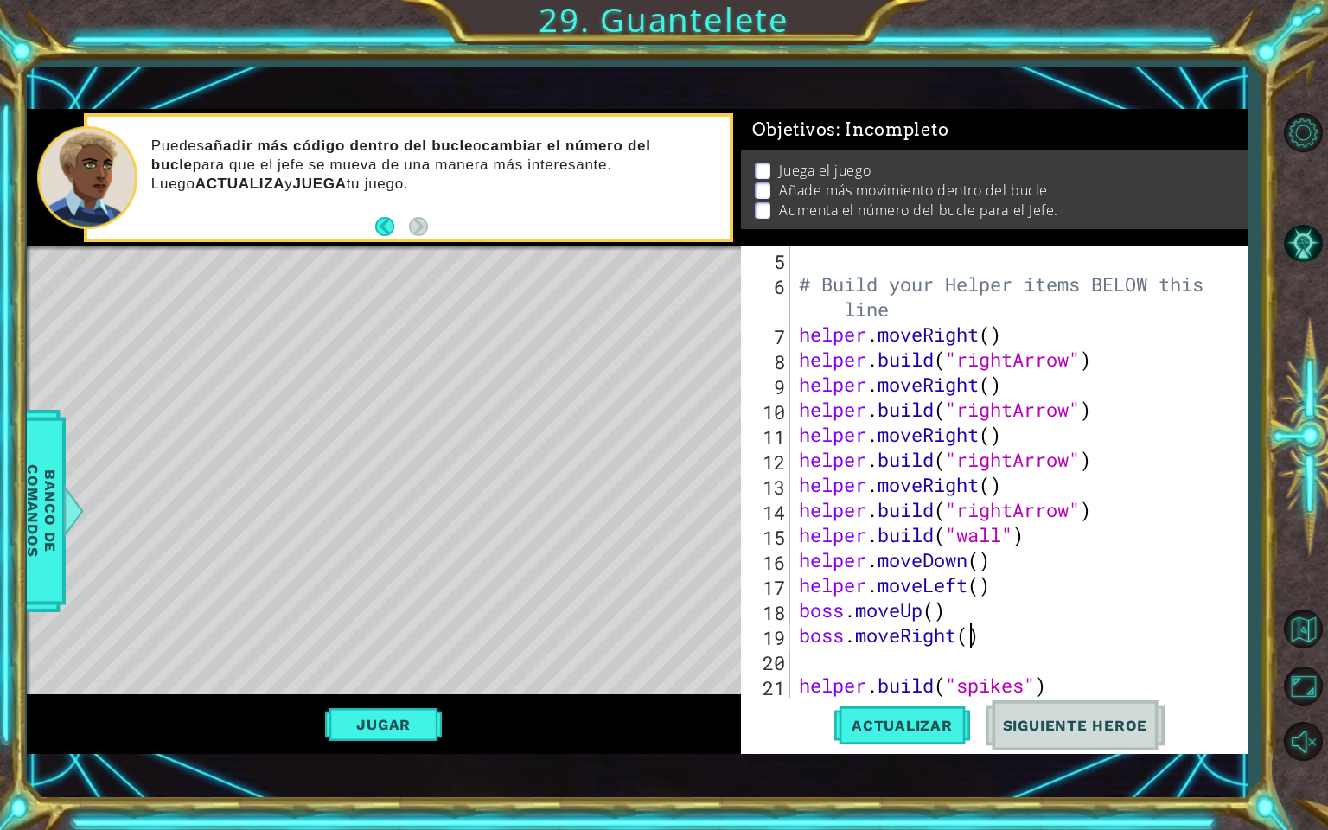
click at [968, 633] on div "# Build your Helper items BELOW this line helper . moveRight ( ) helper . build…" at bounding box center [1017, 496] width 444 height 501
type textarea "boss.moveRight(4)"
click at [344, 684] on button "Jugar" at bounding box center [383, 724] width 117 height 33
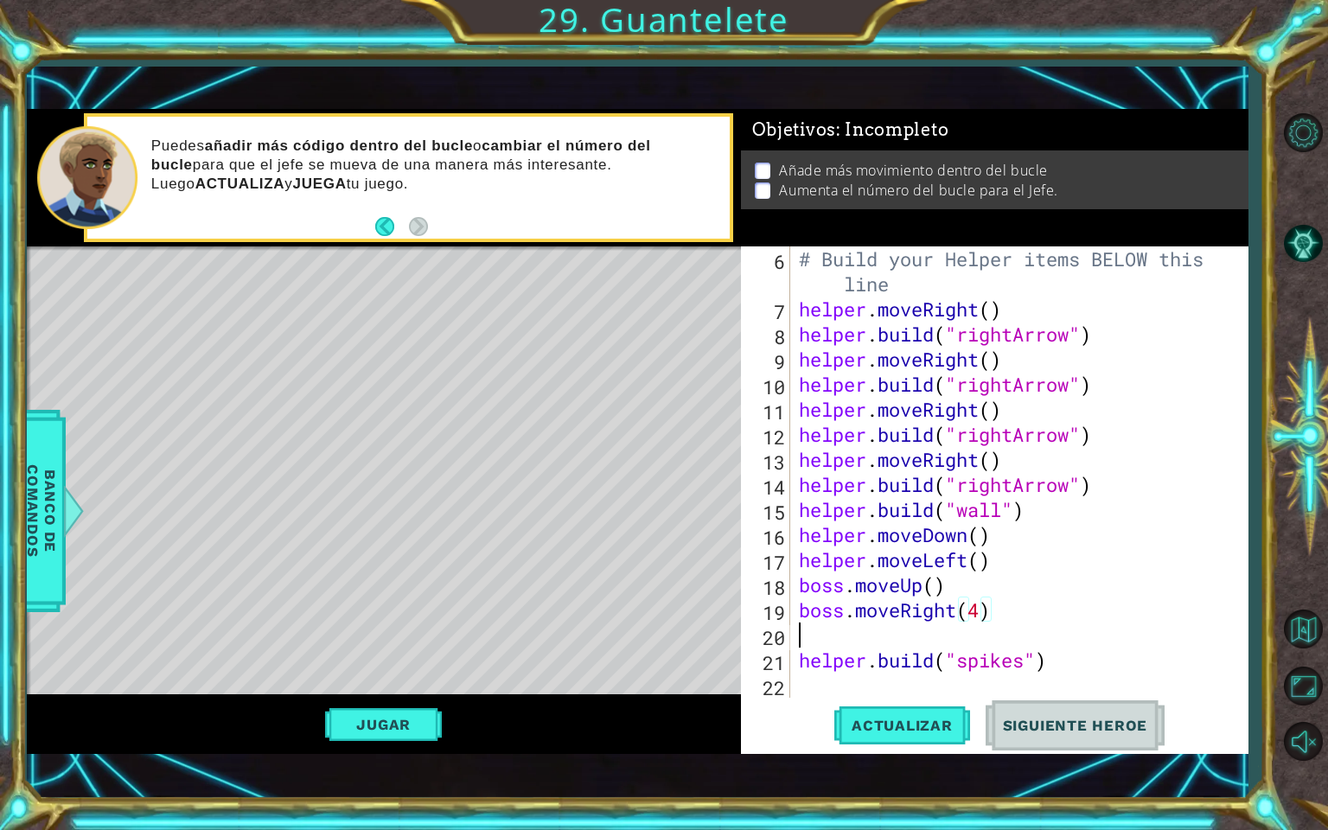
scroll to position [0, 0]
click at [810, 638] on div "# Build your Helper items BELOW this line helper . moveRight ( ) helper . build…" at bounding box center [1017, 509] width 444 height 526
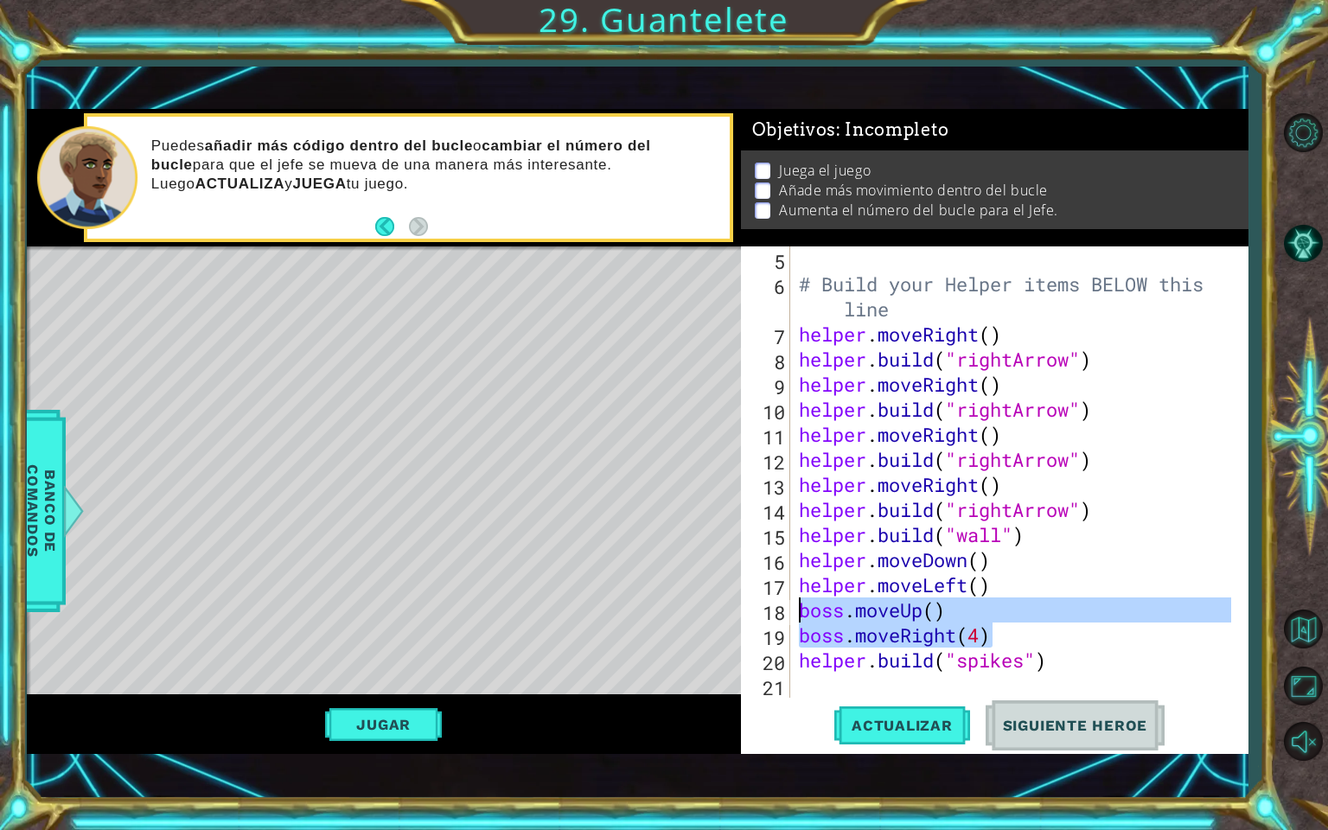
drag, startPoint x: 1042, startPoint y: 640, endPoint x: 778, endPoint y: 608, distance: 265.7
click at [778, 608] on div "boss.moveRight(4) 5 6 7 8 9 10 11 12 13 14 15 16 17 18 19 20 21 # Build your He…" at bounding box center [992, 471] width 502 height 451
type textarea "boss.moveUp() boss.moveRight(4)"
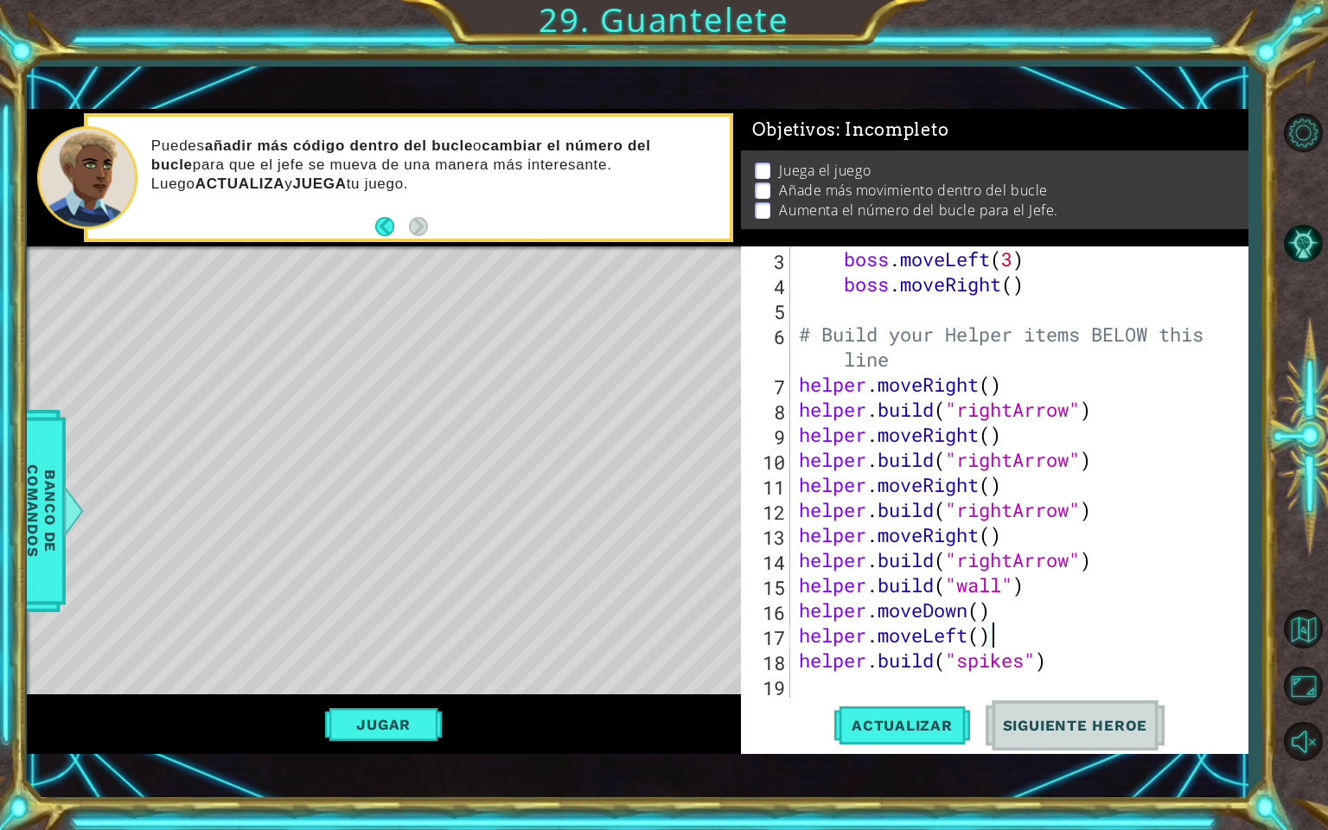
scroll to position [74, 0]
click at [1013, 279] on div "boss . moveLeft ( 3 ) boss . moveRight ( ) # Build your Helper items BELOW this…" at bounding box center [1017, 496] width 444 height 501
click at [1014, 264] on div "boss . moveLeft ( 3 ) boss . moveRight ( 4 ) # Build your Helper items BELOW th…" at bounding box center [1017, 496] width 444 height 501
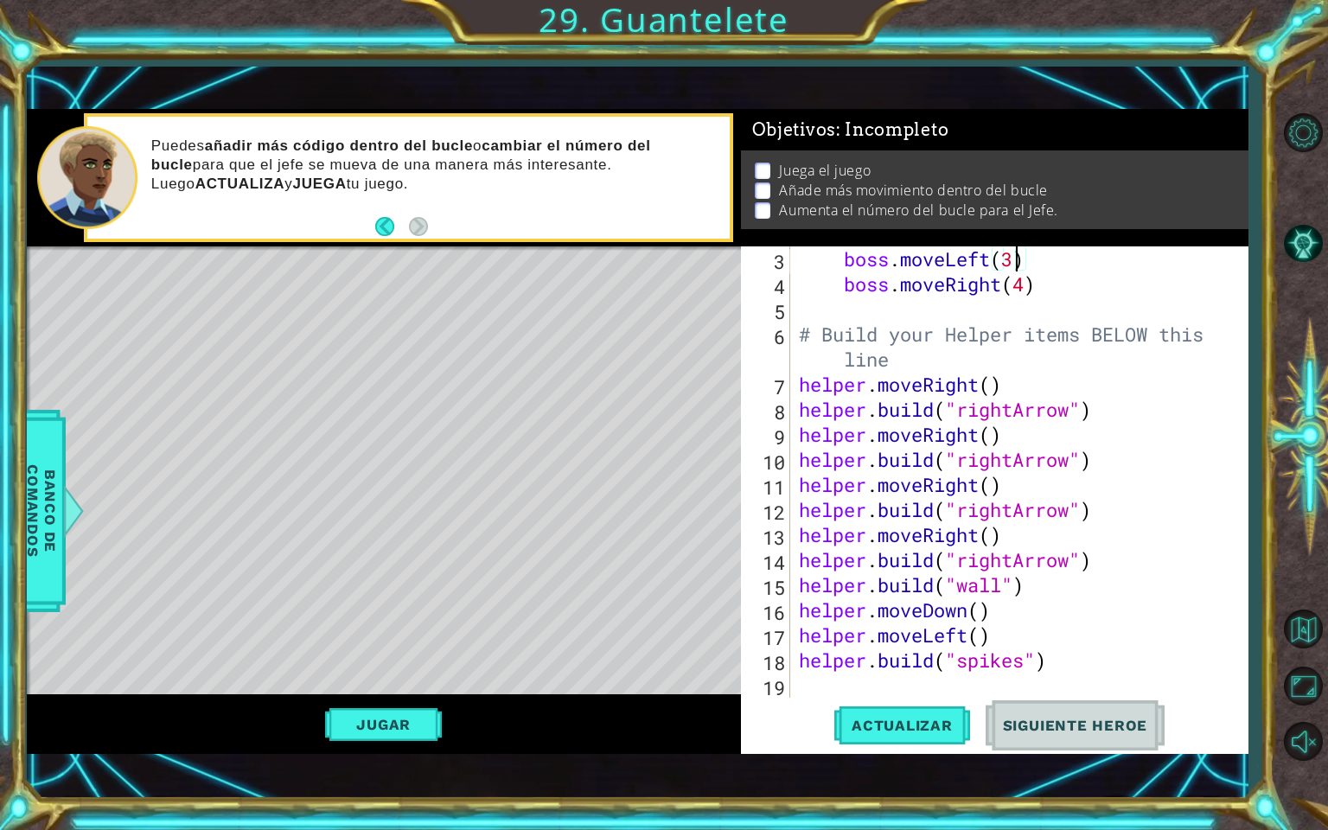
click at [1040, 289] on div "boss . moveLeft ( 3 ) boss . moveRight ( 4 ) # Build your Helper items BELOW th…" at bounding box center [1017, 496] width 444 height 501
type textarea "boss.moveRight(4)"
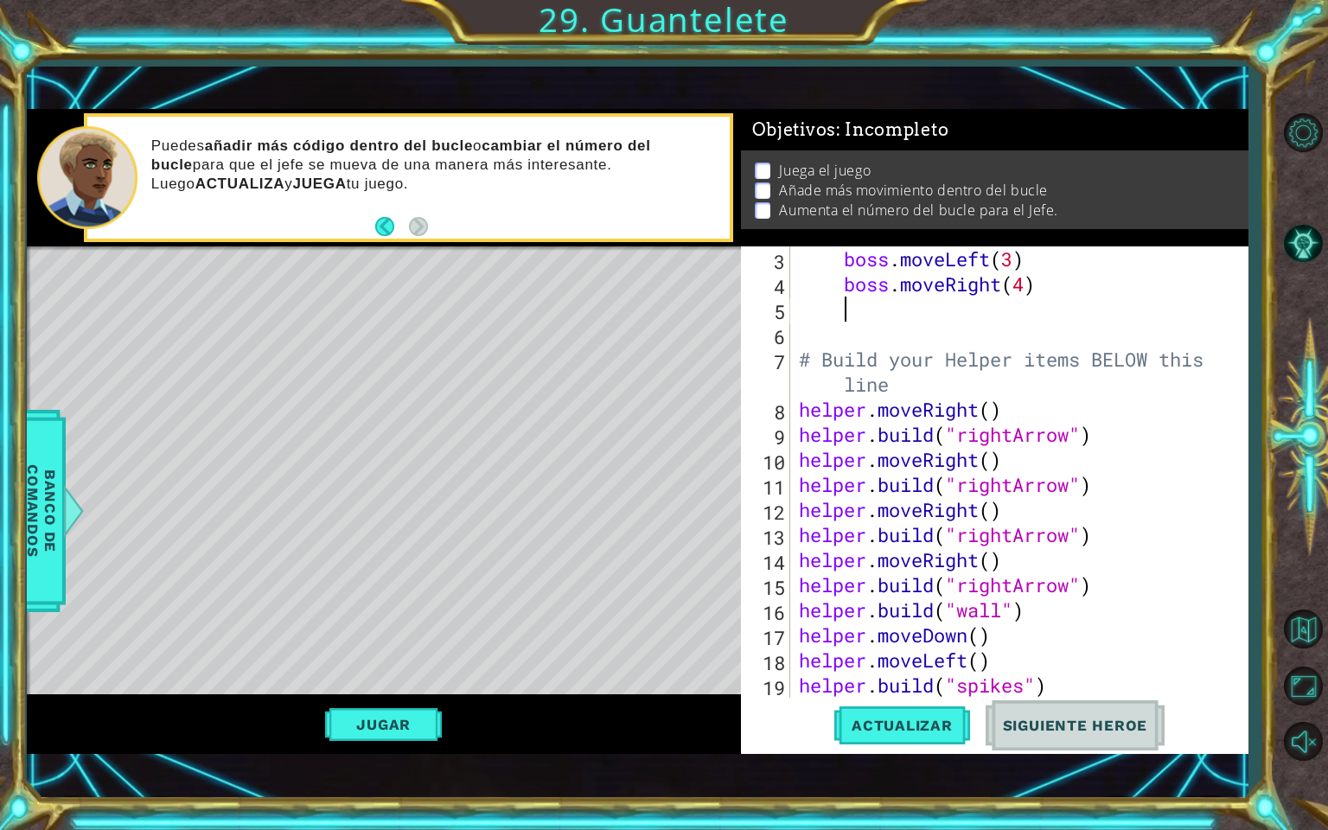
type textarea "b"
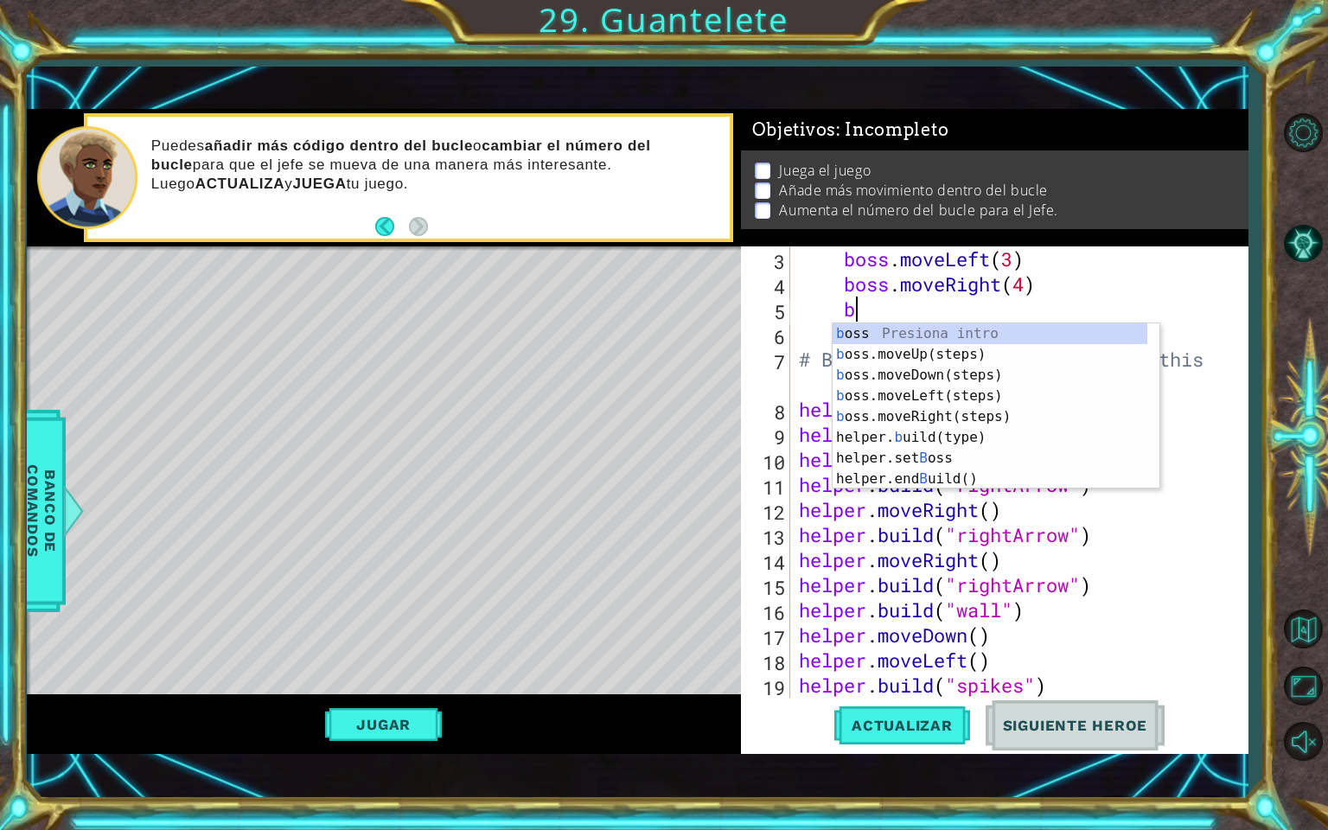
scroll to position [0, 1]
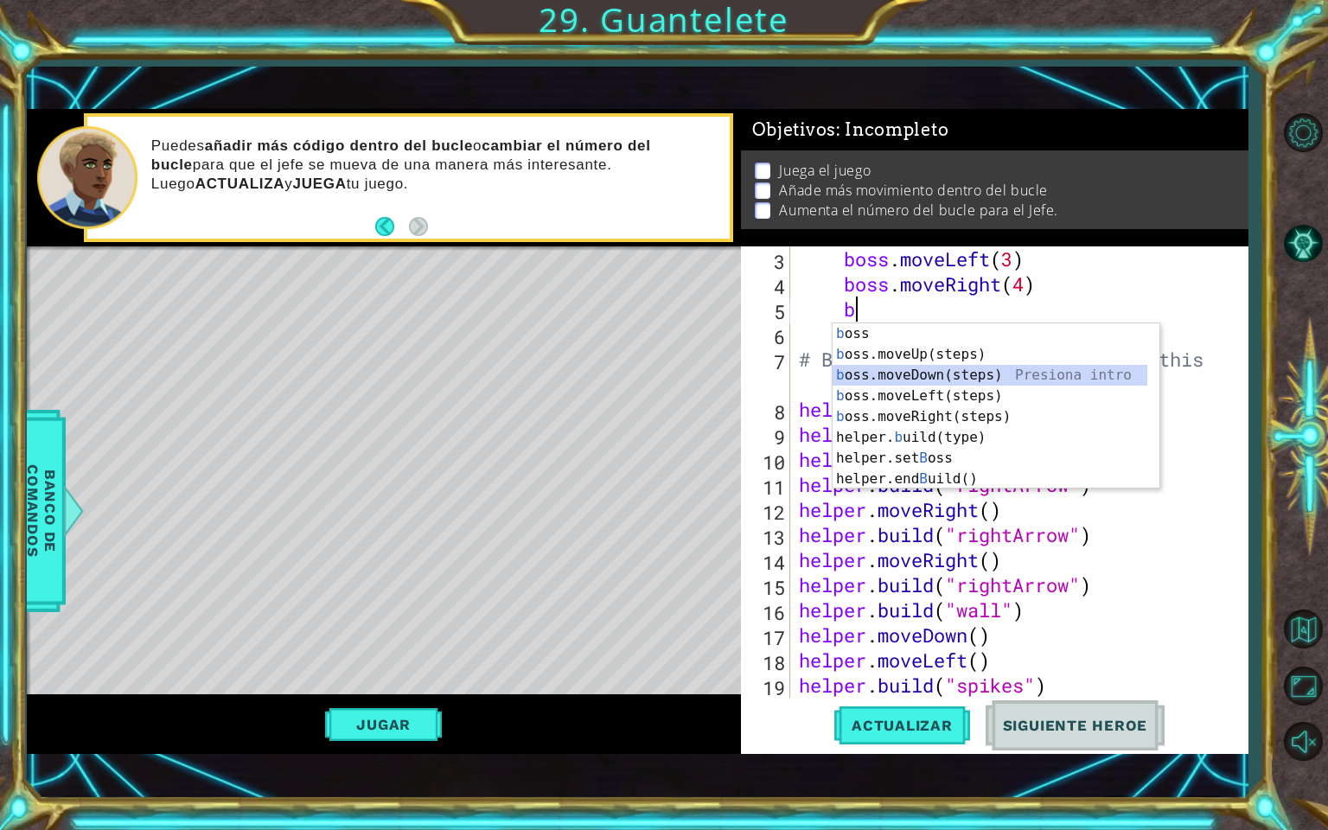
click at [901, 382] on div "b oss Presiona intro b oss.moveUp(steps) Presiona intro b oss.moveDown(steps) P…" at bounding box center [989, 426] width 315 height 207
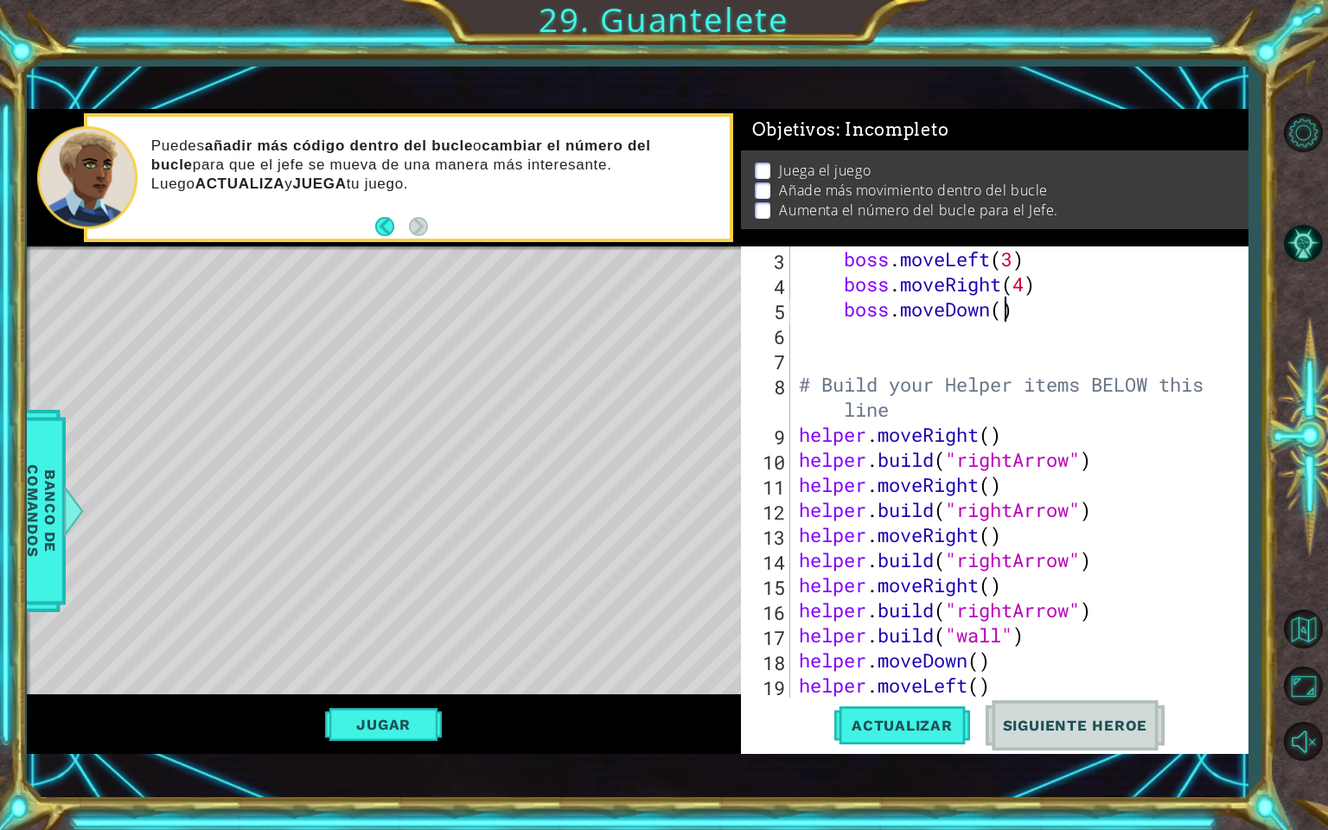
click at [998, 311] on div "boss . moveLeft ( 3 ) boss . moveRight ( 4 ) boss . moveDown ( ) # Build your H…" at bounding box center [1017, 496] width 444 height 501
click at [857, 684] on span "Actualizar" at bounding box center [902, 725] width 136 height 17
click at [1028, 284] on div "boss . moveLeft ( 3 ) boss . moveRight ( 4 ) boss . moveDown ( 3 ) # Build your…" at bounding box center [1017, 496] width 444 height 501
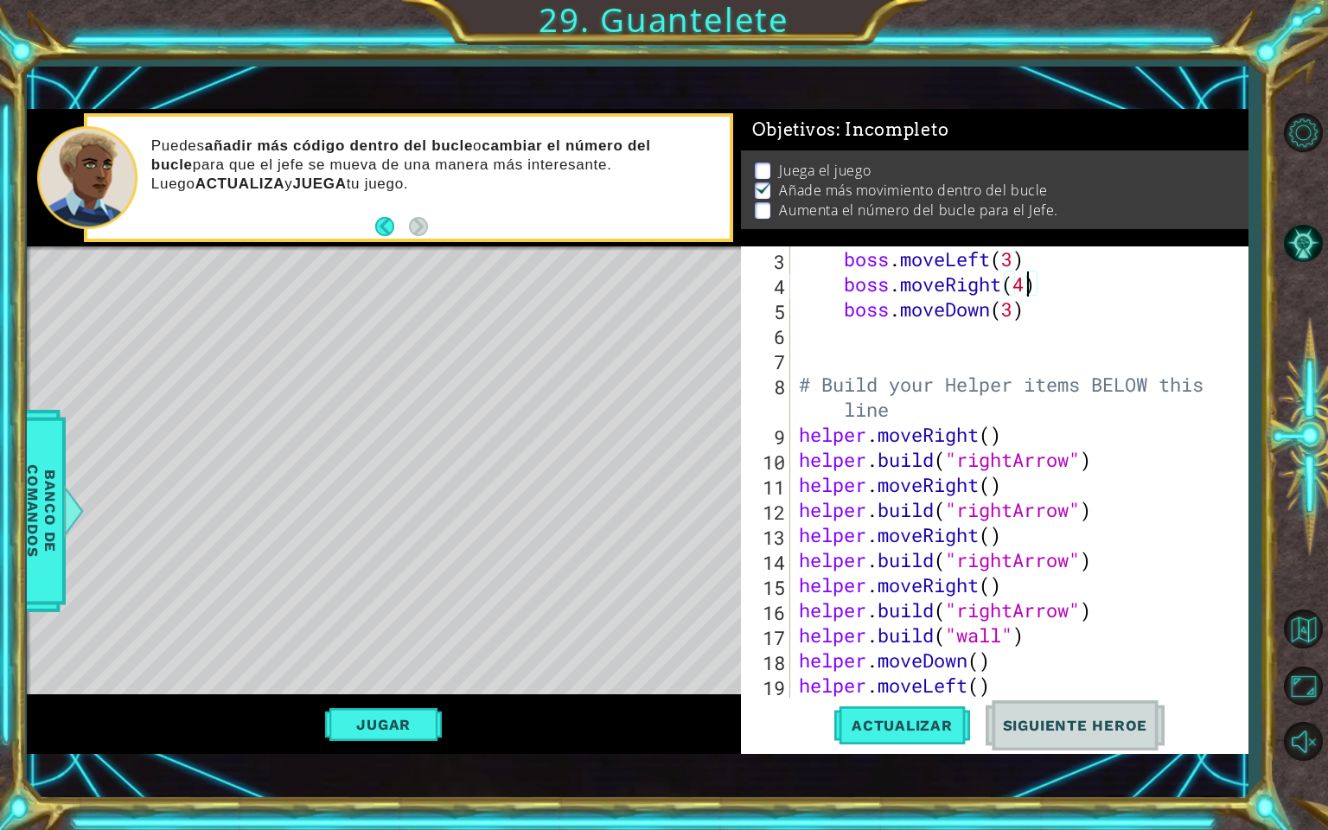
click at [1031, 314] on div "boss . moveLeft ( 3 ) boss . moveRight ( 4 ) boss . moveDown ( 3 ) # Build your…" at bounding box center [1017, 496] width 444 height 501
type textarea "boss.moveDown(3)"
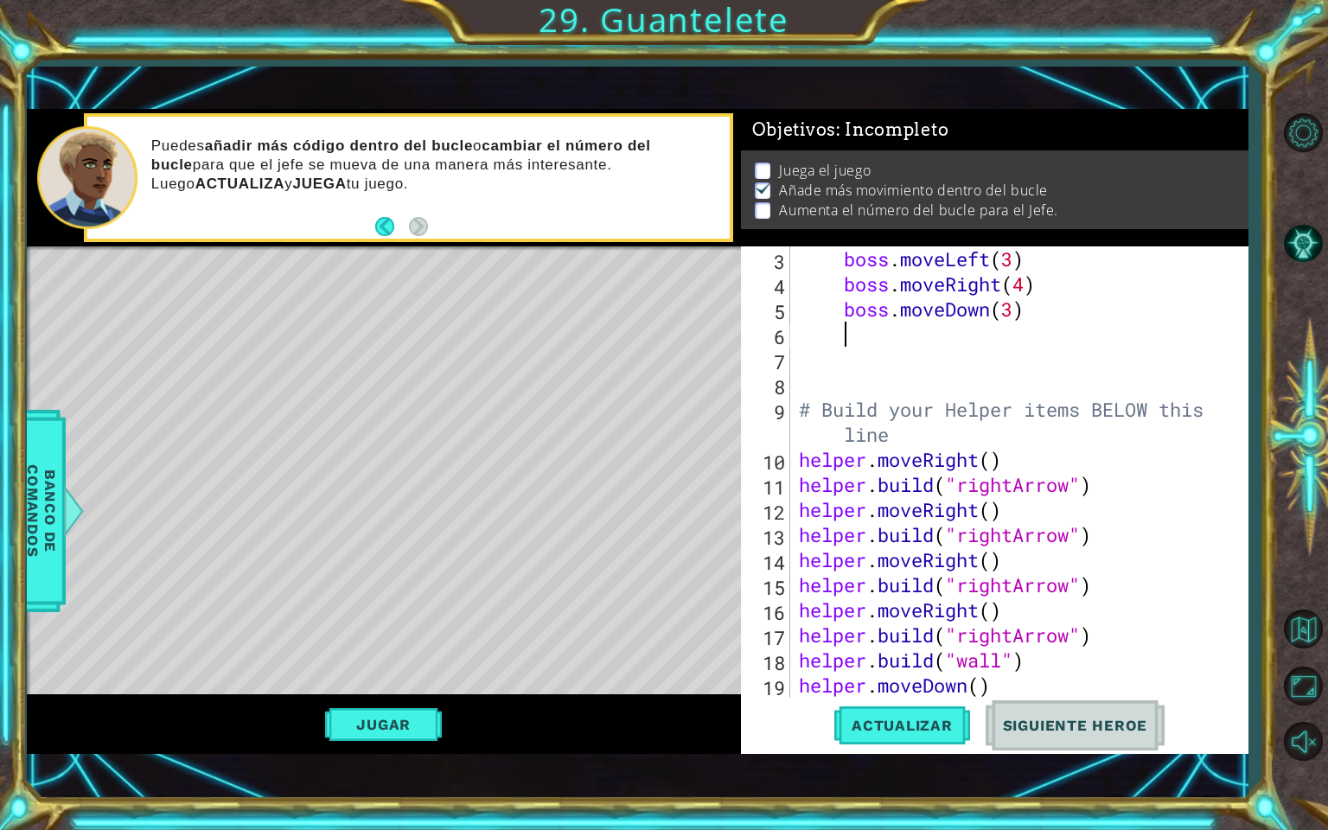
scroll to position [75, 0]
type textarea "b"
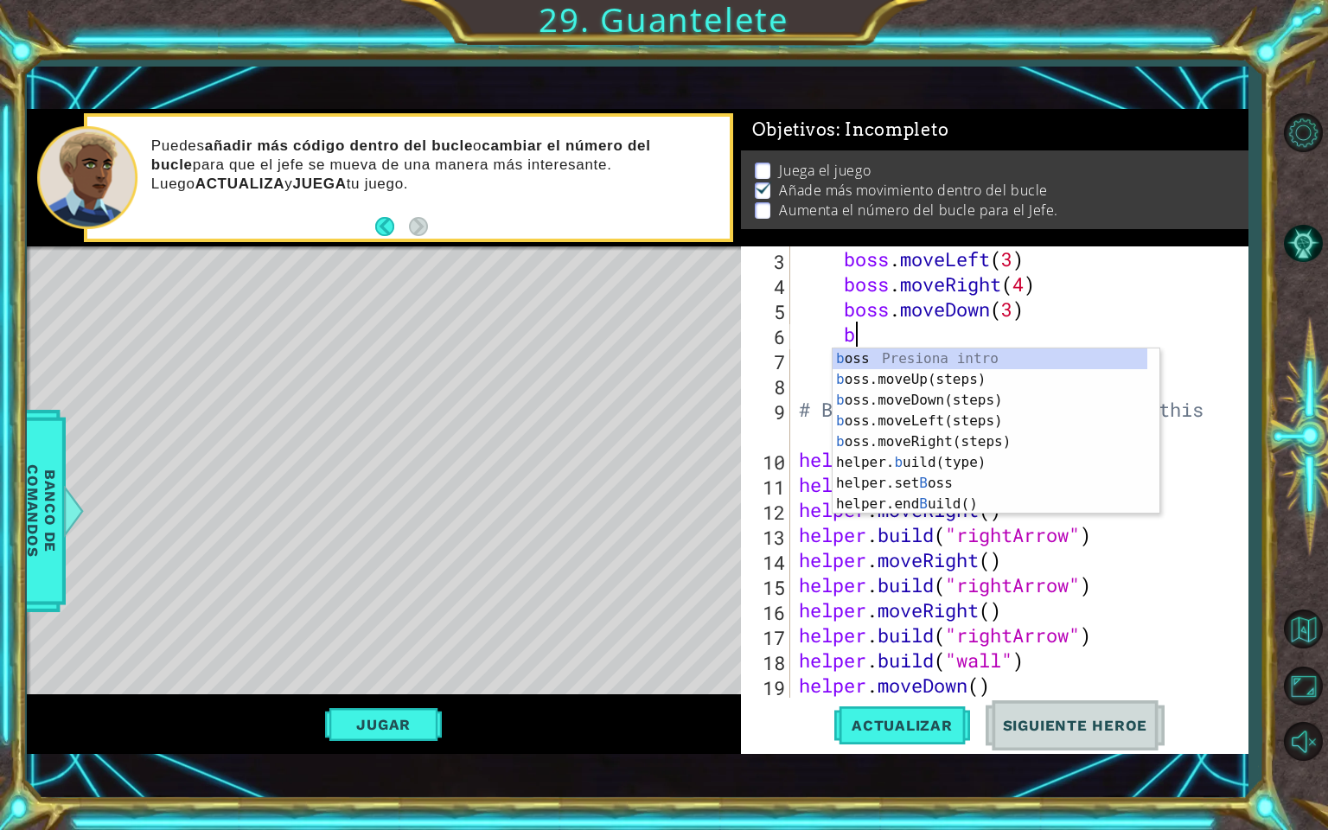
scroll to position [0, 1]
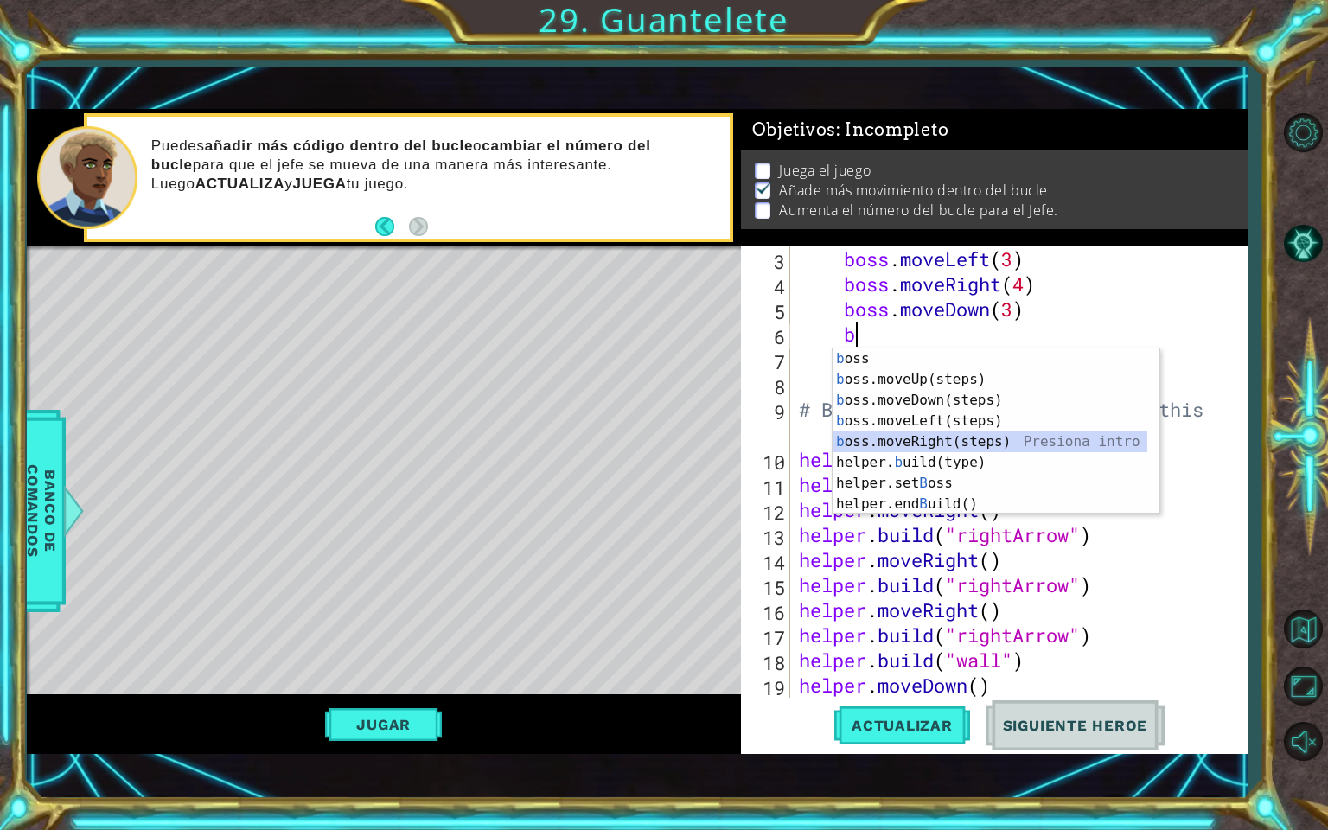
click at [930, 450] on div "b oss Presiona intro b oss.moveUp(steps) Presiona intro b oss.moveDown(steps) P…" at bounding box center [989, 451] width 315 height 207
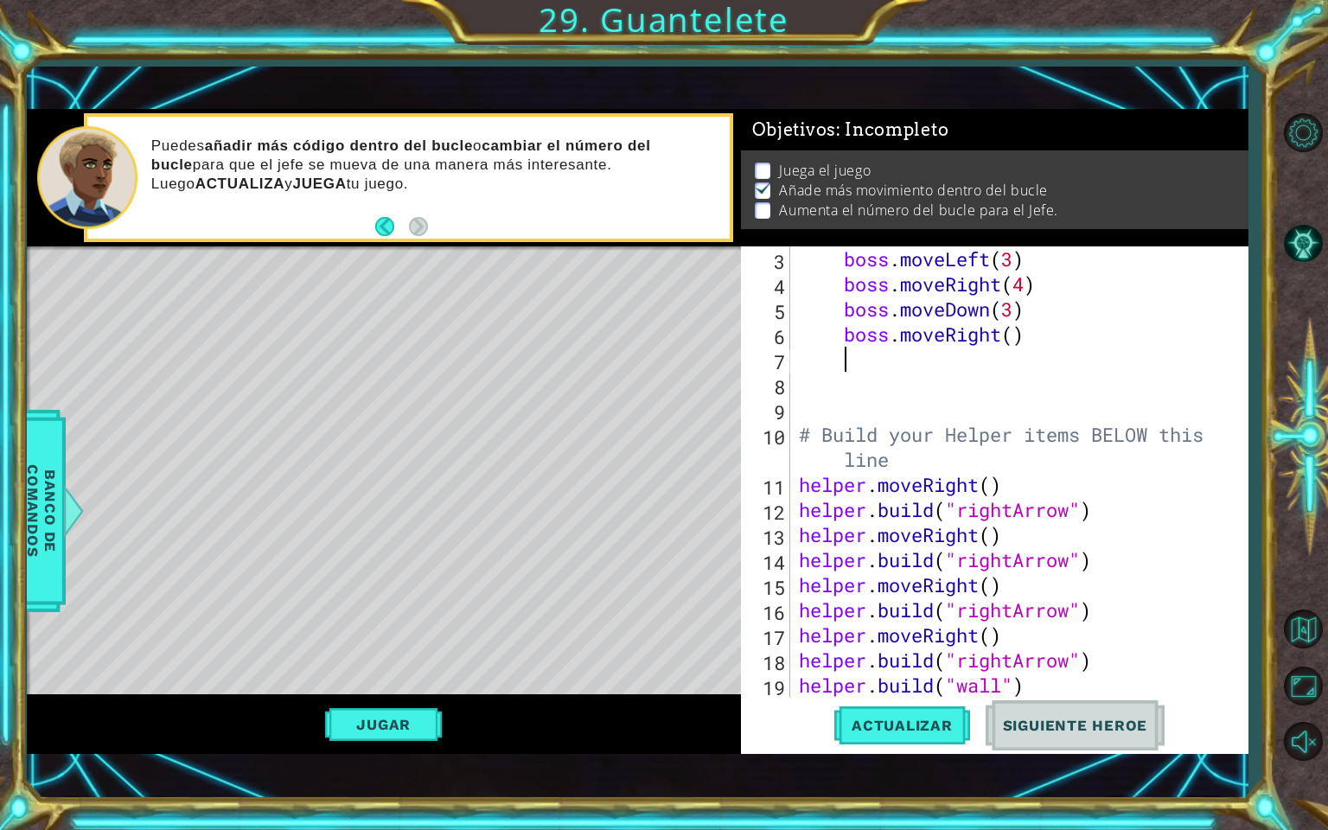
scroll to position [0, 0]
click at [1017, 339] on div "boss . moveLeft ( 3 ) boss . moveRight ( 4 ) boss . moveDown ( 3 ) boss . moveR…" at bounding box center [1017, 496] width 444 height 501
type textarea "boss.moveRight(6)"
click at [906, 684] on span "Actualizar" at bounding box center [902, 725] width 136 height 17
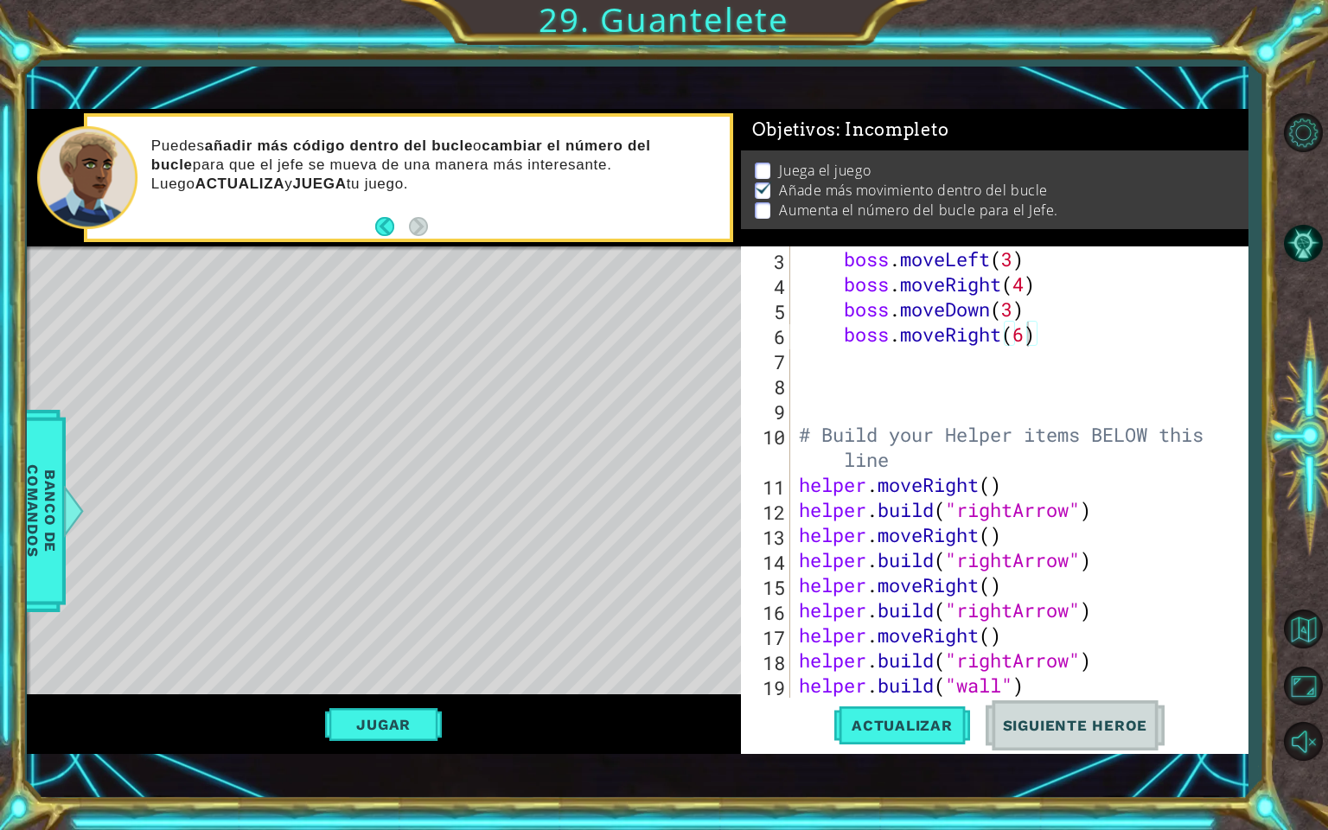
click at [394, 684] on div "Level Map" at bounding box center [426, 500] width 799 height 509
click at [392, 684] on button "Jugar" at bounding box center [383, 724] width 117 height 33
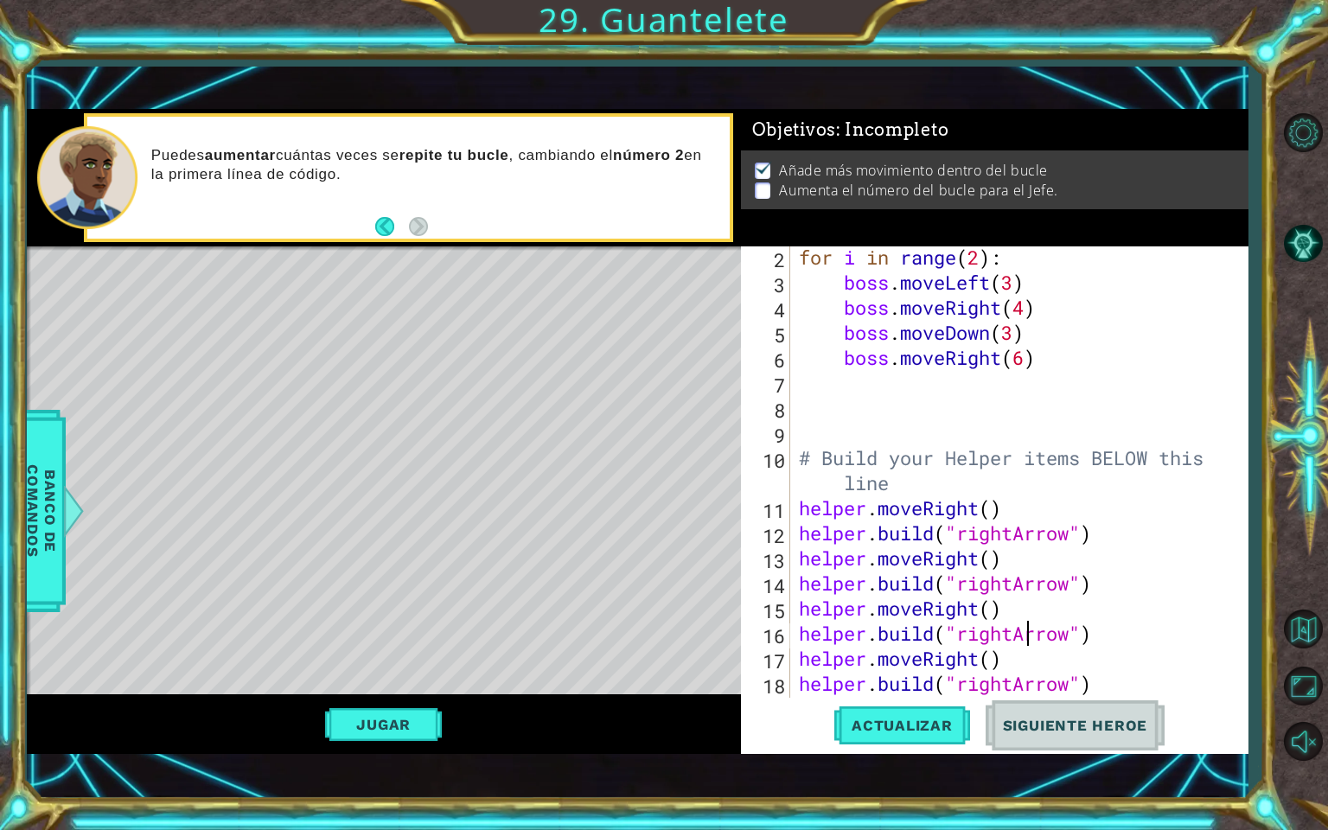
scroll to position [50, 0]
click at [988, 263] on div "for i in range ( 2 ) : boss . moveLeft ( 3 ) boss . moveRight ( 4 ) boss . move…" at bounding box center [1017, 495] width 444 height 501
click at [977, 259] on div "for i in range ( 2 ) : boss . moveLeft ( 3 ) boss . moveRight ( 4 ) boss . move…" at bounding box center [1017, 496] width 444 height 501
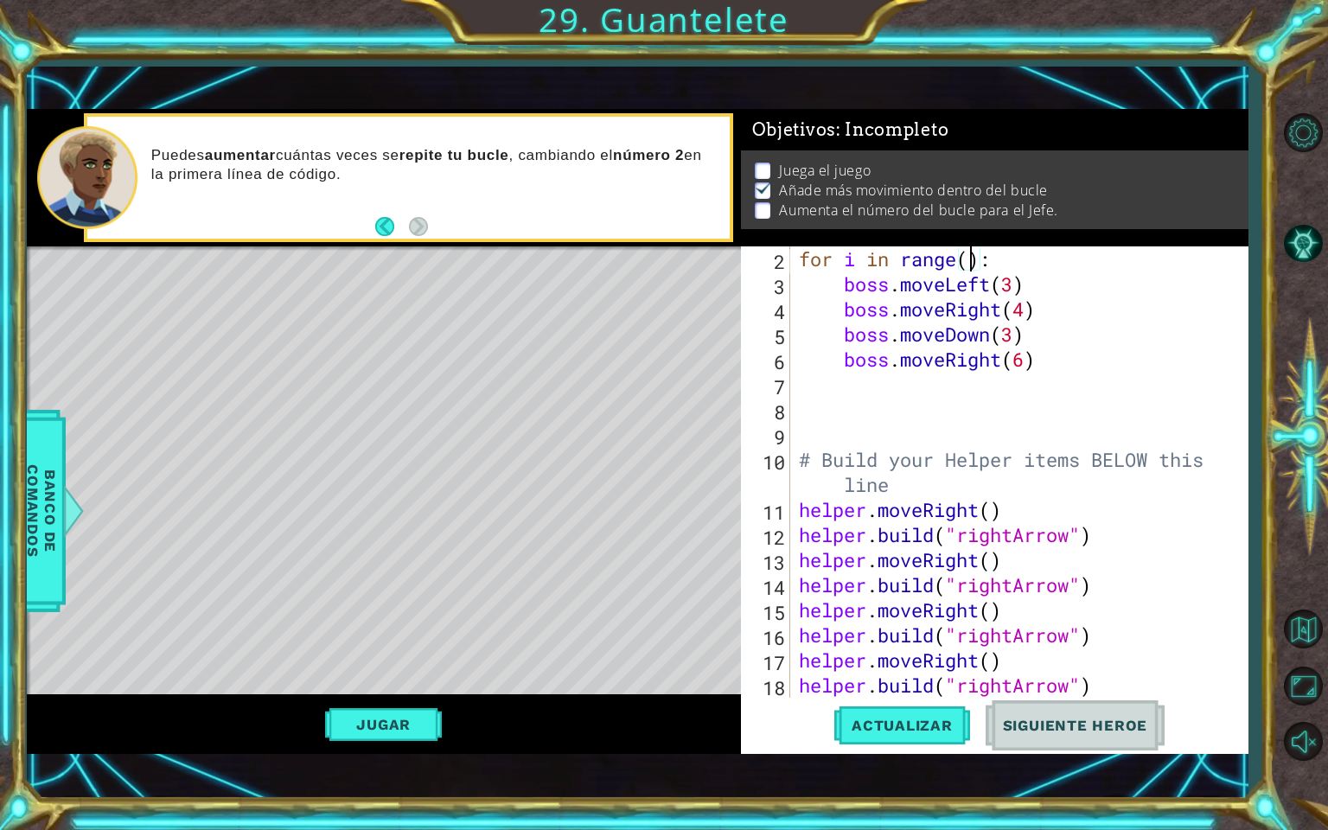
scroll to position [0, 7]
type textarea "for i in range(5):"
click at [886, 684] on span "Actualizar" at bounding box center [902, 725] width 136 height 17
click at [389, 684] on button "Jugar" at bounding box center [383, 724] width 117 height 33
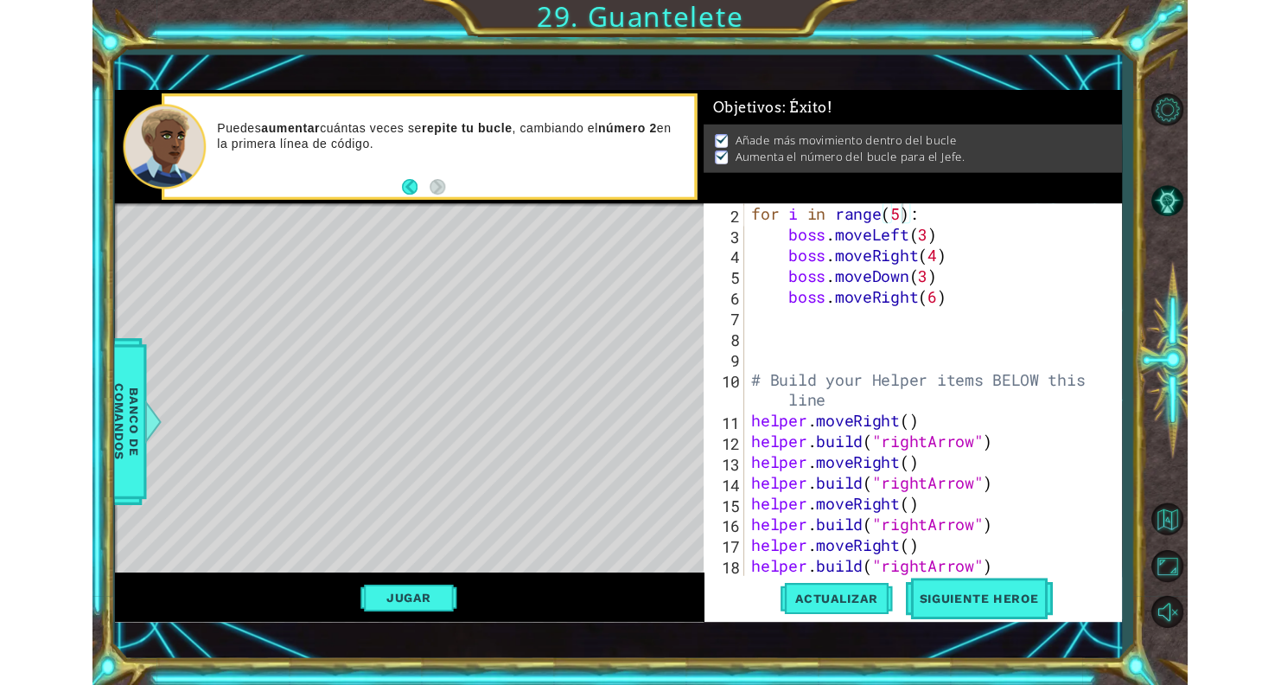
scroll to position [0, 0]
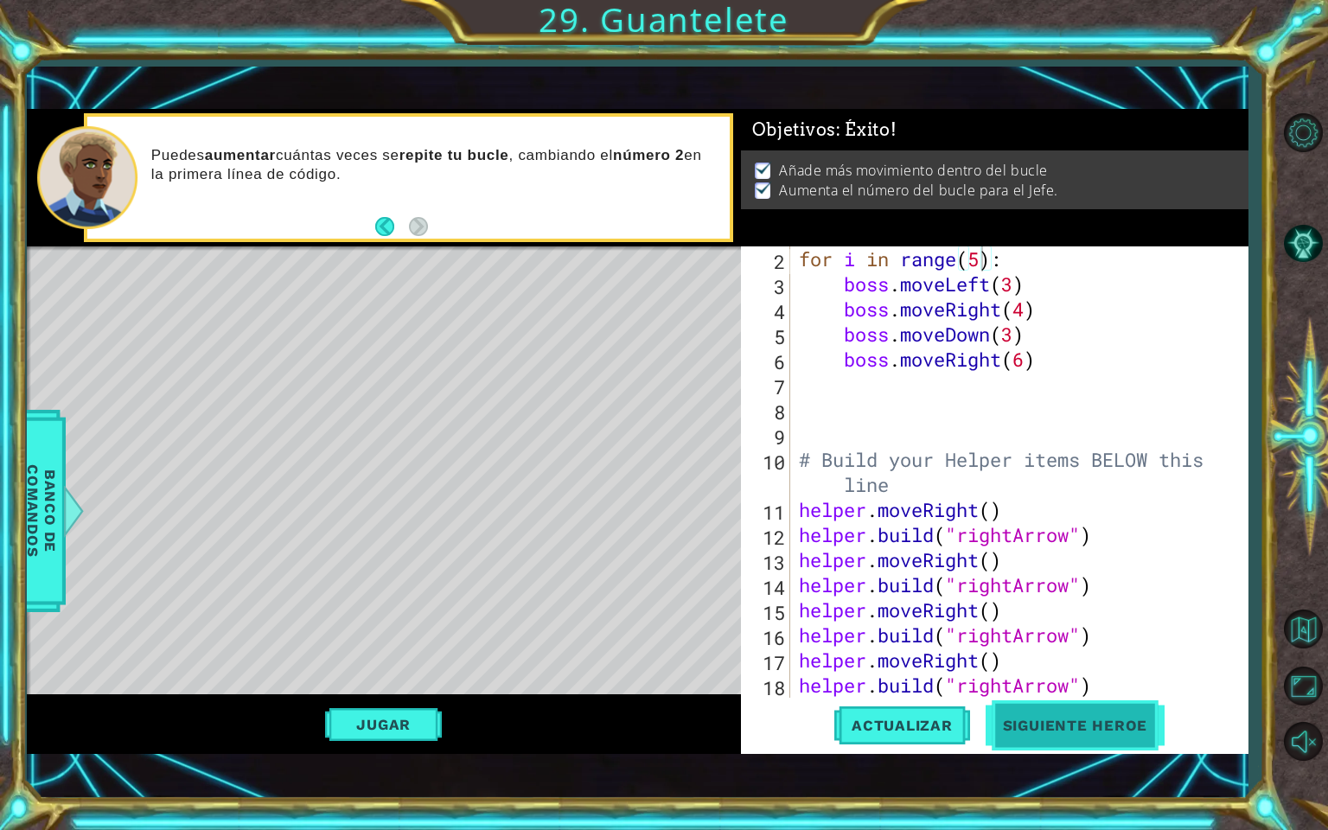
click at [1034, 684] on span "Siguiente Heroe" at bounding box center [1075, 729] width 180 height 17
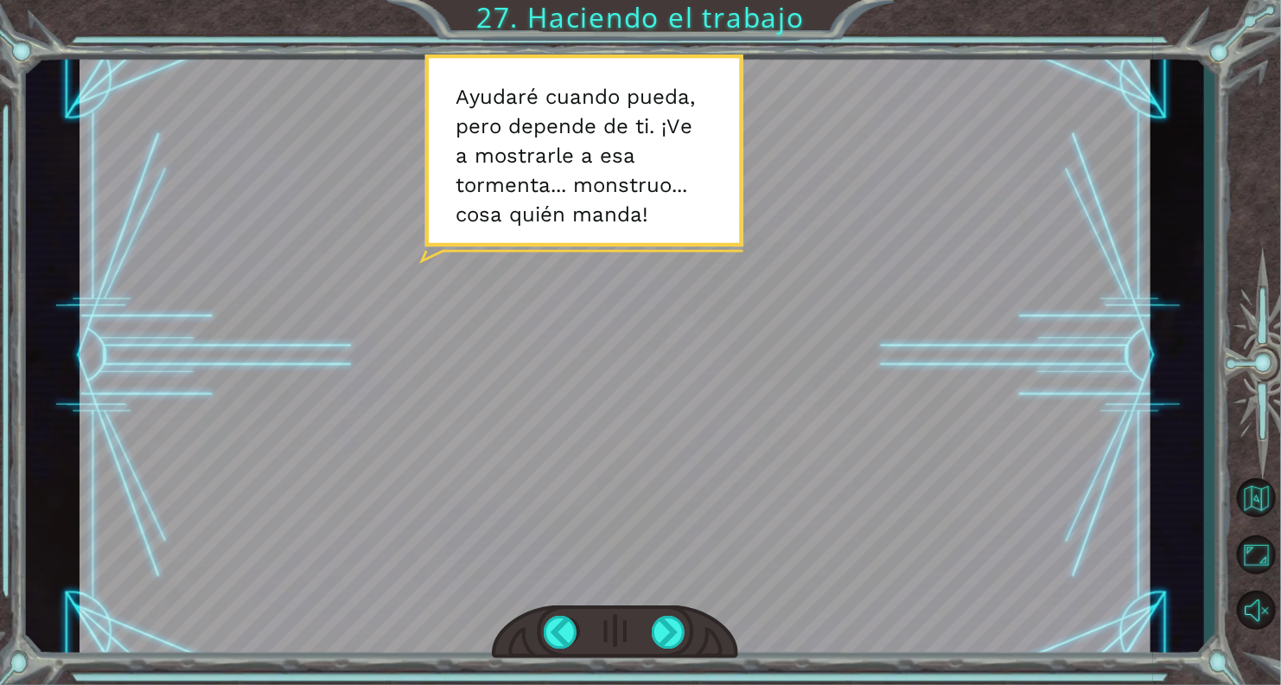
click at [646, 636] on div at bounding box center [615, 632] width 246 height 54
click at [673, 636] on div at bounding box center [669, 631] width 35 height 33
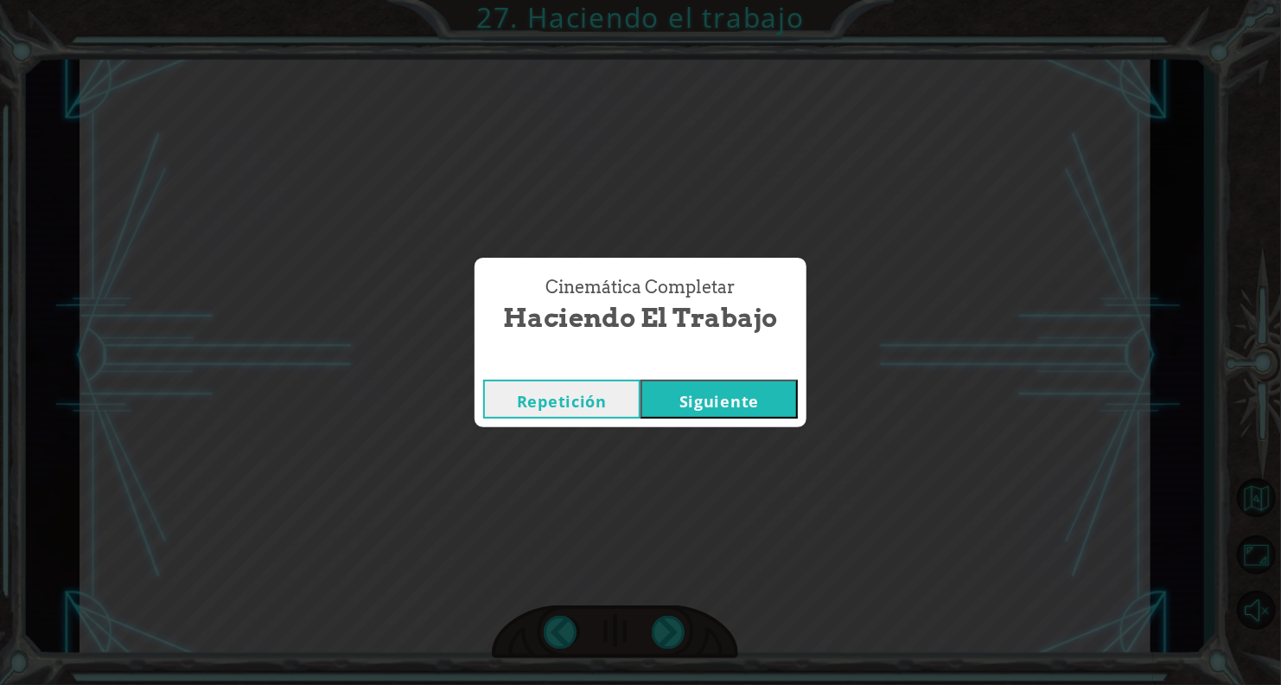
click at [681, 400] on button "Siguiente" at bounding box center [718, 398] width 157 height 39
click at [680, 402] on button "Siguiente" at bounding box center [718, 398] width 157 height 39
click at [680, 388] on button "Siguiente" at bounding box center [718, 398] width 157 height 39
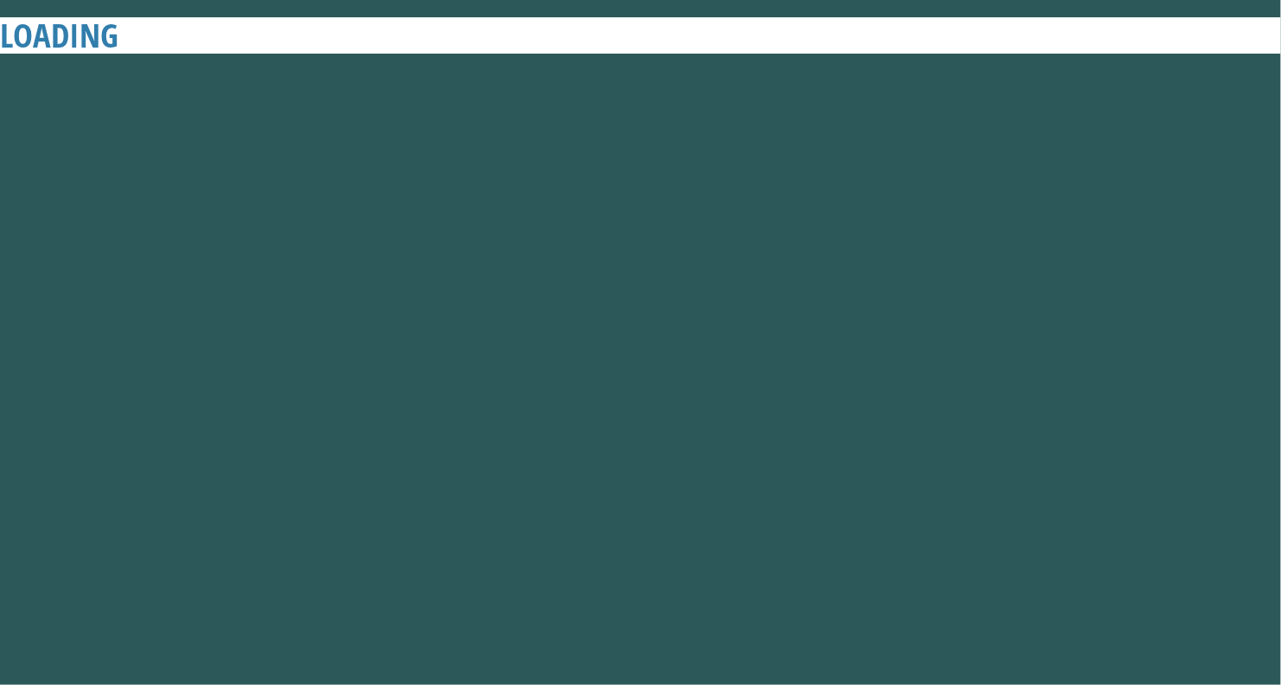
click at [438, 377] on div "Cinemática Completar Haciendo el trabajo Repetición [GEOGRAPHIC_DATA]" at bounding box center [640, 342] width 1281 height 685
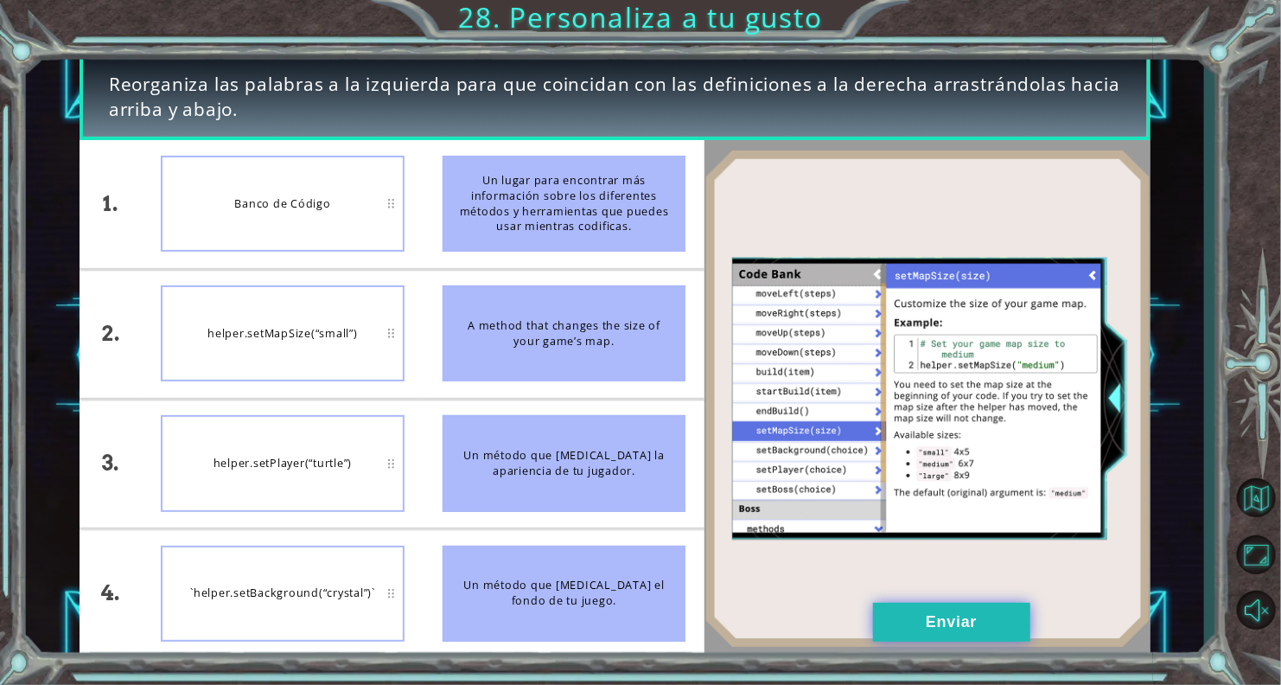
click at [887, 620] on button "Enviar" at bounding box center [951, 621] width 157 height 39
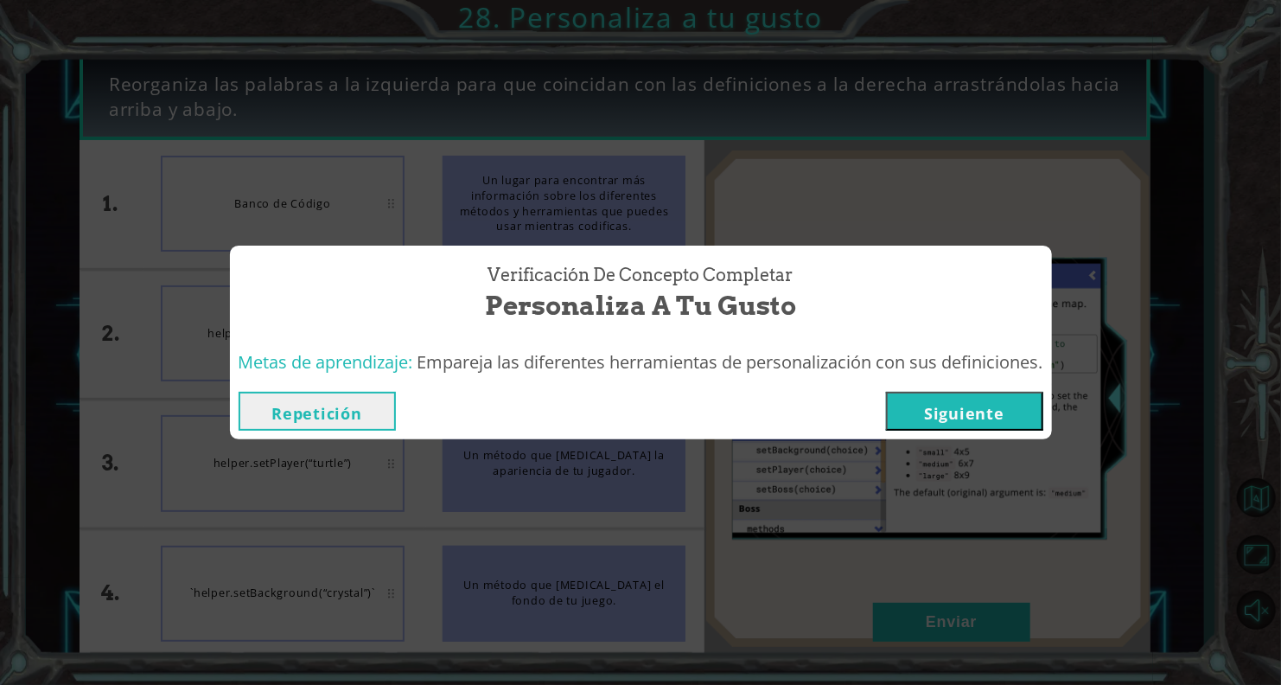
click at [927, 426] on button "Siguiente" at bounding box center [964, 411] width 157 height 39
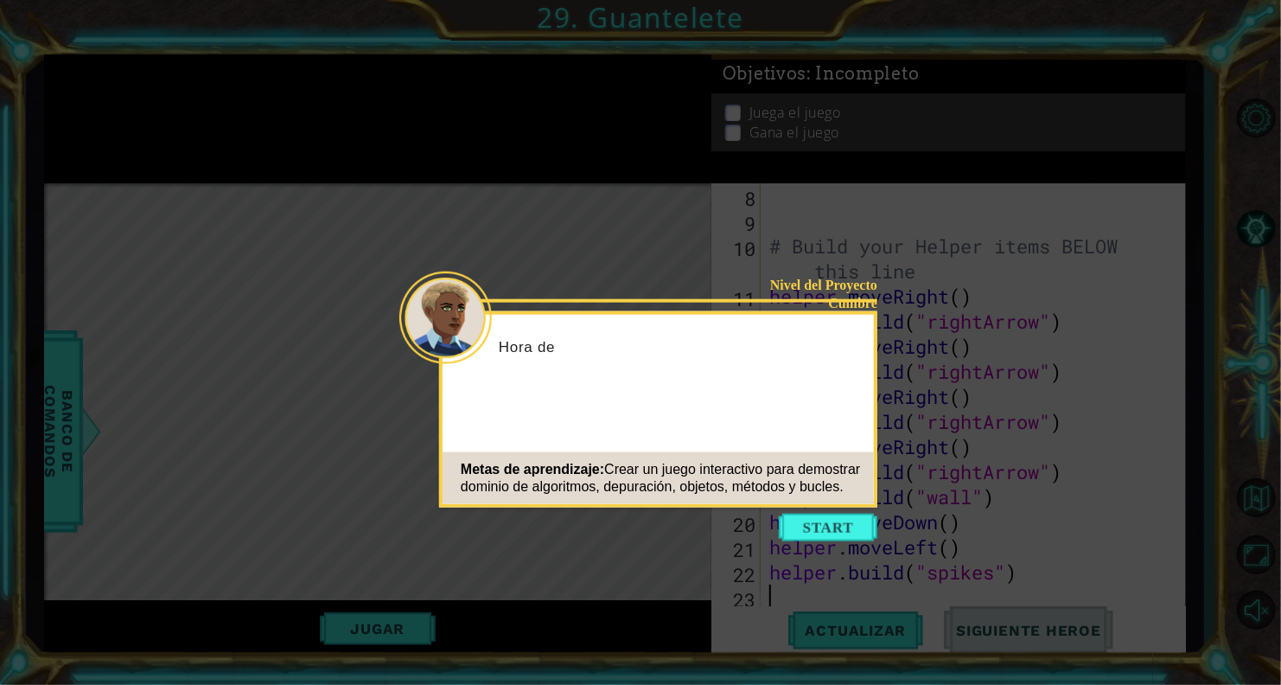
scroll to position [201, 0]
click at [814, 520] on button "Start" at bounding box center [828, 527] width 99 height 28
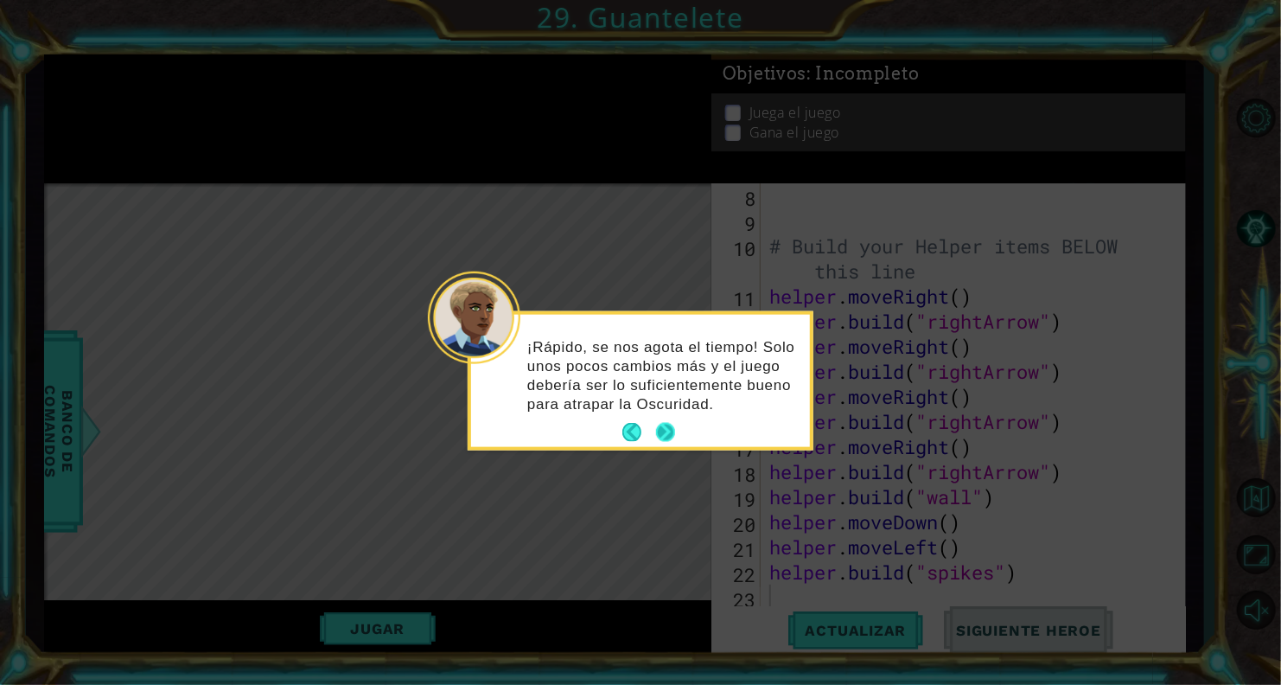
click at [660, 430] on button "Next" at bounding box center [665, 432] width 24 height 24
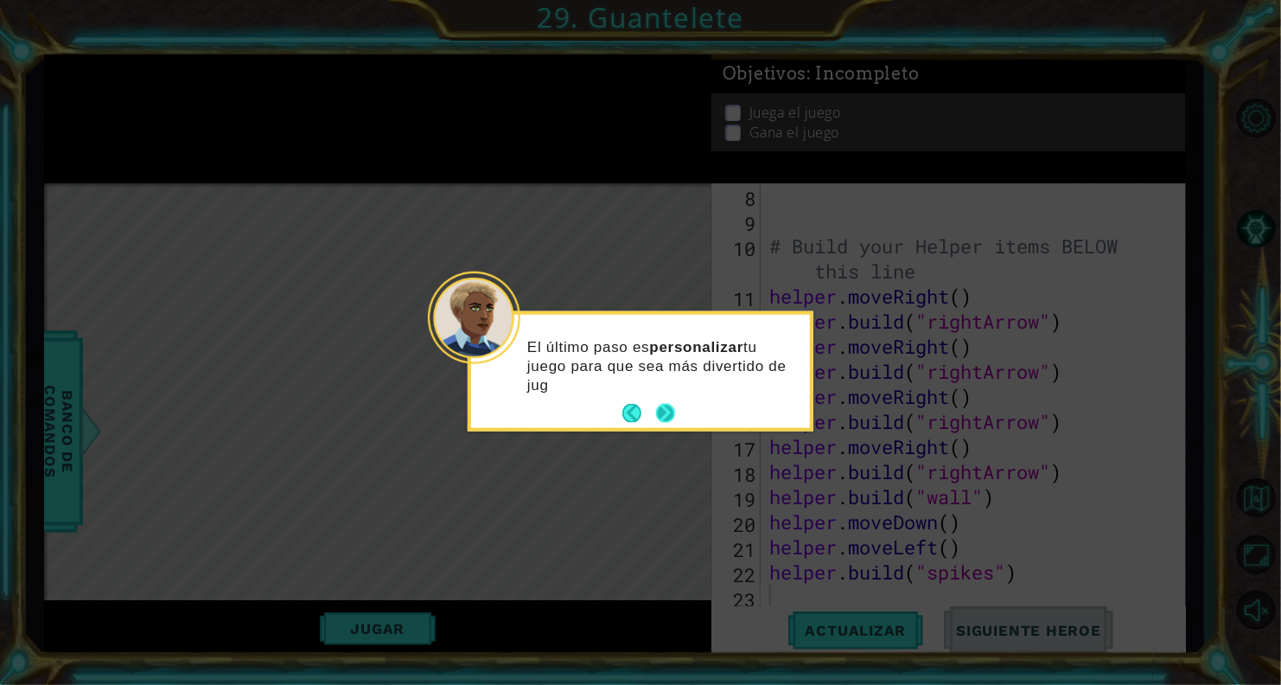
click at [662, 406] on button "Next" at bounding box center [665, 413] width 23 height 23
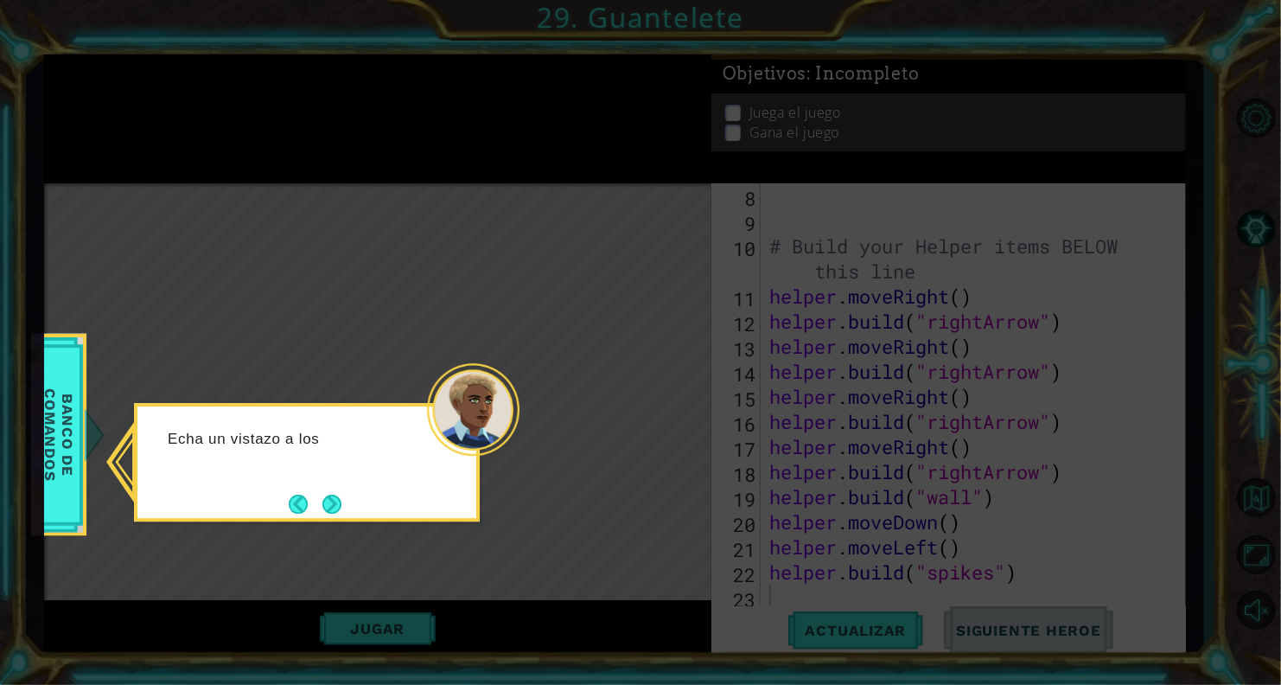
click at [338, 482] on div "Echa un vistazo a los" at bounding box center [307, 462] width 346 height 118
click at [332, 494] on button "Next" at bounding box center [332, 504] width 25 height 25
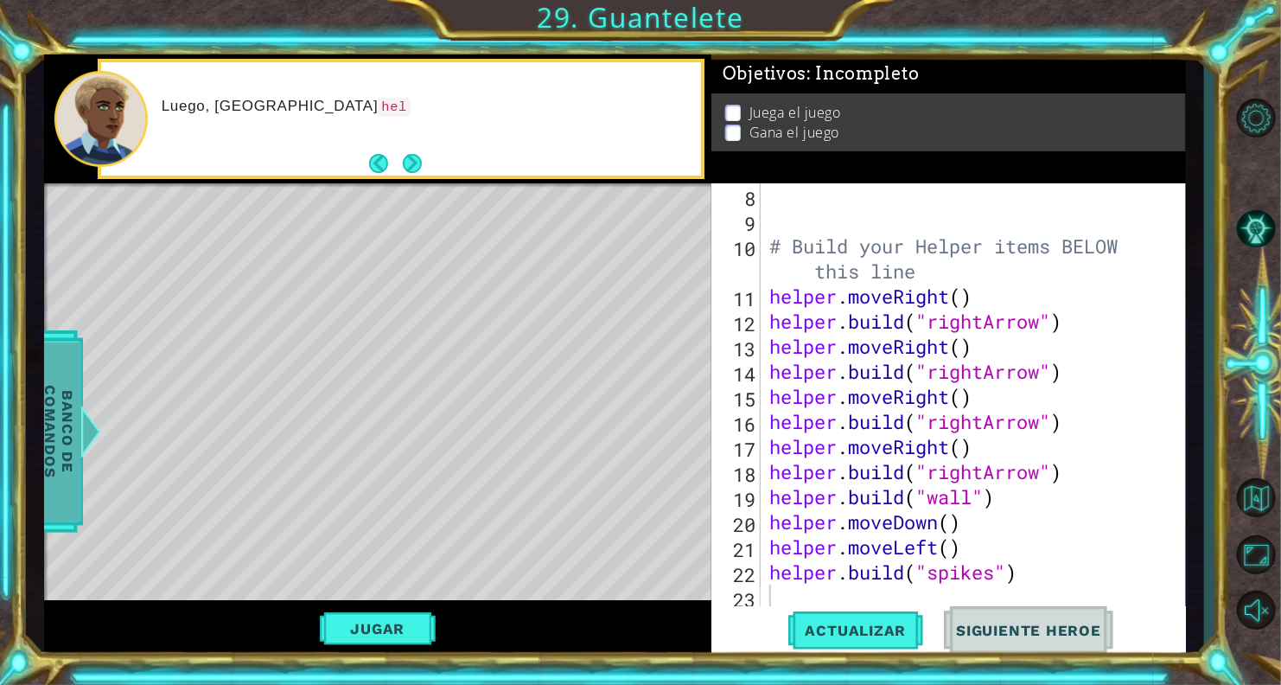
click at [65, 398] on span "Banco de comandos" at bounding box center [58, 430] width 45 height 179
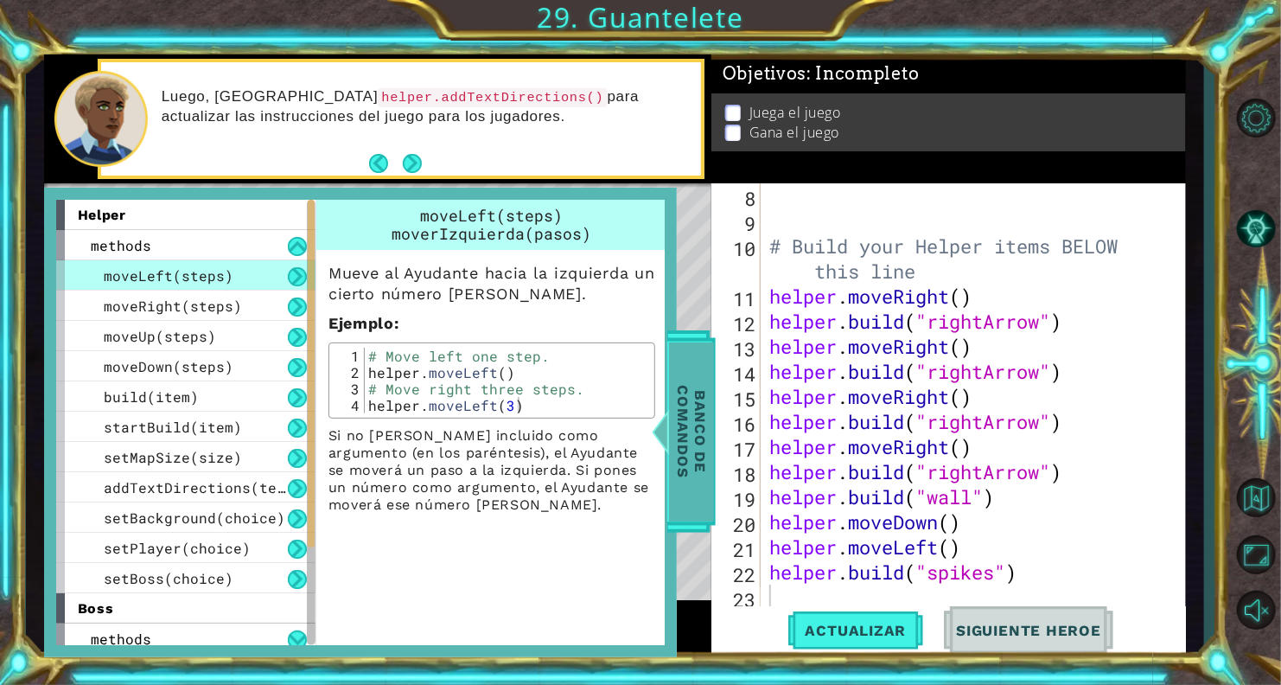
click at [679, 390] on span "Banco de comandos" at bounding box center [691, 430] width 45 height 179
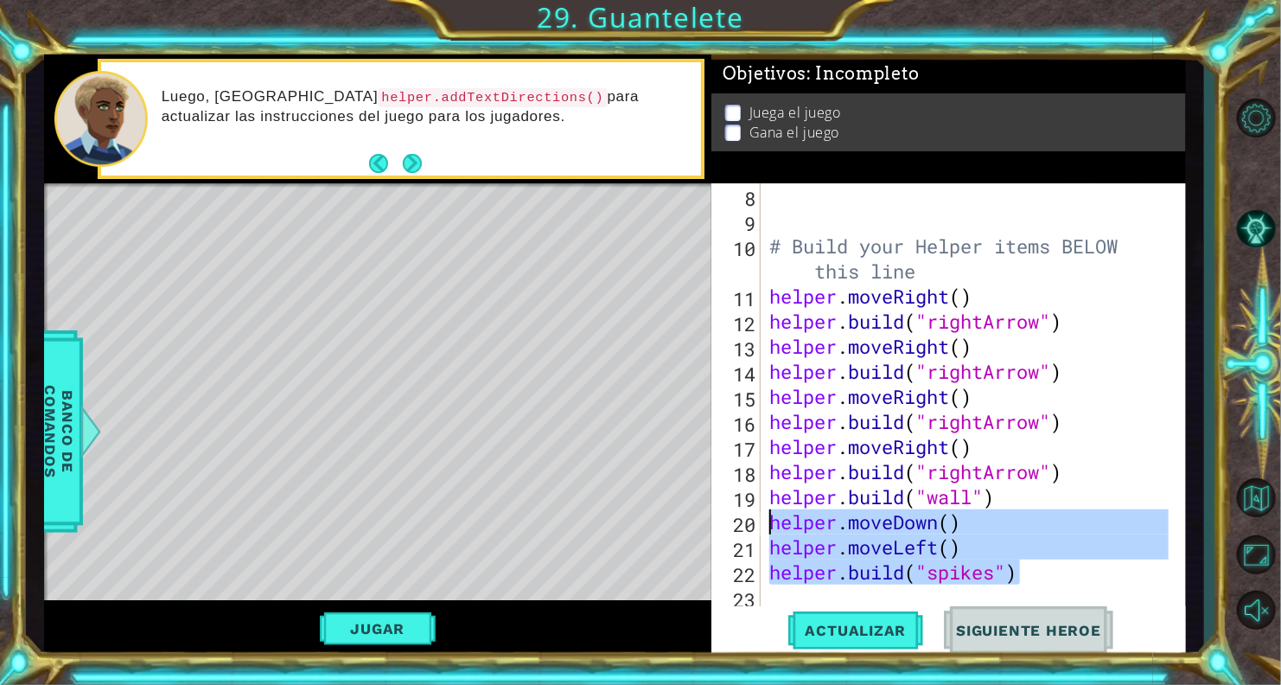
drag, startPoint x: 981, startPoint y: 551, endPoint x: 772, endPoint y: 514, distance: 212.3
click at [772, 514] on div "# Build your Helper items BELOW this line helper . moveRight ( ) helper . build…" at bounding box center [971, 421] width 411 height 476
type textarea "helper.moveDown() helper.moveLeft()"
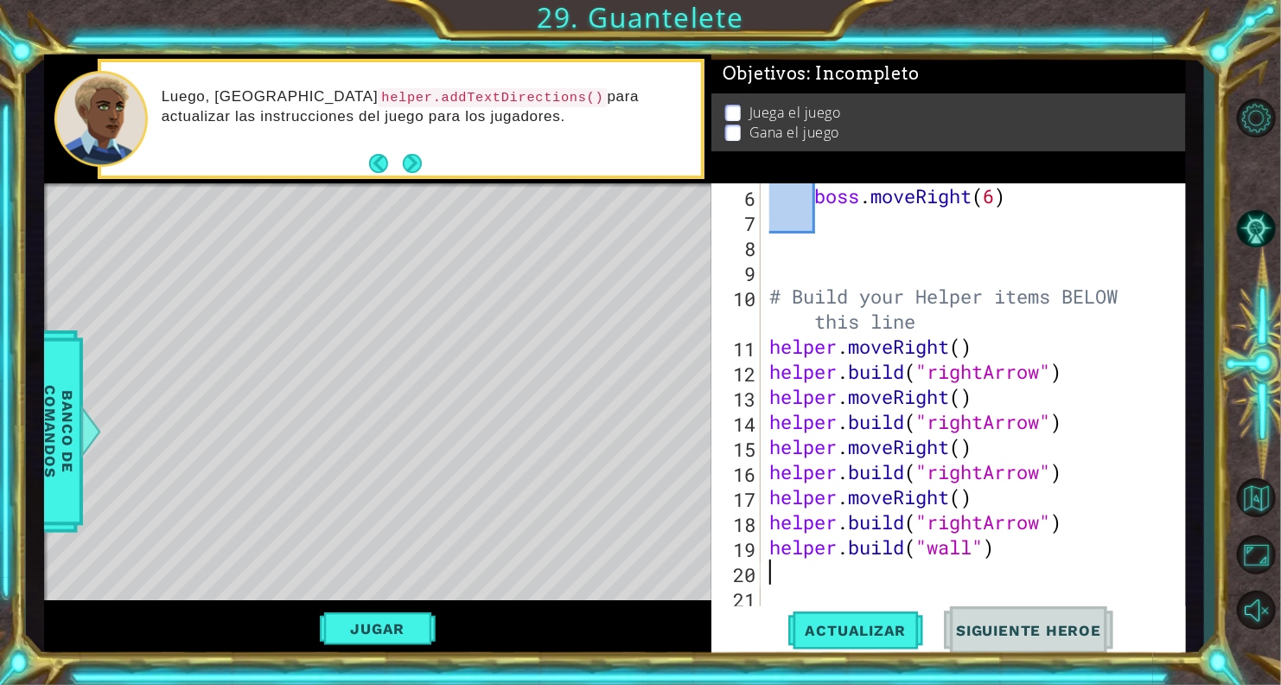
scroll to position [150, 0]
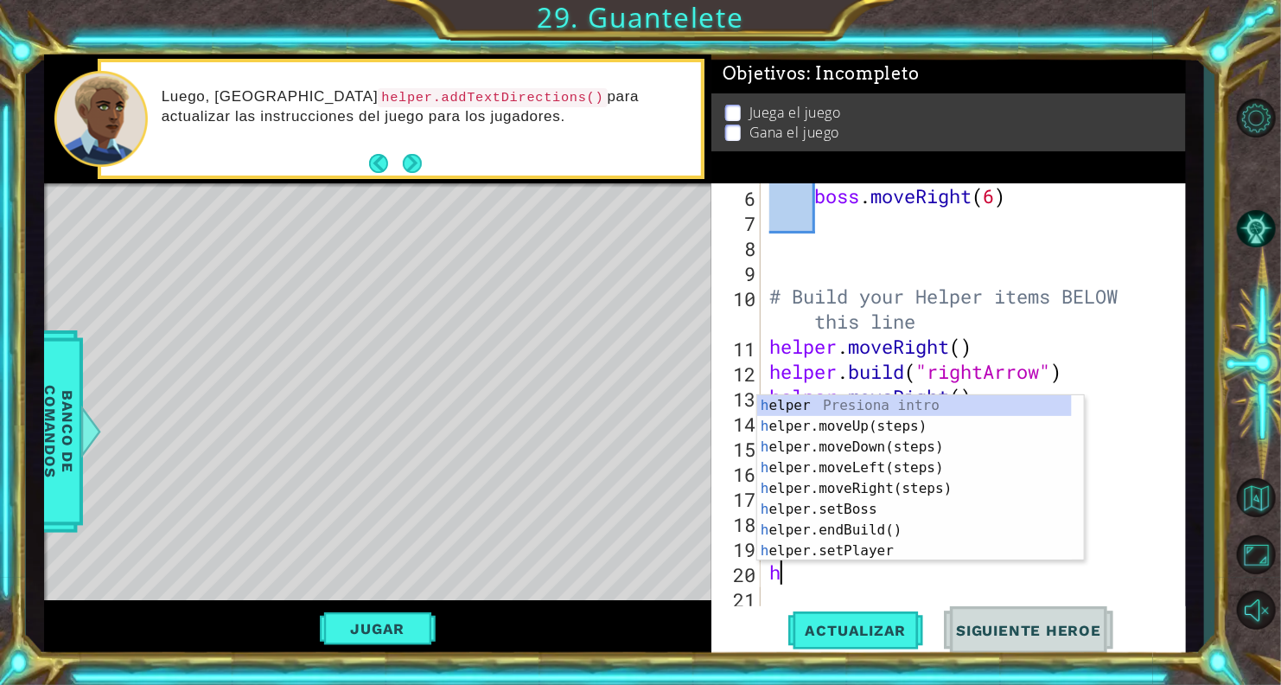
type textarea "he"
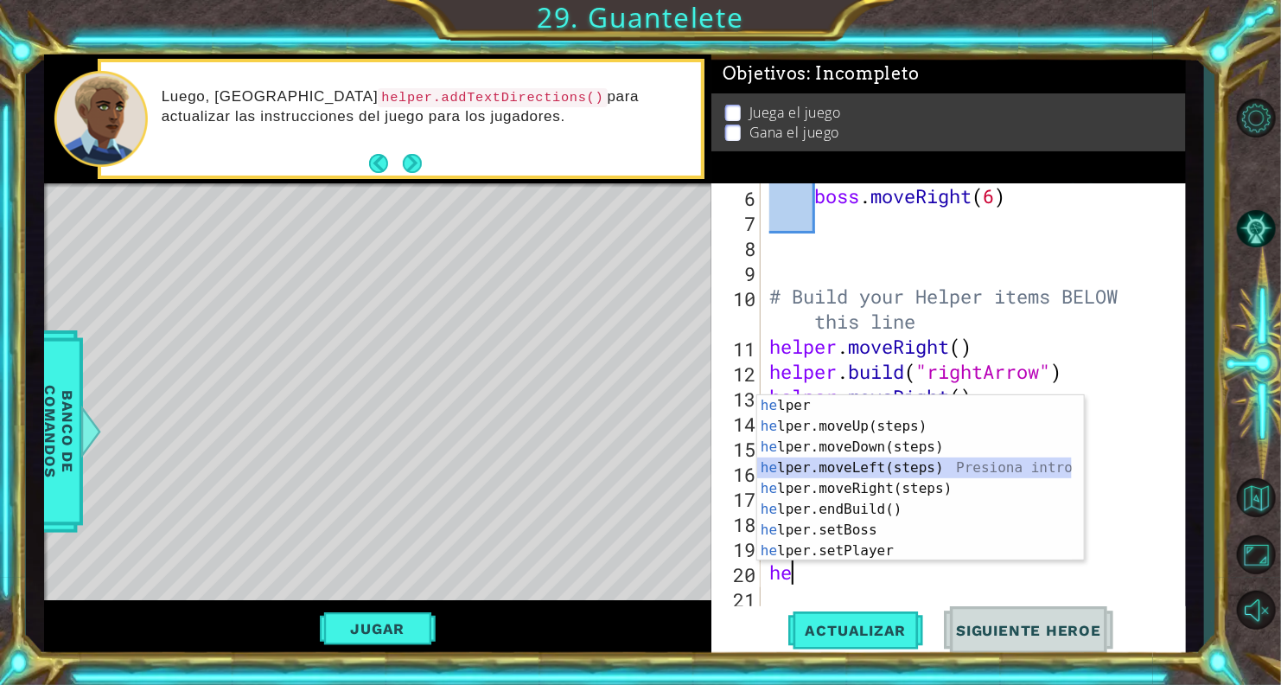
click at [863, 463] on div "he lper Presiona intro he lper.moveUp(steps) Presiona intro he lper.moveDown(st…" at bounding box center [914, 498] width 315 height 207
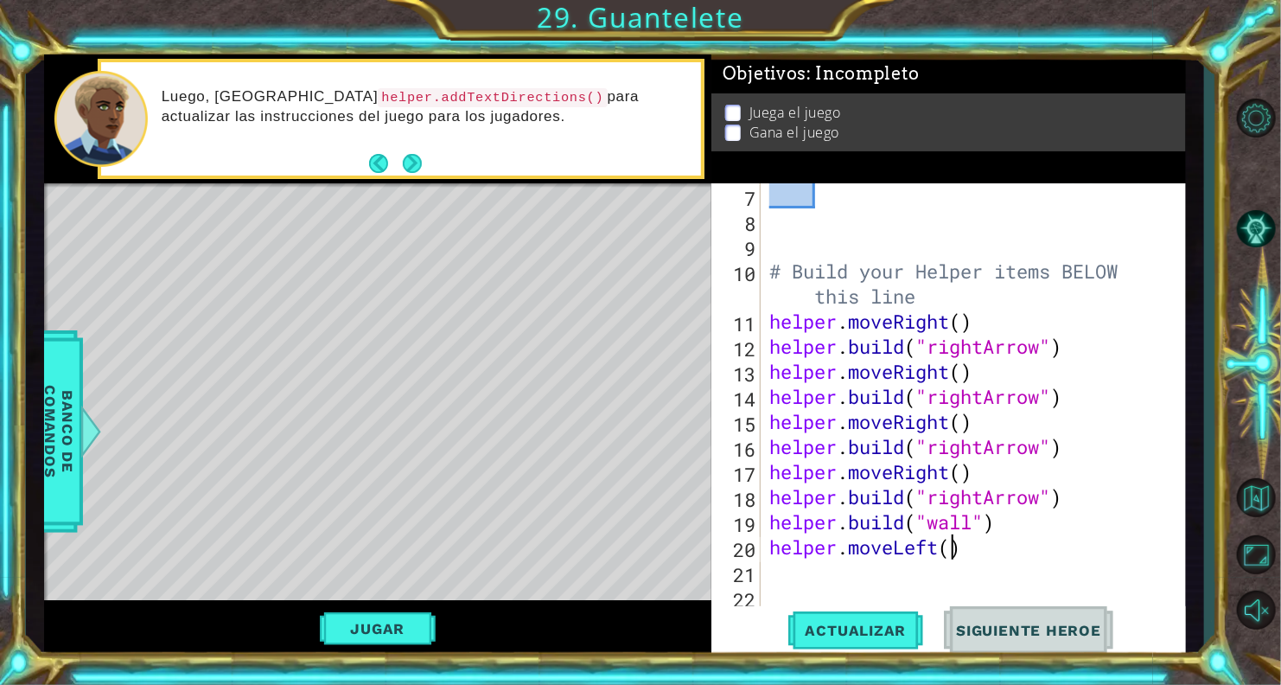
click at [950, 554] on div "# Build your Helper items BELOW this line helper . moveRight ( ) helper . build…" at bounding box center [971, 421] width 411 height 476
type textarea "helper.moveLeft(3)"
click at [916, 578] on div "# Build your Helper items BELOW this line helper . moveRight ( ) helper . build…" at bounding box center [971, 421] width 411 height 476
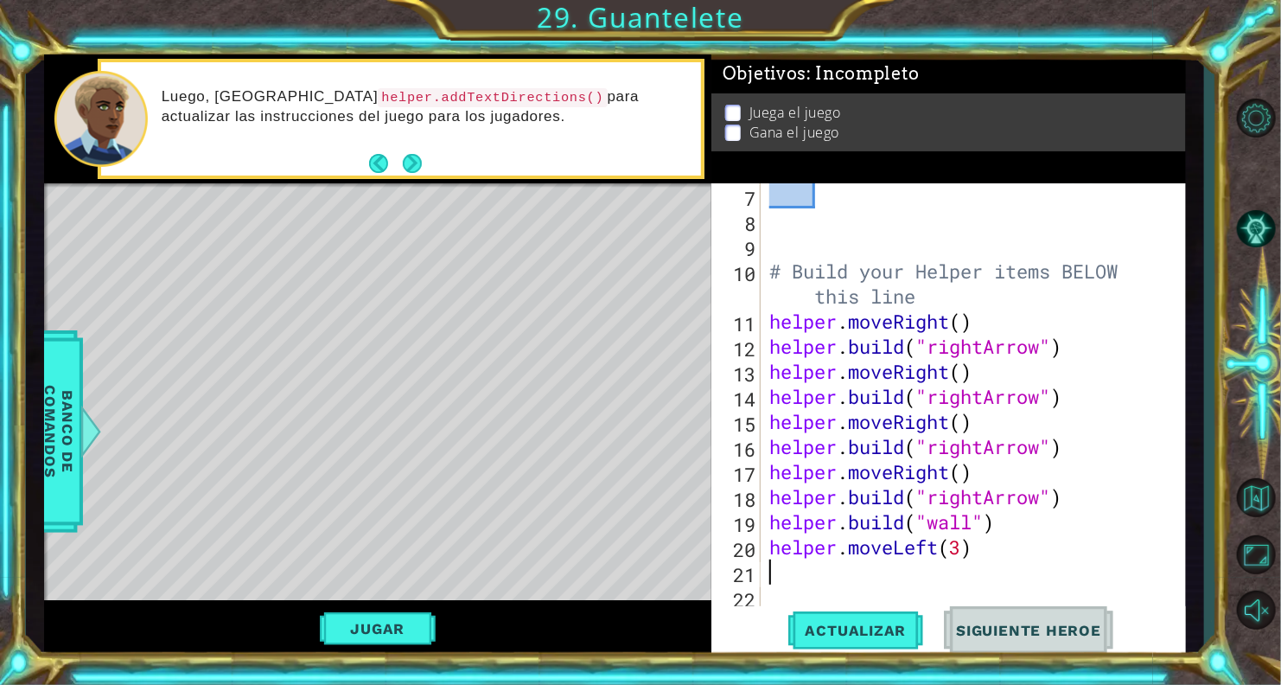
type textarea "h"
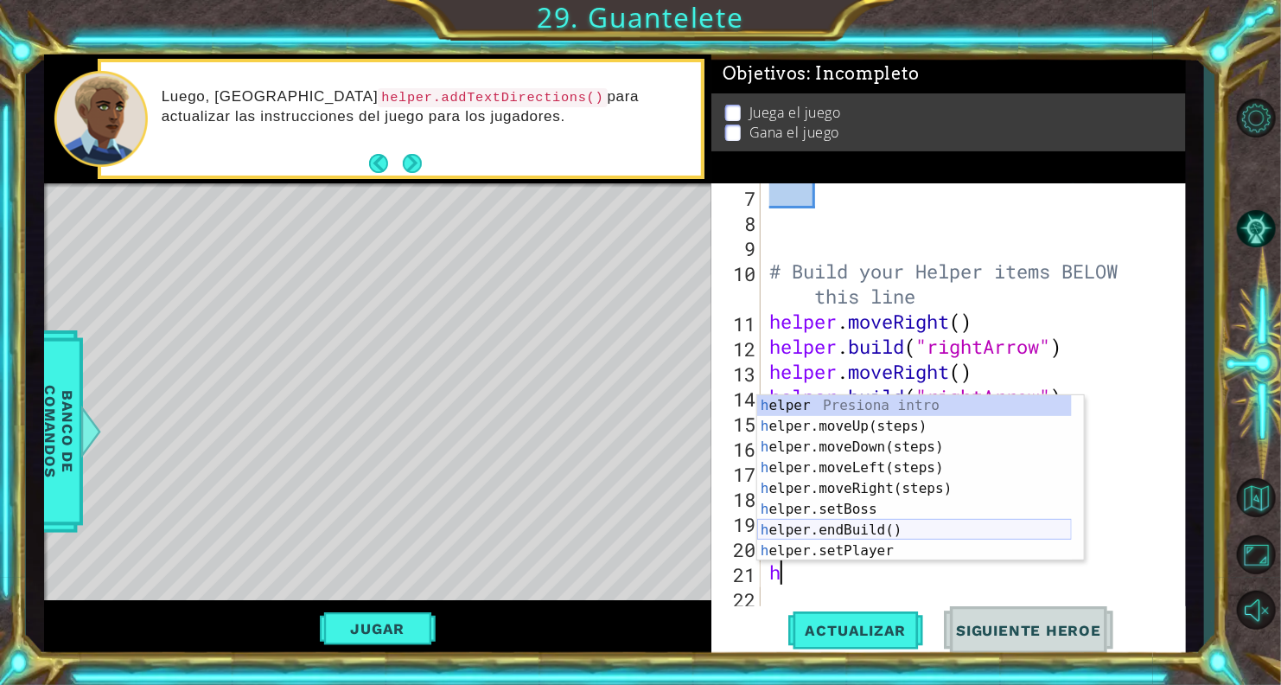
click at [815, 520] on div "h elper Presiona intro h elper.moveUp(steps) Presiona intro h elper.moveDown(st…" at bounding box center [914, 498] width 315 height 207
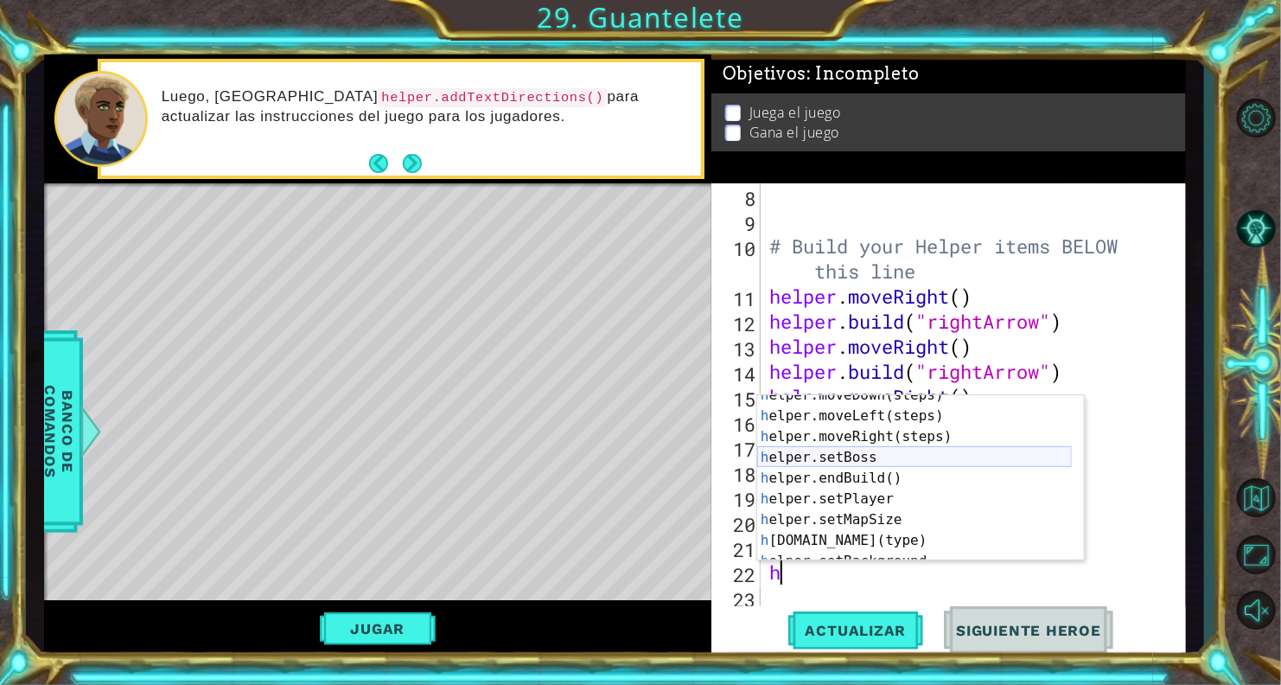
scroll to position [104, 0]
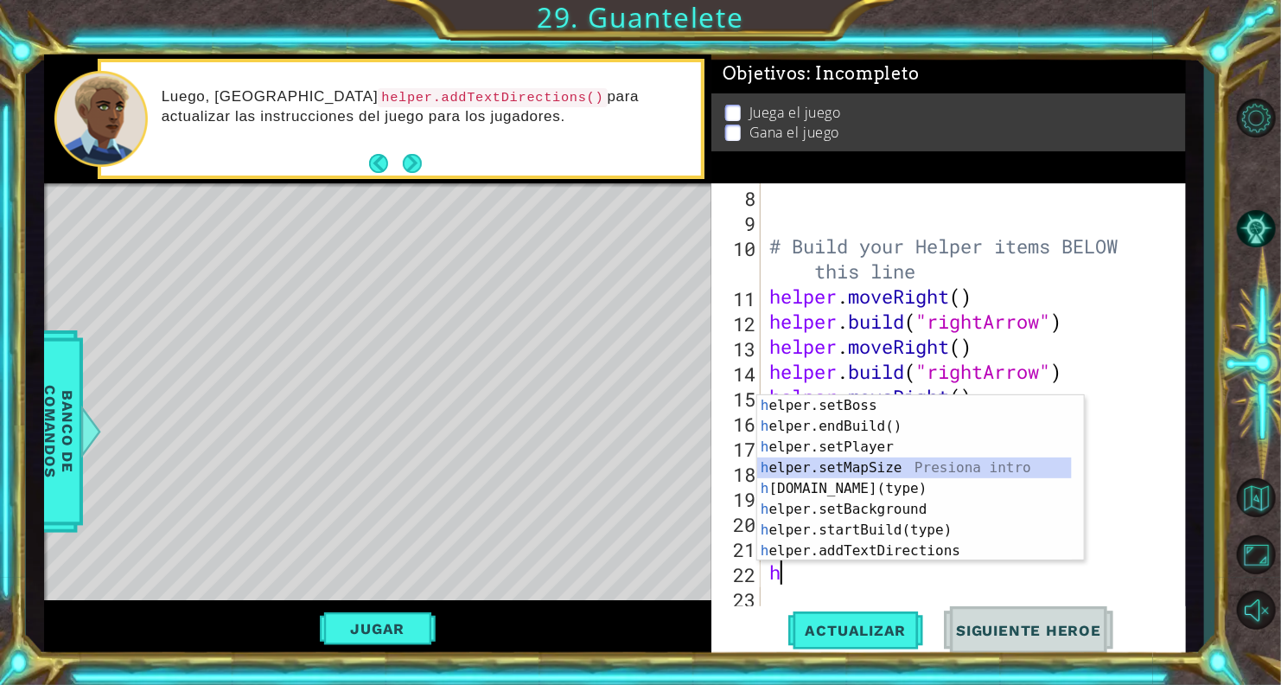
click at [874, 471] on div "h elper.setBoss Presiona intro h elper.endBuild() Presiona intro h elper.setPla…" at bounding box center [914, 498] width 315 height 207
type textarea "helper.setMapSize("middle")"
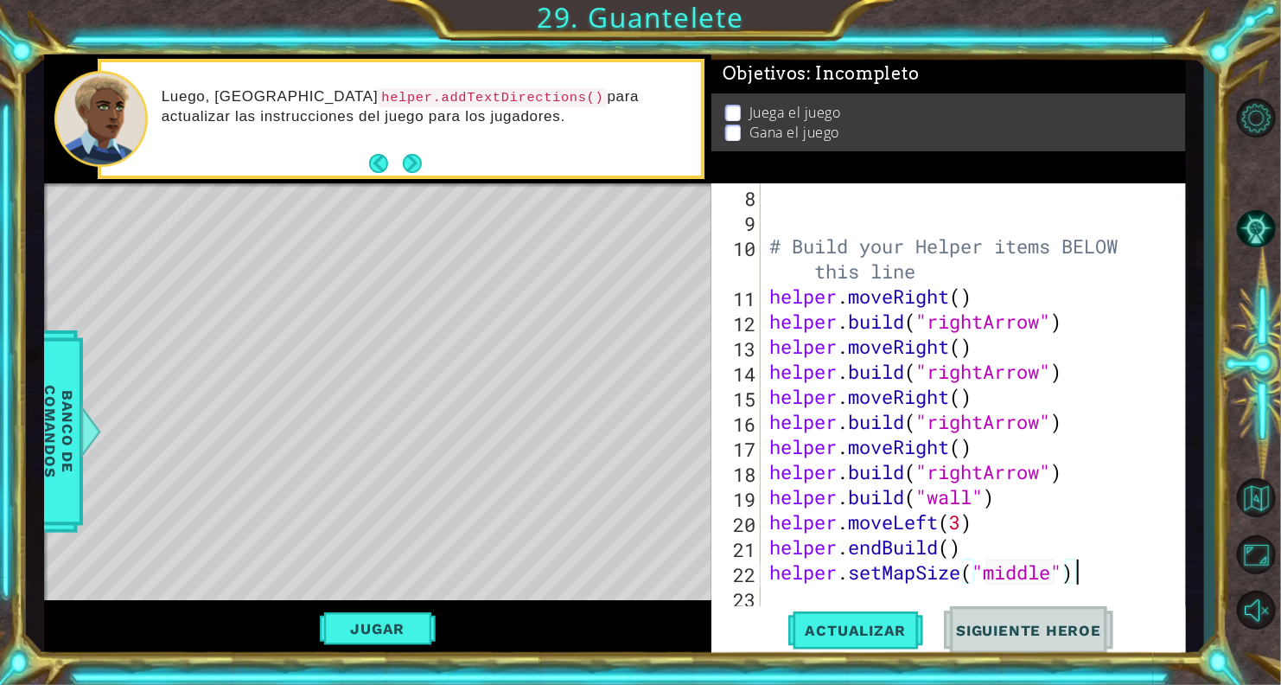
click at [1109, 570] on div "# Build your Helper items BELOW this line helper . moveRight ( ) helper . build…" at bounding box center [971, 421] width 411 height 476
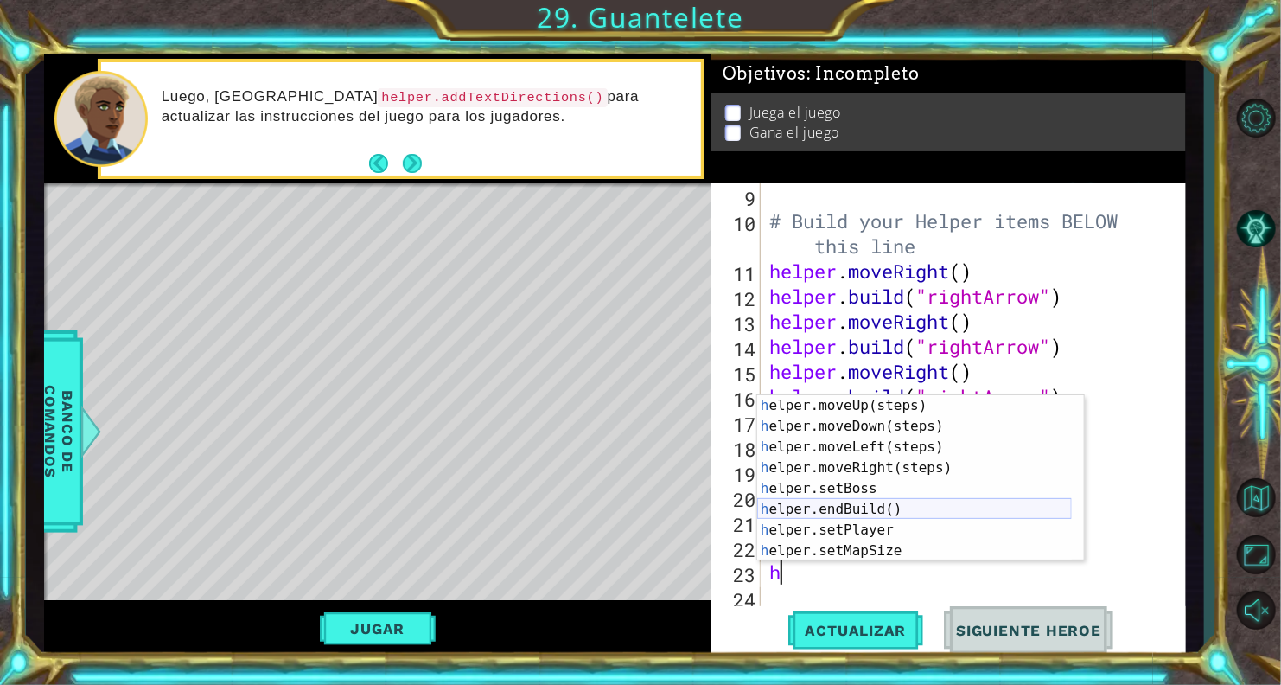
scroll to position [21, 0]
type textarea "h"
click at [833, 626] on span "Actualizar" at bounding box center [856, 629] width 136 height 17
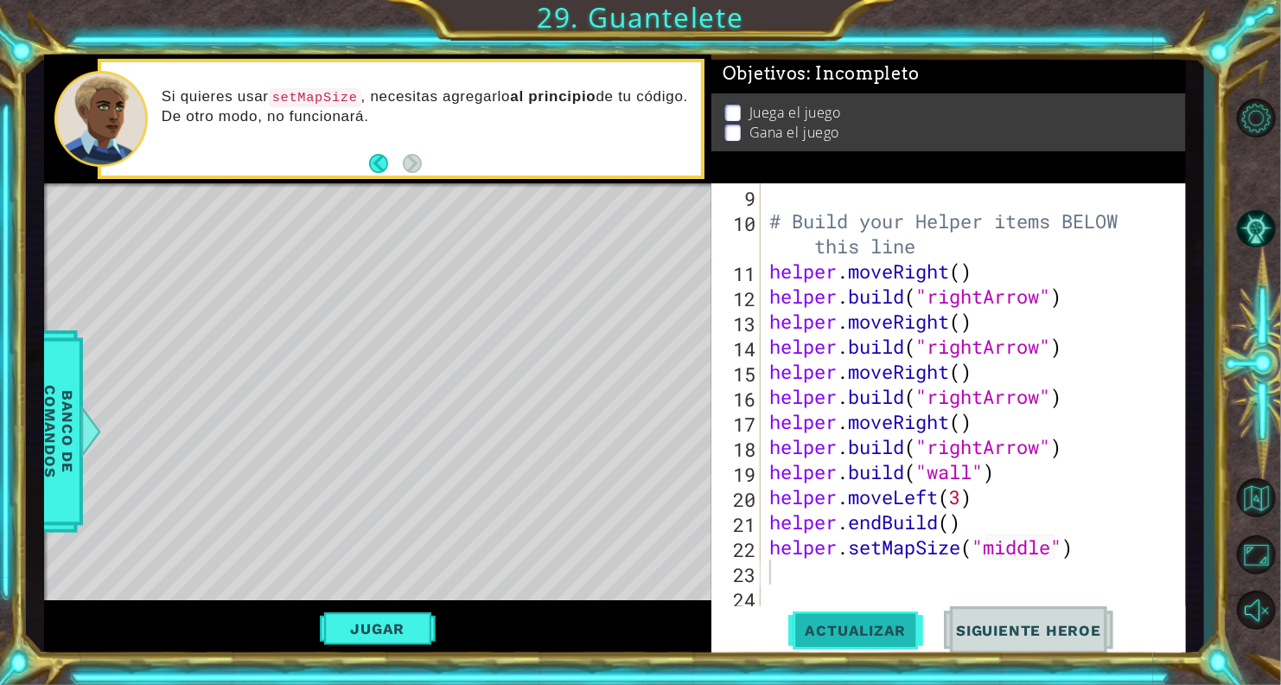
click at [876, 640] on button "Actualizar" at bounding box center [856, 630] width 136 height 48
click at [396, 621] on button "Jugar" at bounding box center [378, 628] width 117 height 33
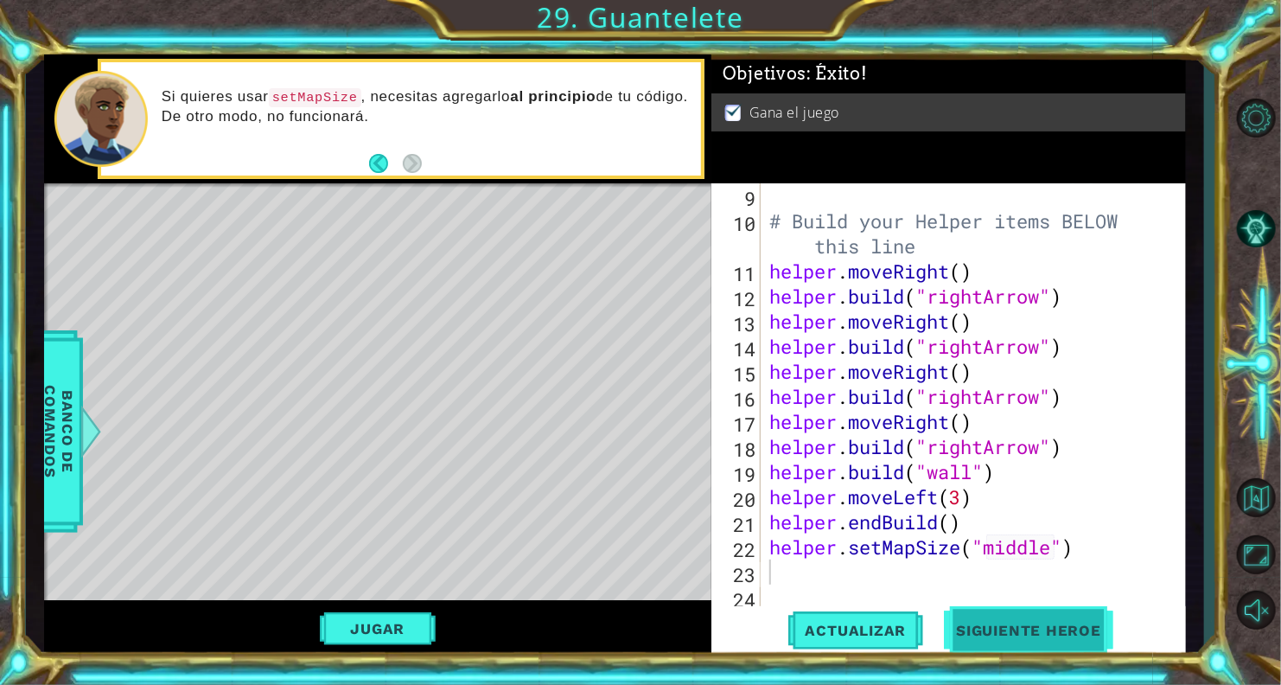
click at [1013, 621] on button "Siguiente Heroe" at bounding box center [1029, 627] width 180 height 48
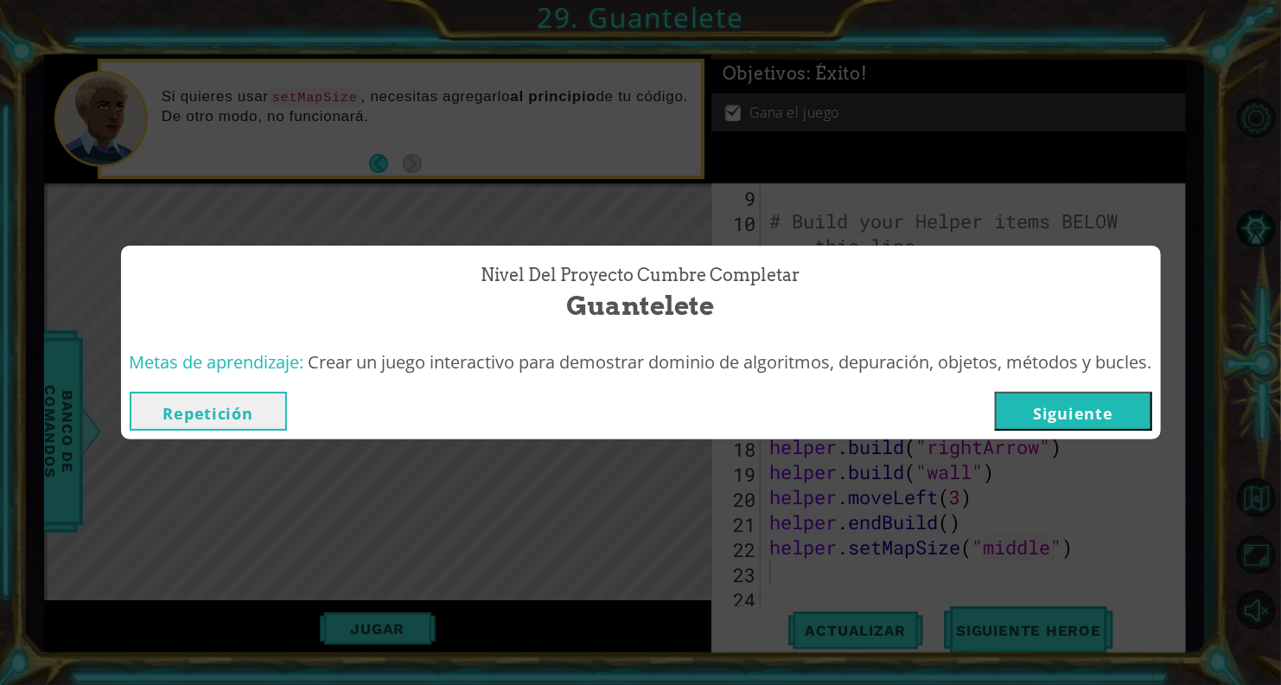
click at [1013, 402] on button "Siguiente" at bounding box center [1073, 411] width 157 height 39
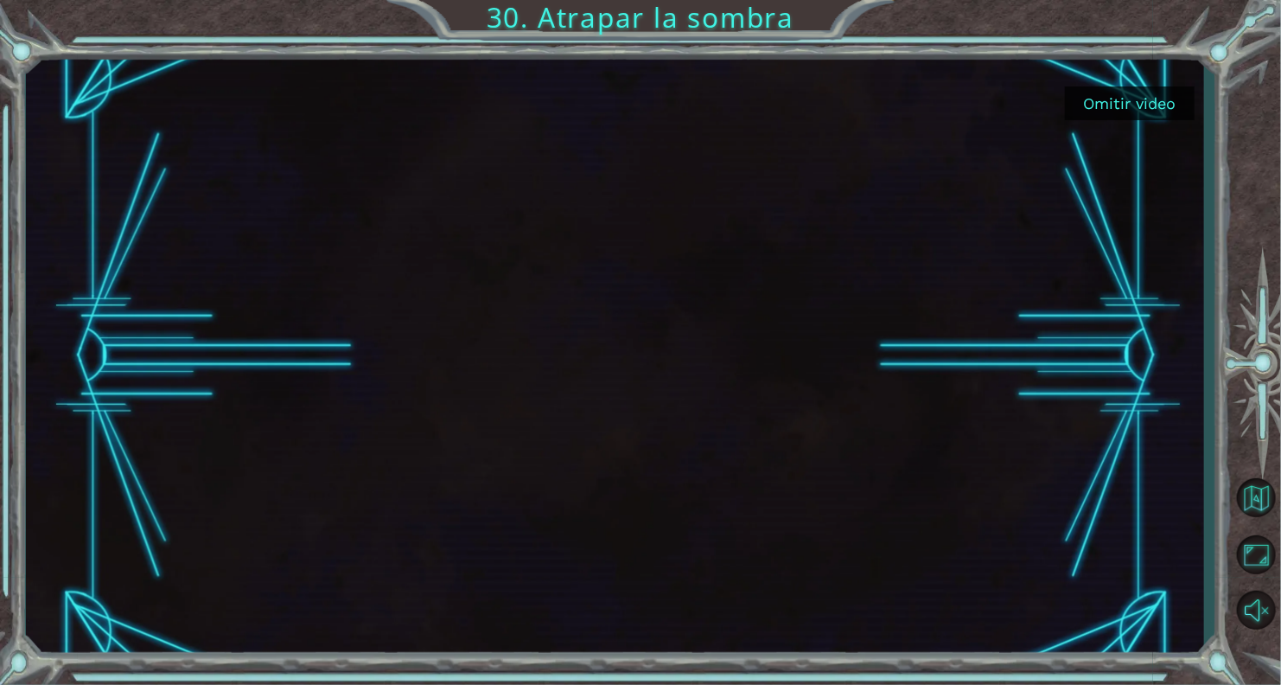
click at [1112, 106] on button "Omitir video" at bounding box center [1130, 103] width 130 height 34
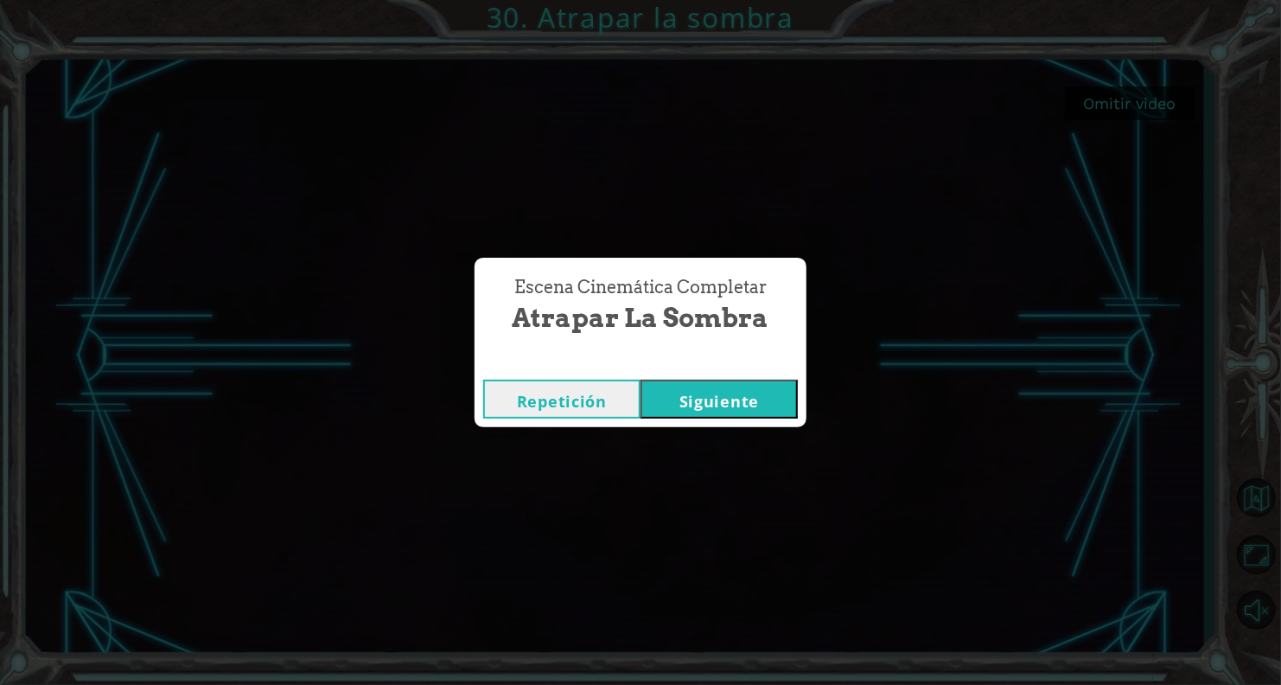
click at [709, 391] on button "Siguiente" at bounding box center [718, 398] width 157 height 39
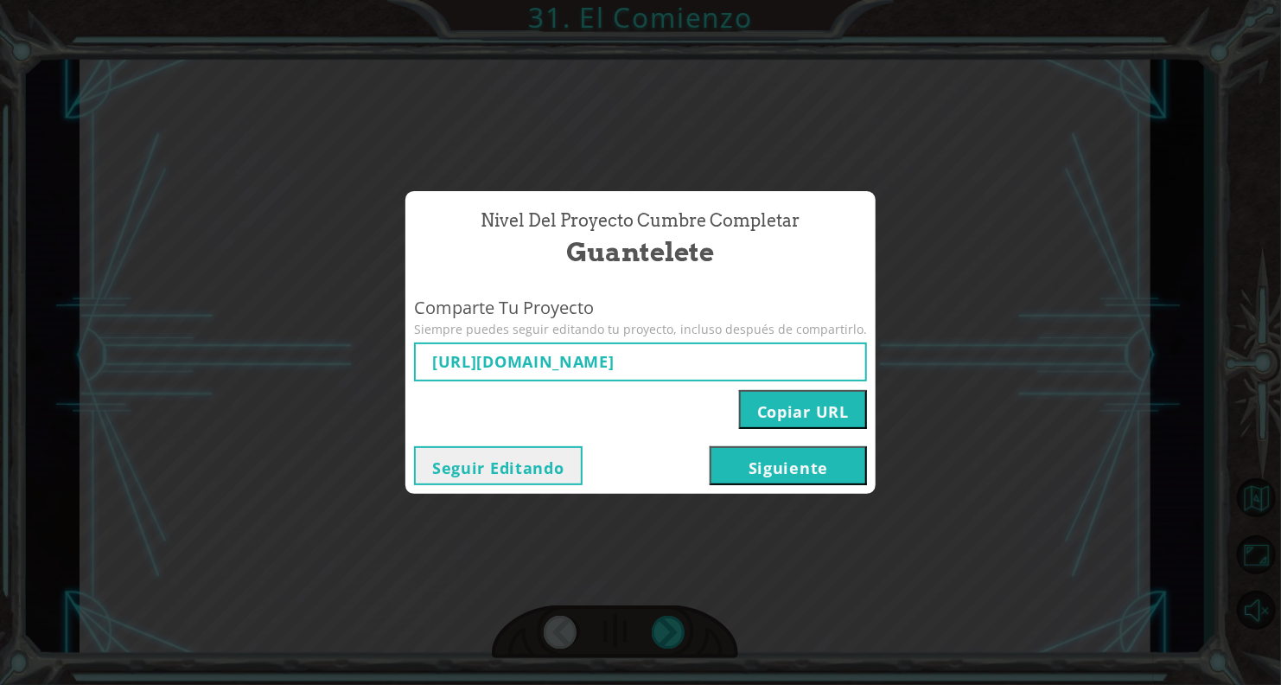
scroll to position [0, 1023]
drag, startPoint x: 435, startPoint y: 366, endPoint x: 955, endPoint y: 345, distance: 520.8
click at [955, 345] on div "Nivel del Proyecto Cumbre Completar Guantelete Comparte Tu Proyecto Siempre pue…" at bounding box center [640, 342] width 1281 height 685
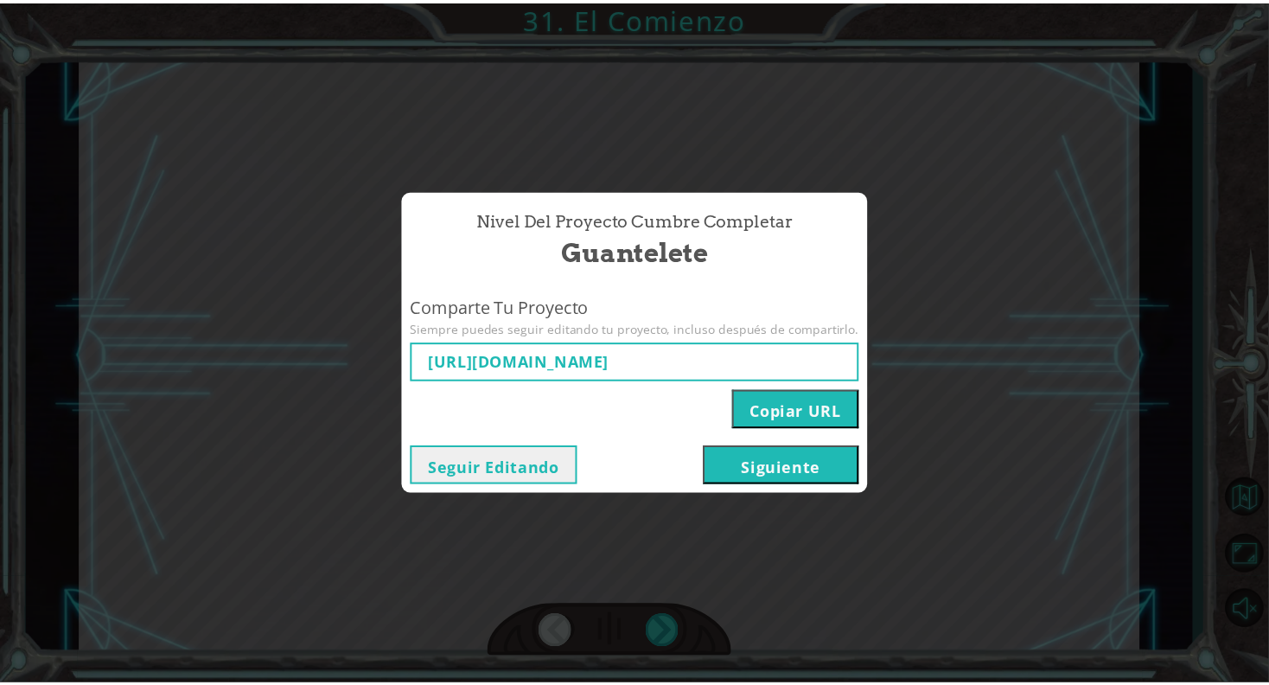
scroll to position [0, 0]
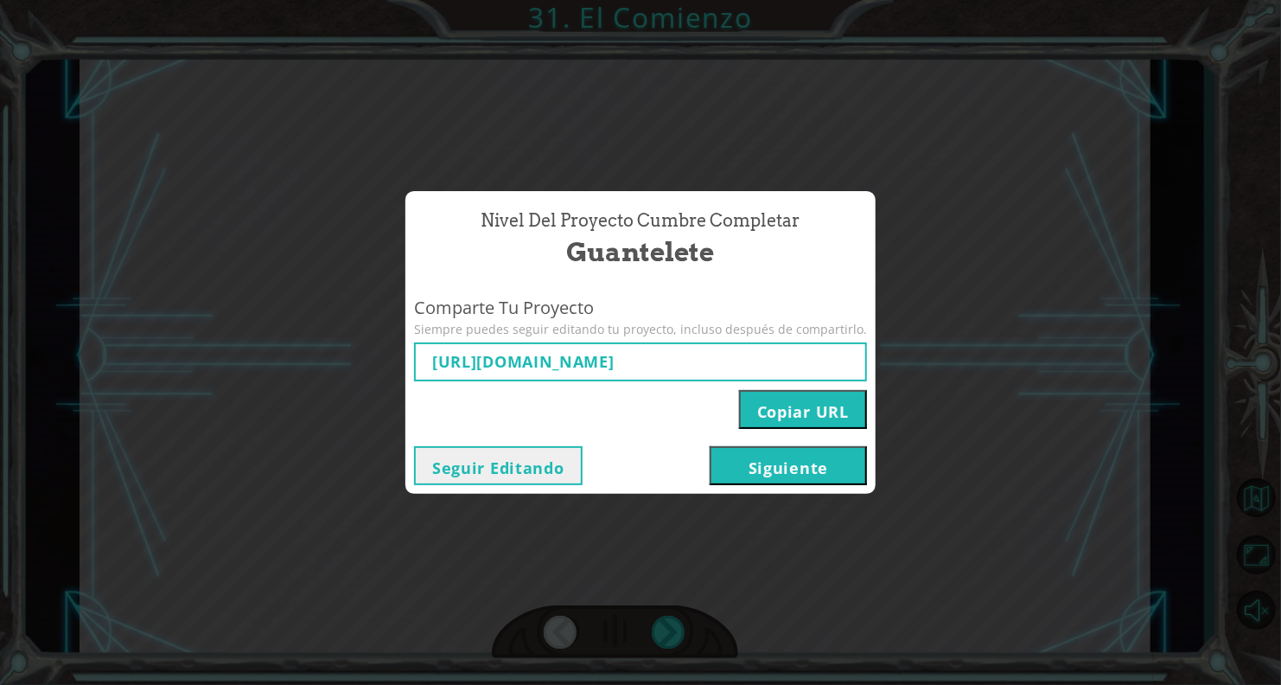
click at [767, 408] on button "Copiar URL" at bounding box center [803, 409] width 128 height 39
click at [803, 462] on button "Siguiente" at bounding box center [788, 465] width 157 height 39
